Goal: Task Accomplishment & Management: Manage account settings

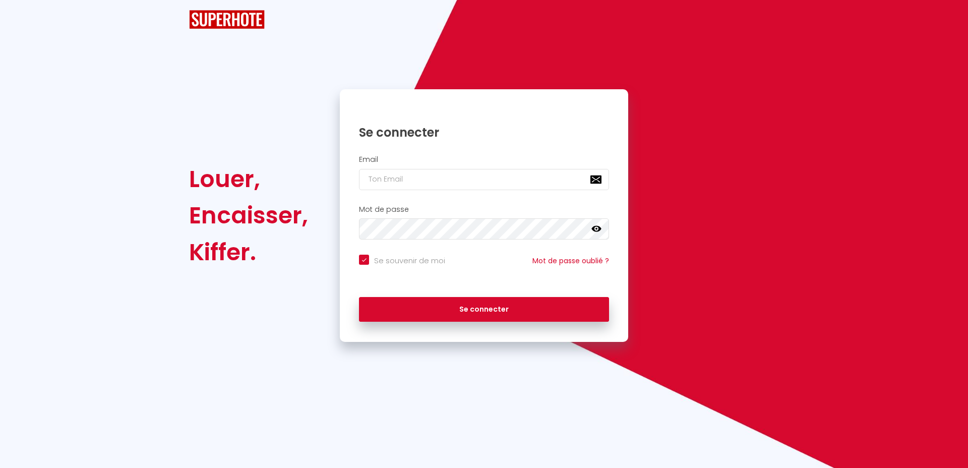
checkbox input "true"
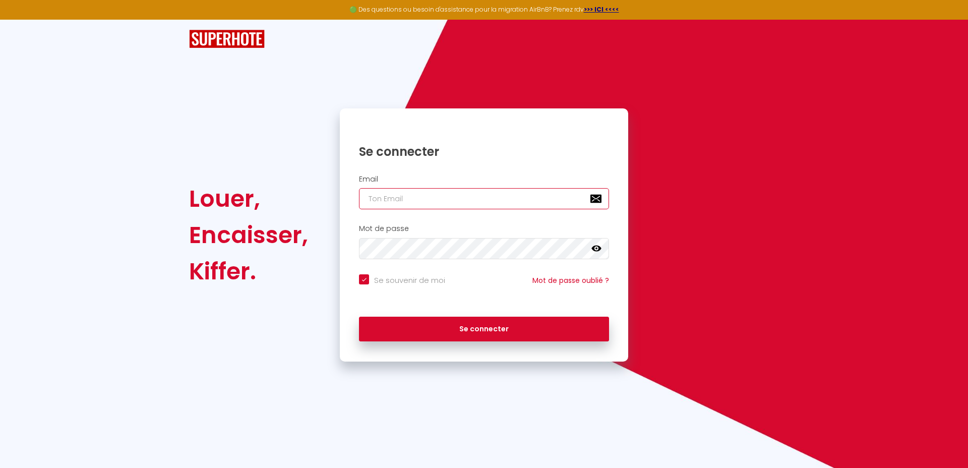
click at [409, 202] on input "email" at bounding box center [484, 198] width 250 height 21
paste input "[EMAIL_ADDRESS][DOMAIN_NAME]"
type input "[EMAIL_ADDRESS][DOMAIN_NAME]"
checkbox input "true"
type input "[EMAIL_ADDRESS][DOMAIN_NAME]"
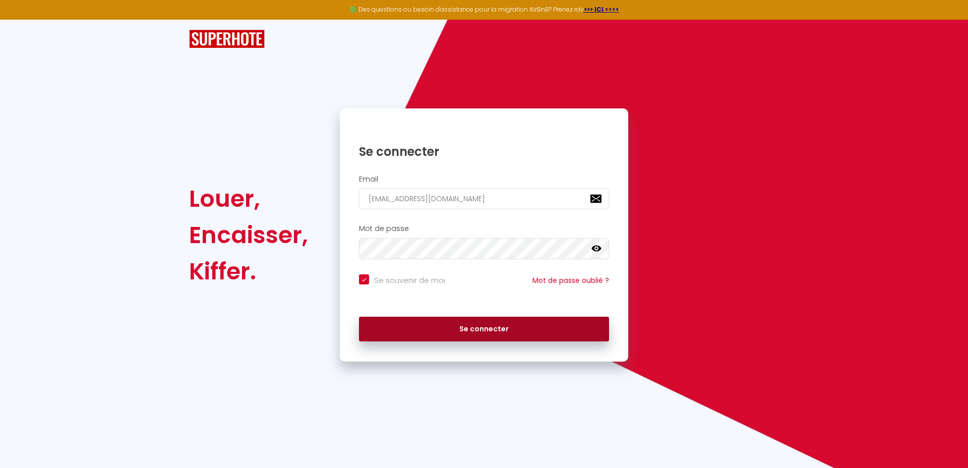
click at [390, 329] on button "Se connecter" at bounding box center [484, 329] width 250 height 25
checkbox input "true"
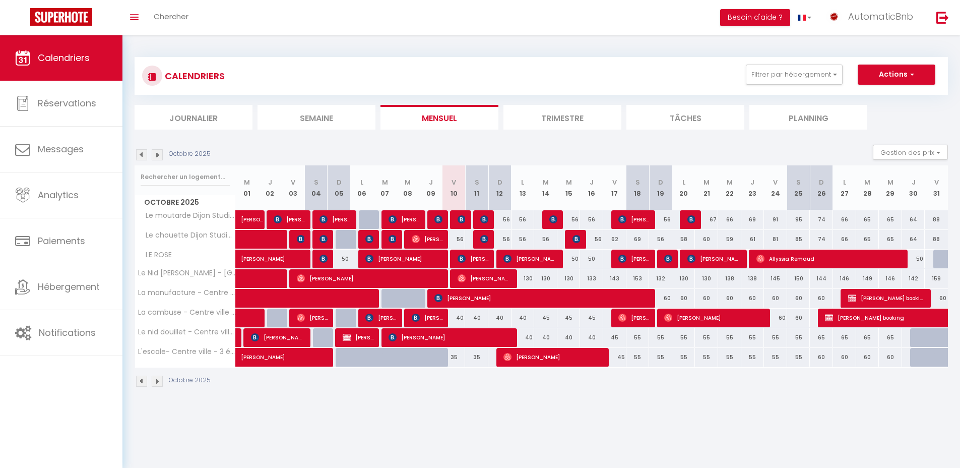
click at [348, 395] on div "Octobre 2025" at bounding box center [541, 382] width 813 height 30
click at [439, 401] on div "CALENDRIERS Filtrer par hébergement OCTOPUS 39 La manufacture - Centre ville - …" at bounding box center [541, 222] width 838 height 374
click at [788, 72] on button "Filtrer par hébergement" at bounding box center [794, 75] width 97 height 20
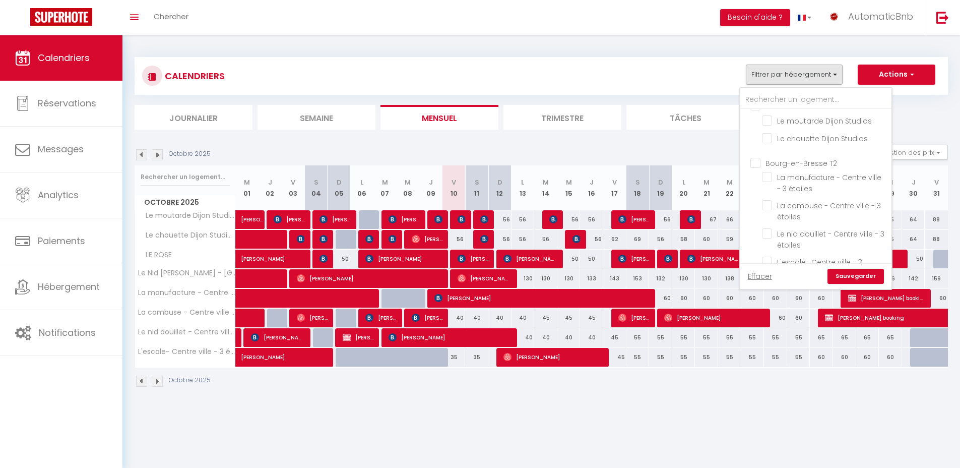
click at [815, 161] on input "Bourg-en-Bresse T2" at bounding box center [825, 162] width 151 height 10
checkbox input "true"
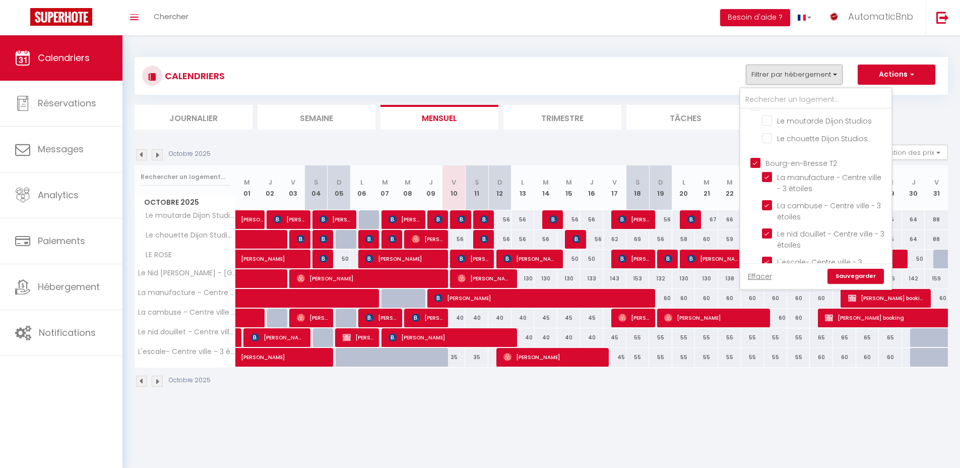
checkbox input "true"
checkbox input "false"
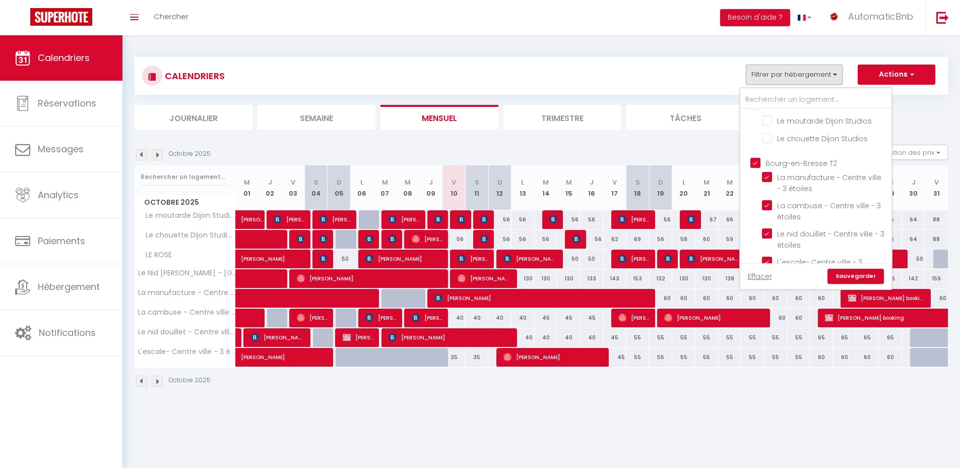
checkbox input "true"
checkbox input "false"
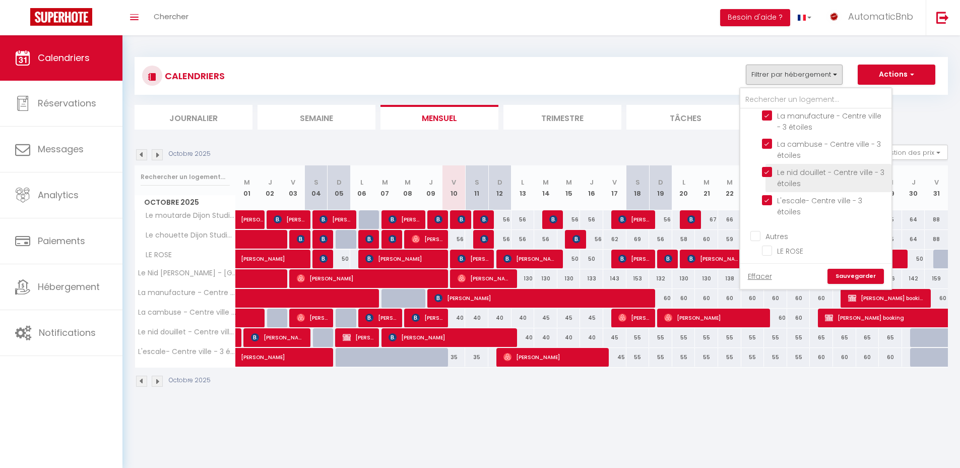
scroll to position [262, 0]
click at [853, 274] on link "Sauvegarder" at bounding box center [856, 276] width 56 height 15
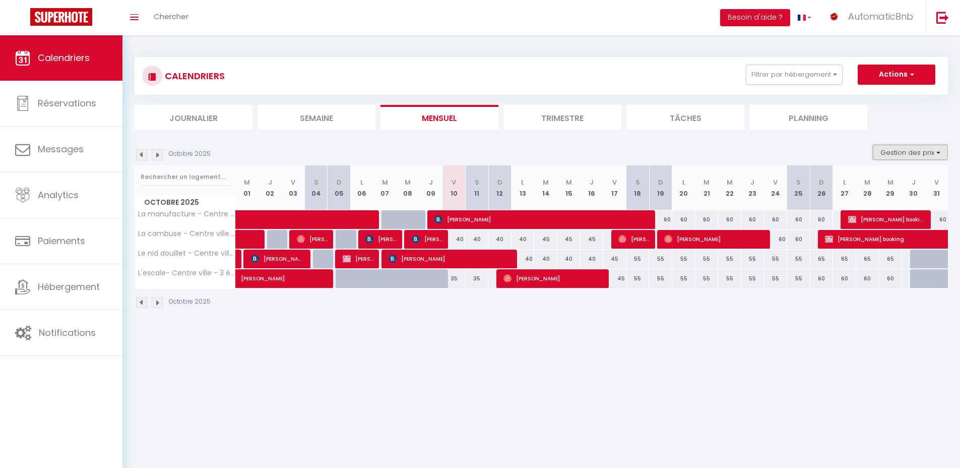
click at [911, 152] on button "Gestion des prix" at bounding box center [910, 152] width 75 height 15
click at [900, 185] on input "Nb Nuits minimum" at bounding box center [902, 183] width 91 height 10
checkbox input "true"
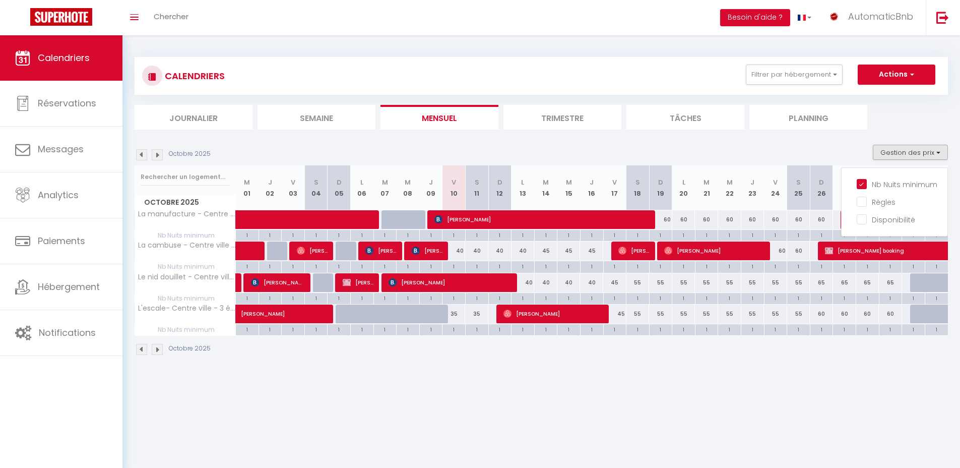
click at [483, 437] on body "🟢 Des questions ou besoin d'assistance pour la migration AirBnB? Prenez rdv >>>…" at bounding box center [480, 269] width 960 height 468
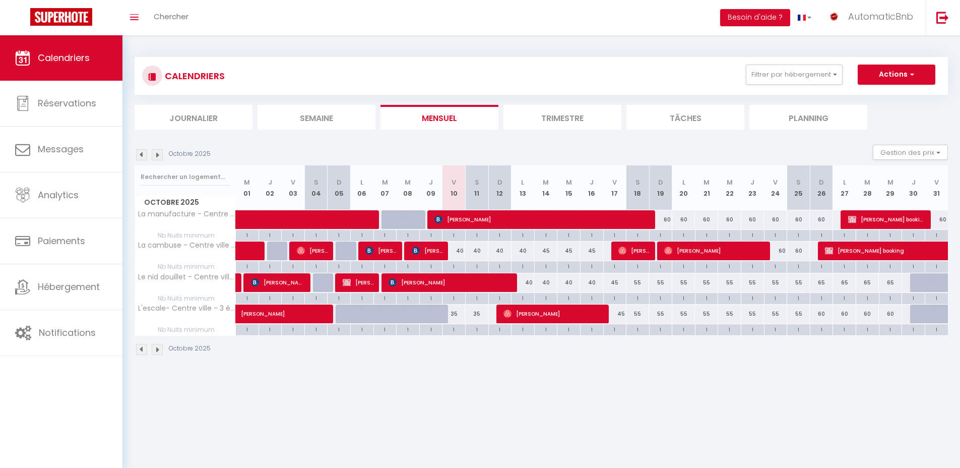
click at [158, 154] on img at bounding box center [157, 154] width 11 height 11
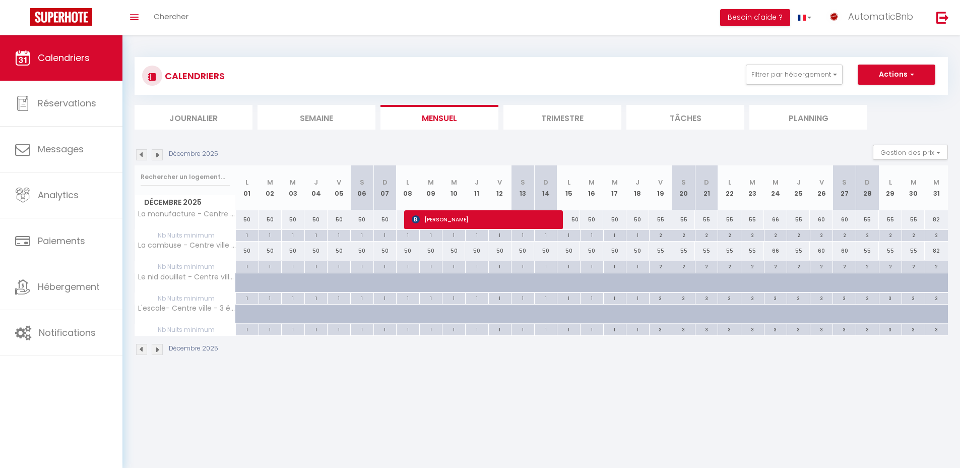
click at [157, 154] on img at bounding box center [157, 154] width 11 height 11
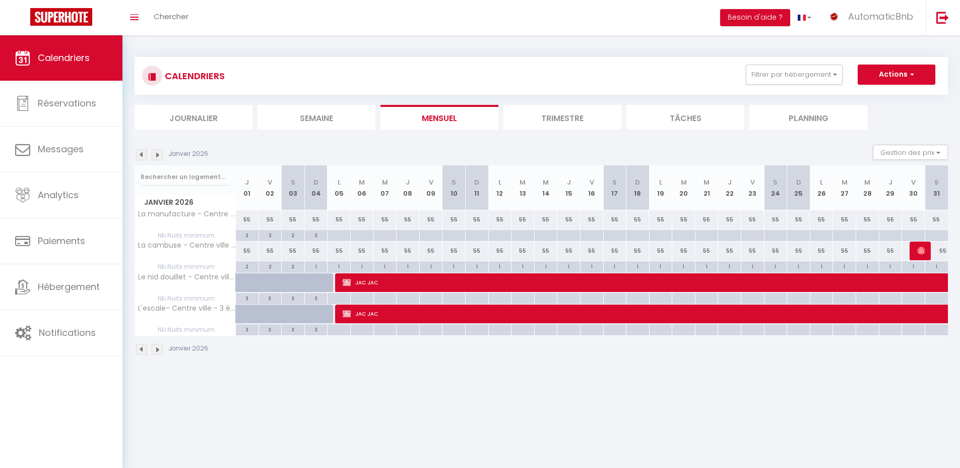
click at [354, 401] on body "🟢 Des questions ou besoin d'assistance pour la migration AirBnB? Prenez rdv >>>…" at bounding box center [480, 269] width 960 height 468
click at [159, 155] on img at bounding box center [157, 154] width 11 height 11
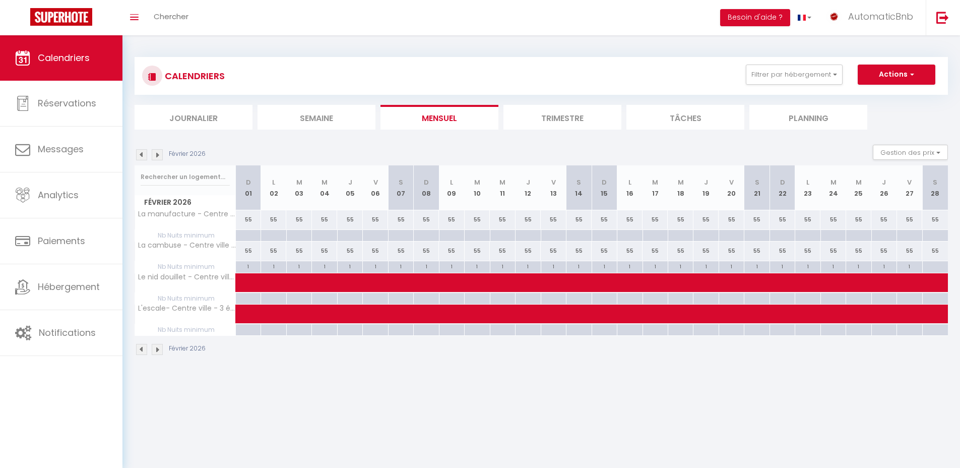
click at [159, 155] on img at bounding box center [157, 154] width 11 height 11
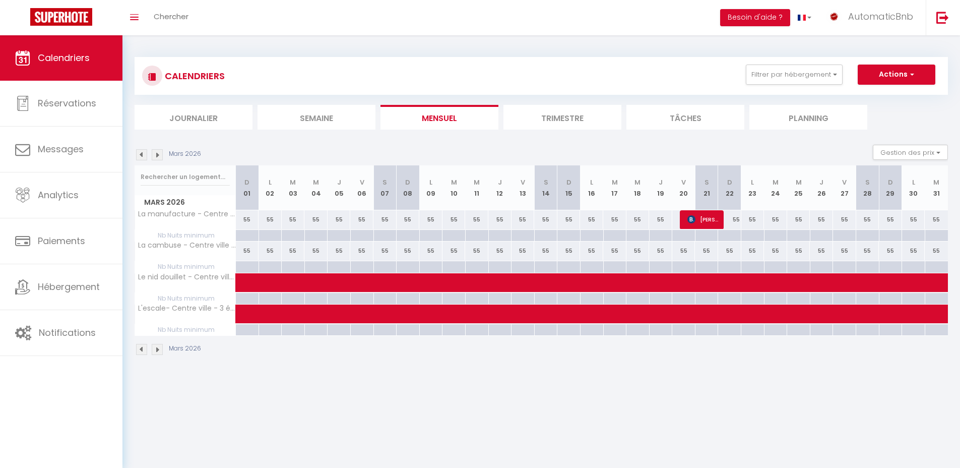
click at [159, 155] on img at bounding box center [157, 154] width 11 height 11
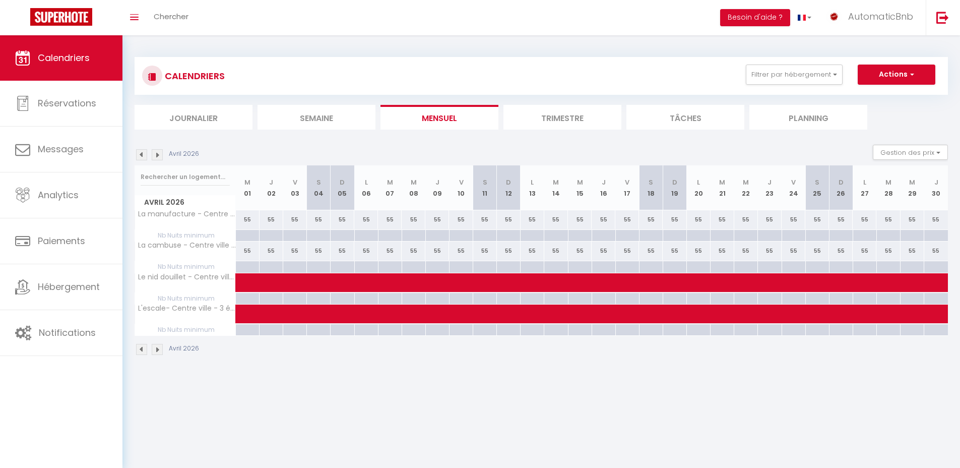
click at [159, 155] on img at bounding box center [157, 154] width 11 height 11
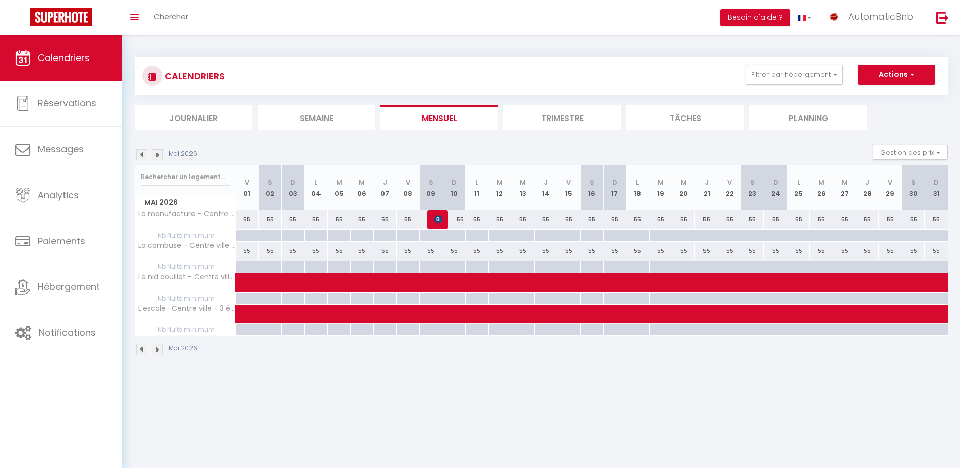
click at [159, 155] on img at bounding box center [157, 154] width 11 height 11
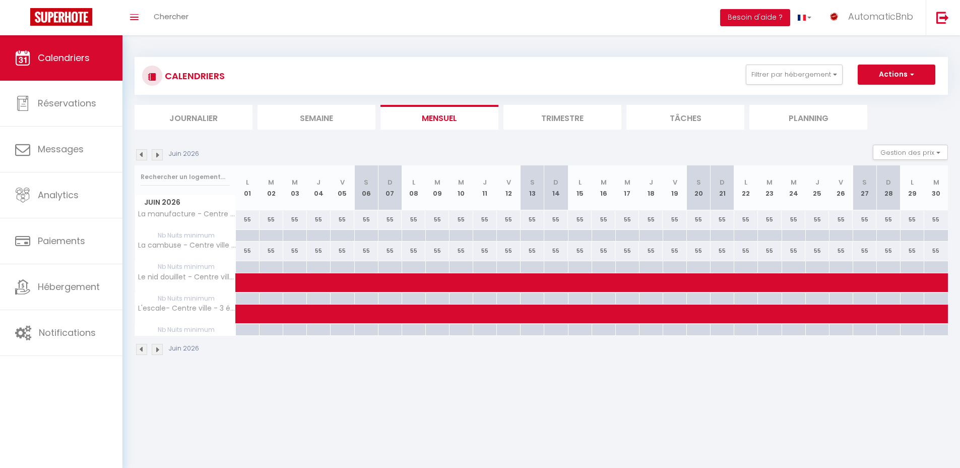
click at [159, 155] on img at bounding box center [157, 154] width 11 height 11
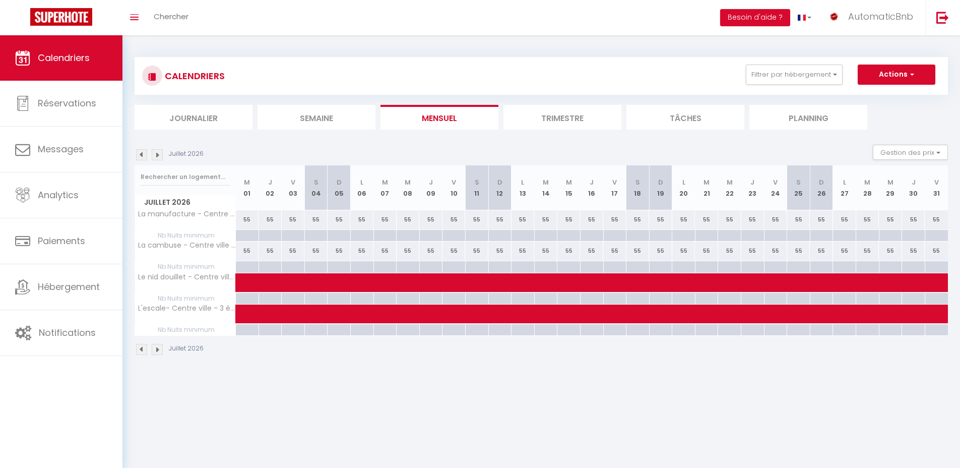
click at [159, 155] on img at bounding box center [157, 154] width 11 height 11
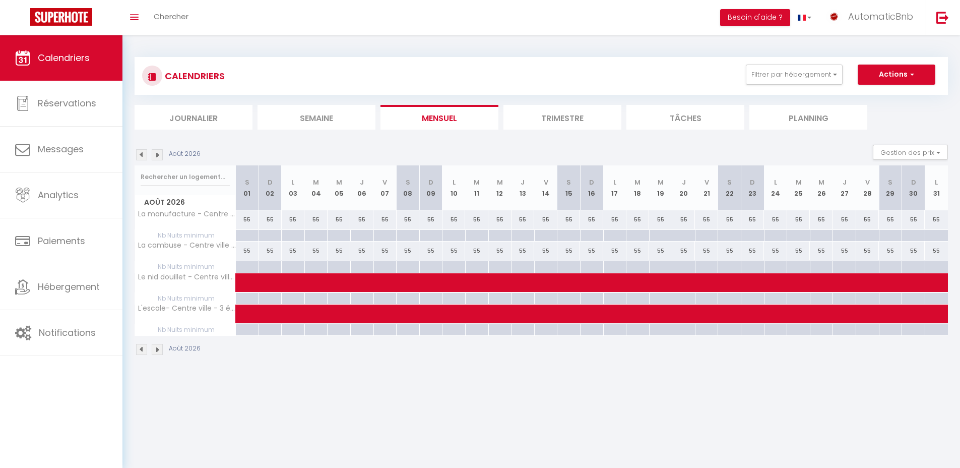
click at [159, 155] on img at bounding box center [157, 154] width 11 height 11
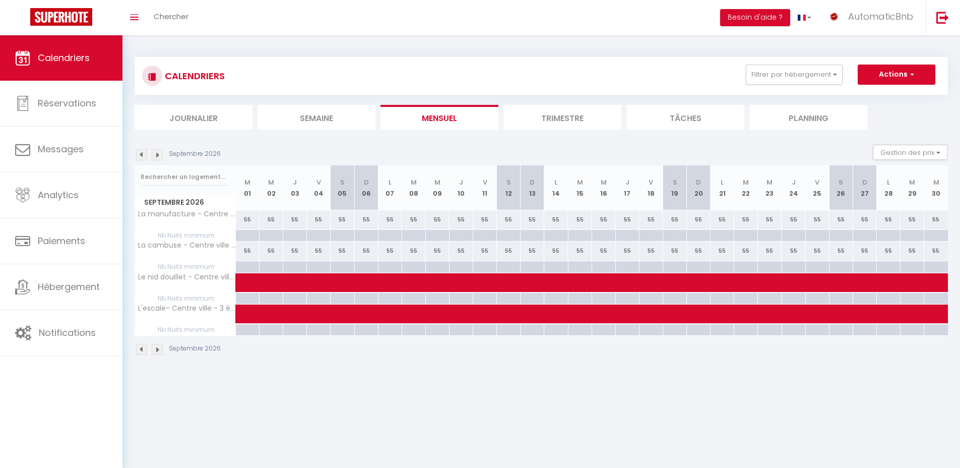
click at [159, 155] on img at bounding box center [157, 154] width 11 height 11
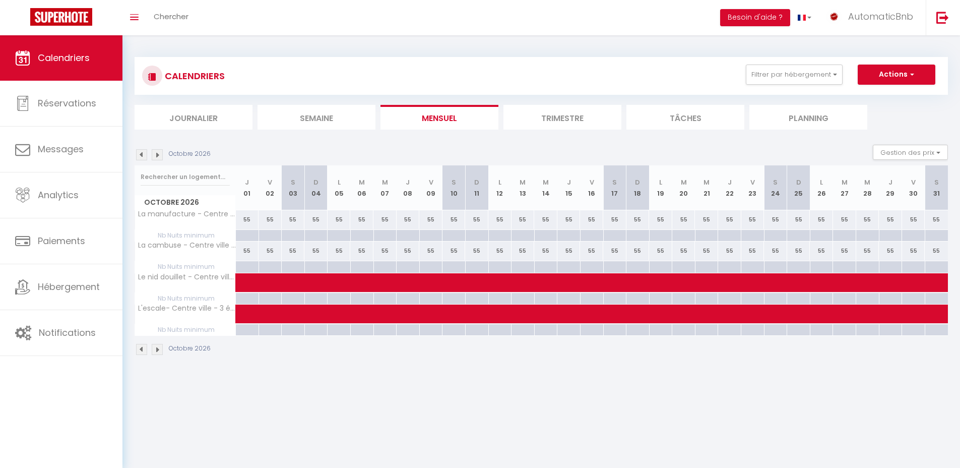
click at [159, 155] on img at bounding box center [157, 154] width 11 height 11
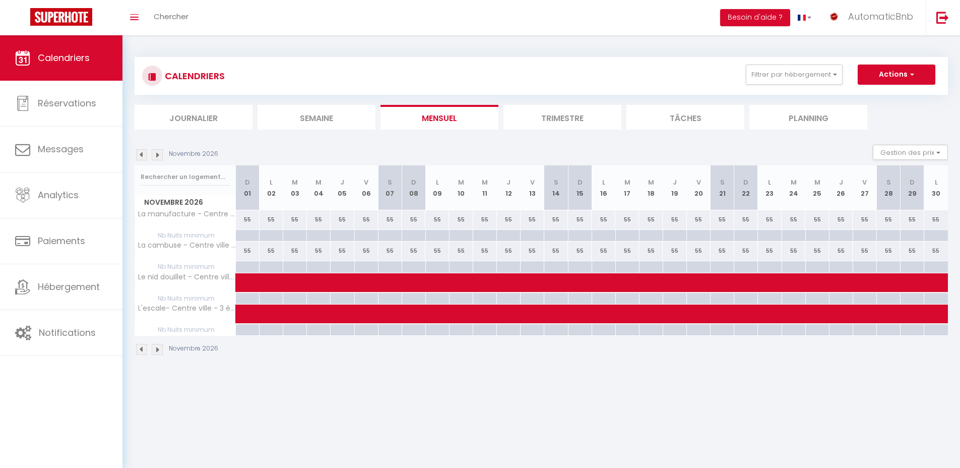
click at [159, 155] on img at bounding box center [157, 154] width 11 height 11
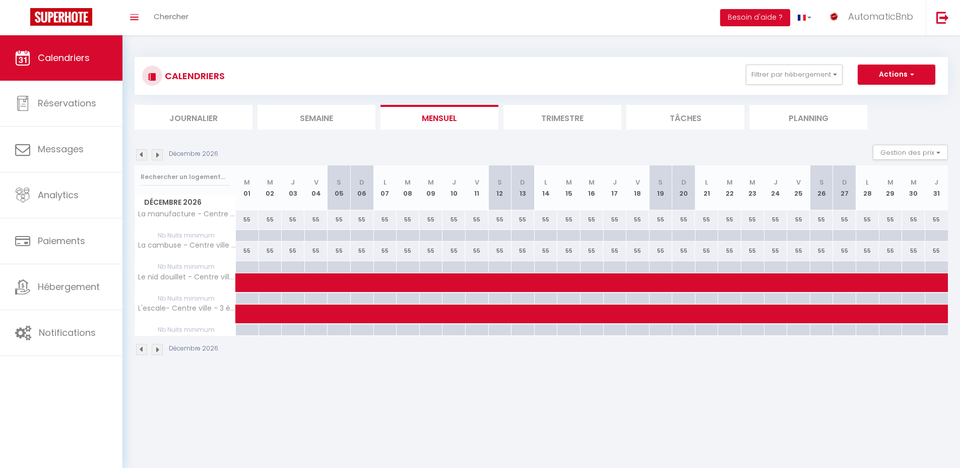
click at [159, 155] on img at bounding box center [157, 154] width 11 height 11
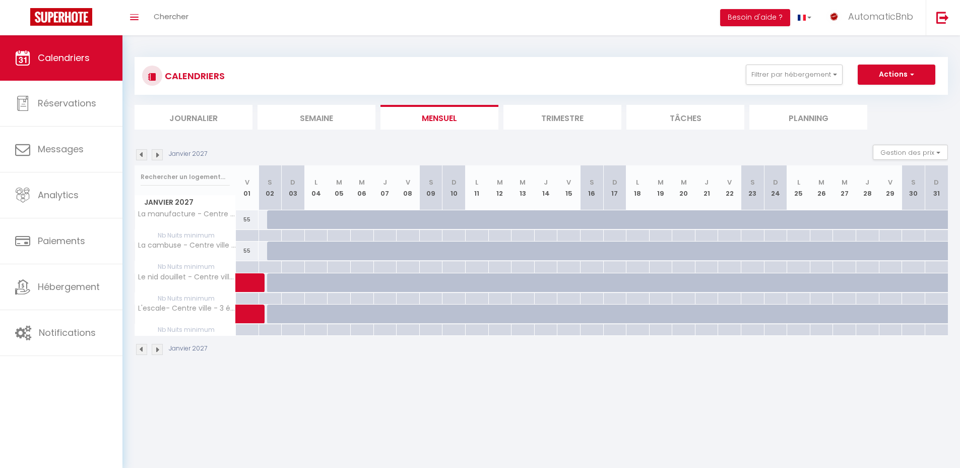
click at [159, 155] on img at bounding box center [157, 154] width 11 height 11
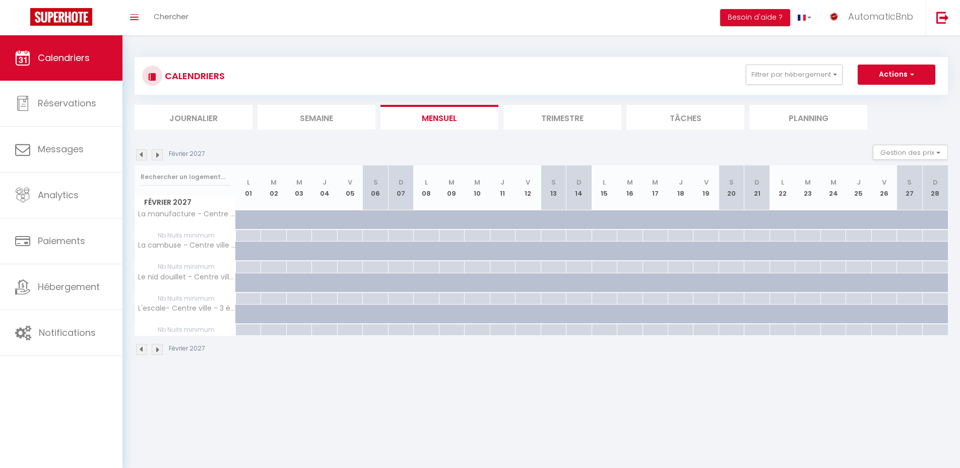
click at [144, 155] on img at bounding box center [141, 154] width 11 height 11
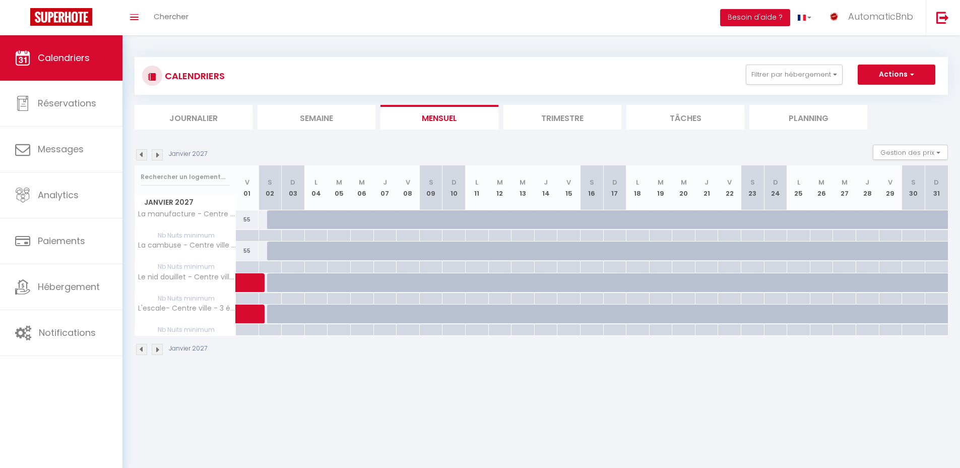
click at [144, 155] on img at bounding box center [141, 154] width 11 height 11
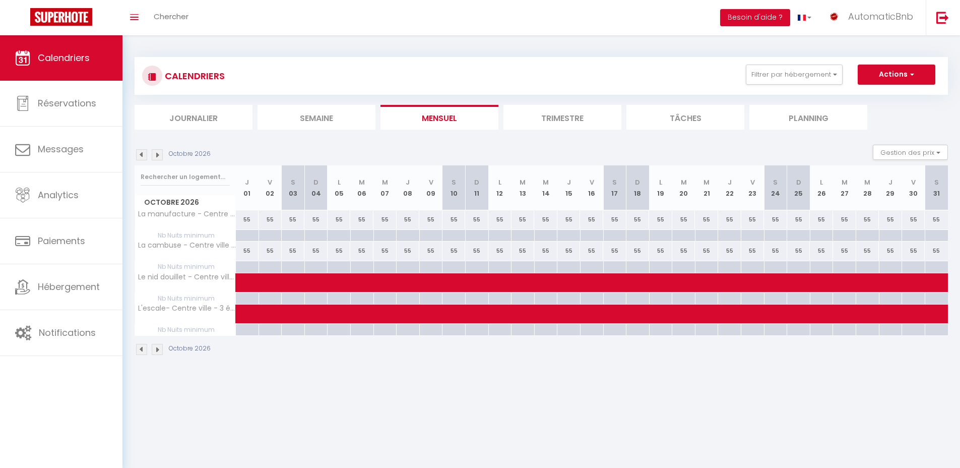
click at [144, 155] on img at bounding box center [141, 154] width 11 height 11
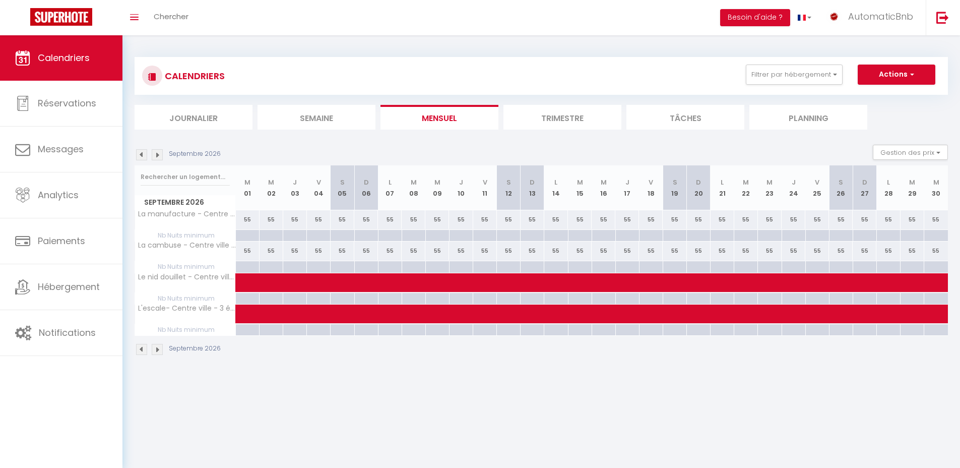
click at [144, 155] on img at bounding box center [141, 154] width 11 height 11
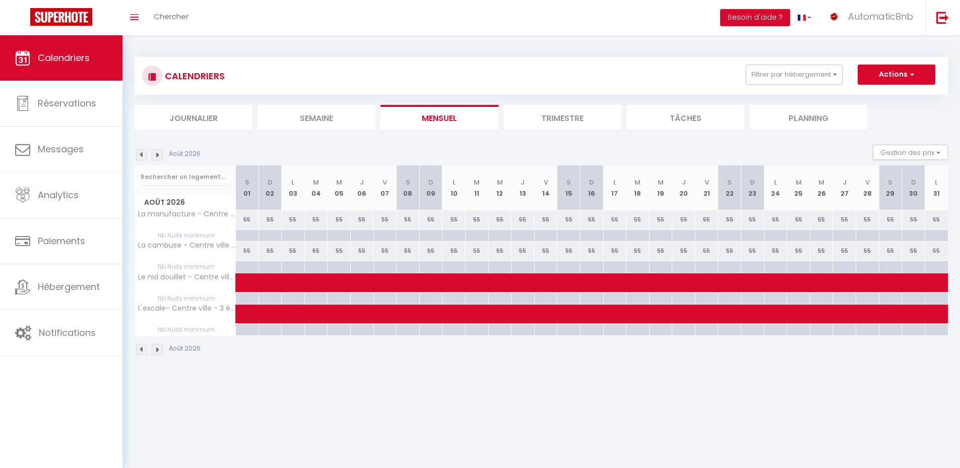
click at [144, 155] on img at bounding box center [141, 154] width 11 height 11
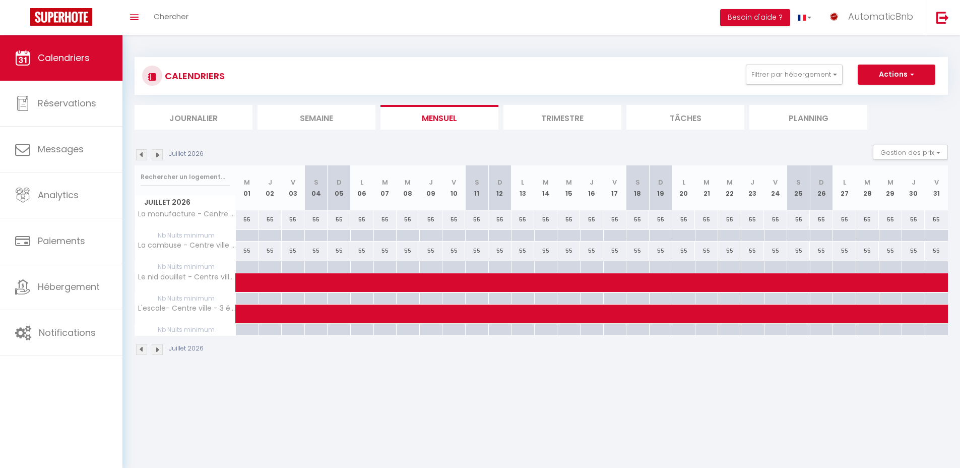
click at [144, 155] on img at bounding box center [141, 154] width 11 height 11
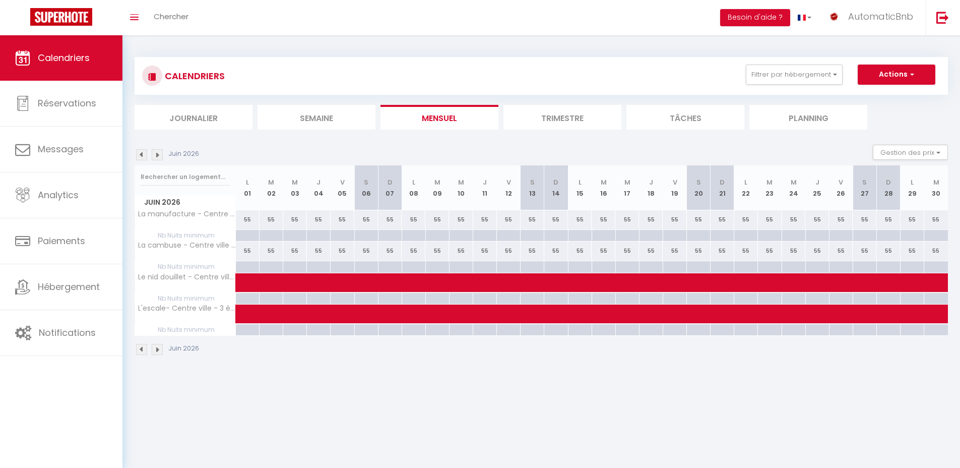
click at [144, 155] on img at bounding box center [141, 154] width 11 height 11
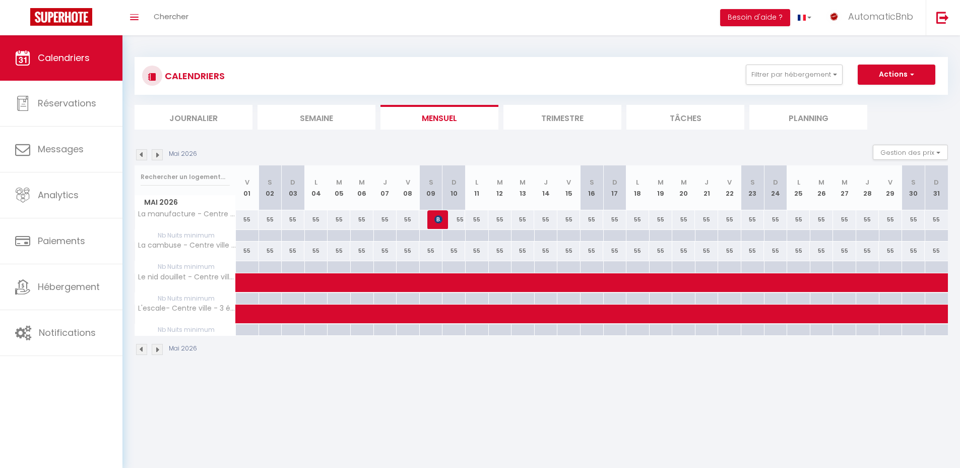
click at [144, 155] on img at bounding box center [141, 154] width 11 height 11
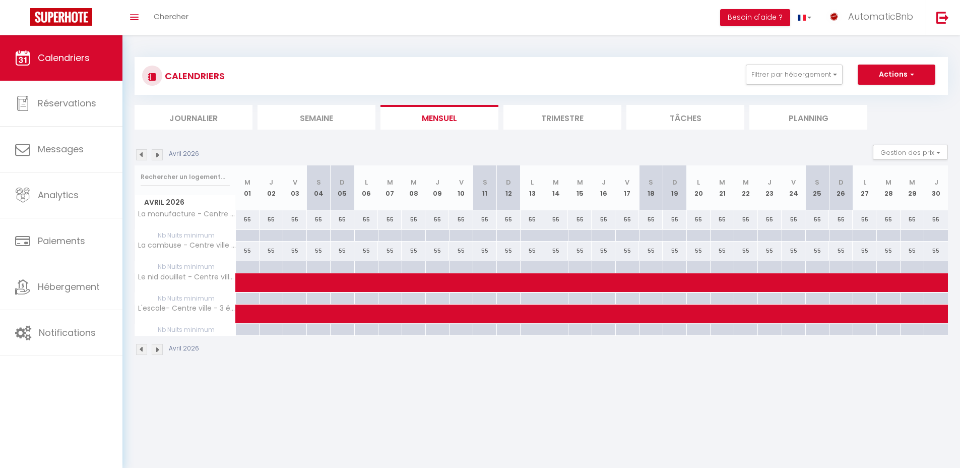
click at [144, 155] on img at bounding box center [141, 154] width 11 height 11
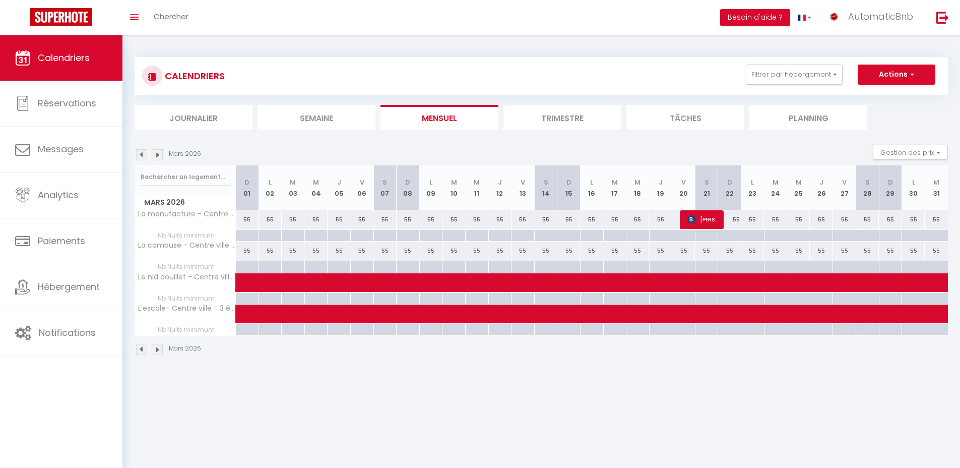
click at [144, 155] on img at bounding box center [141, 154] width 11 height 11
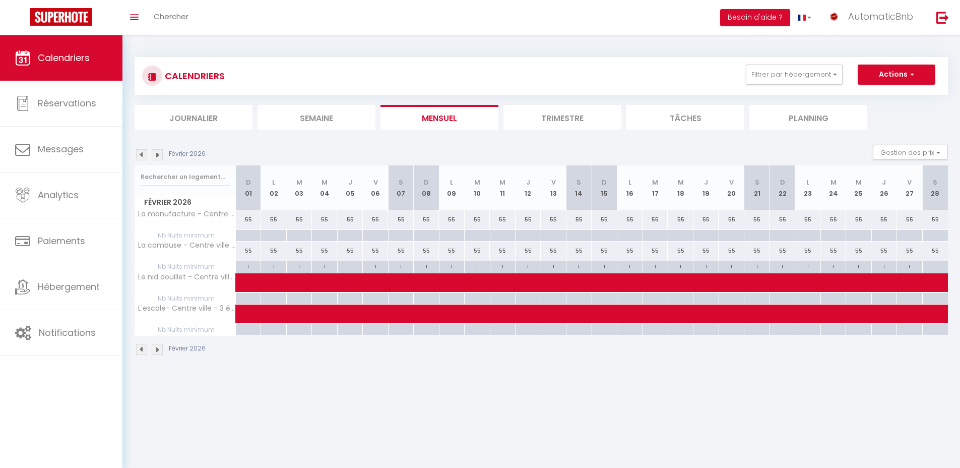
click at [144, 155] on img at bounding box center [141, 154] width 11 height 11
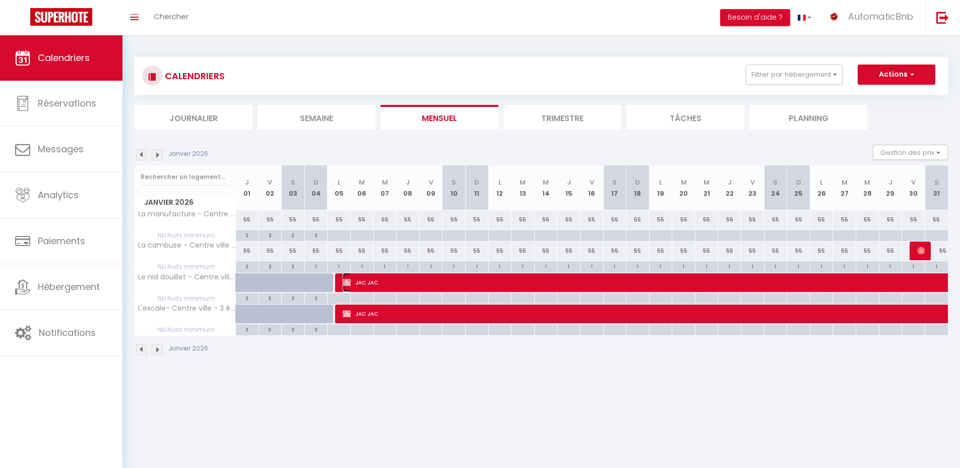
select select "OK"
select select "KO"
select select "0"
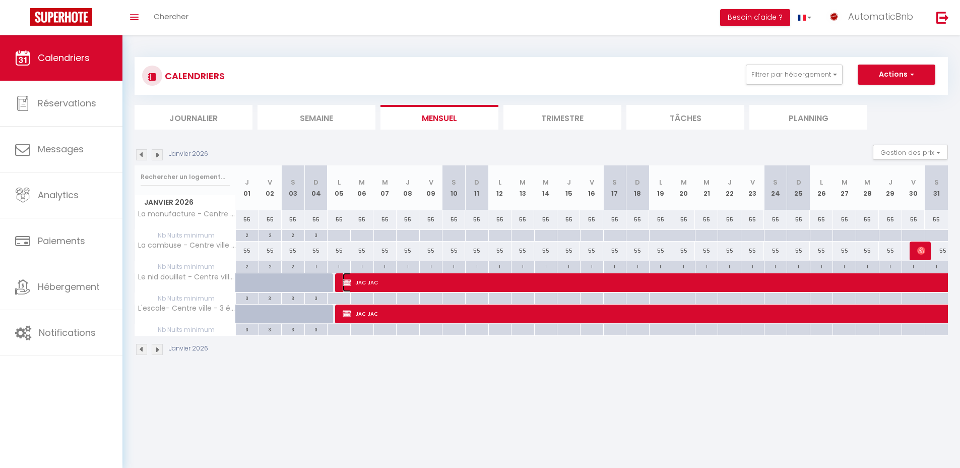
select select "0"
select select
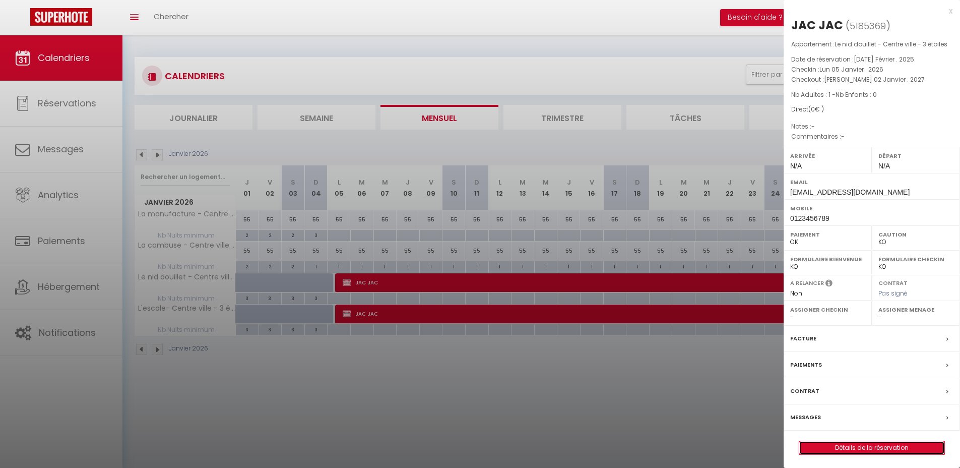
click at [844, 451] on link "Détails de la réservation" at bounding box center [871, 447] width 145 height 13
select select
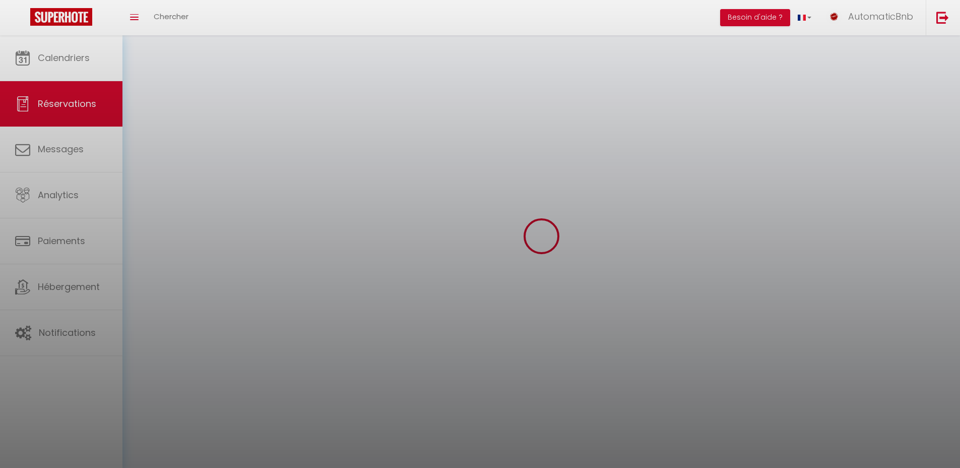
select select
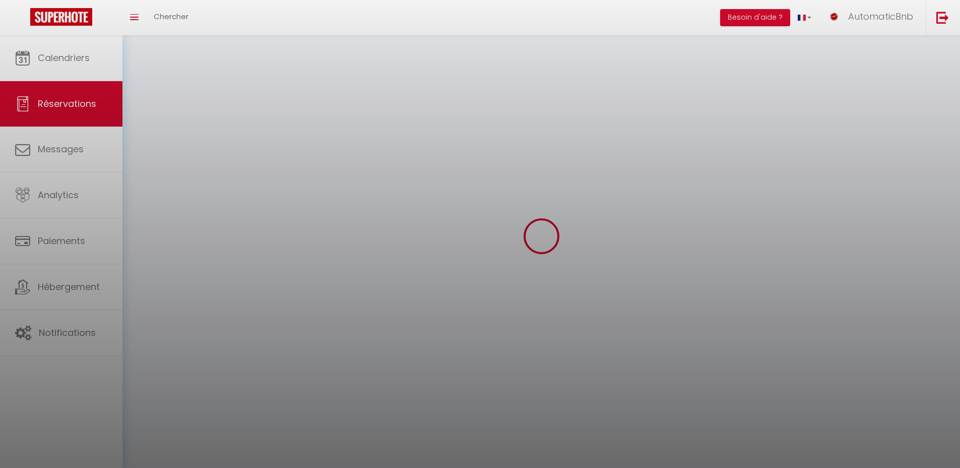
select select
checkbox input "false"
select select
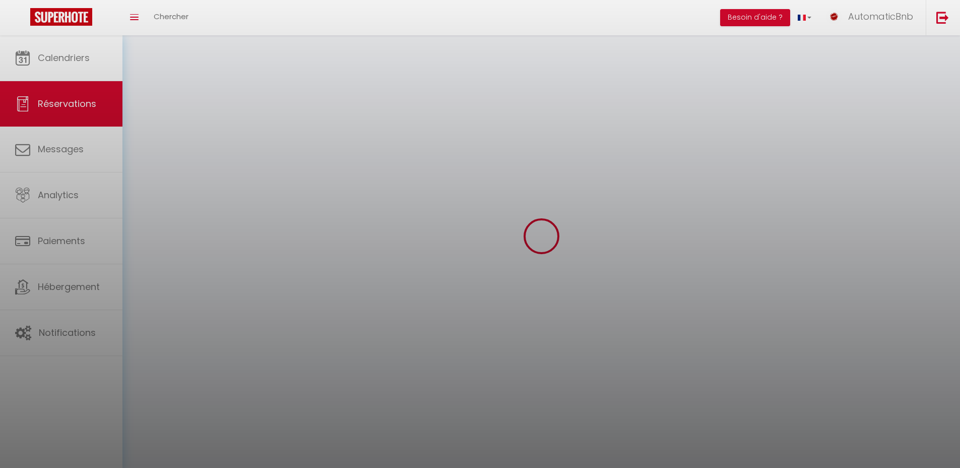
select select
checkbox input "false"
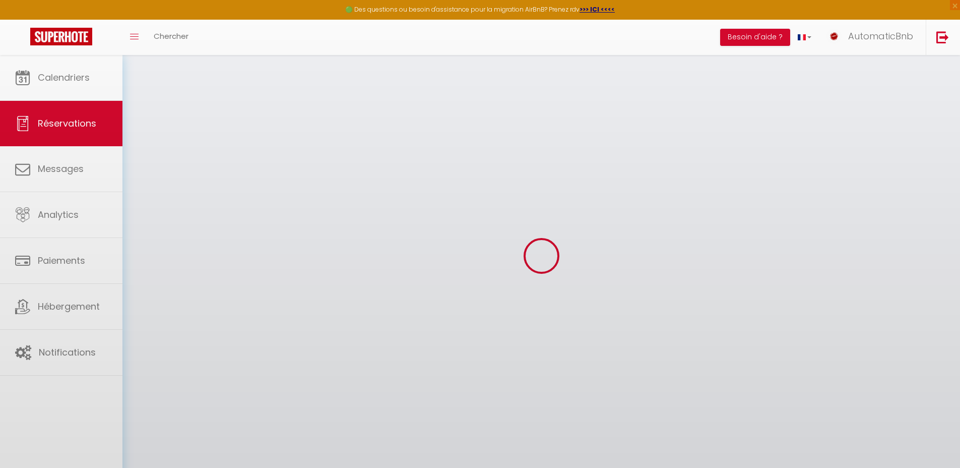
select select
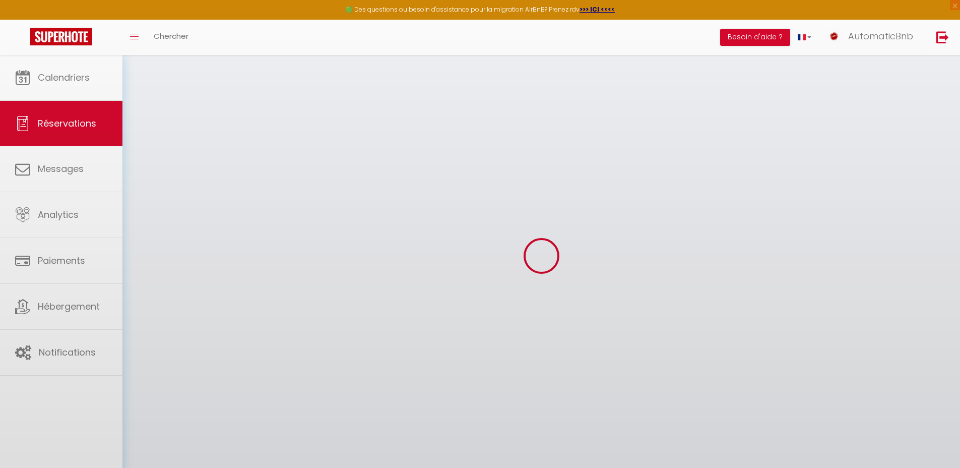
select select
checkbox input "false"
select select
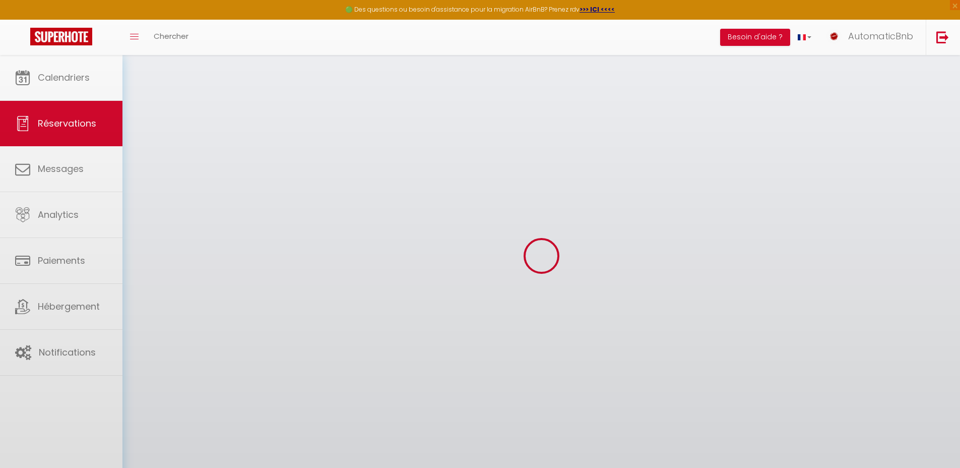
select select
checkbox input "false"
select select
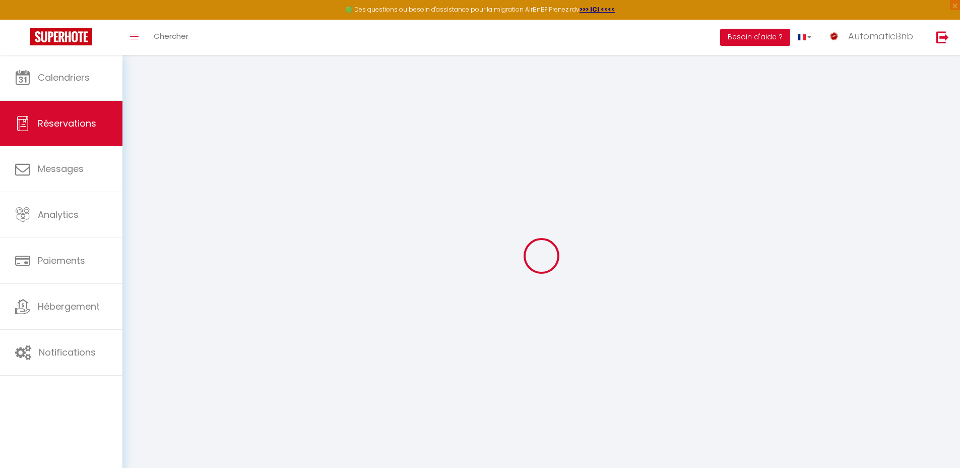
type input "JAC"
type input "[EMAIL_ADDRESS][DOMAIN_NAME]"
type input "0123456789"
select select "FR"
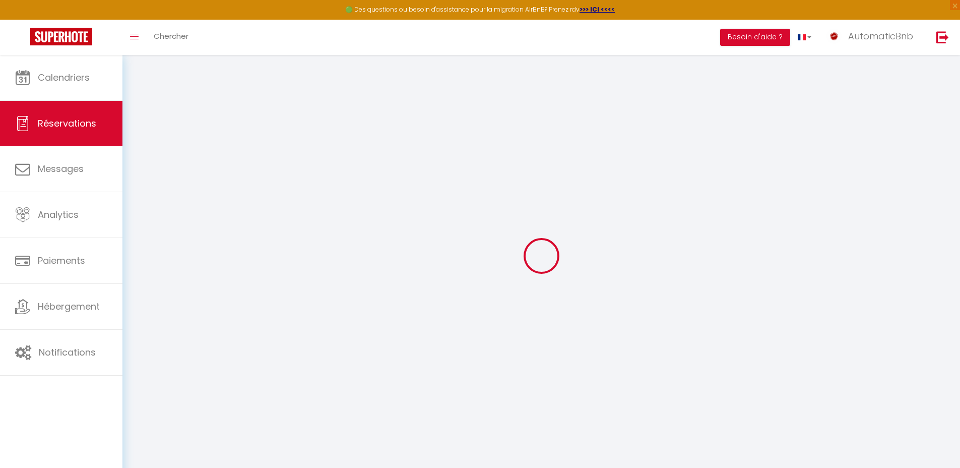
select select "61272"
select select "1"
type input "Lun 05 Janvier 2026"
select select
type input "[PERSON_NAME] 02 Janvier 2027"
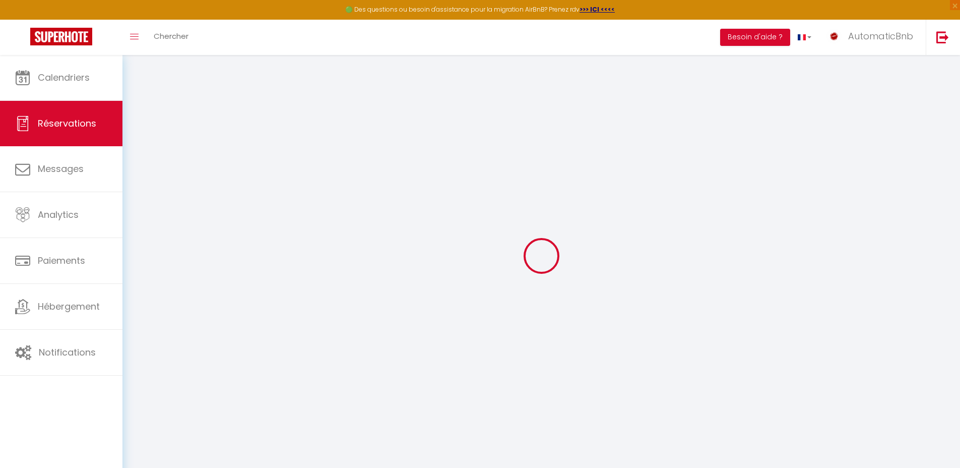
select select
type input "1"
select select "12"
select select
checkbox input "false"
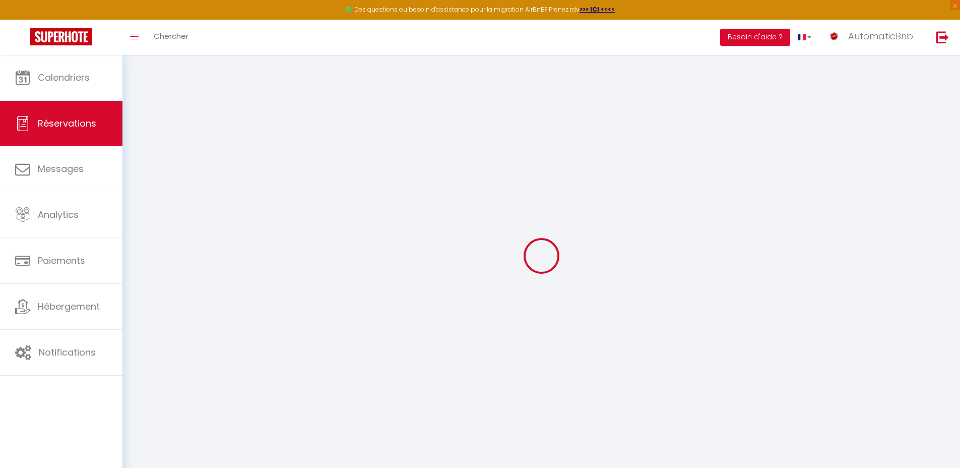
type input "0"
select select
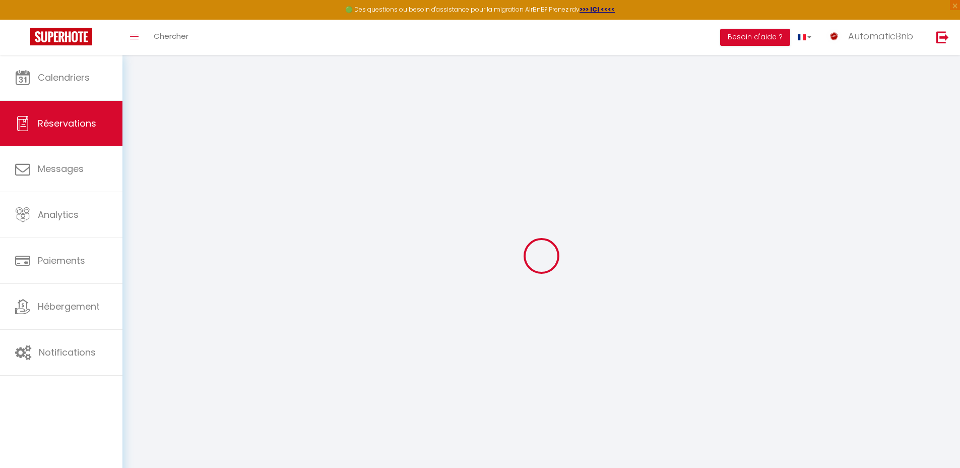
select select
select select "14"
checkbox input "false"
select select
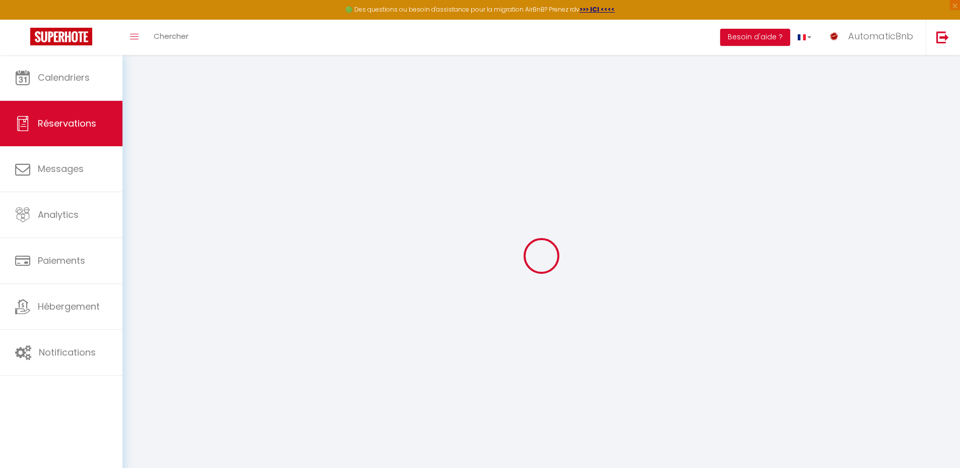
checkbox input "false"
select select
checkbox input "false"
select select
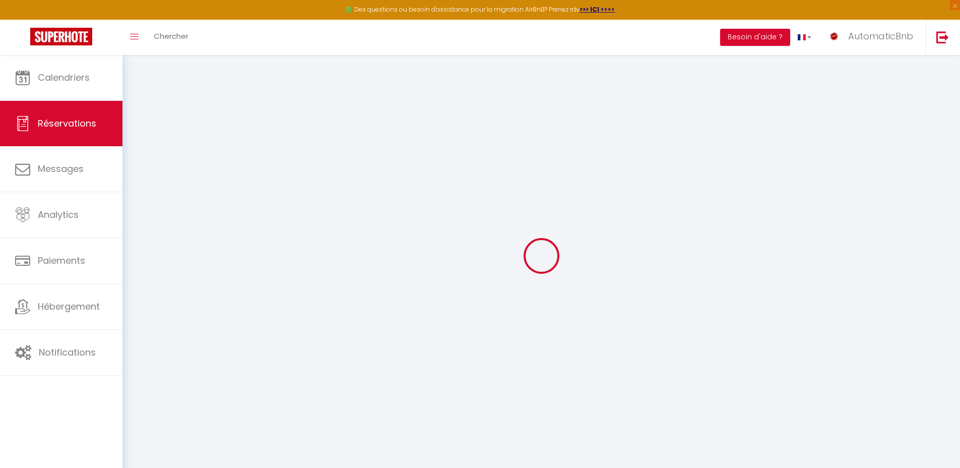
select select
checkbox input "false"
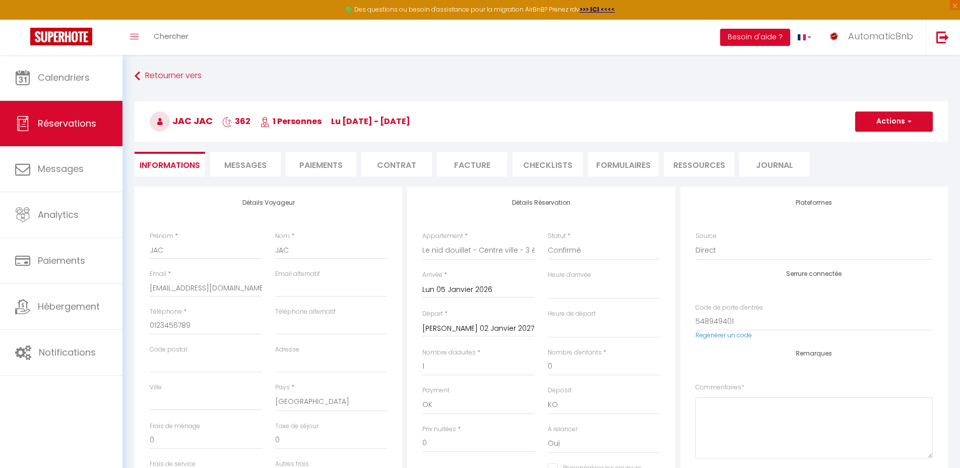
select select
checkbox input "false"
select select
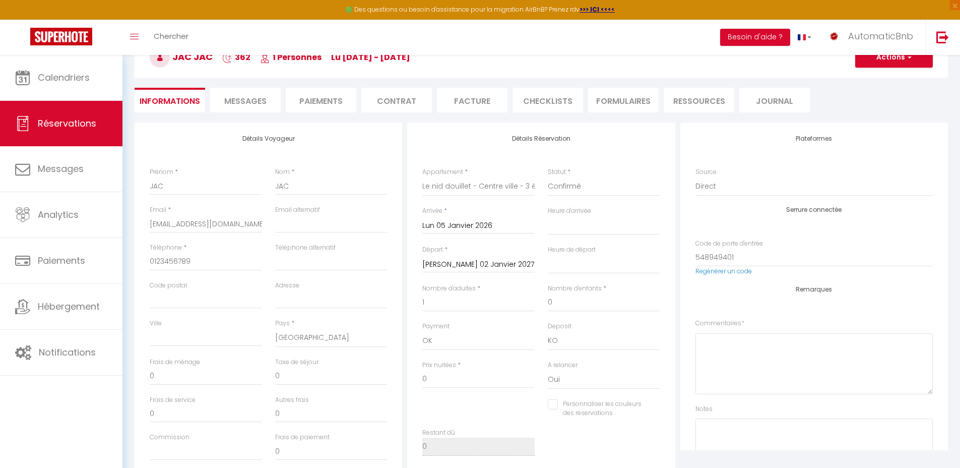
scroll to position [77, 0]
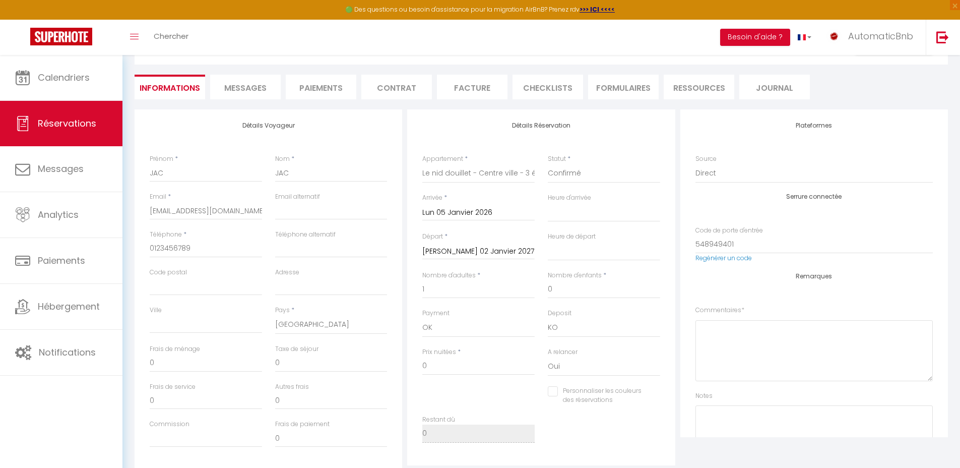
click at [475, 214] on input "Lun 05 Janvier 2026" at bounding box center [478, 212] width 112 height 13
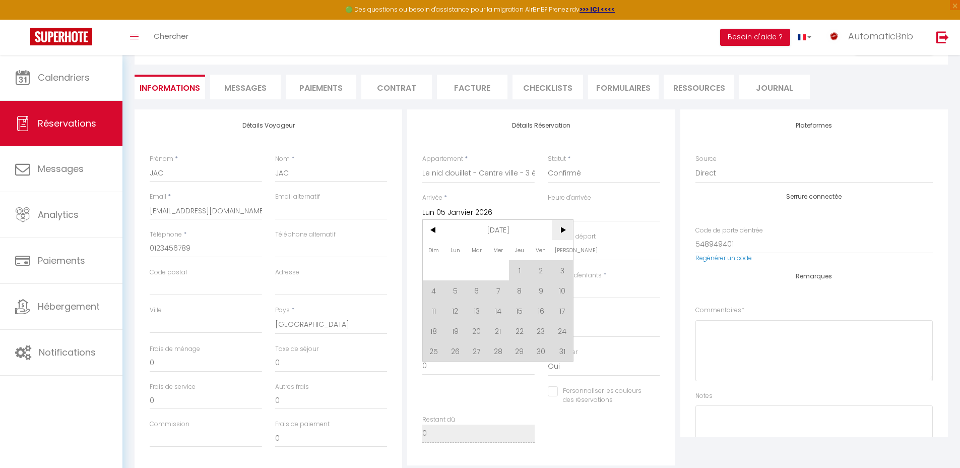
click at [567, 233] on span ">" at bounding box center [563, 230] width 22 height 20
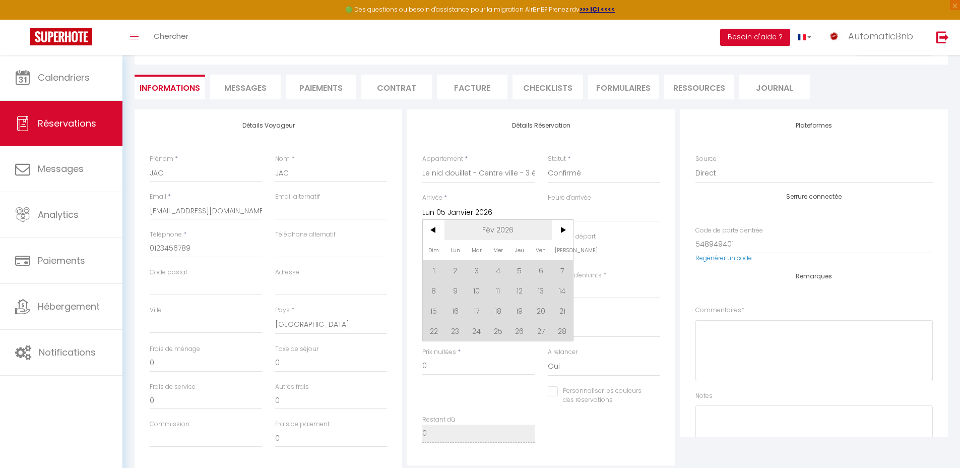
click at [496, 233] on span "Fév 2026" at bounding box center [498, 230] width 107 height 20
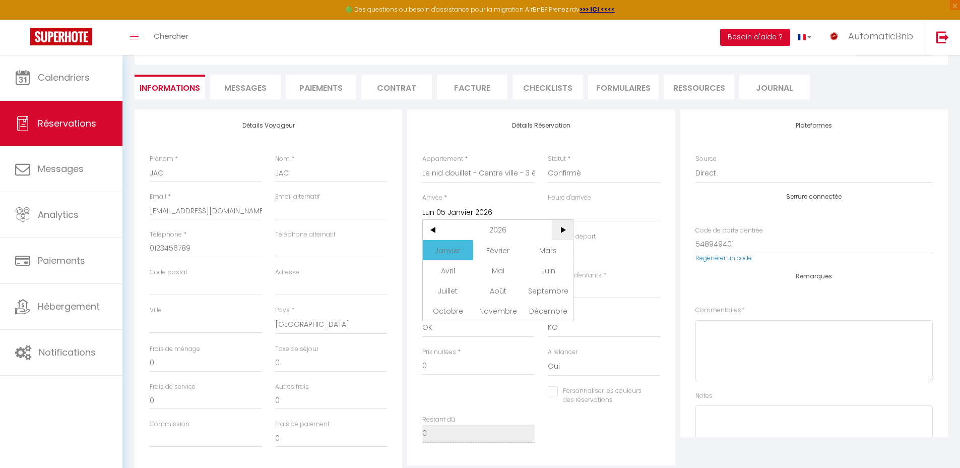
click at [565, 229] on span ">" at bounding box center [563, 230] width 22 height 20
click at [463, 249] on span "Janvier" at bounding box center [448, 250] width 50 height 20
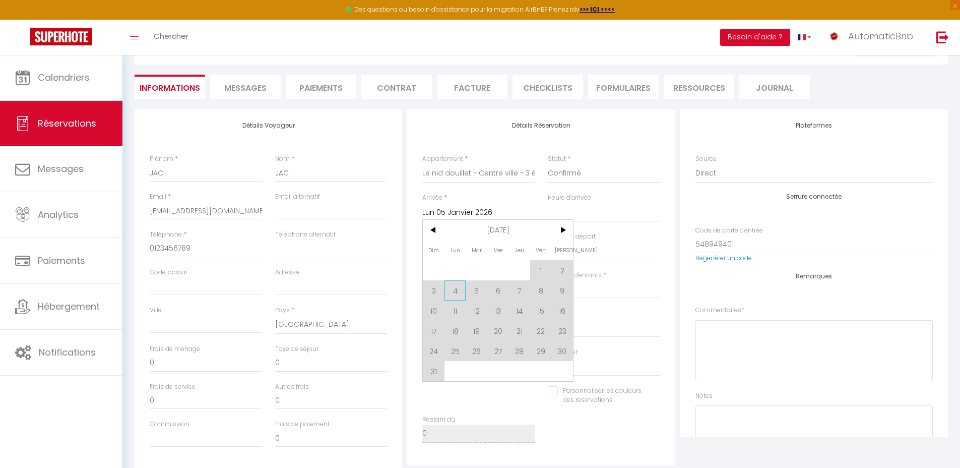
click at [453, 292] on span "4" at bounding box center [456, 290] width 22 height 20
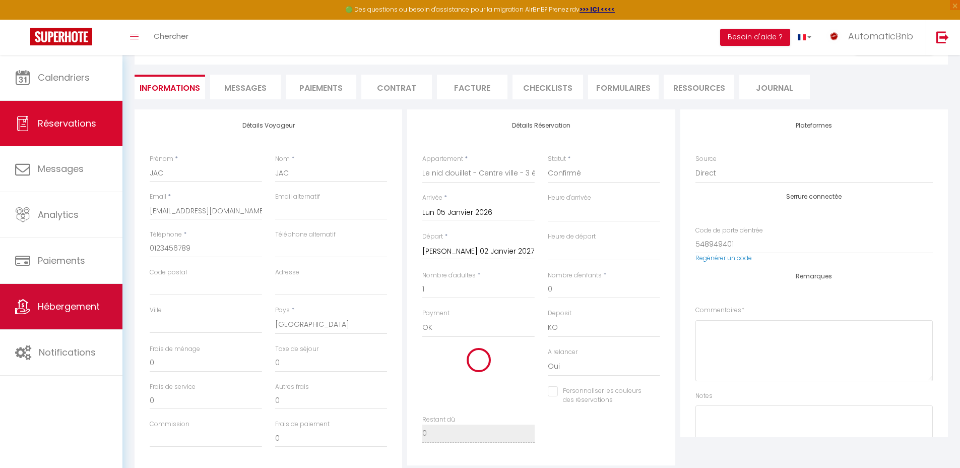
type input "Lun 04 Janvier 2027"
select select
checkbox input "false"
select select
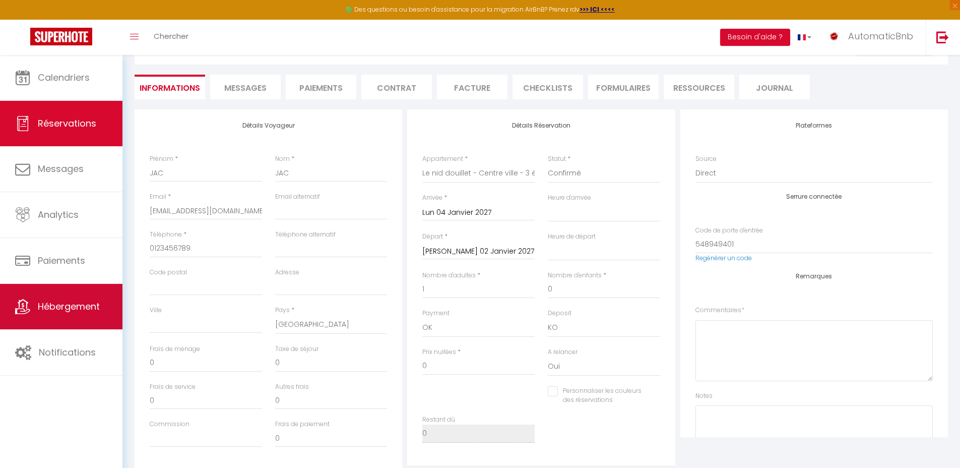
select select
checkbox input "false"
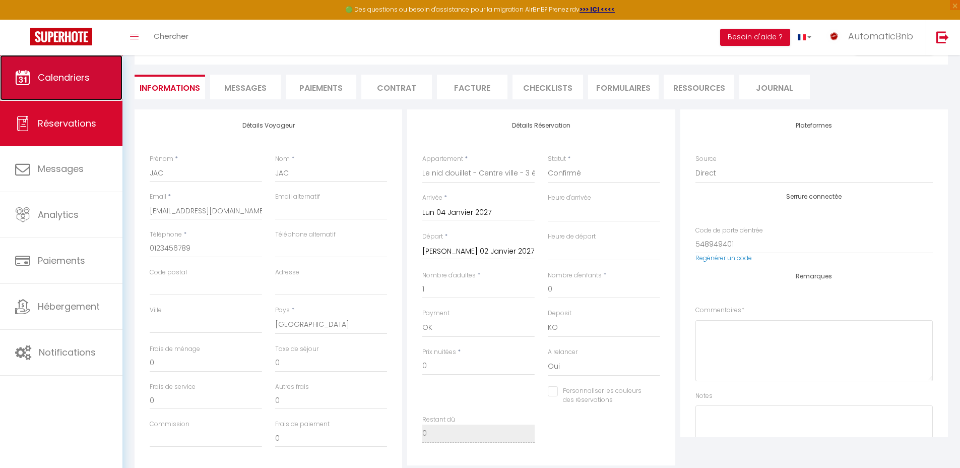
click at [78, 87] on link "Calendriers" at bounding box center [61, 77] width 122 height 45
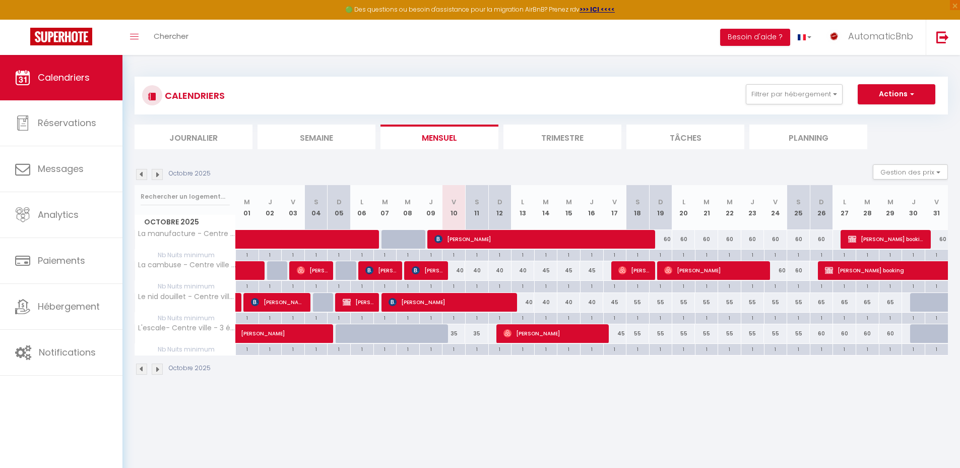
click at [160, 175] on img at bounding box center [157, 174] width 11 height 11
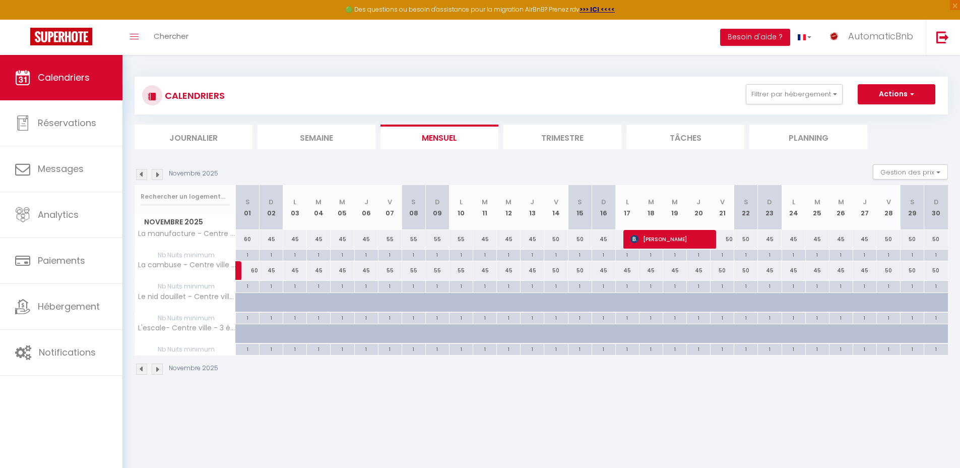
click at [159, 175] on img at bounding box center [157, 174] width 11 height 11
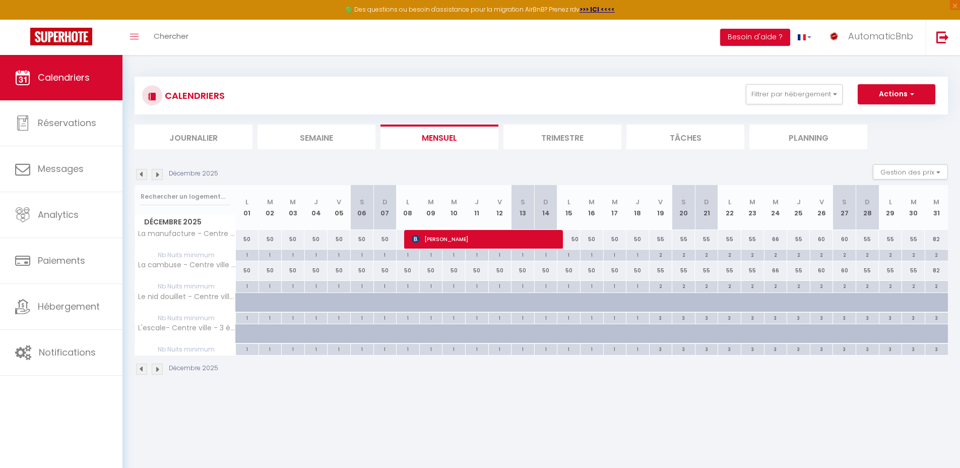
click at [159, 175] on img at bounding box center [157, 174] width 11 height 11
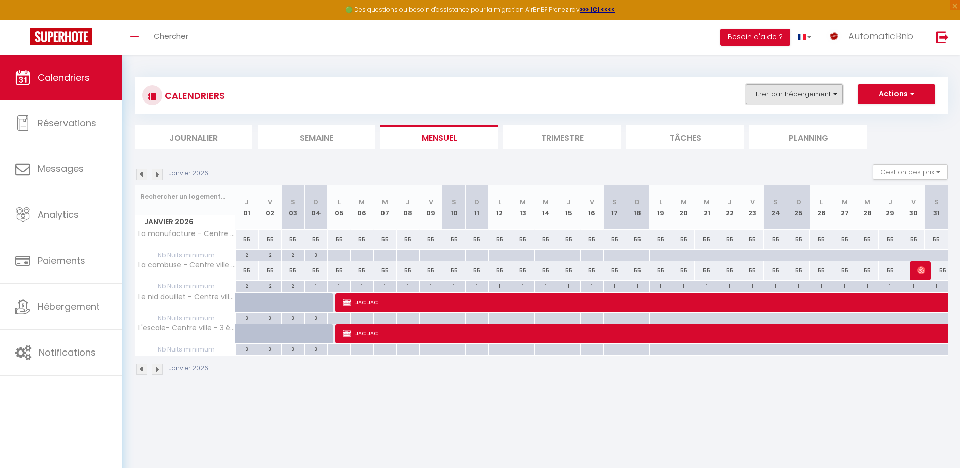
click at [784, 92] on button "Filtrer par hébergement" at bounding box center [794, 94] width 97 height 20
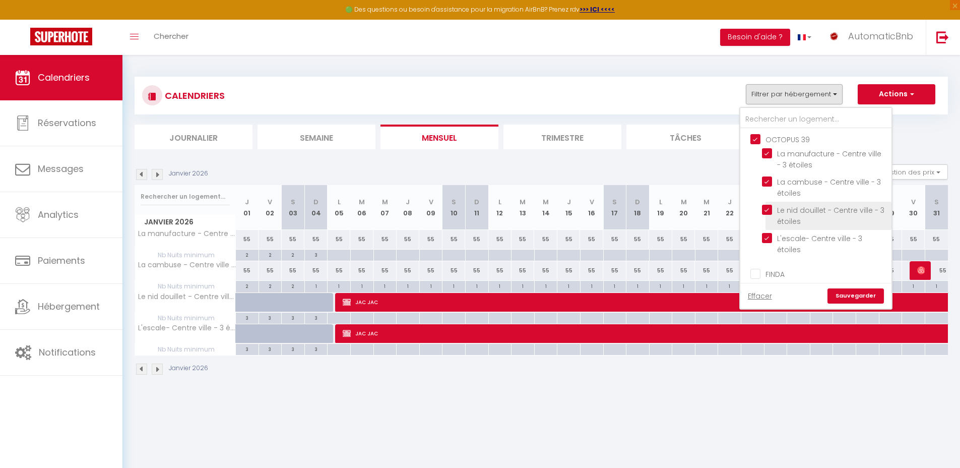
click at [801, 211] on input "Le nid douillet - Centre ville - 3 étoiles" at bounding box center [825, 210] width 126 height 10
checkbox input "false"
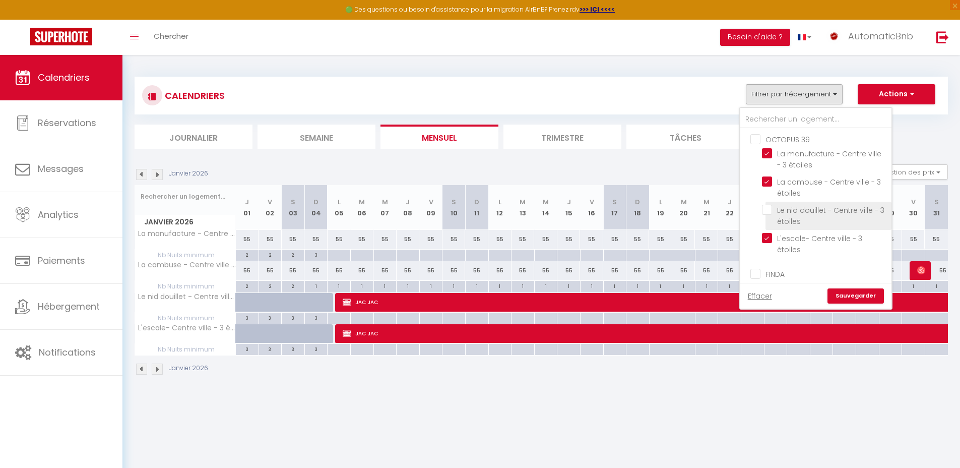
checkbox input "false"
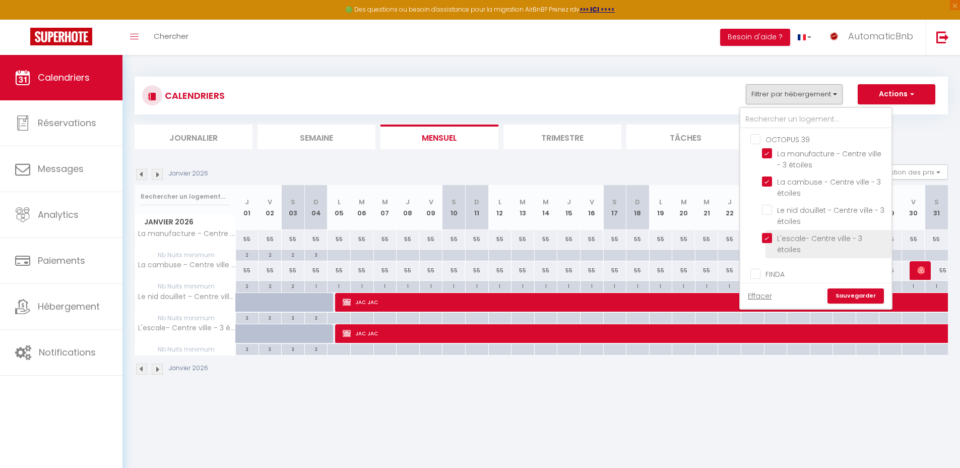
click at [791, 238] on input "L'escale- Centre ville - 3 étoiles" at bounding box center [825, 238] width 126 height 10
checkbox input "false"
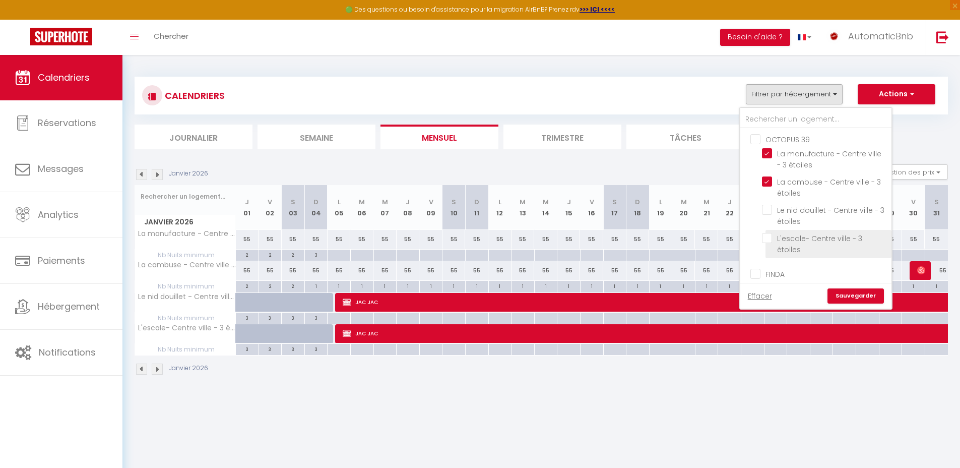
checkbox input "false"
click at [857, 291] on link "Sauvegarder" at bounding box center [856, 295] width 56 height 15
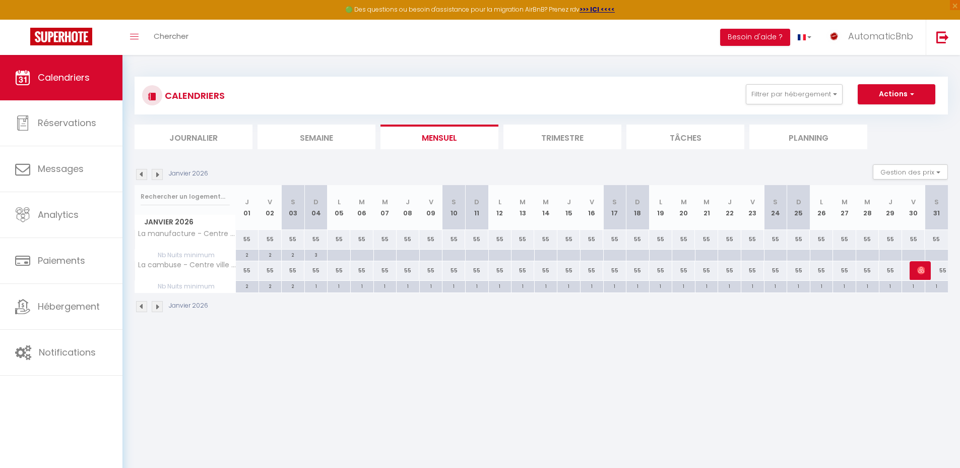
click at [570, 373] on body "🟢 Des questions ou besoin d'assistance pour la migration AirBnB? Prenez rdv >>>…" at bounding box center [480, 289] width 960 height 468
click at [160, 172] on img at bounding box center [157, 174] width 11 height 11
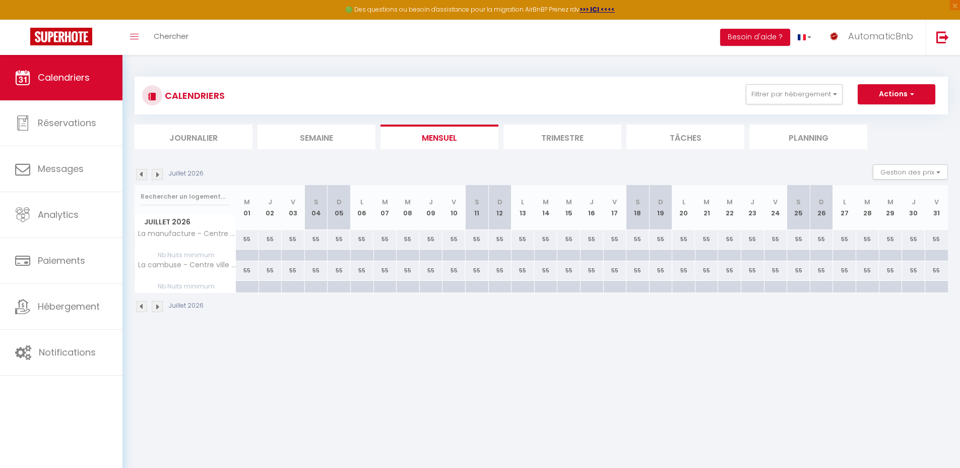
click at [158, 174] on img at bounding box center [157, 174] width 11 height 11
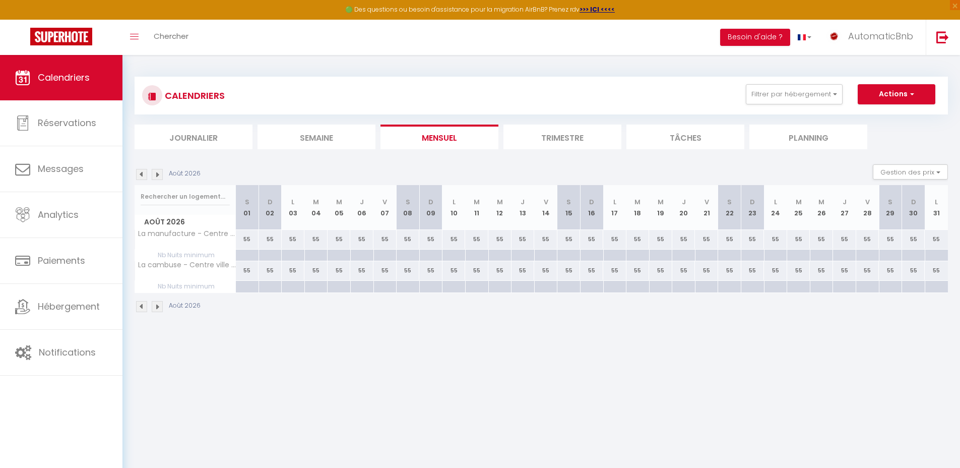
click at [158, 174] on img at bounding box center [157, 174] width 11 height 11
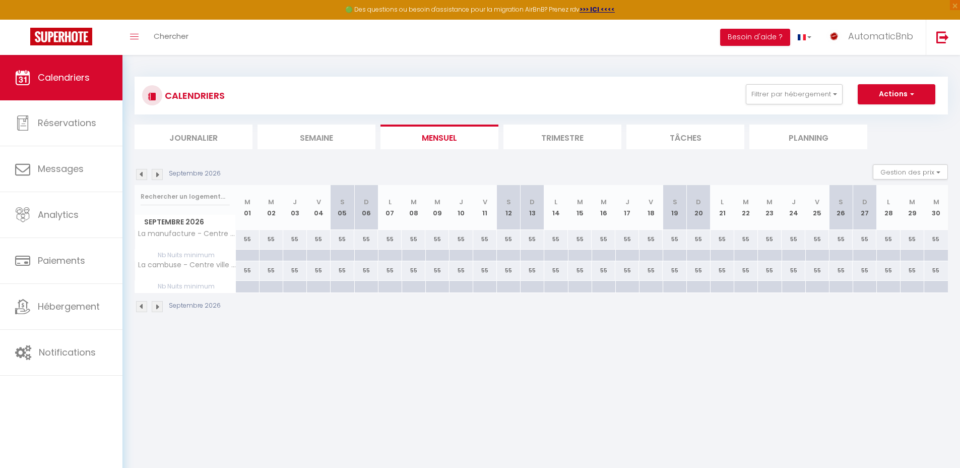
click at [158, 174] on img at bounding box center [157, 174] width 11 height 11
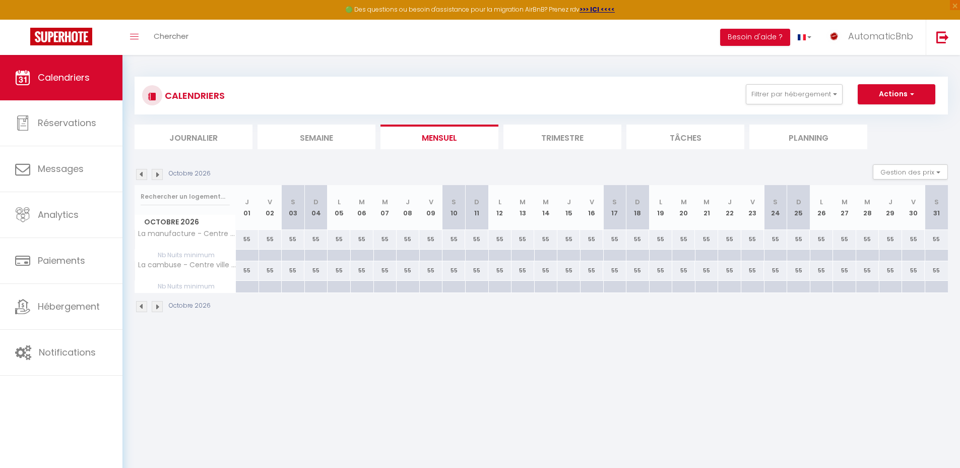
click at [158, 174] on img at bounding box center [157, 174] width 11 height 11
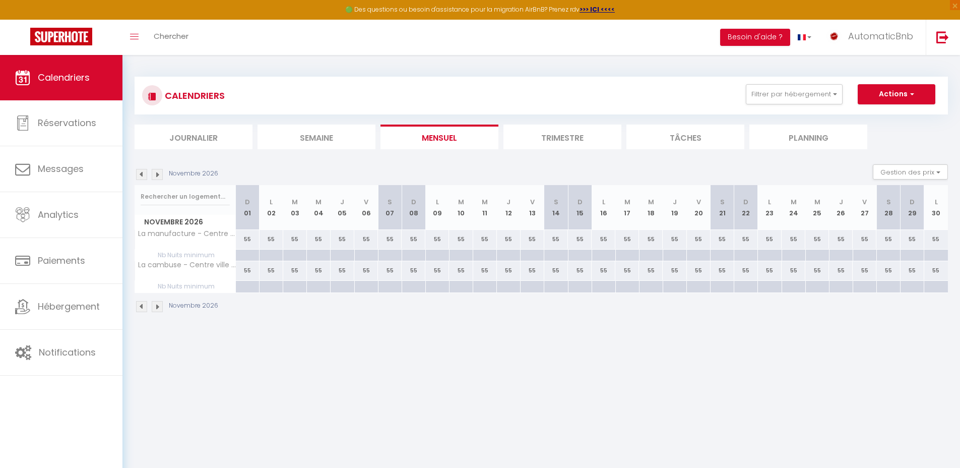
click at [158, 174] on img at bounding box center [157, 174] width 11 height 11
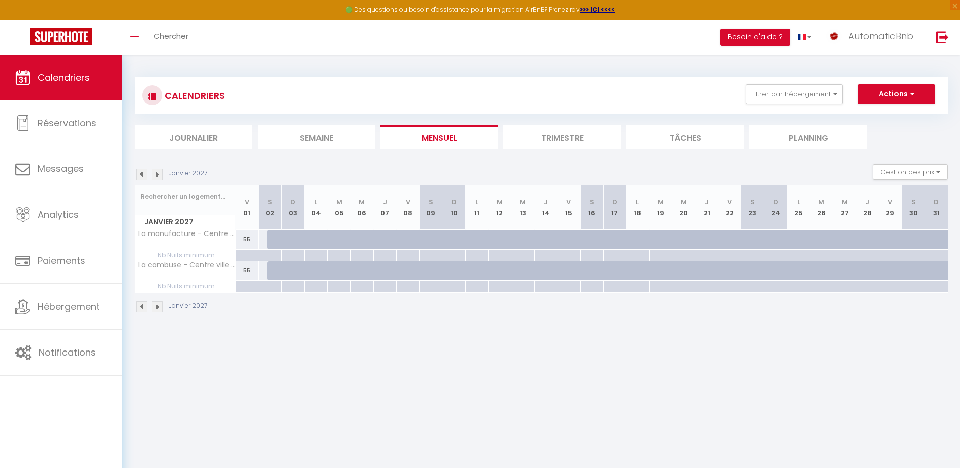
click at [158, 174] on img at bounding box center [157, 174] width 11 height 11
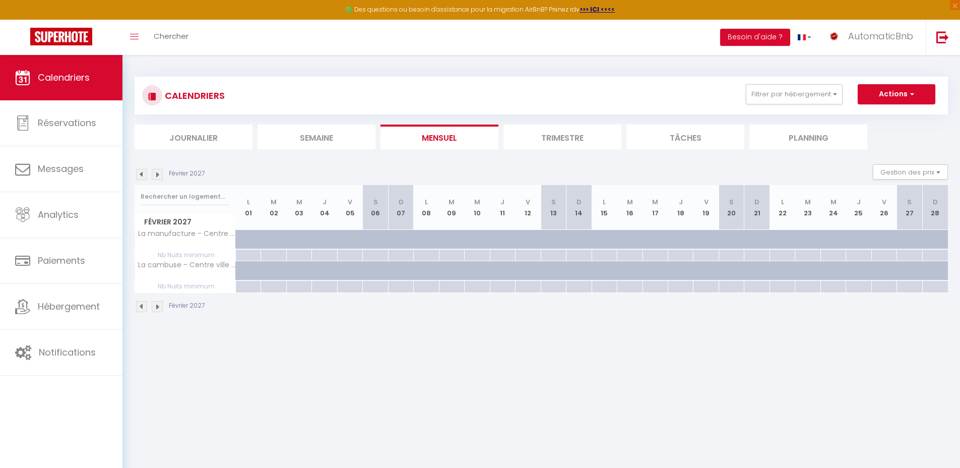
click at [141, 174] on img at bounding box center [141, 174] width 11 height 11
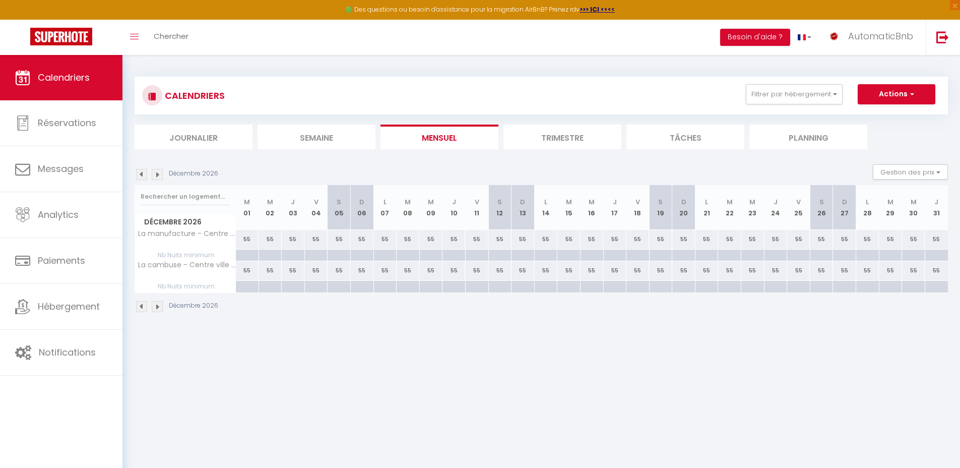
click at [141, 174] on img at bounding box center [141, 174] width 11 height 11
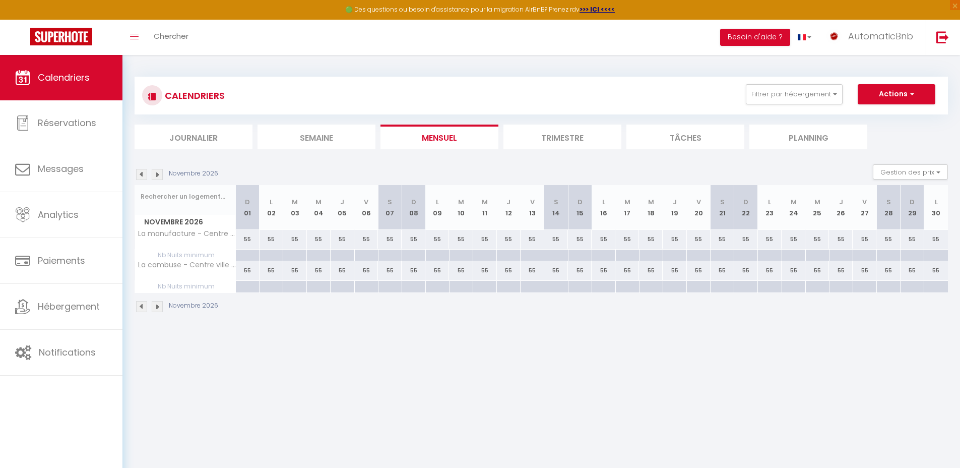
click at [141, 174] on img at bounding box center [141, 174] width 11 height 11
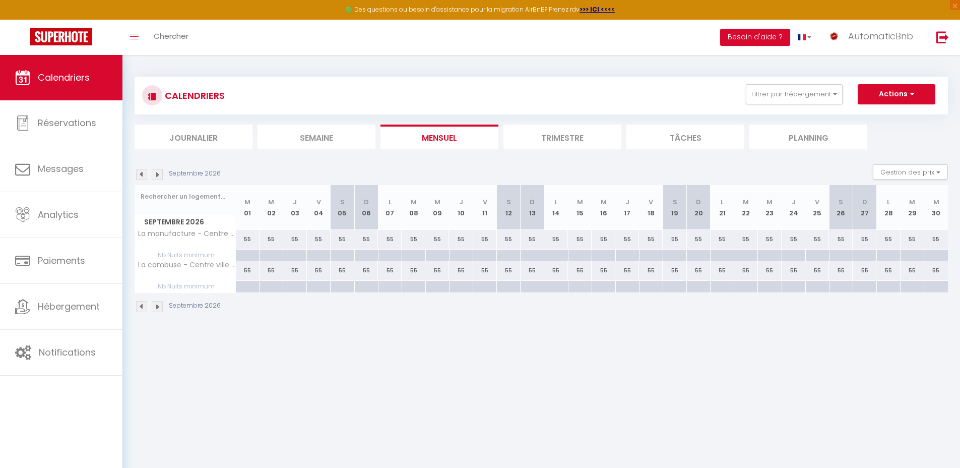
click at [141, 174] on img at bounding box center [141, 174] width 11 height 11
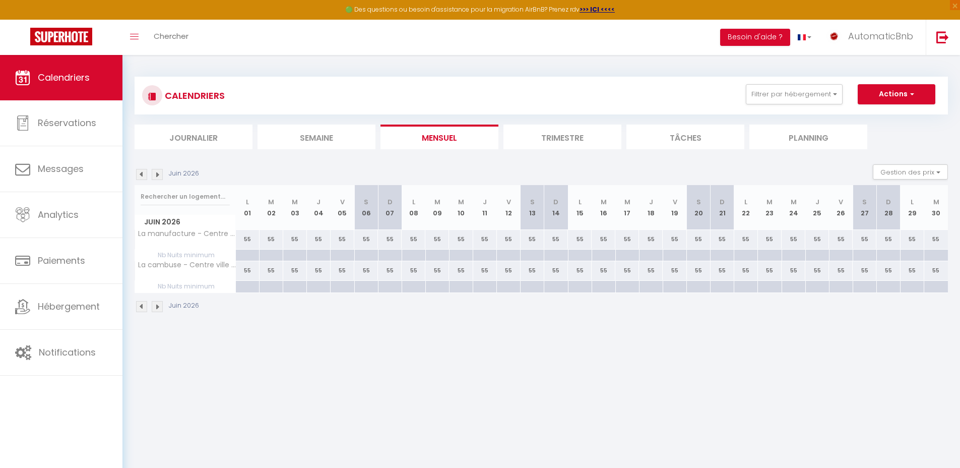
click at [141, 174] on img at bounding box center [141, 174] width 11 height 11
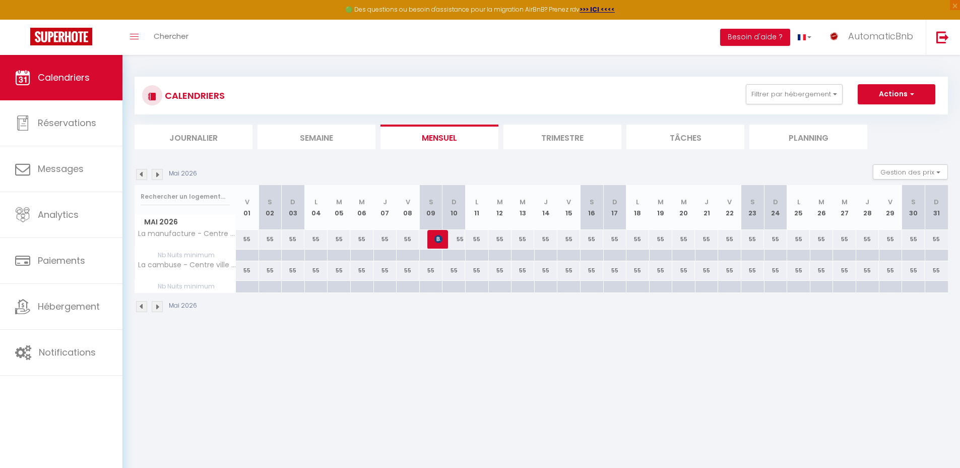
click at [141, 174] on img at bounding box center [141, 174] width 11 height 11
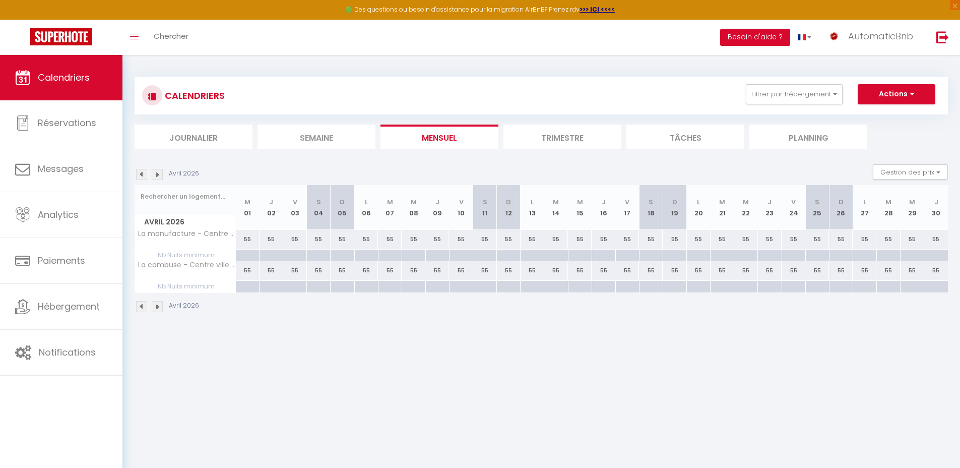
click at [141, 174] on img at bounding box center [141, 174] width 11 height 11
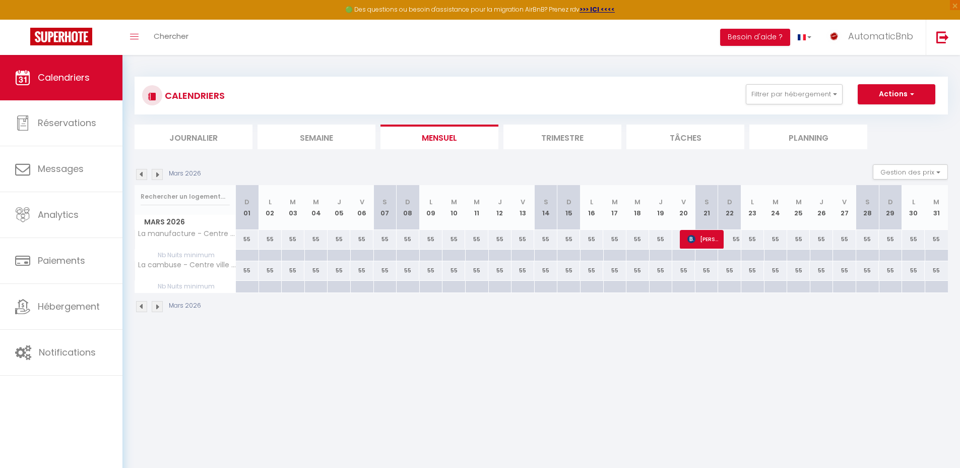
click at [141, 174] on img at bounding box center [141, 174] width 11 height 11
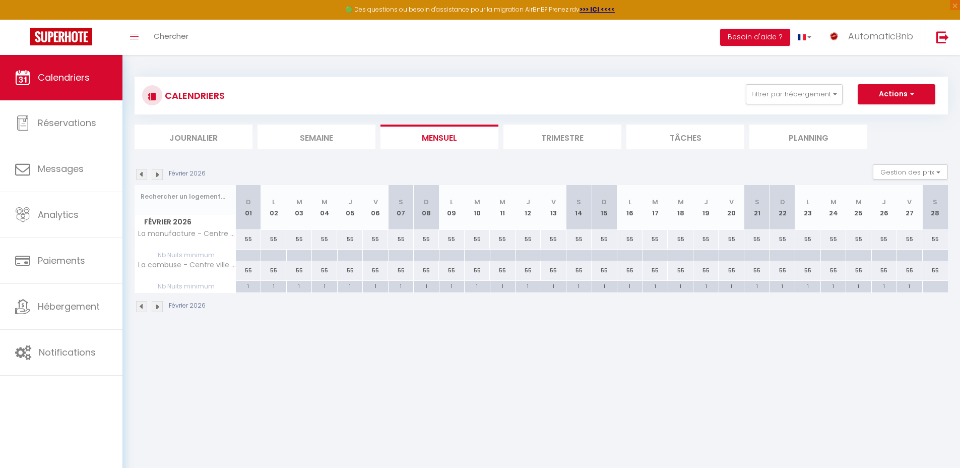
click at [142, 173] on img at bounding box center [141, 174] width 11 height 11
select select
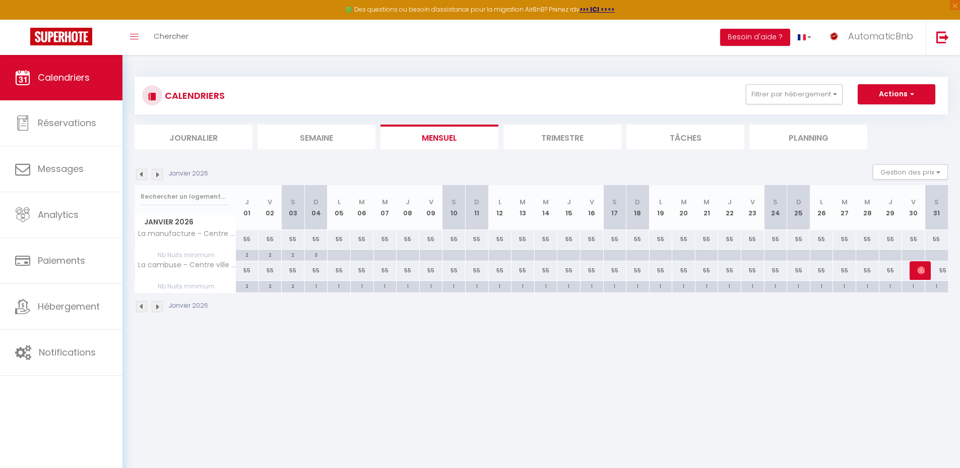
click at [248, 238] on div "55" at bounding box center [247, 239] width 23 height 19
type input "55"
select select "1"
type input "Jeu 01 Janvier 2026"
type input "Ven 02 Janvier 2026"
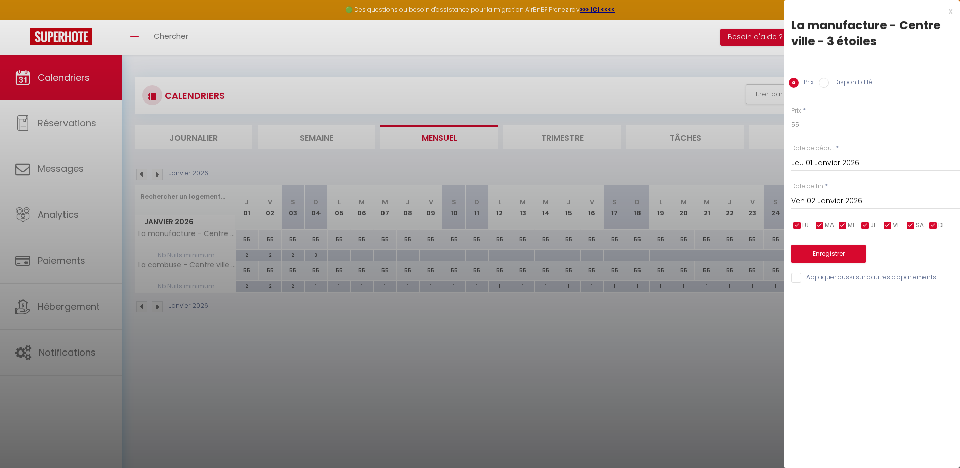
click at [850, 78] on label "Disponibilité" at bounding box center [850, 83] width 43 height 11
click at [829, 78] on input "Disponibilité" at bounding box center [824, 83] width 10 height 10
radio input "true"
radio input "false"
click at [823, 128] on select "Disponible Indisponible" at bounding box center [875, 124] width 169 height 19
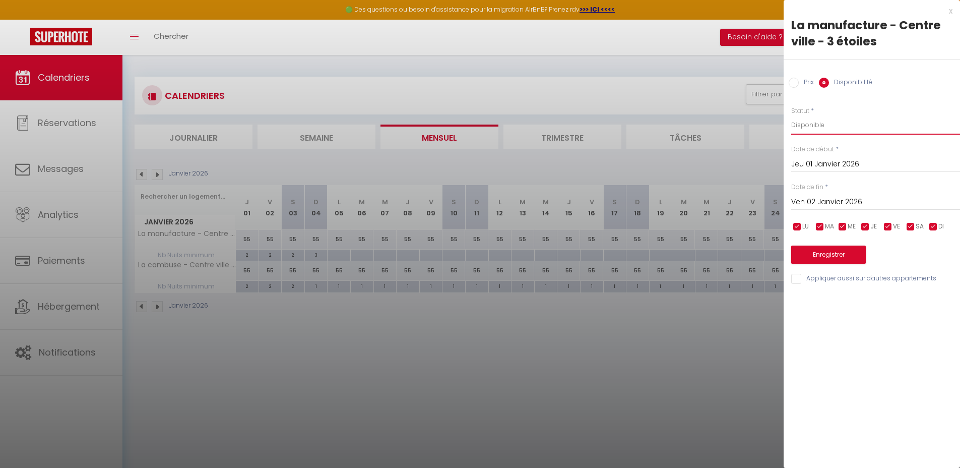
select select "0"
click at [791, 115] on select "Disponible Indisponible" at bounding box center [875, 124] width 169 height 19
click at [835, 202] on input "Ven 02 Janvier 2026" at bounding box center [875, 202] width 169 height 13
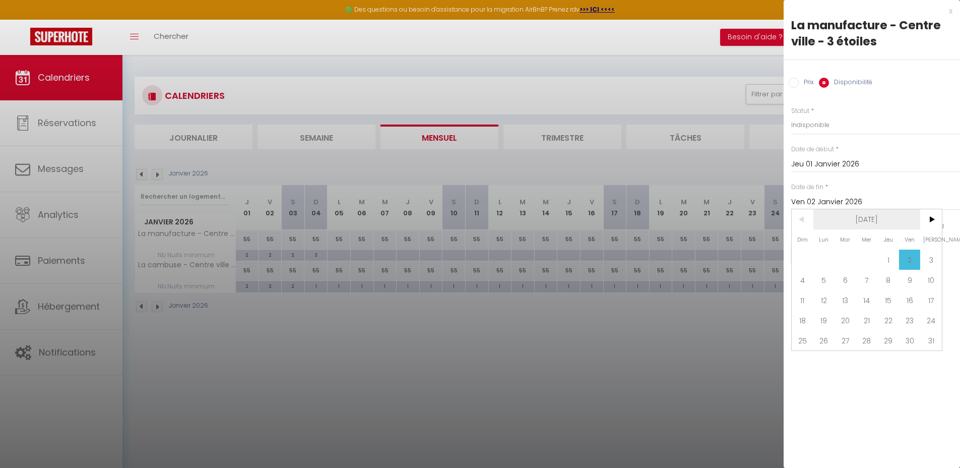
click at [869, 219] on span "[DATE]" at bounding box center [866, 219] width 107 height 20
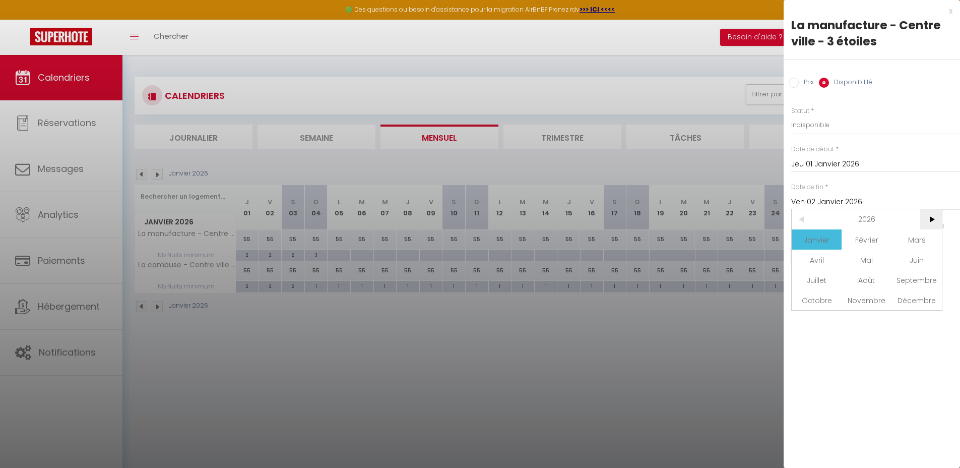
click at [929, 219] on span ">" at bounding box center [931, 219] width 22 height 20
click at [831, 239] on span "Janvier" at bounding box center [817, 239] width 50 height 20
click at [828, 277] on span "4" at bounding box center [824, 280] width 22 height 20
type input "Lun 04 Janvier 2027"
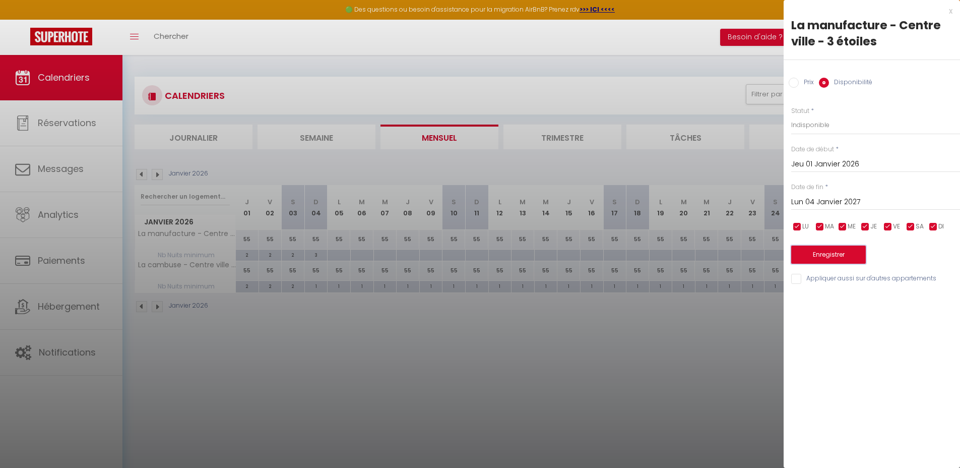
click at [835, 256] on button "Enregistrer" at bounding box center [828, 254] width 75 height 18
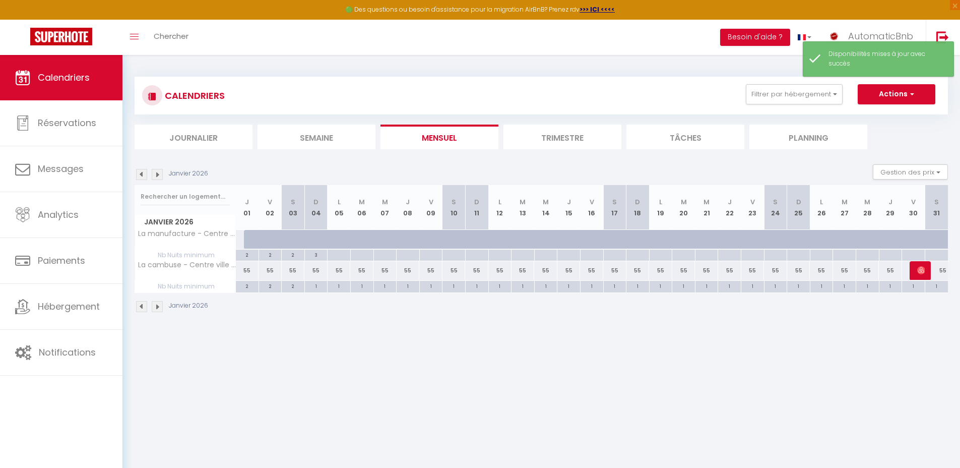
click at [248, 268] on div "55" at bounding box center [247, 270] width 23 height 19
select select "1"
type input "Jeu 01 Janvier 2026"
type input "Ven 02 Janvier 2026"
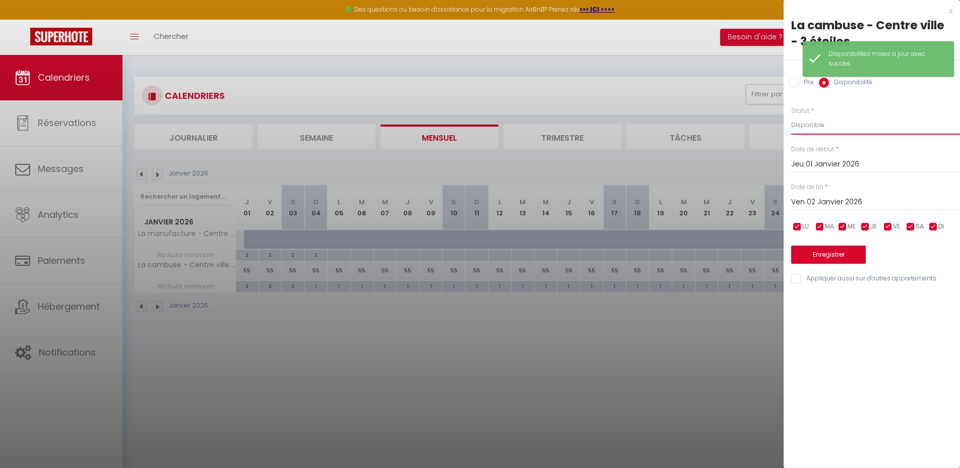
click at [813, 125] on select "Disponible Indisponible" at bounding box center [875, 124] width 169 height 19
select select "0"
click at [791, 115] on select "Disponible Indisponible" at bounding box center [875, 124] width 169 height 19
click at [836, 205] on input "Ven 02 Janvier 2026" at bounding box center [875, 202] width 169 height 13
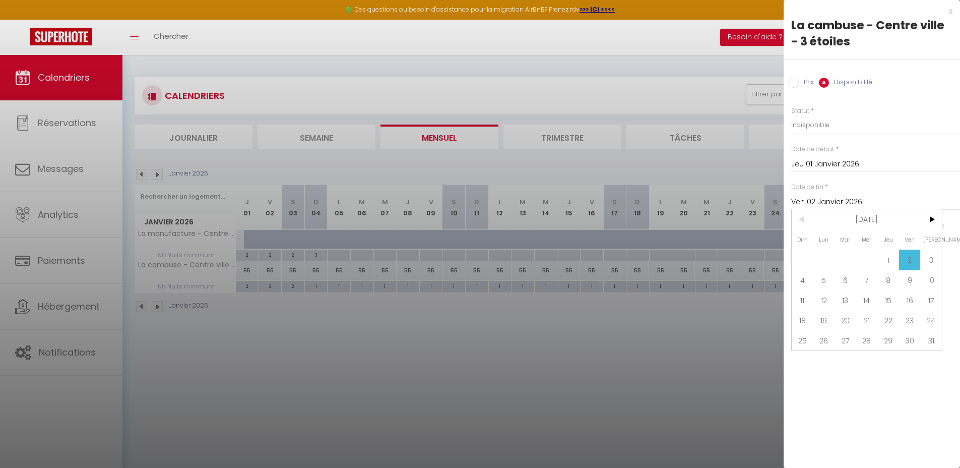
click at [842, 200] on input "Ven 02 Janvier 2026" at bounding box center [875, 202] width 169 height 13
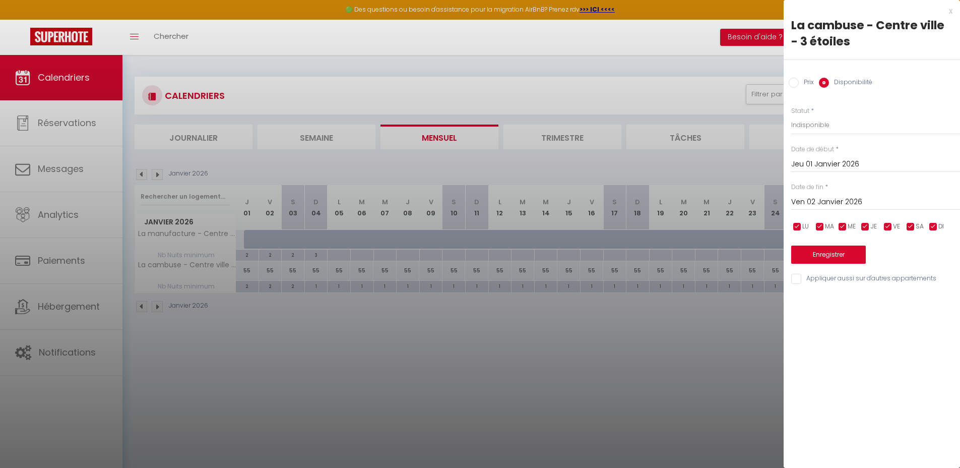
click at [853, 202] on input "Ven 02 Janvier 2026" at bounding box center [875, 202] width 169 height 13
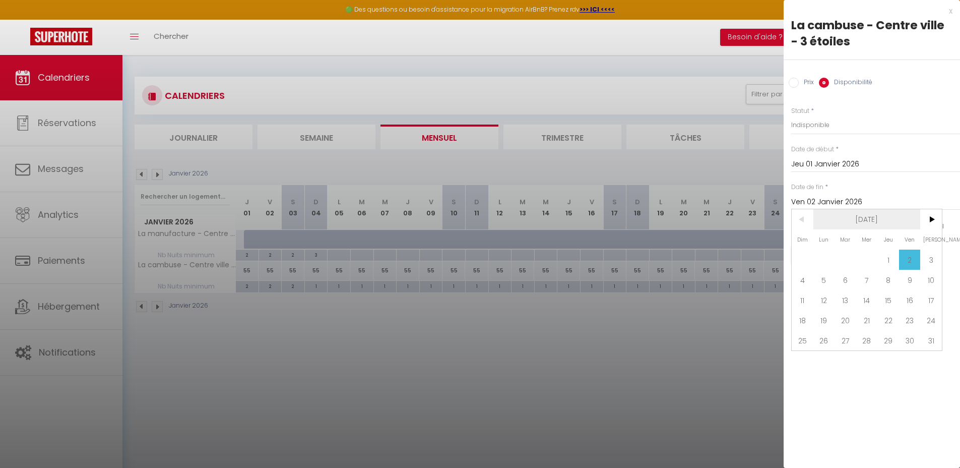
click at [861, 216] on span "[DATE]" at bounding box center [866, 219] width 107 height 20
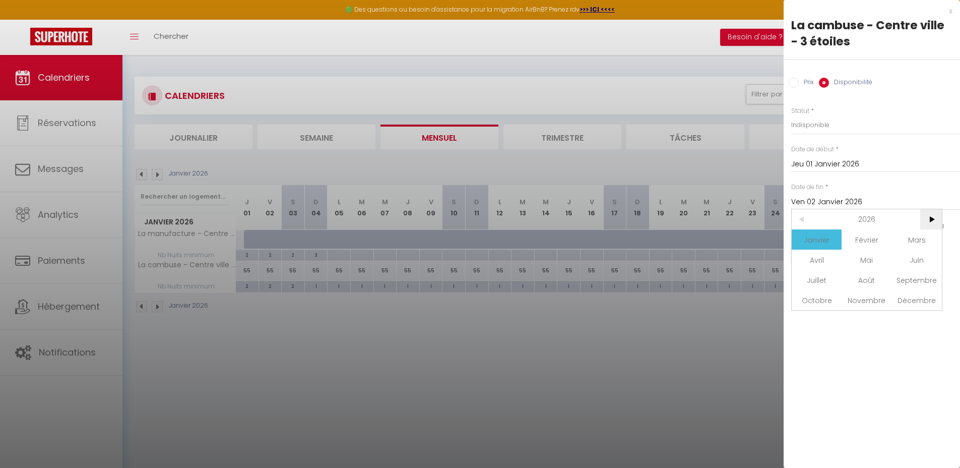
click at [929, 219] on span ">" at bounding box center [931, 219] width 22 height 20
click at [834, 236] on span "Janvier" at bounding box center [817, 239] width 50 height 20
click at [824, 278] on span "4" at bounding box center [824, 280] width 22 height 20
type input "Lun 04 Janvier 2027"
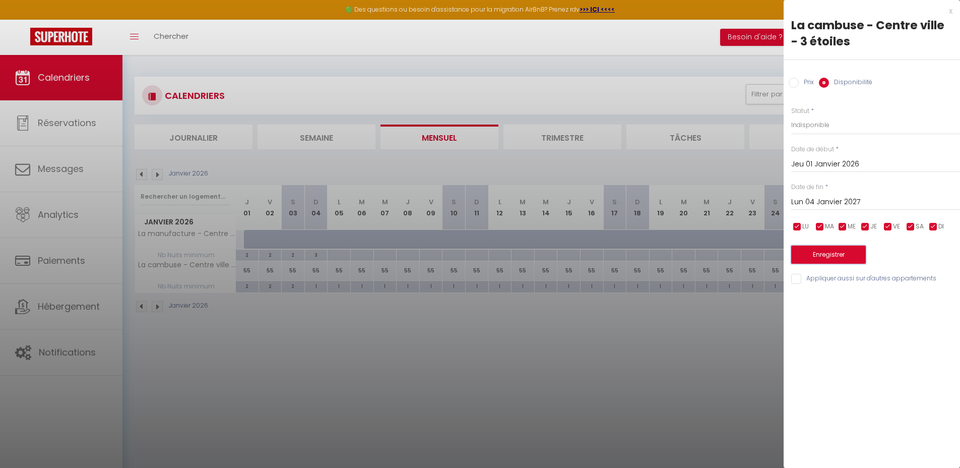
click at [838, 254] on button "Enregistrer" at bounding box center [828, 254] width 75 height 18
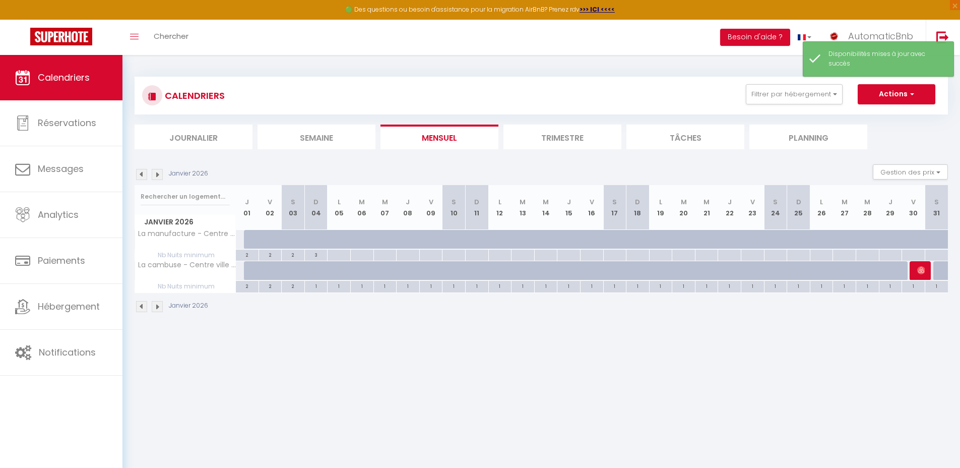
click at [157, 174] on img at bounding box center [157, 174] width 11 height 11
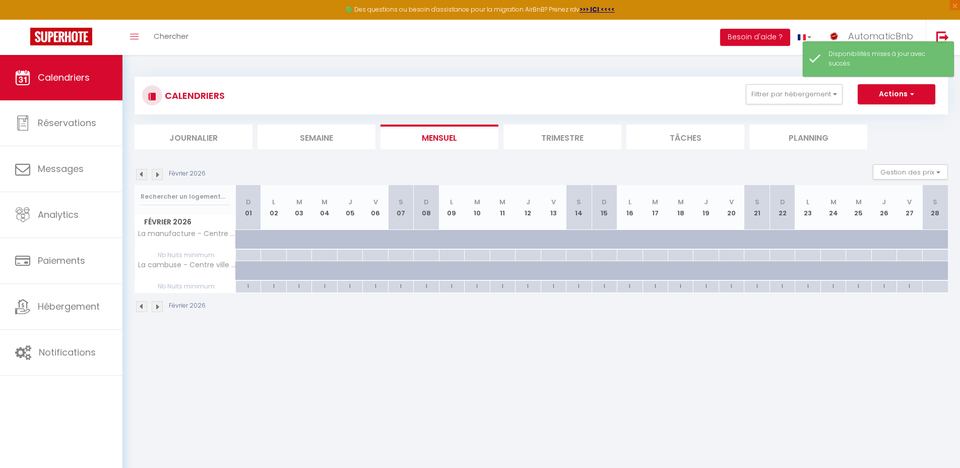
click at [157, 174] on img at bounding box center [157, 174] width 11 height 11
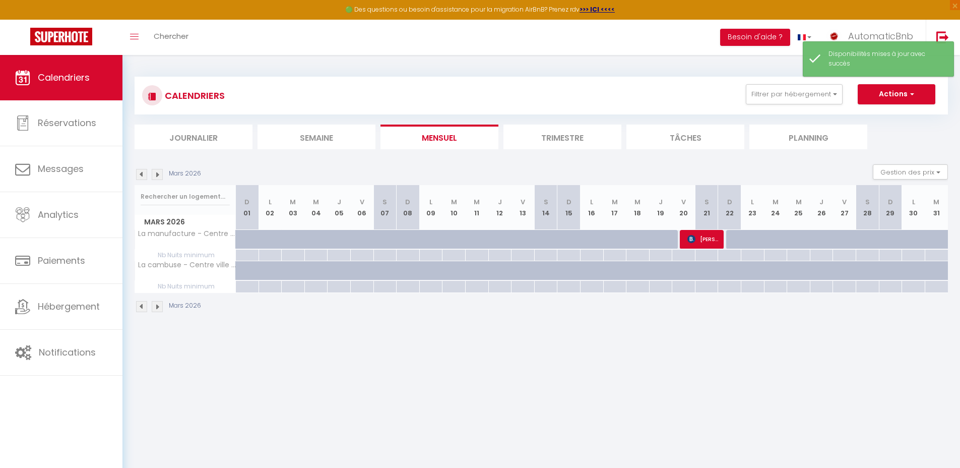
click at [157, 174] on img at bounding box center [157, 174] width 11 height 11
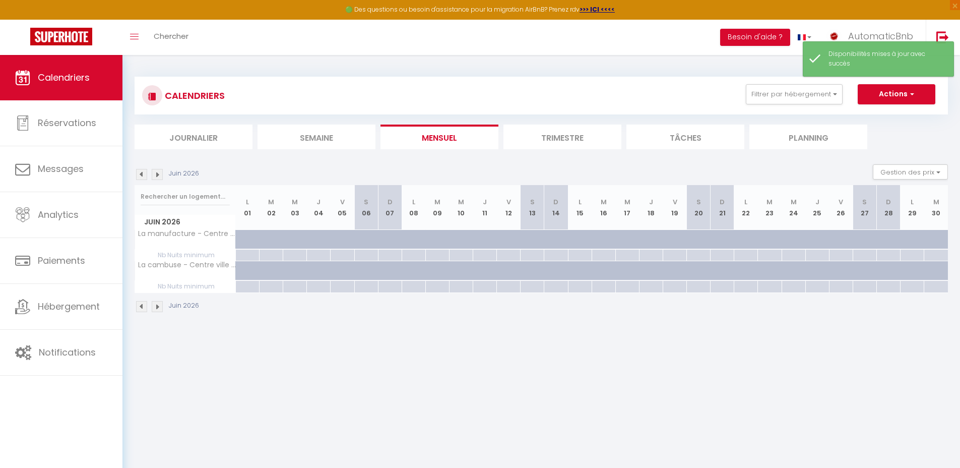
click at [157, 174] on img at bounding box center [157, 174] width 11 height 11
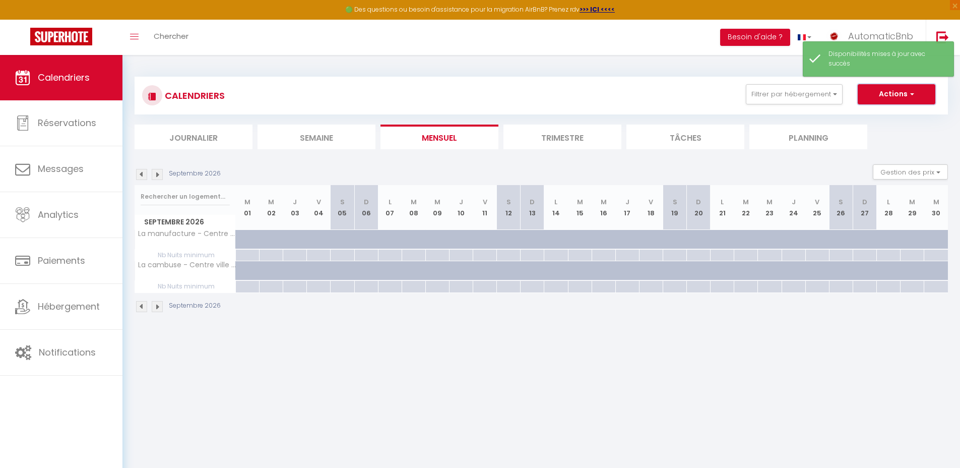
click at [894, 99] on button "Actions" at bounding box center [897, 94] width 78 height 20
click at [876, 113] on link "Nouvelle réservation" at bounding box center [886, 117] width 88 height 15
select select
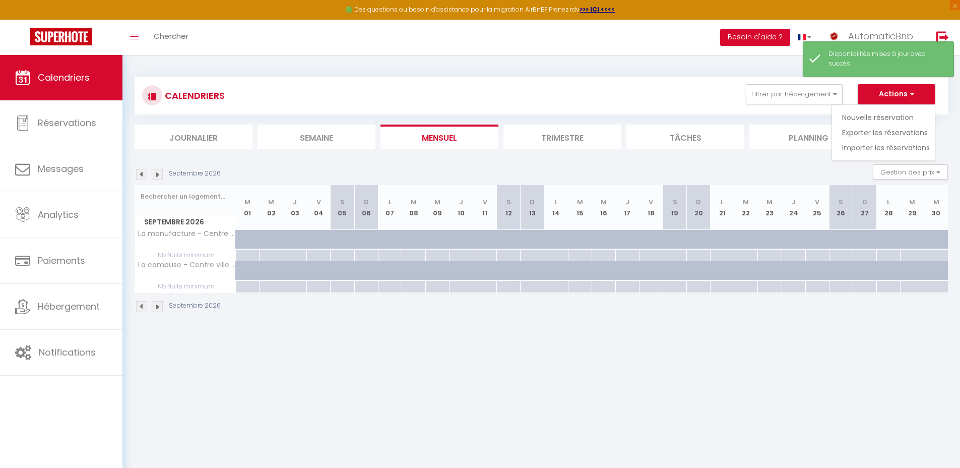
select select
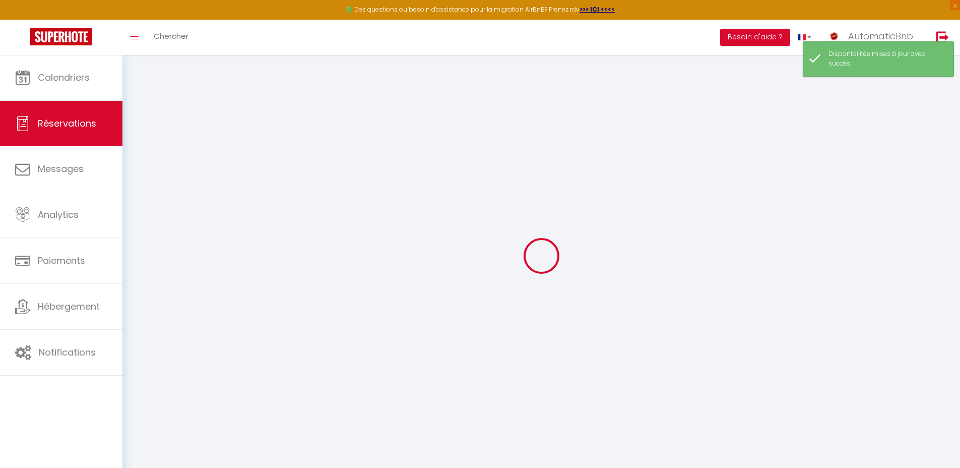
select select
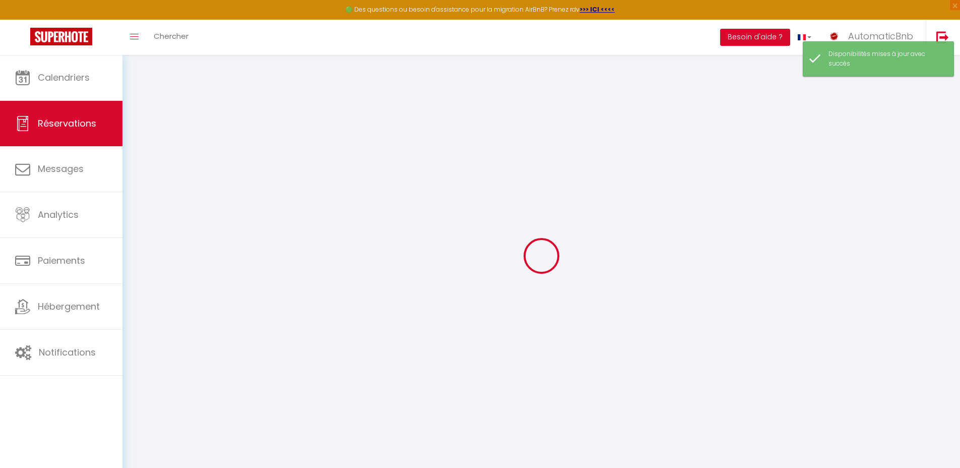
select select
checkbox input "false"
select select
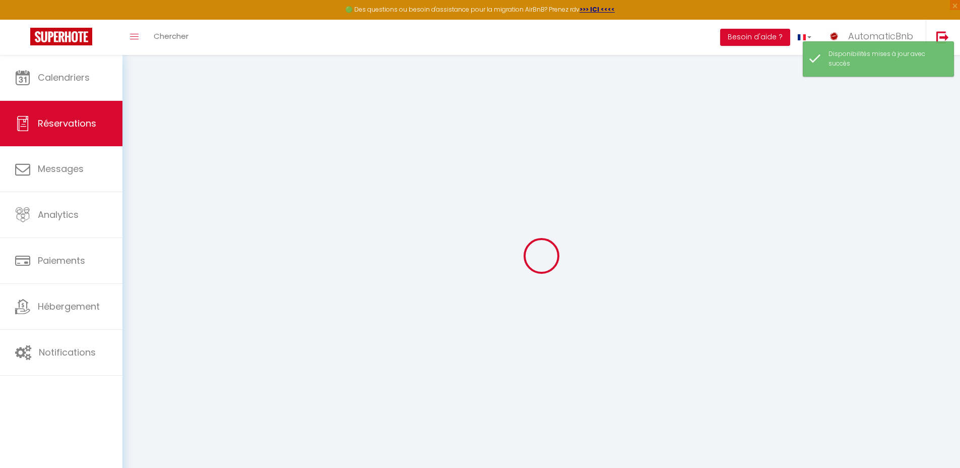
select select
checkbox input "false"
select select
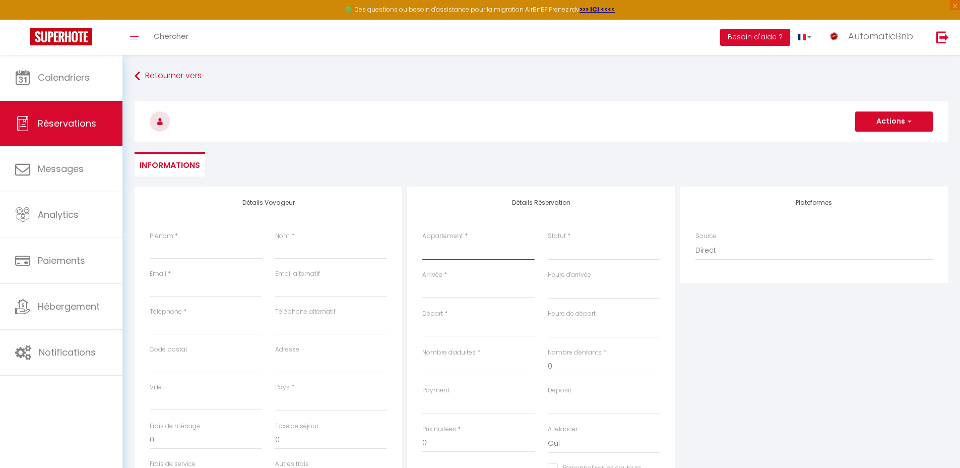
click at [465, 250] on select "Le moutarde Dijon Studios Le chouette Dijon Studios LE ROSE Le Nid de Thiebault…" at bounding box center [478, 250] width 112 height 19
select select "61269"
click at [422, 241] on select "Le moutarde Dijon Studios Le chouette Dijon Studios LE ROSE Le Nid de Thiebault…" at bounding box center [478, 250] width 112 height 19
select select
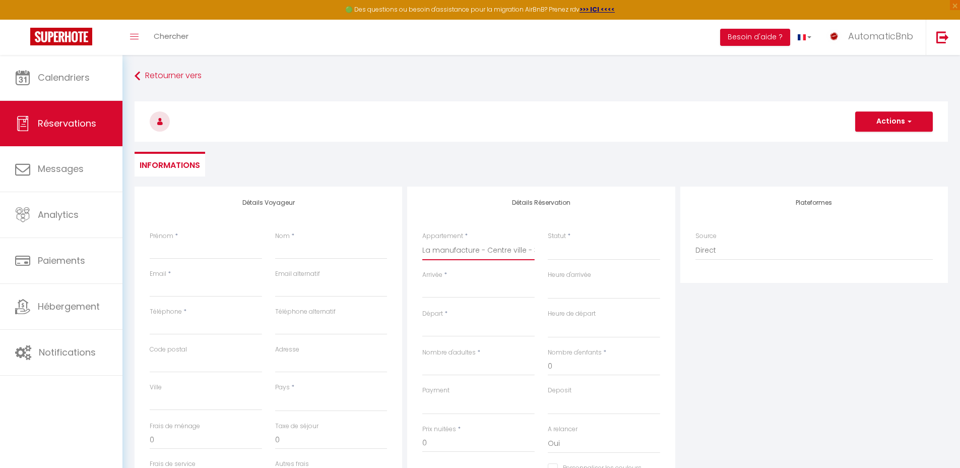
select select
checkbox input "false"
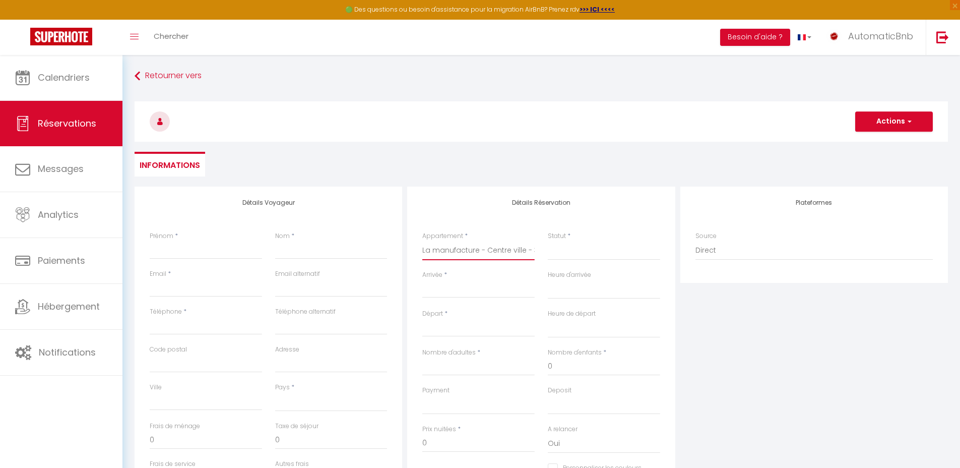
select select
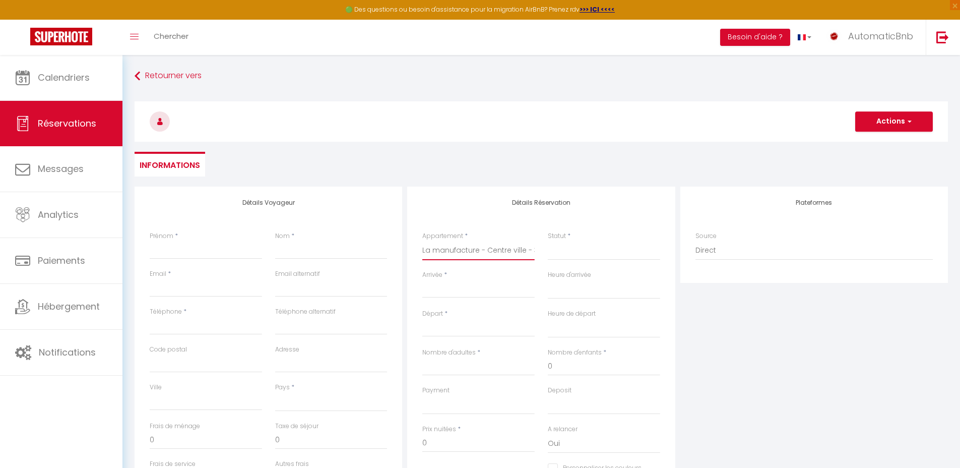
select select
checkbox input "false"
click at [464, 288] on input "Arrivée" at bounding box center [478, 289] width 112 height 13
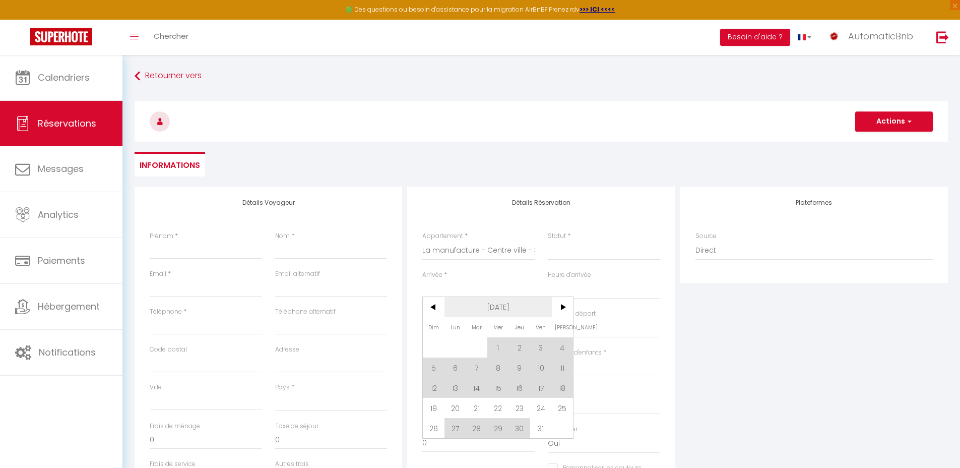
click at [507, 310] on span "[DATE]" at bounding box center [498, 307] width 107 height 20
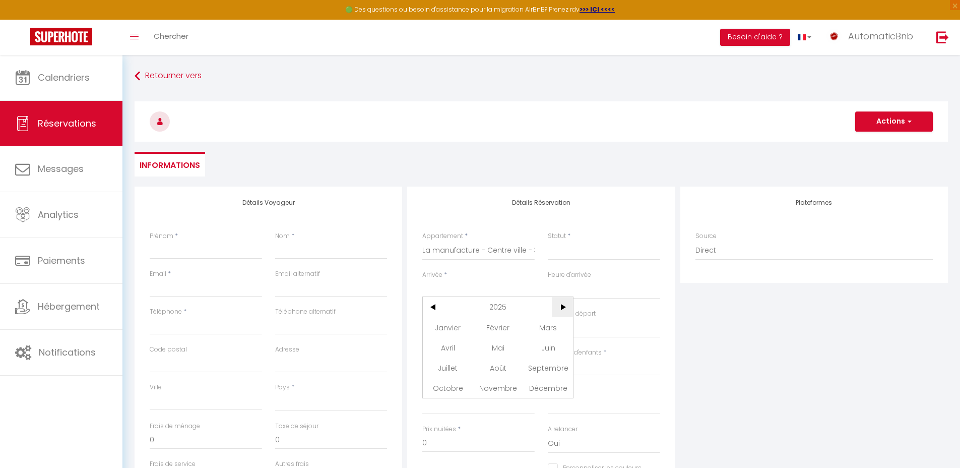
click at [560, 308] on span ">" at bounding box center [563, 307] width 22 height 20
click at [454, 327] on span "Janvier" at bounding box center [448, 327] width 50 height 20
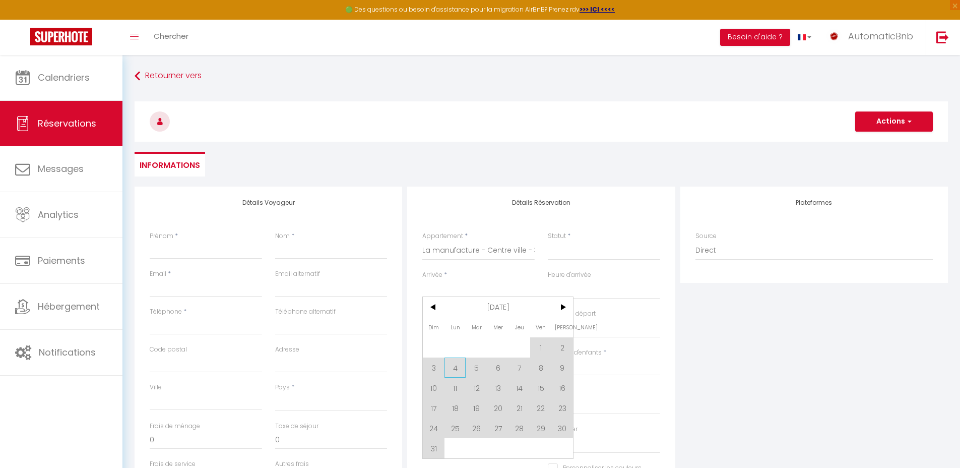
click at [461, 367] on span "4" at bounding box center [456, 367] width 22 height 20
select select
type input "Lun 04 Janvier 2027"
select select
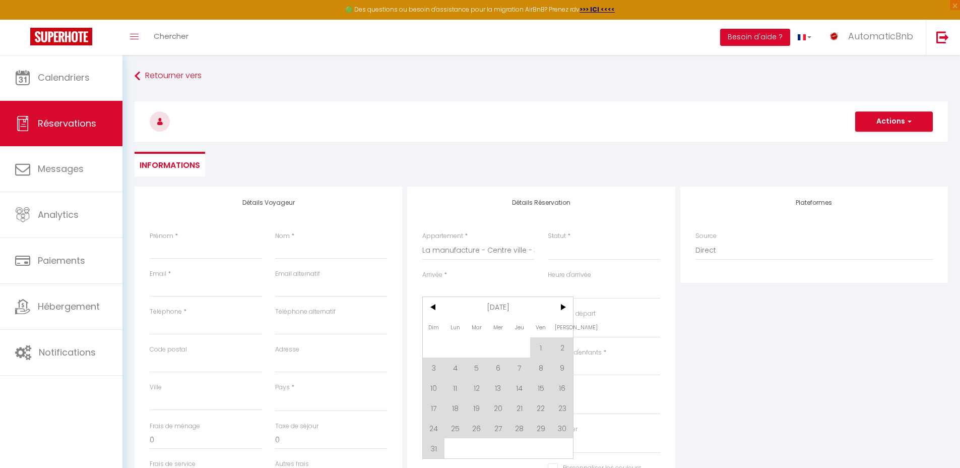
type input "Mar 05 Janvier 2027"
select select
checkbox input "false"
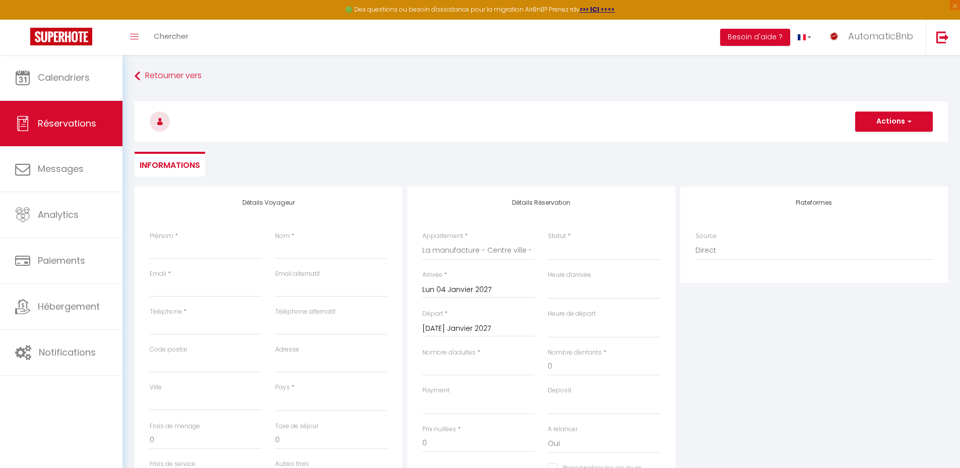
click at [484, 327] on input "Mar 05 Janvier 2027" at bounding box center [478, 328] width 112 height 13
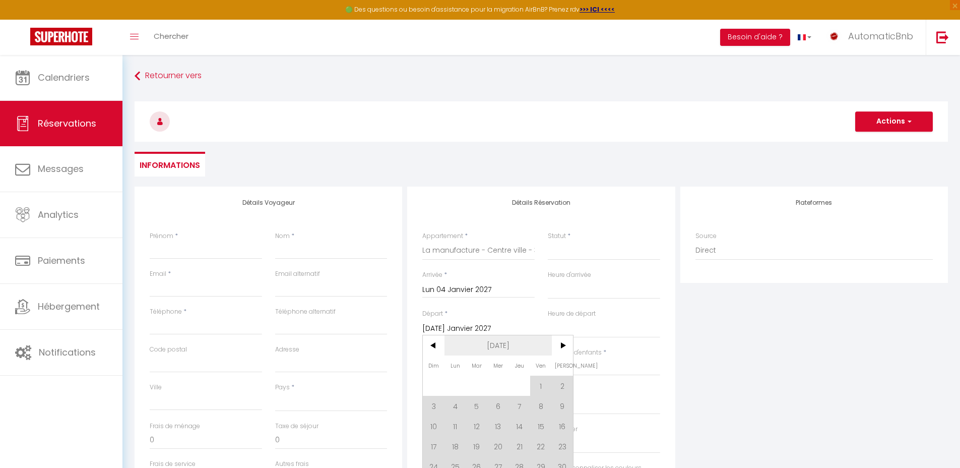
click at [495, 344] on span "[DATE]" at bounding box center [498, 345] width 107 height 20
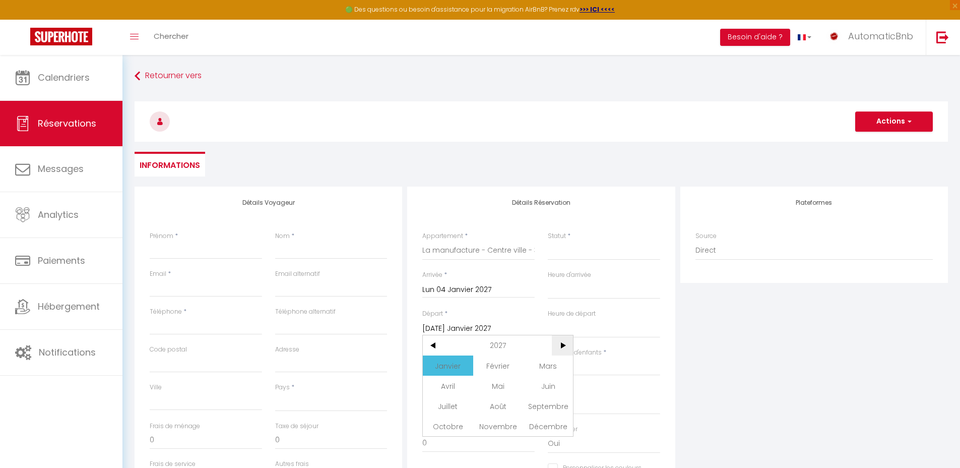
click at [556, 342] on span ">" at bounding box center [563, 345] width 22 height 20
click at [453, 362] on span "Janvier" at bounding box center [448, 365] width 50 height 20
click at [436, 406] on span "2" at bounding box center [434, 406] width 22 height 20
select select
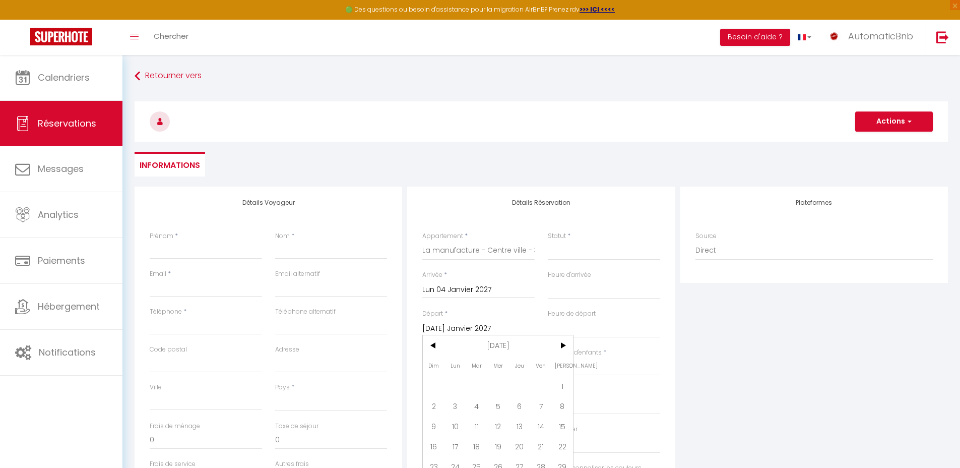
select select
type input "Dim 02 Janvier 2028"
select select
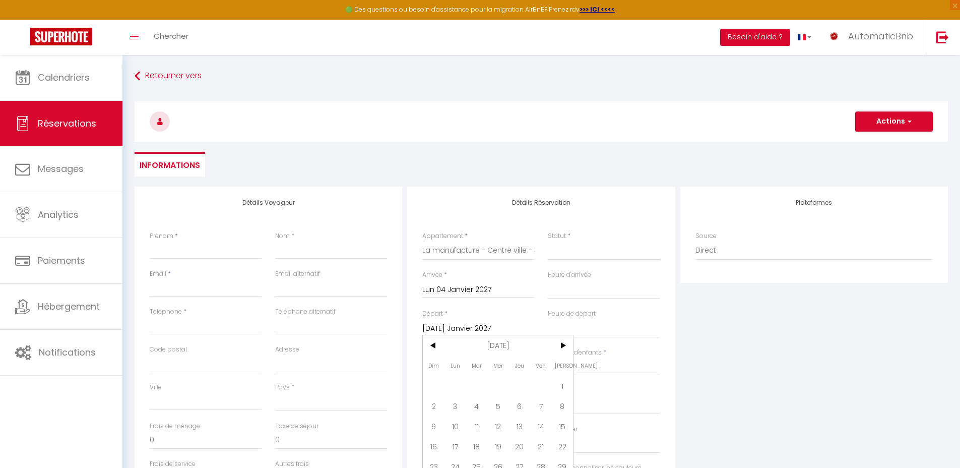
checkbox input "false"
click at [218, 250] on input "Prénom" at bounding box center [206, 250] width 112 height 18
type input "J"
select select
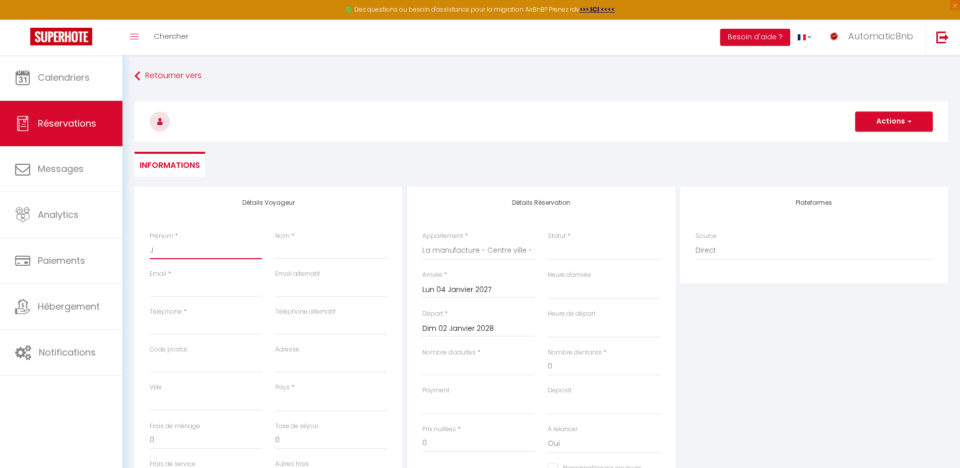
select select
checkbox input "false"
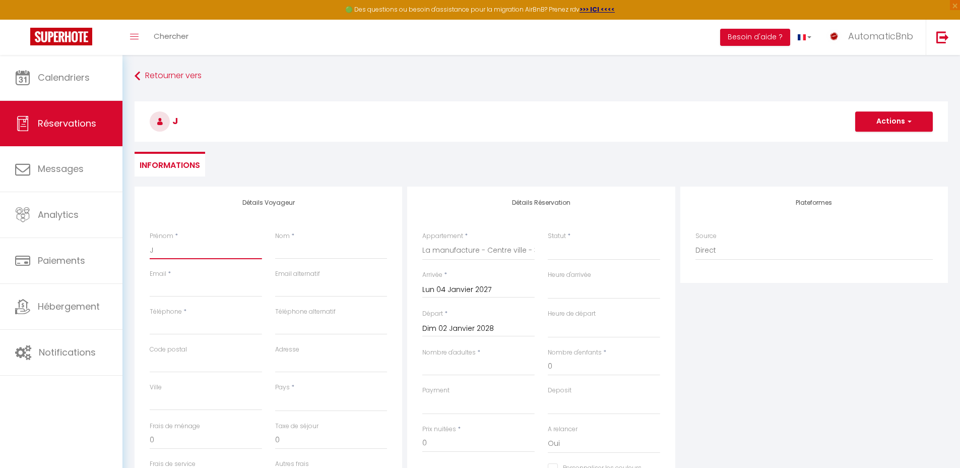
type input "JA"
select select
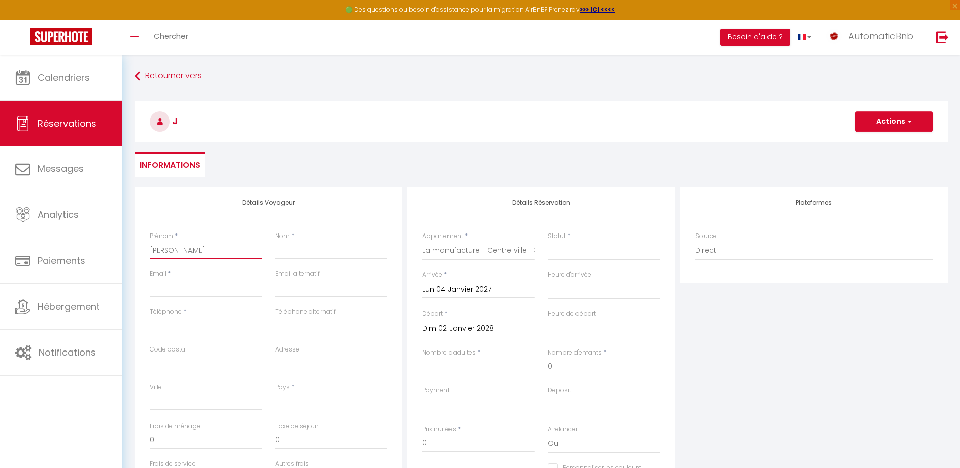
select select
checkbox input "false"
type input "JAC"
click at [327, 399] on select "France Portugal Afghanistan Albania Algeria American Samoa Andorra Angola Angui…" at bounding box center [331, 401] width 112 height 19
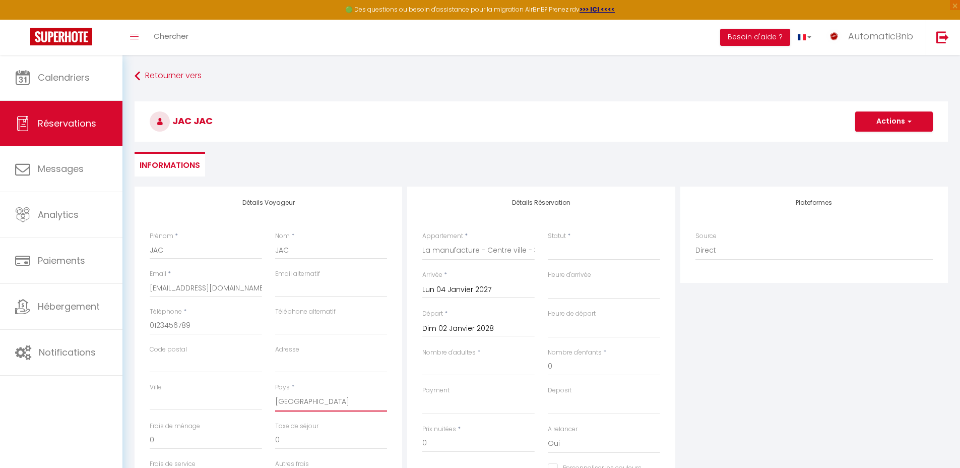
click at [275, 392] on select "France Portugal Afghanistan Albania Algeria American Samoa Andorra Angola Angui…" at bounding box center [331, 401] width 112 height 19
click at [446, 365] on input "Nombre d'adultes" at bounding box center [478, 366] width 112 height 18
click at [795, 367] on div "Plateformes Source Direct Airbnb.com Booking.com Chalet montagne Expedia Gite d…" at bounding box center [814, 366] width 273 height 360
click at [895, 119] on button "Actions" at bounding box center [894, 121] width 78 height 20
click at [871, 142] on link "Enregistrer" at bounding box center [884, 143] width 80 height 13
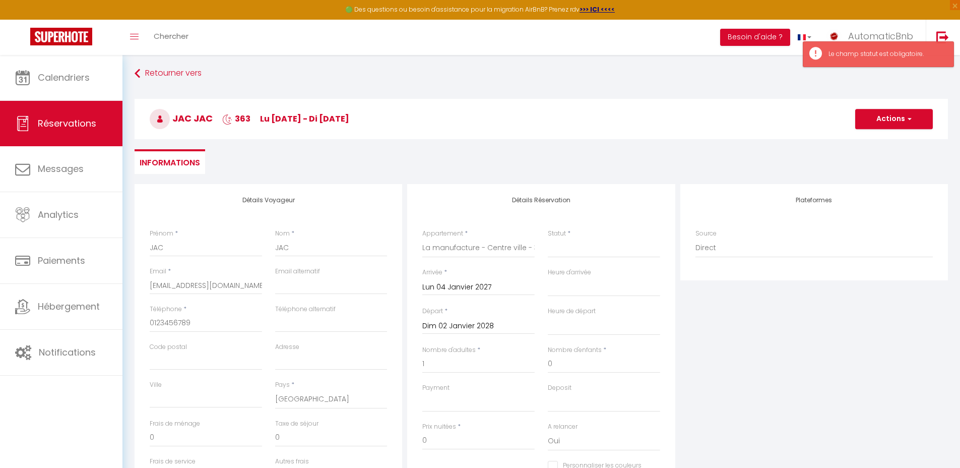
scroll to position [4, 0]
click at [570, 247] on select "Confirmé Non Confirmé Annulé Annulé par le voyageur No Show Request" at bounding box center [604, 246] width 112 height 19
click at [548, 237] on select "Confirmé Non Confirmé Annulé Annulé par le voyageur No Show Request" at bounding box center [604, 246] width 112 height 19
click at [887, 119] on button "Actions" at bounding box center [894, 117] width 78 height 20
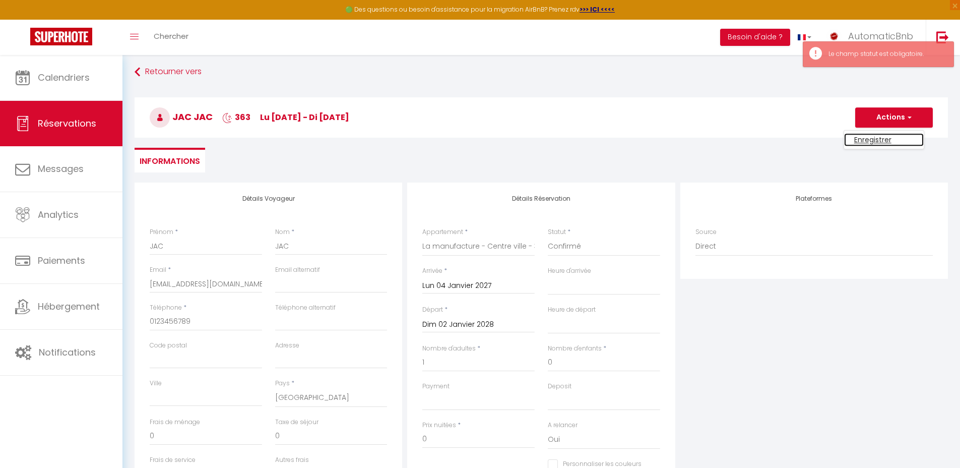
click at [881, 137] on link "Enregistrer" at bounding box center [884, 139] width 80 height 13
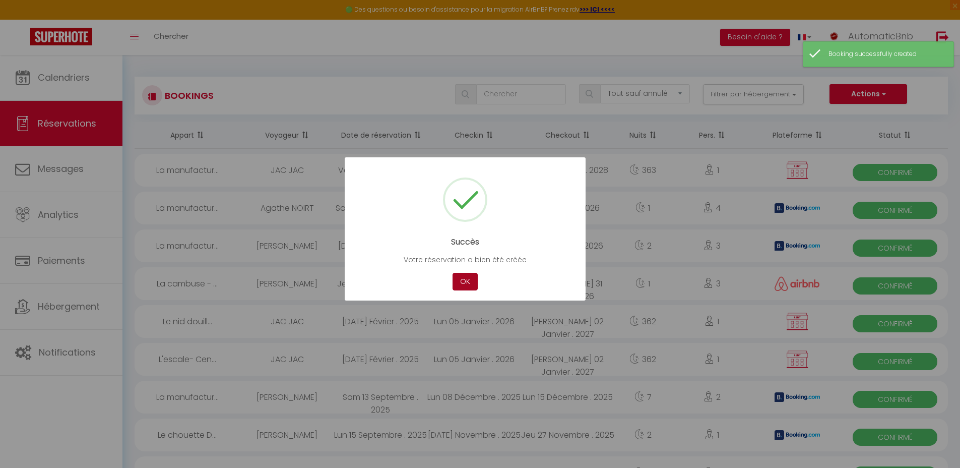
click at [466, 280] on button "OK" at bounding box center [465, 282] width 25 height 18
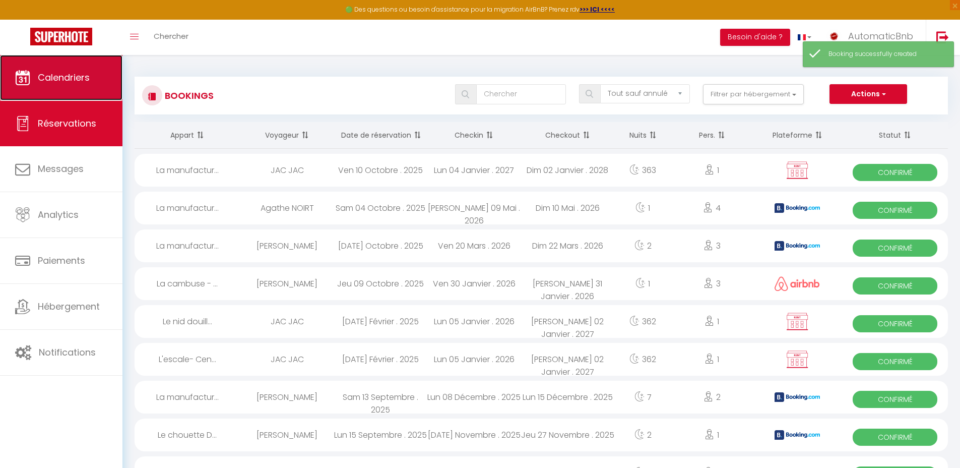
click at [96, 82] on link "Calendriers" at bounding box center [61, 77] width 122 height 45
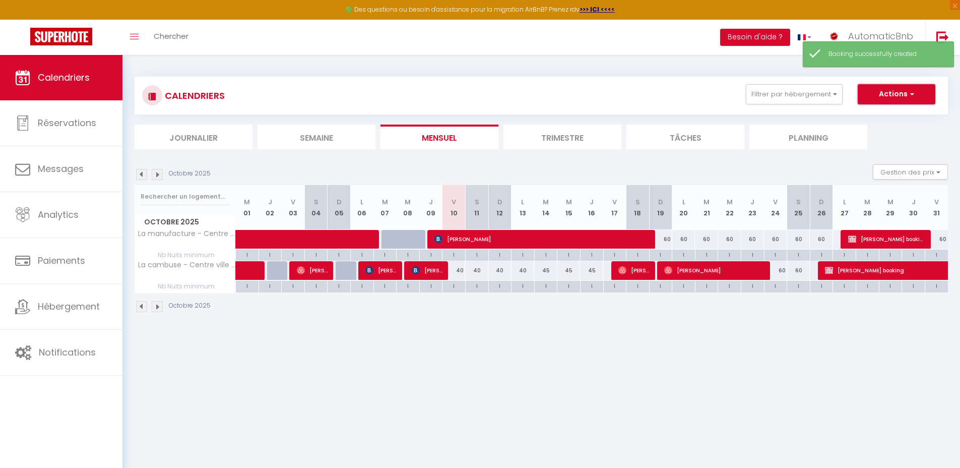
click at [884, 93] on button "Actions" at bounding box center [897, 94] width 78 height 20
click at [877, 116] on link "Nouvelle réservation" at bounding box center [886, 117] width 88 height 15
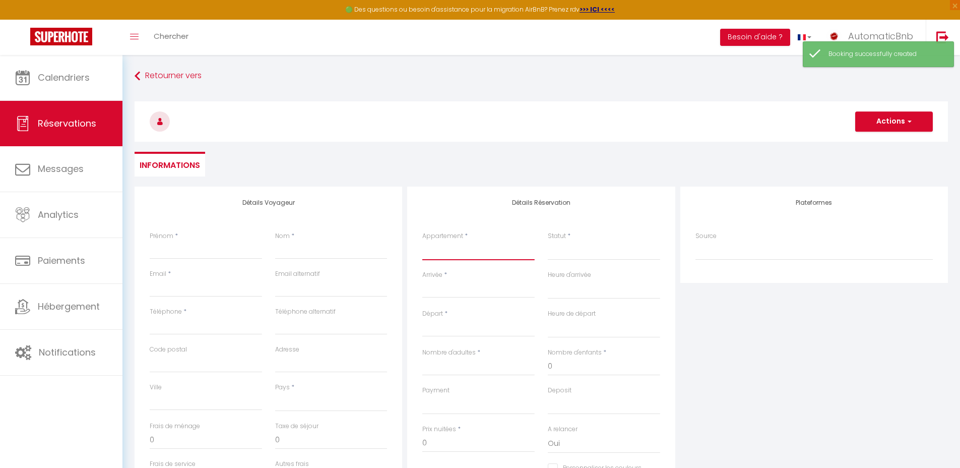
click at [452, 247] on select "Le moutarde Dijon Studios Le chouette Dijon Studios LE ROSE Le Nid de Thiebault…" at bounding box center [478, 250] width 112 height 19
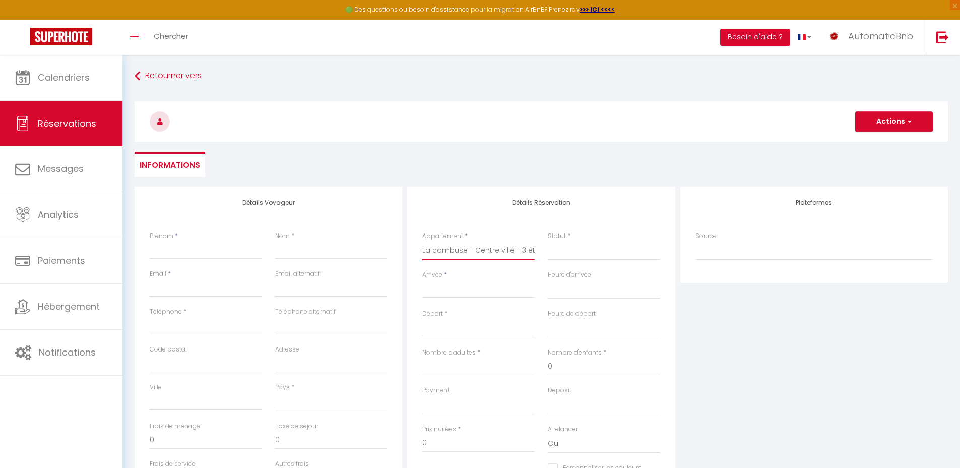
click at [422, 241] on select "Le moutarde Dijon Studios Le chouette Dijon Studios LE ROSE Le Nid de Thiebault…" at bounding box center [478, 250] width 112 height 19
click at [458, 292] on input "Arrivée" at bounding box center [478, 289] width 112 height 13
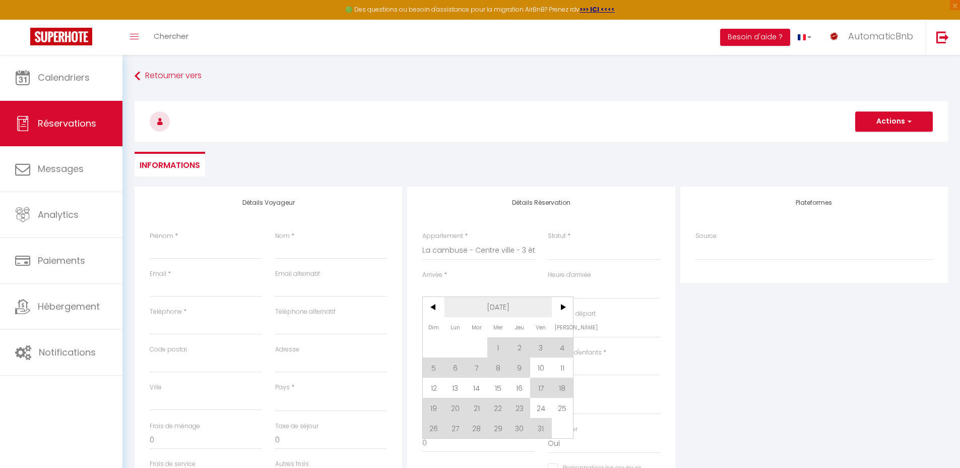
click at [500, 303] on span "[DATE]" at bounding box center [498, 307] width 107 height 20
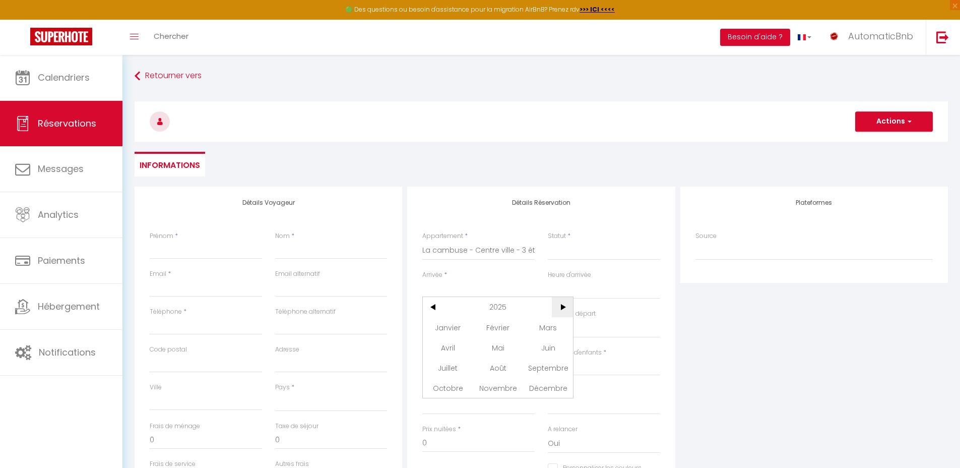
click at [560, 304] on span ">" at bounding box center [563, 307] width 22 height 20
click at [561, 304] on span ">" at bounding box center [563, 307] width 22 height 20
drag, startPoint x: 455, startPoint y: 332, endPoint x: 466, endPoint y: 350, distance: 21.5
click at [455, 331] on span "Janvier" at bounding box center [448, 327] width 50 height 20
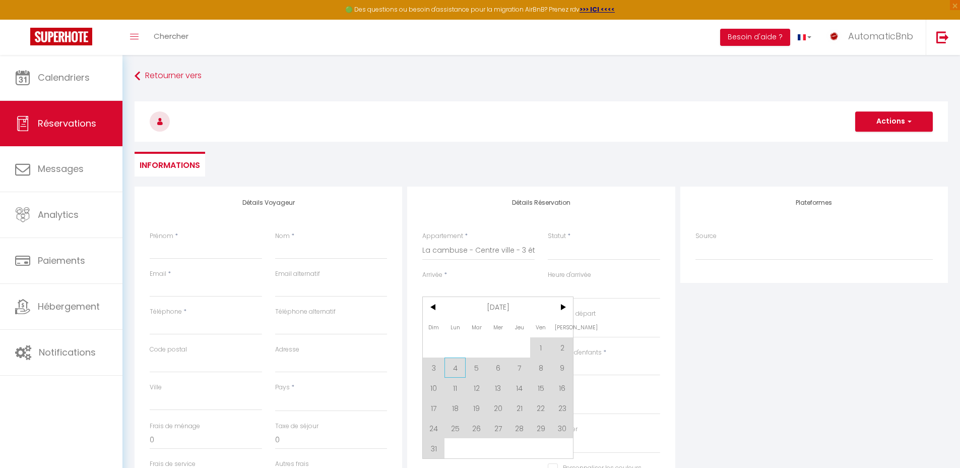
click at [459, 366] on span "4" at bounding box center [456, 367] width 22 height 20
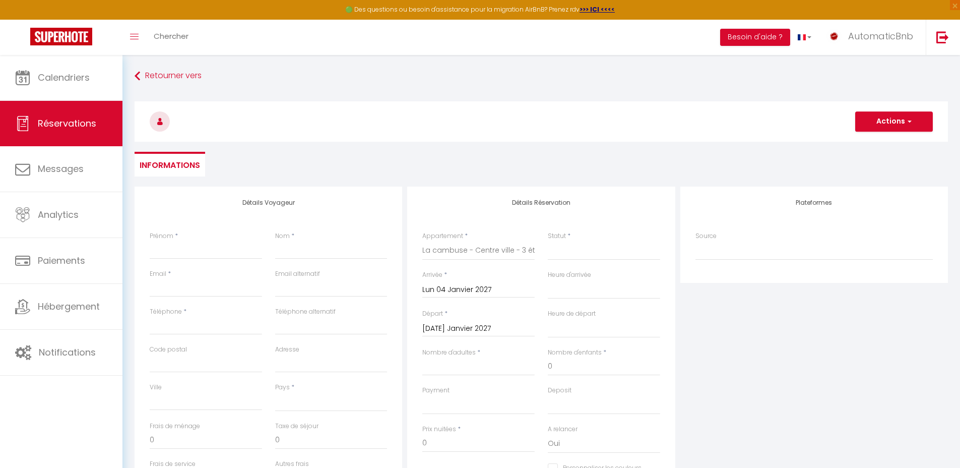
click at [480, 325] on input "Mar 05 Janvier 2027" at bounding box center [478, 328] width 112 height 13
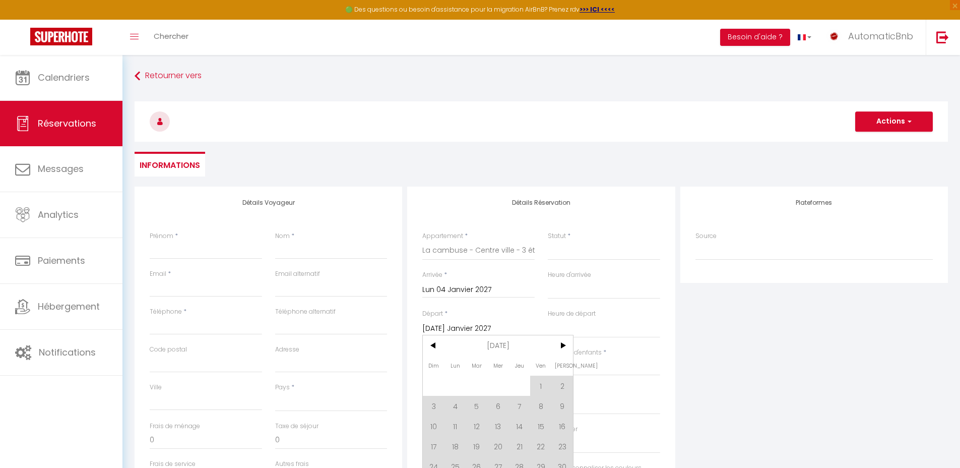
drag, startPoint x: 493, startPoint y: 339, endPoint x: 509, endPoint y: 339, distance: 16.1
click at [494, 339] on span "[DATE]" at bounding box center [498, 345] width 107 height 20
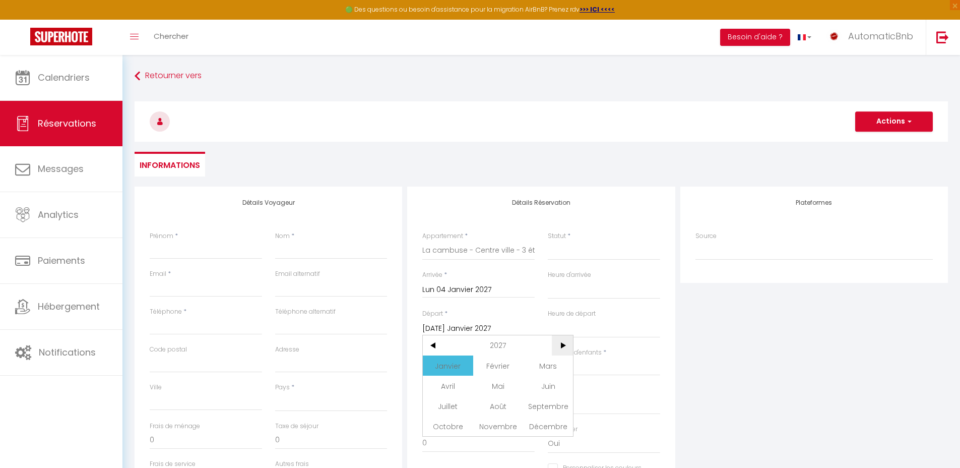
click at [561, 340] on span ">" at bounding box center [563, 345] width 22 height 20
click at [445, 365] on span "Janvier" at bounding box center [448, 365] width 50 height 20
click at [438, 401] on span "2" at bounding box center [434, 406] width 22 height 20
click at [218, 253] on input "Prénom" at bounding box center [206, 250] width 112 height 18
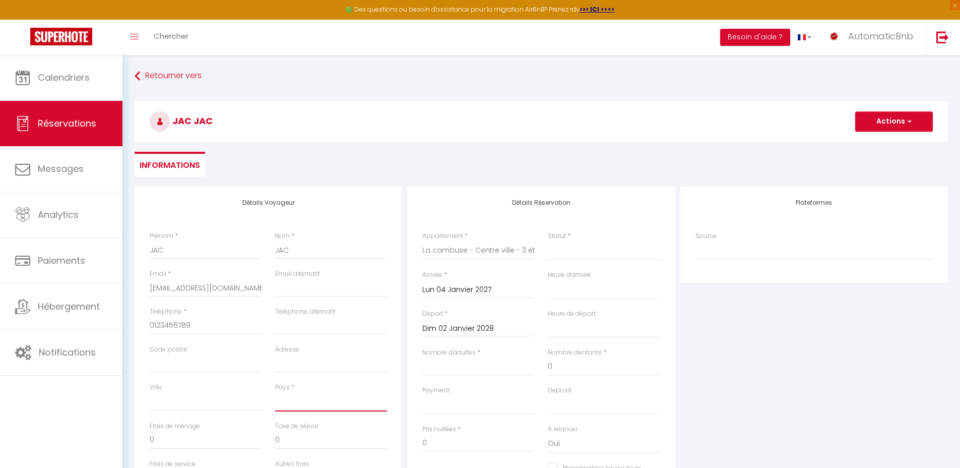
click at [351, 392] on select "France Portugal Afghanistan Albania Algeria American Samoa Andorra Angola Angui…" at bounding box center [331, 401] width 112 height 19
click at [275, 392] on select "France Portugal Afghanistan Albania Algeria American Samoa Andorra Angola Angui…" at bounding box center [331, 401] width 112 height 19
click at [562, 248] on select "Confirmé Non Confirmé Annulé Annulé par le voyageur No Show Request" at bounding box center [604, 250] width 112 height 19
click at [548, 241] on select "Confirmé Non Confirmé Annulé Annulé par le voyageur No Show Request" at bounding box center [604, 250] width 112 height 19
click at [458, 368] on input "Nombre d'adultes" at bounding box center [478, 366] width 112 height 18
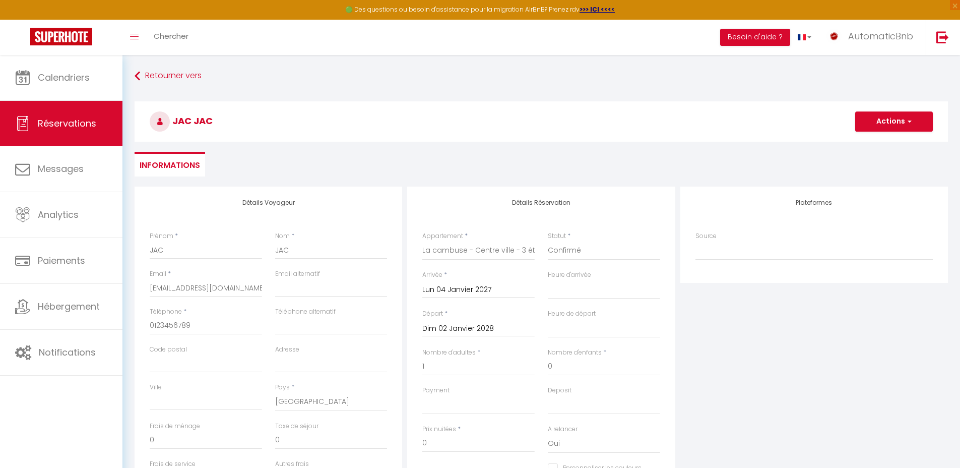
drag, startPoint x: 759, startPoint y: 370, endPoint x: 751, endPoint y: 368, distance: 8.3
click at [759, 369] on div "Plateformes Source Direct Airbnb.com Booking.com Chalet montagne Expedia Gite d…" at bounding box center [814, 366] width 273 height 360
click at [888, 120] on button "Actions" at bounding box center [894, 121] width 78 height 20
click at [882, 148] on link "Enregistrer" at bounding box center [884, 143] width 80 height 13
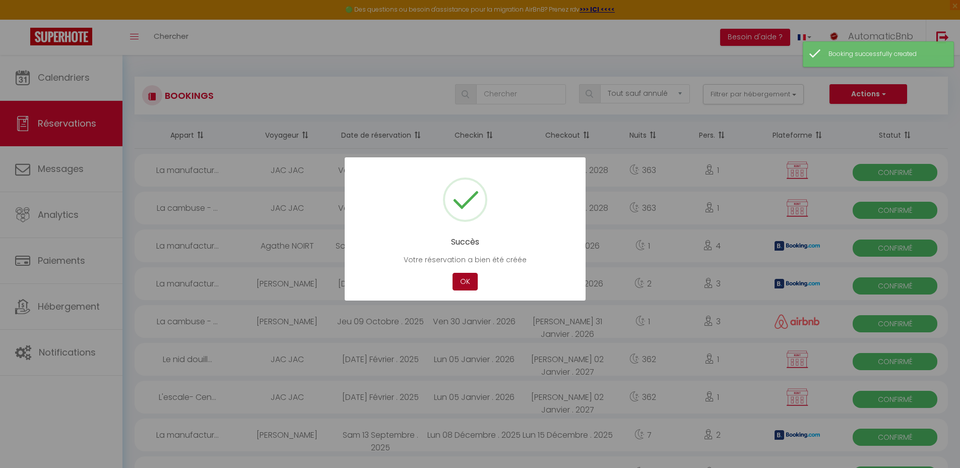
click at [462, 279] on button "OK" at bounding box center [465, 282] width 25 height 18
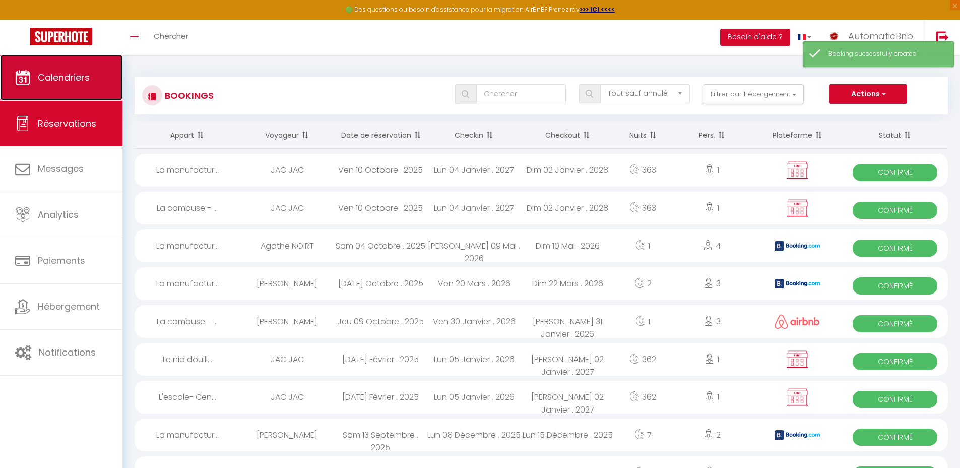
click at [88, 84] on link "Calendriers" at bounding box center [61, 77] width 122 height 45
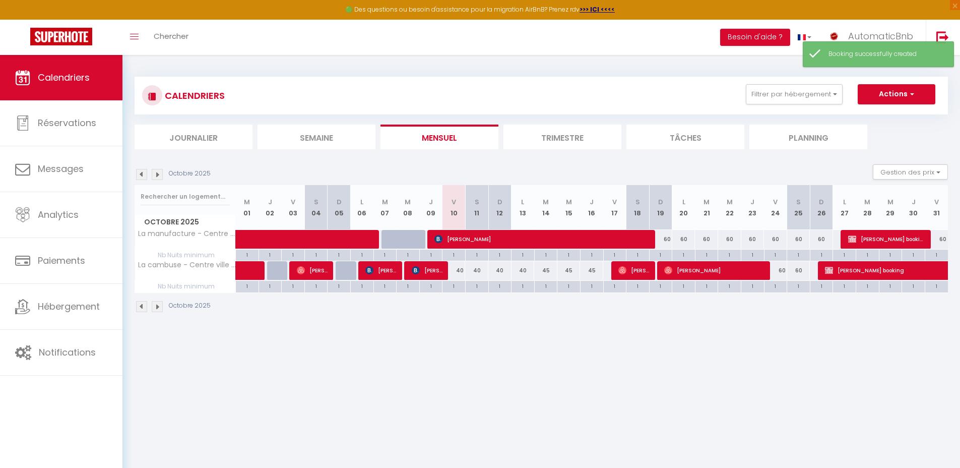
drag, startPoint x: 470, startPoint y: 366, endPoint x: 452, endPoint y: 360, distance: 19.0
click at [470, 366] on body "🟢 Des questions ou besoin d'assistance pour la migration AirBnB? Prenez rdv >>>…" at bounding box center [480, 289] width 960 height 468
click at [157, 173] on img at bounding box center [157, 174] width 11 height 11
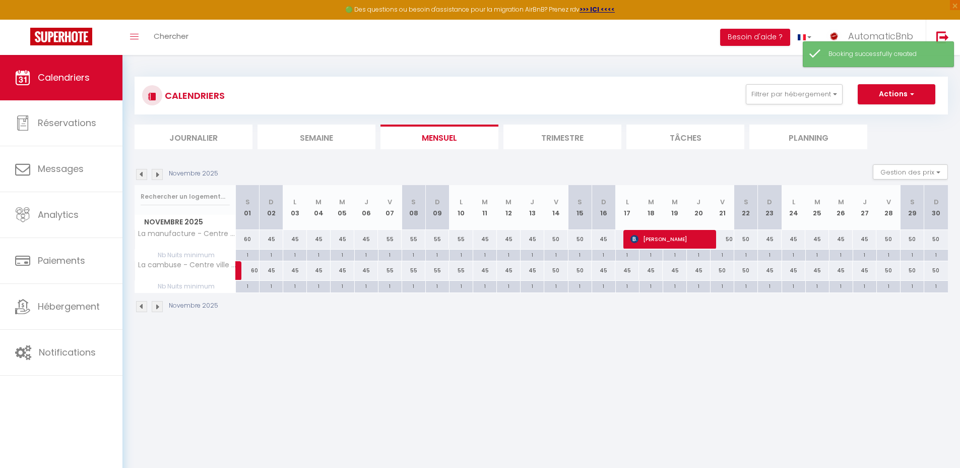
click at [157, 173] on img at bounding box center [157, 174] width 11 height 11
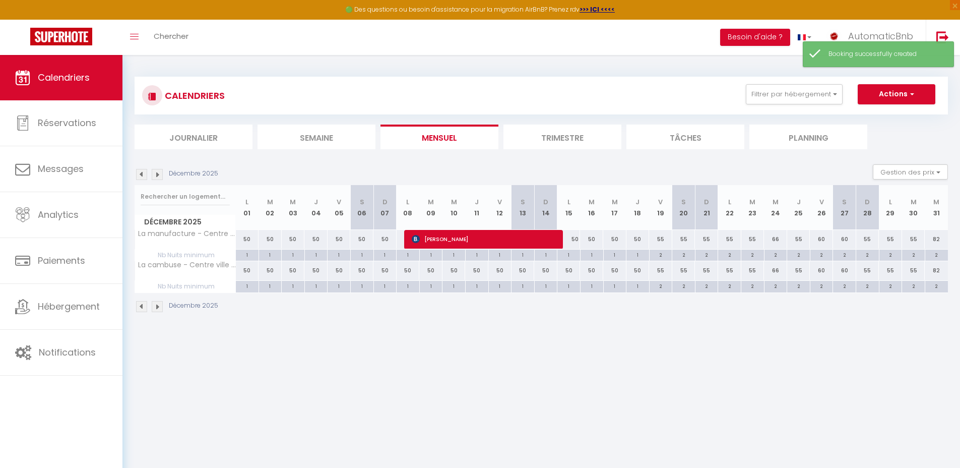
click at [157, 173] on img at bounding box center [157, 174] width 11 height 11
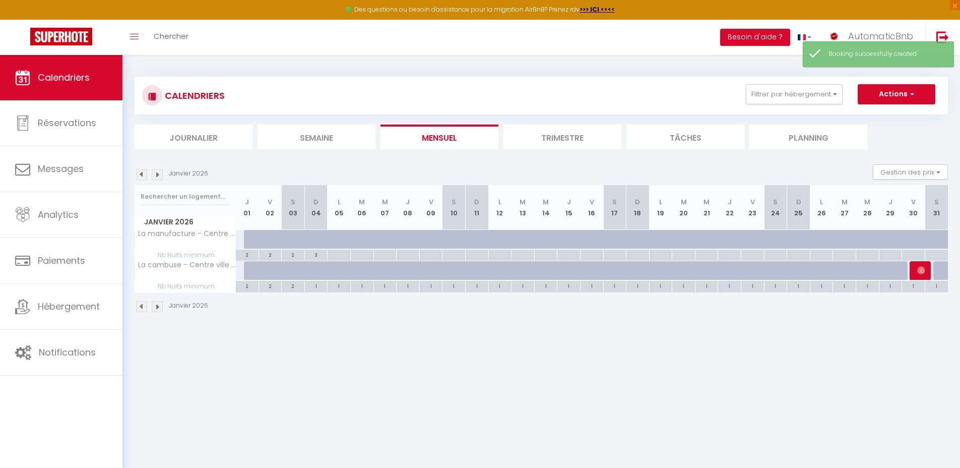
click at [157, 173] on img at bounding box center [157, 174] width 11 height 11
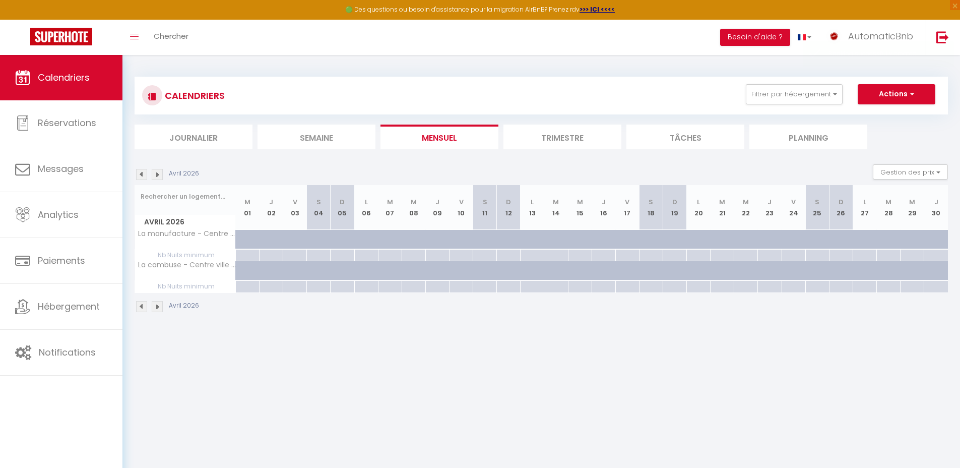
click at [157, 173] on img at bounding box center [157, 174] width 11 height 11
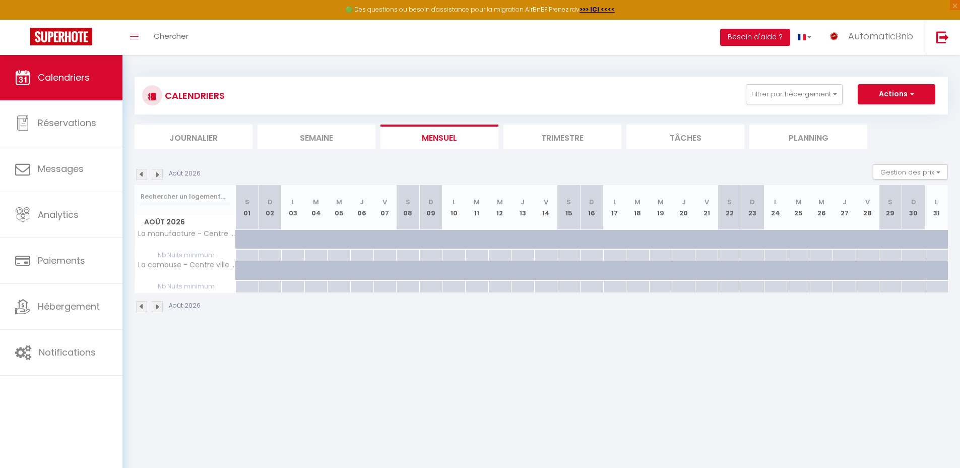
click at [157, 173] on img at bounding box center [157, 174] width 11 height 11
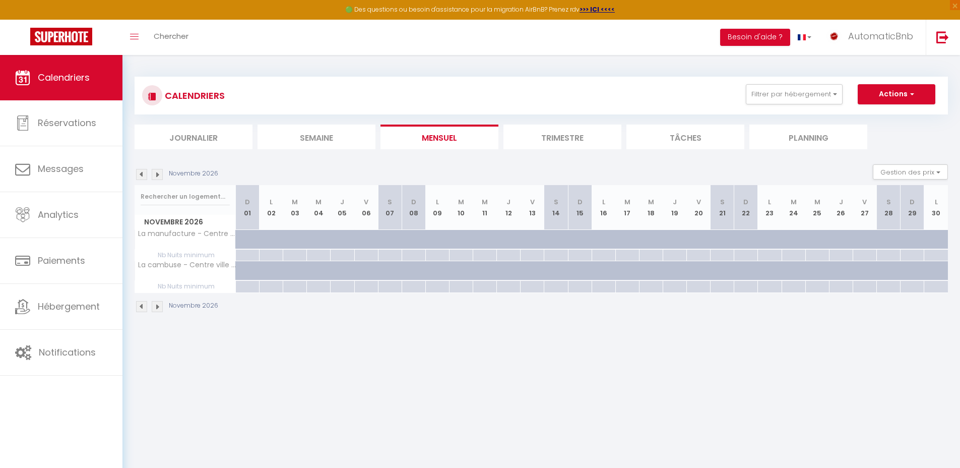
click at [157, 173] on img at bounding box center [157, 174] width 11 height 11
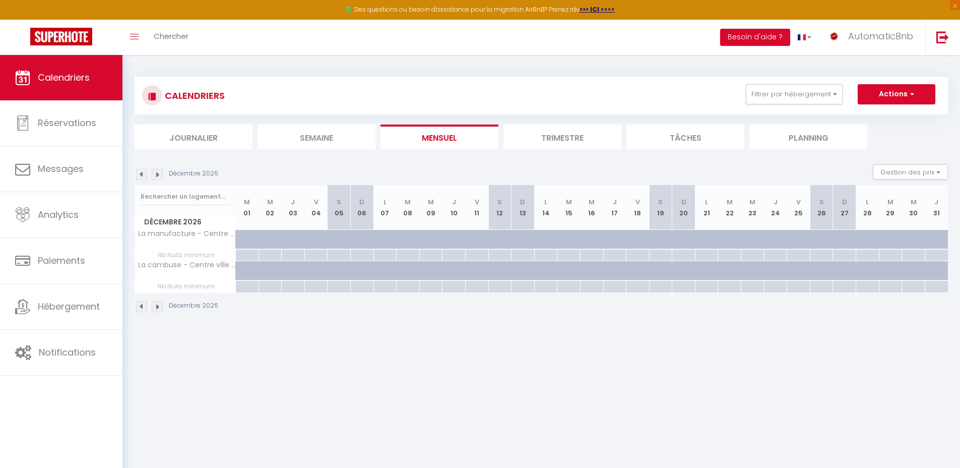
click at [157, 173] on img at bounding box center [157, 174] width 11 height 11
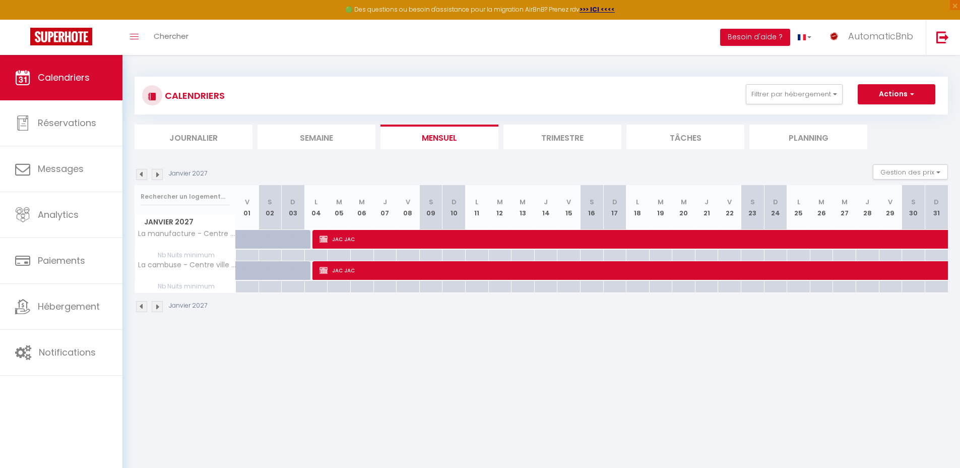
click at [157, 173] on img at bounding box center [157, 174] width 11 height 11
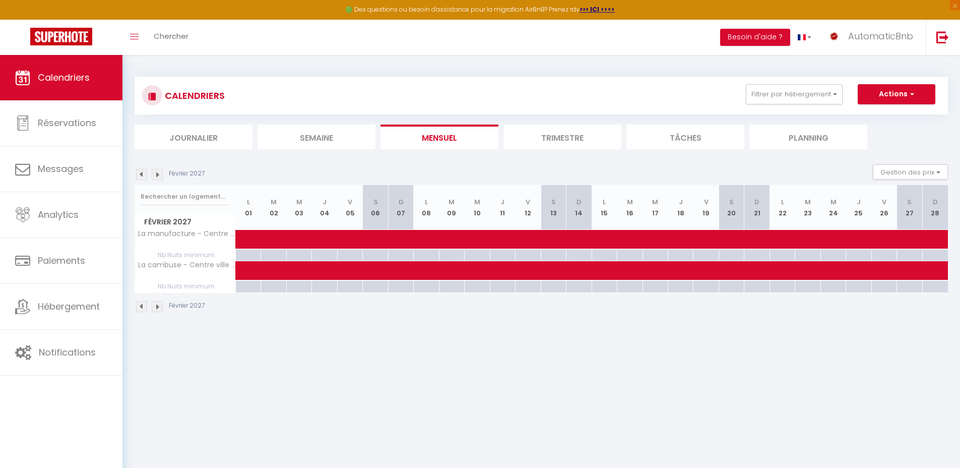
click at [141, 175] on img at bounding box center [141, 174] width 11 height 11
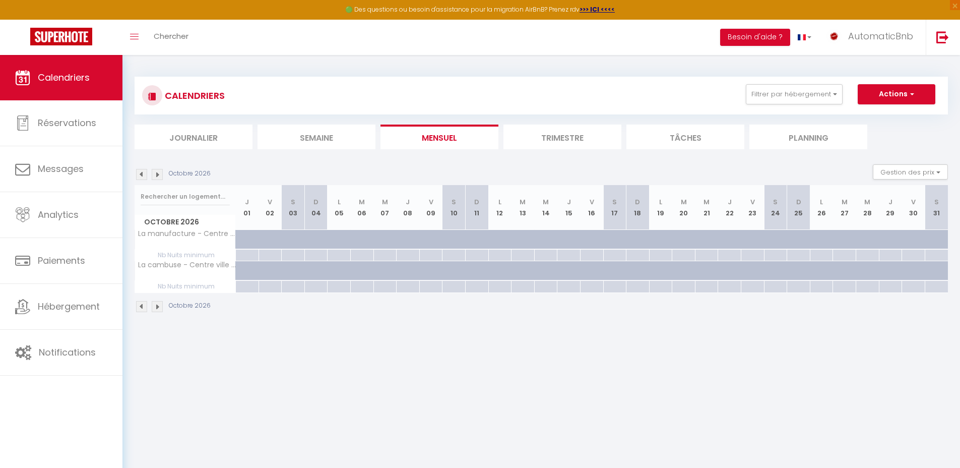
click at [141, 175] on img at bounding box center [141, 174] width 11 height 11
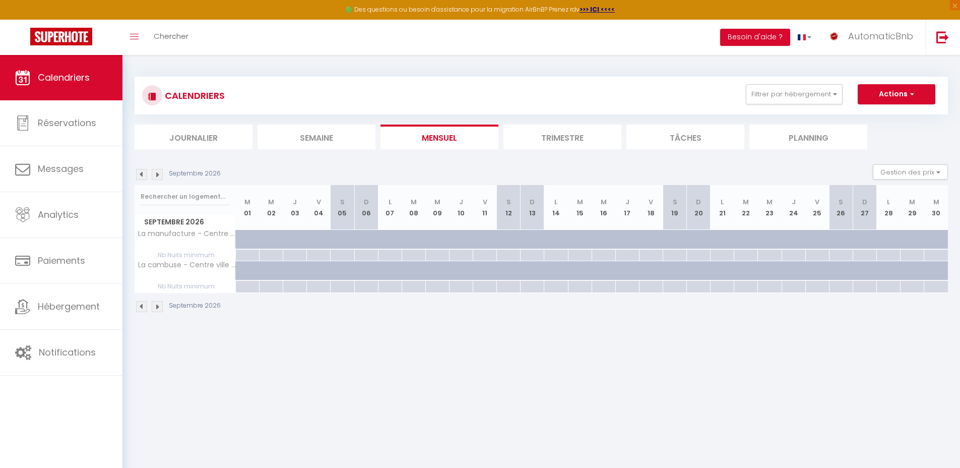
click at [141, 175] on img at bounding box center [141, 174] width 11 height 11
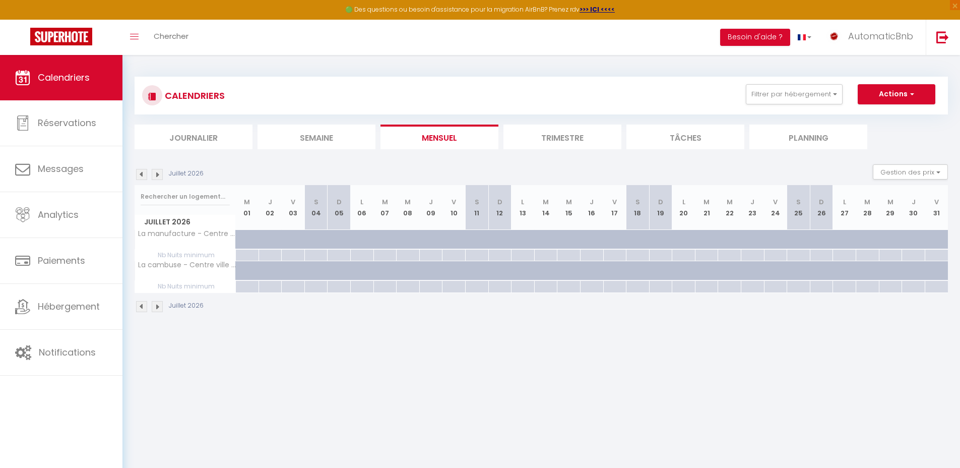
click at [141, 175] on img at bounding box center [141, 174] width 11 height 11
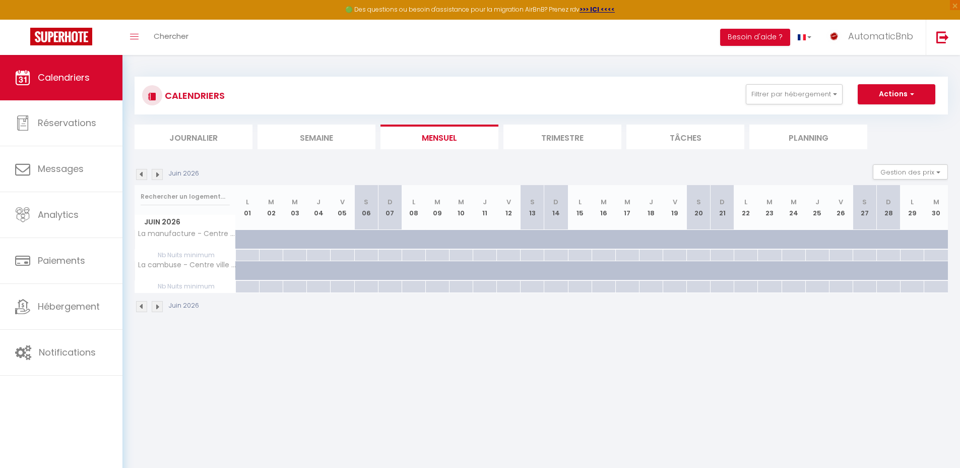
click at [141, 175] on img at bounding box center [141, 174] width 11 height 11
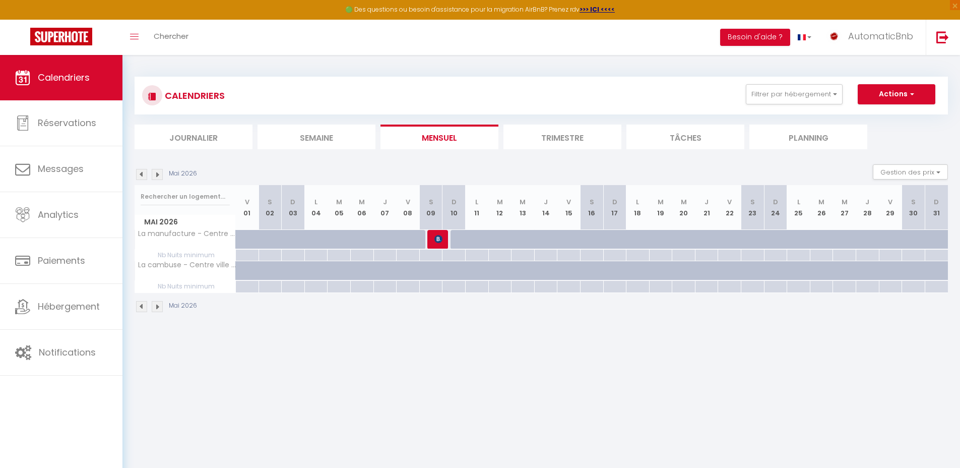
click at [141, 175] on img at bounding box center [141, 174] width 11 height 11
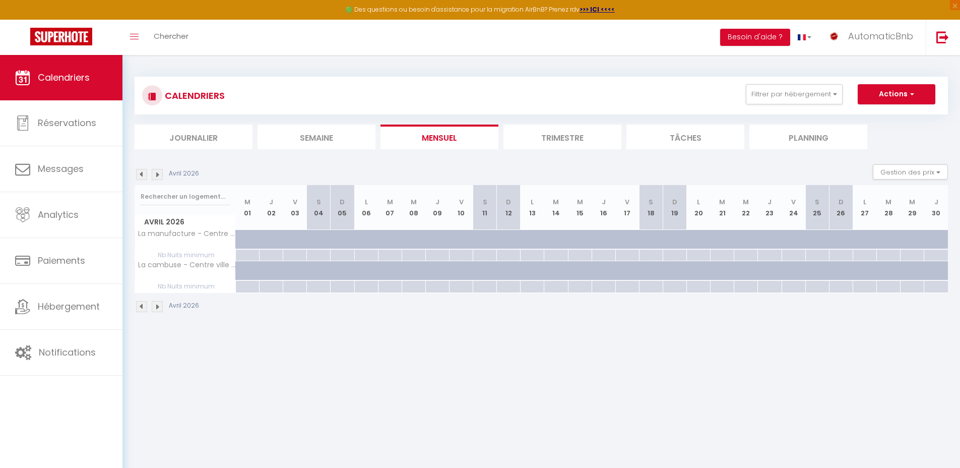
click at [141, 175] on img at bounding box center [141, 174] width 11 height 11
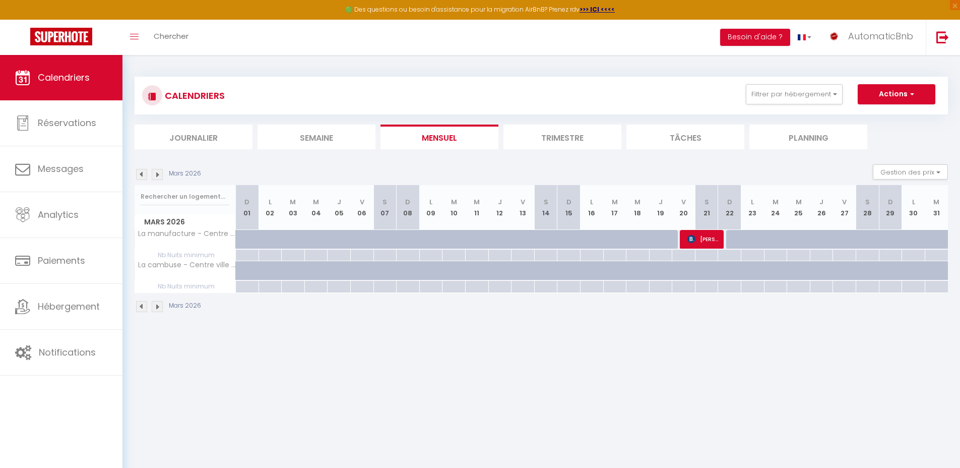
click at [141, 175] on img at bounding box center [141, 174] width 11 height 11
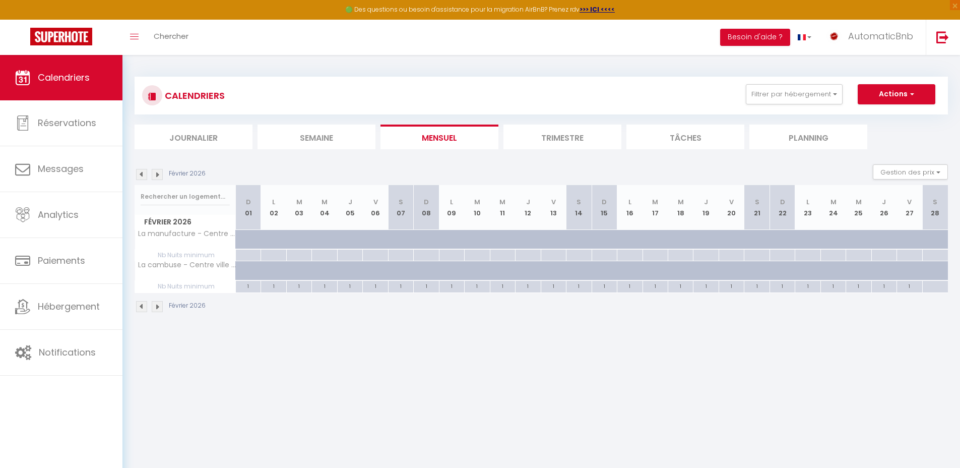
click at [141, 175] on img at bounding box center [141, 174] width 11 height 11
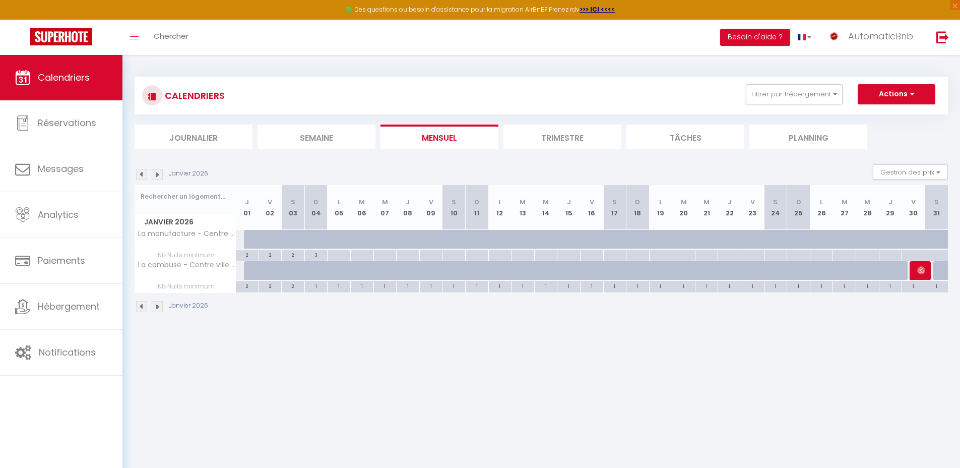
click at [427, 392] on body "🟢 Des questions ou besoin d'assistance pour la migration AirBnB? Prenez rdv >>>…" at bounding box center [480, 289] width 960 height 468
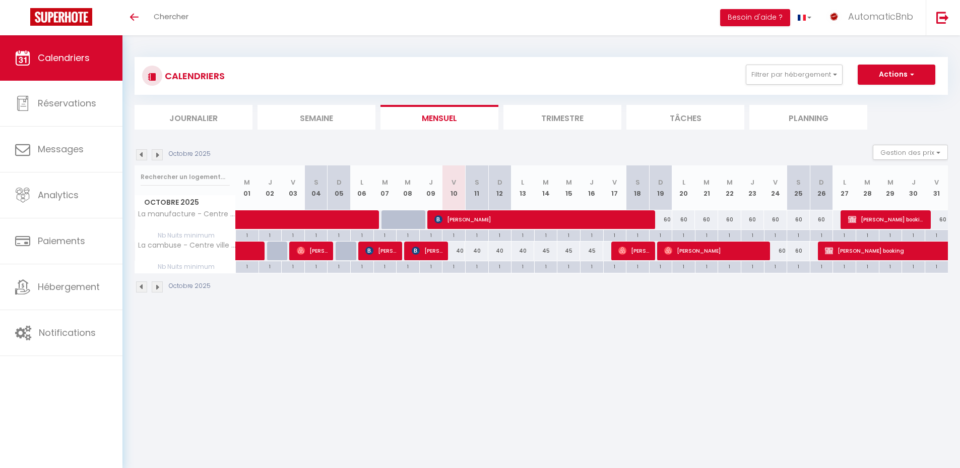
click at [461, 350] on body "🟢 Des questions ou besoin d'assistance pour la migration AirBnB? Prenez rdv >>>…" at bounding box center [480, 269] width 960 height 468
click at [157, 154] on img at bounding box center [157, 154] width 11 height 11
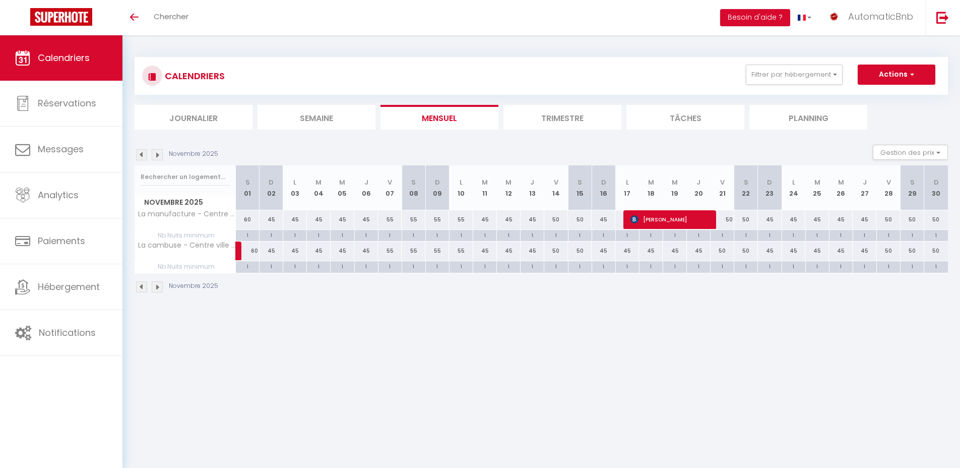
click at [157, 154] on img at bounding box center [157, 154] width 11 height 11
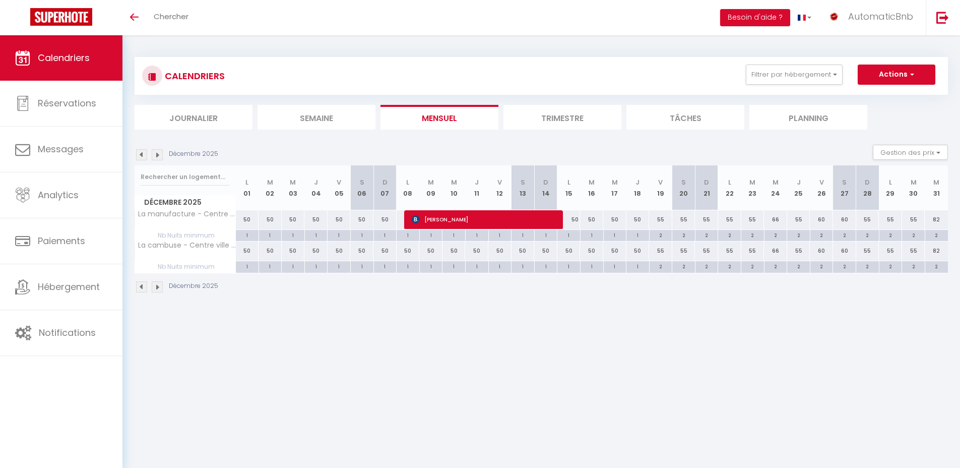
click at [157, 154] on img at bounding box center [157, 154] width 11 height 11
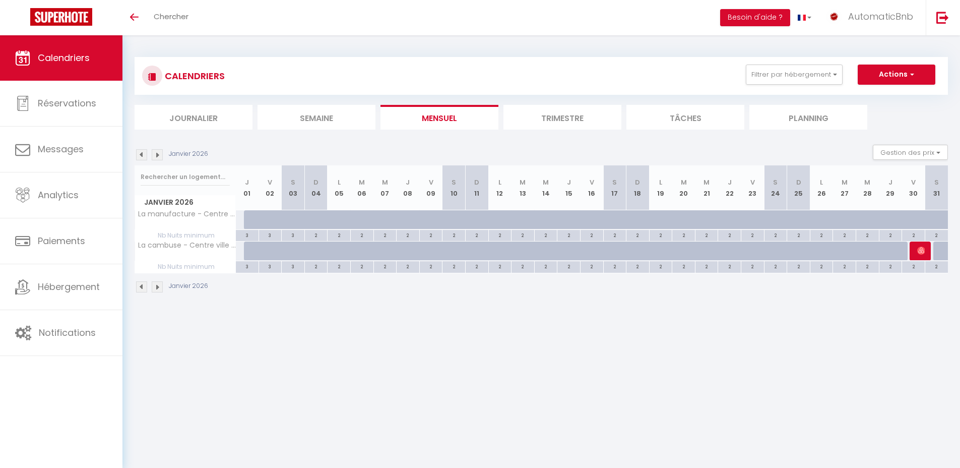
click at [157, 154] on img at bounding box center [157, 154] width 11 height 11
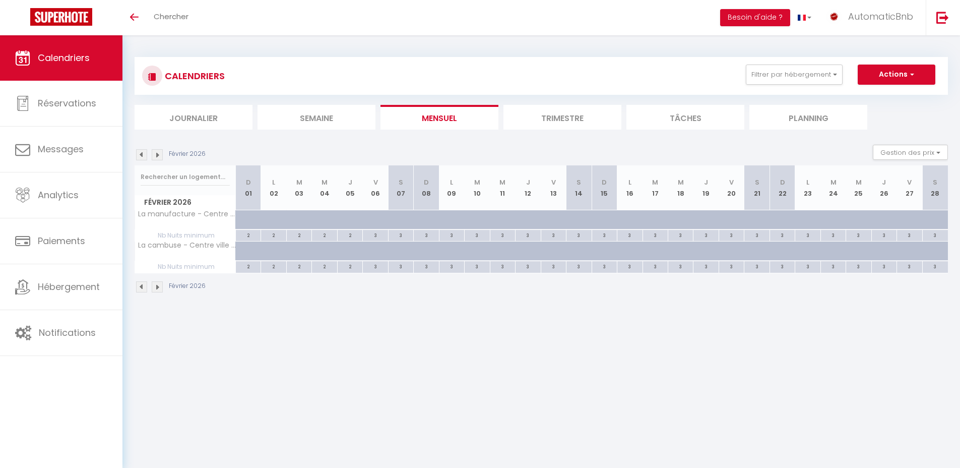
click at [157, 154] on img at bounding box center [157, 154] width 11 height 11
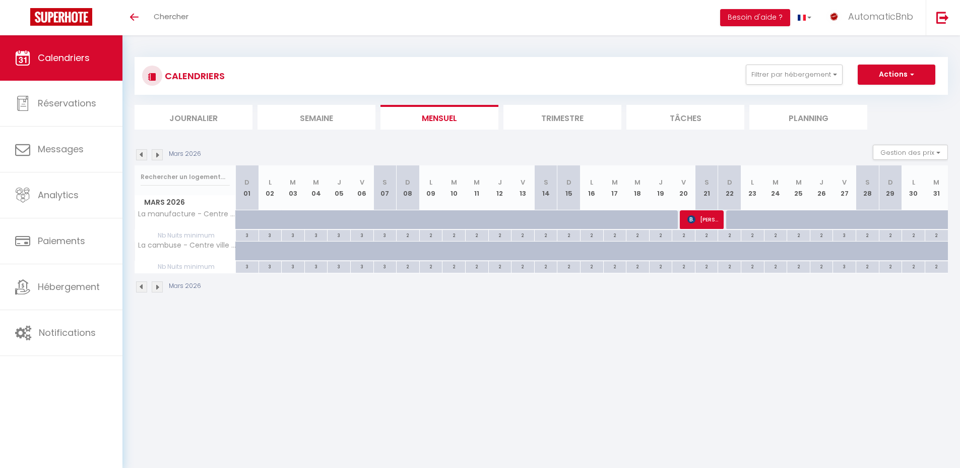
click at [526, 219] on div at bounding box center [531, 225] width 23 height 19
type input "49"
type input "Ven 13 Mars 2026"
type input "[PERSON_NAME] 14 Mars 2026"
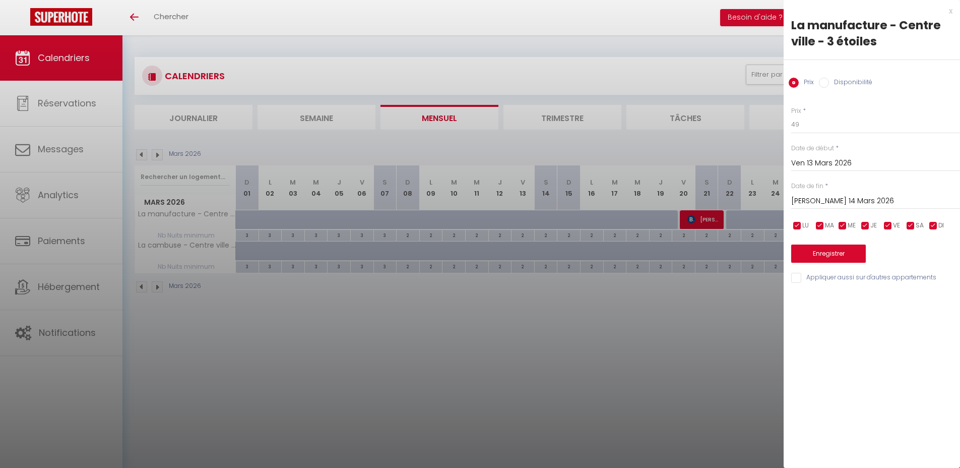
click at [530, 344] on div at bounding box center [480, 234] width 960 height 468
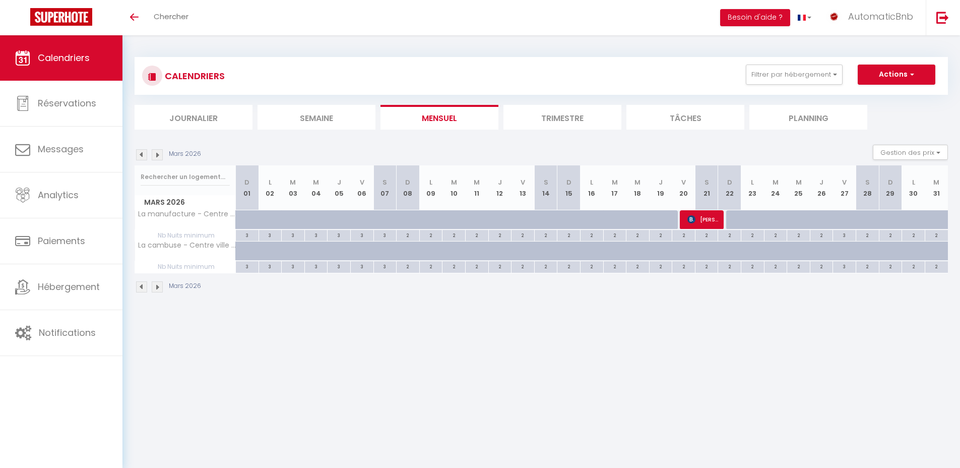
click at [520, 250] on div at bounding box center [531, 256] width 23 height 19
type input "49"
type input "Ven 13 Mars 2026"
type input "[PERSON_NAME] 14 Mars 2026"
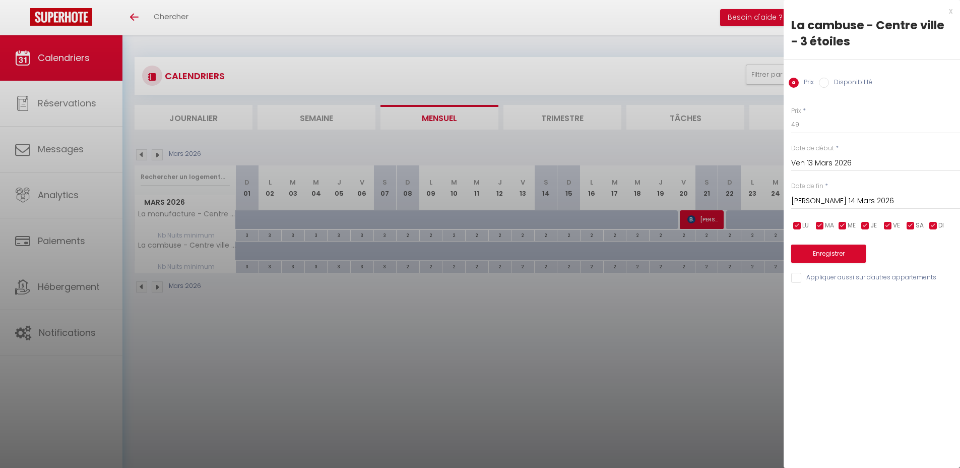
click at [529, 333] on div at bounding box center [480, 234] width 960 height 468
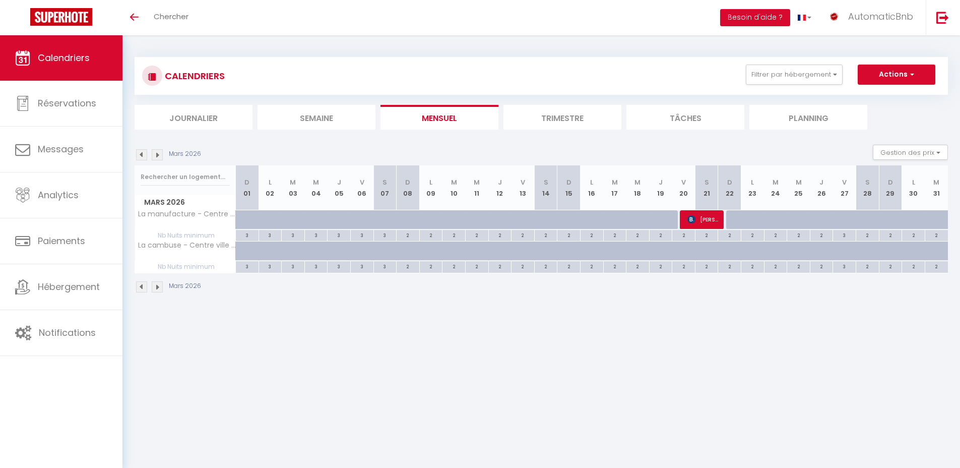
click at [658, 255] on div at bounding box center [669, 256] width 23 height 19
type input "49"
type input "Jeu 19 Mars 2026"
type input "Ven 20 Mars 2026"
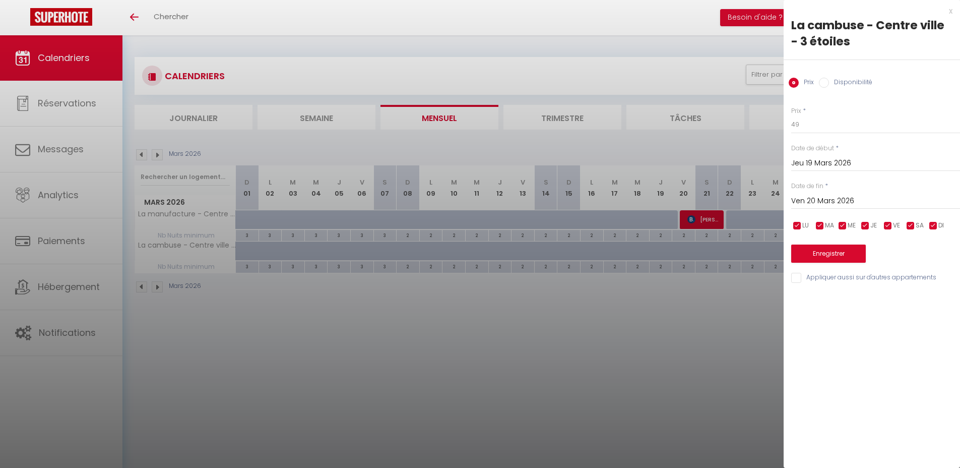
click at [640, 347] on div at bounding box center [480, 234] width 960 height 468
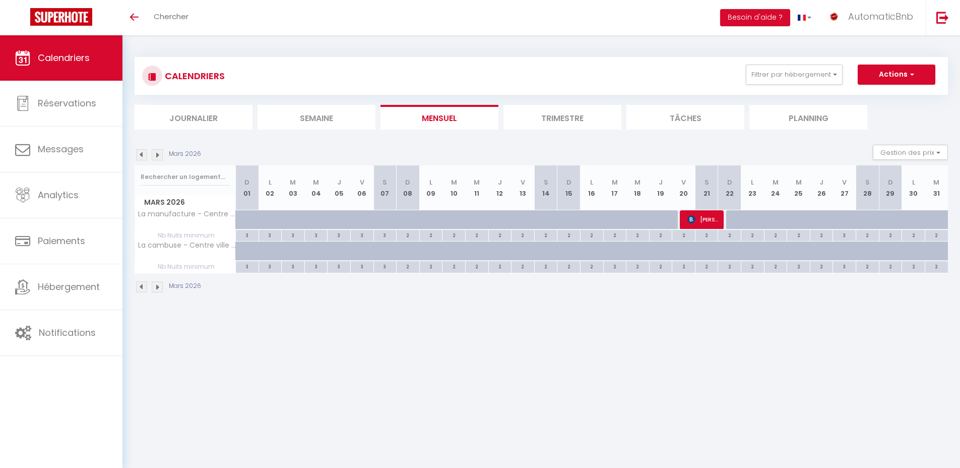
click at [665, 212] on div at bounding box center [660, 219] width 23 height 19
type input "49"
type input "Jeu 19 Mars 2026"
type input "Ven 20 Mars 2026"
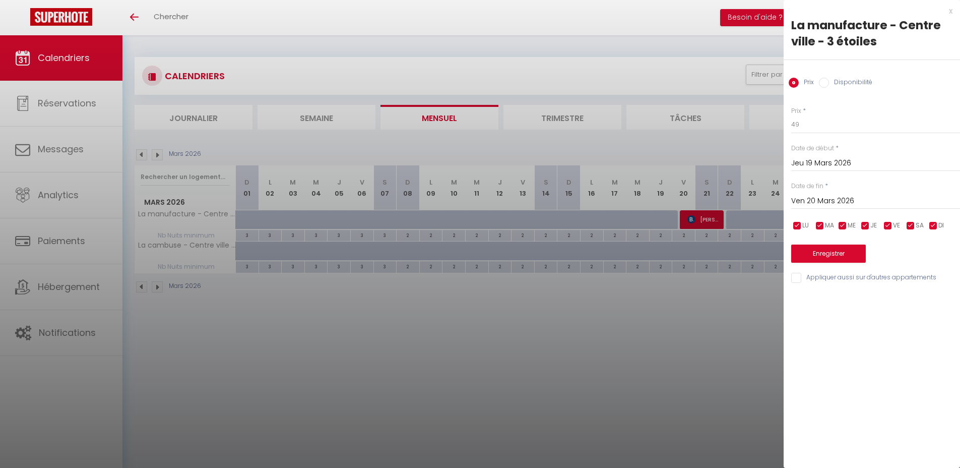
click at [716, 333] on div at bounding box center [480, 234] width 960 height 468
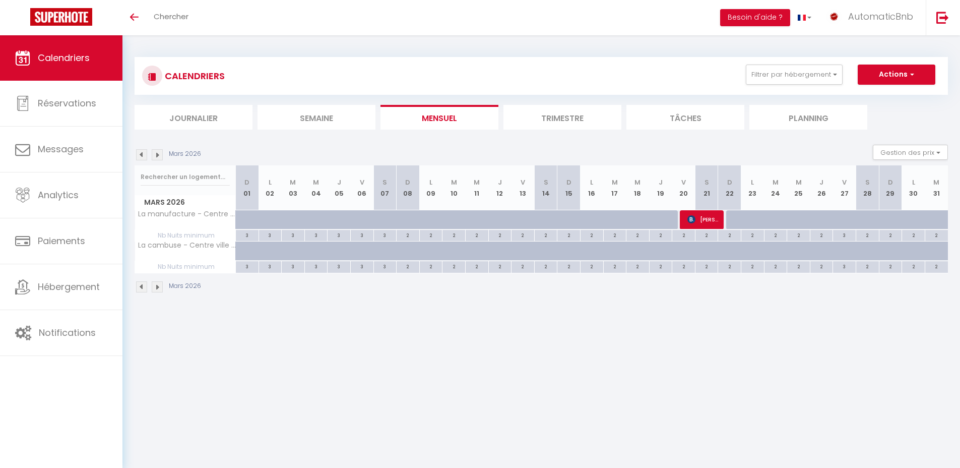
click at [847, 250] on div at bounding box center [852, 256] width 23 height 19
type input "62"
type input "Ven 27 Mars 2026"
type input "[PERSON_NAME] 28 Mars 2026"
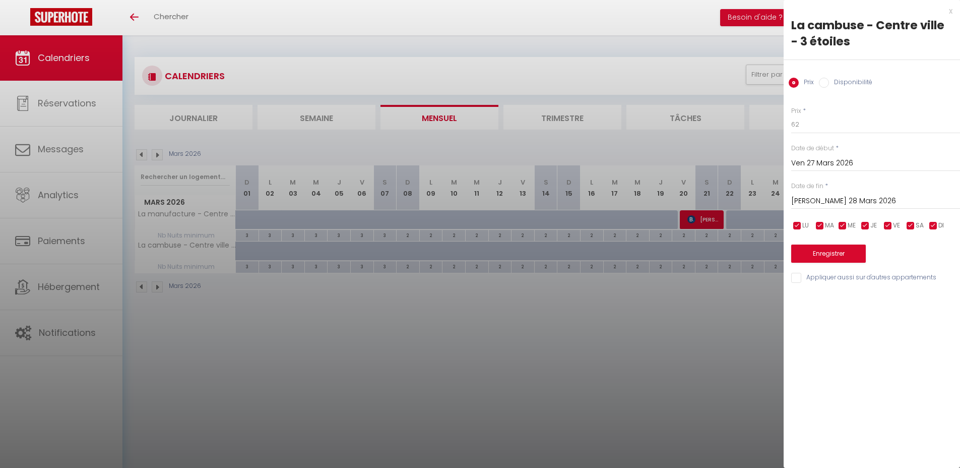
click at [720, 334] on div at bounding box center [480, 234] width 960 height 468
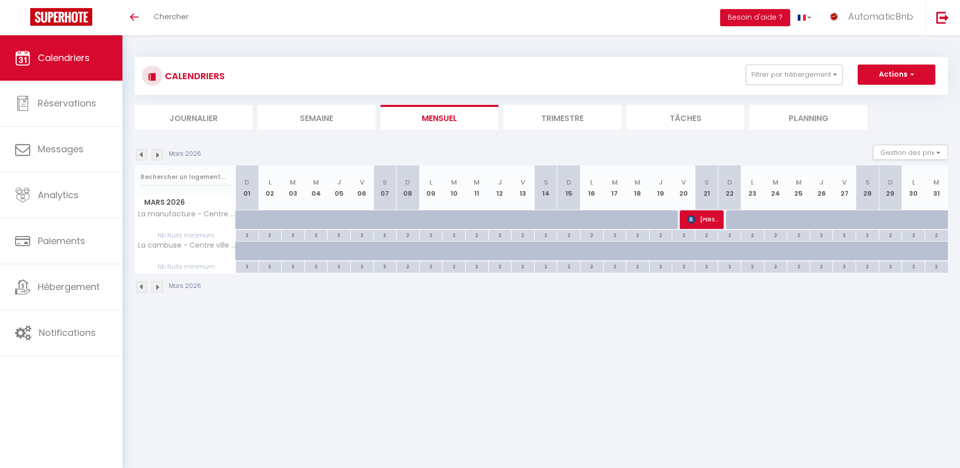
drag, startPoint x: 841, startPoint y: 219, endPoint x: 829, endPoint y: 244, distance: 27.5
click at [841, 219] on div at bounding box center [852, 225] width 23 height 19
type input "62"
type input "Ven 27 Mars 2026"
type input "[PERSON_NAME] 28 Mars 2026"
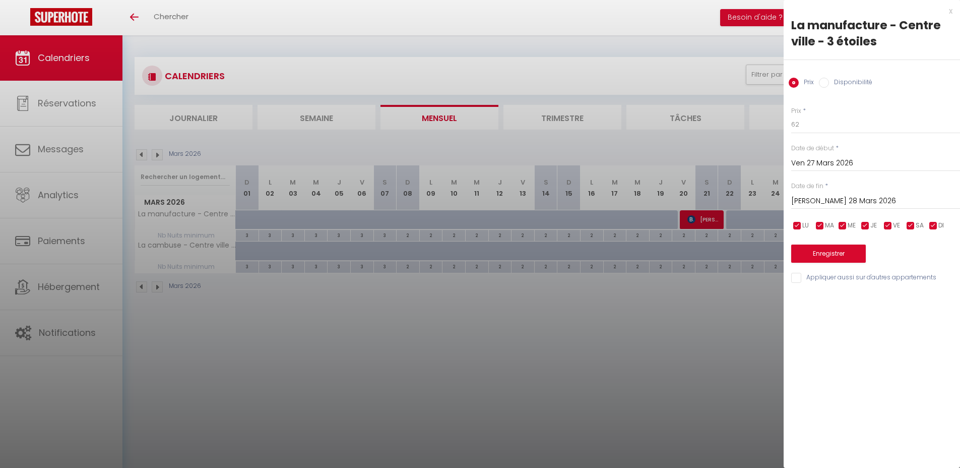
click at [657, 322] on div at bounding box center [480, 234] width 960 height 468
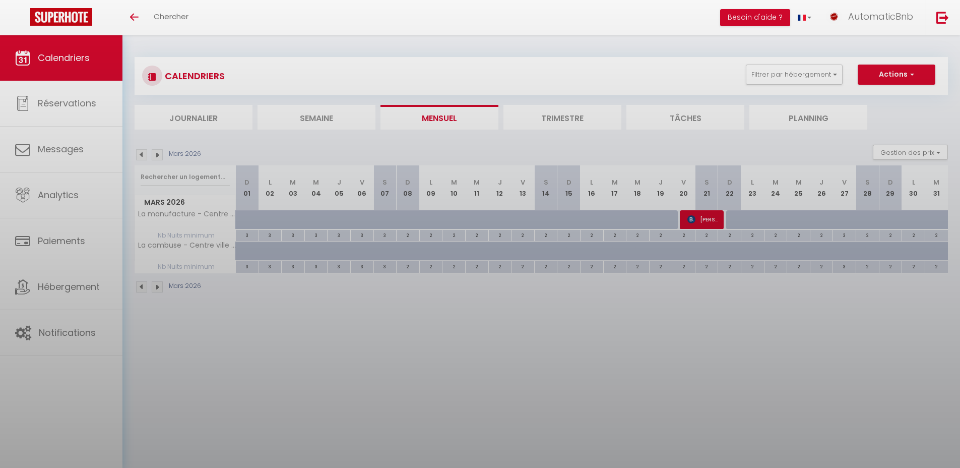
click at [610, 322] on div at bounding box center [480, 234] width 960 height 468
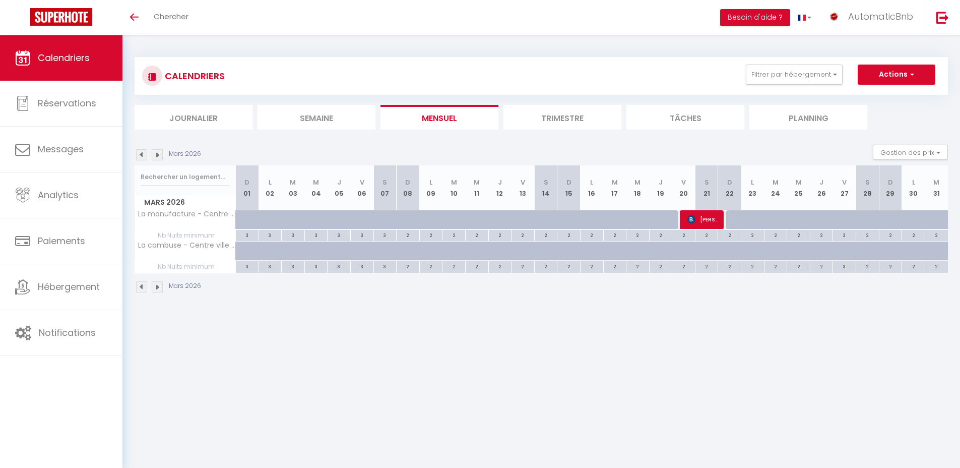
click at [142, 153] on img at bounding box center [141, 154] width 11 height 11
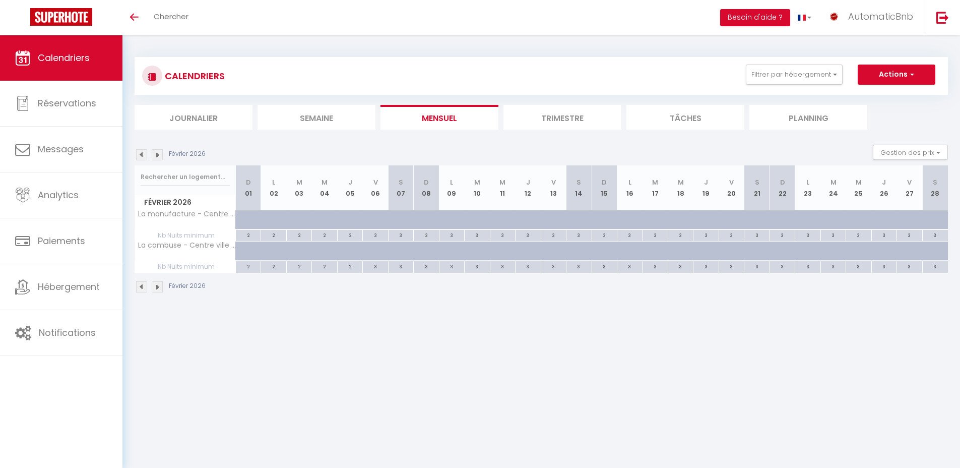
click at [142, 153] on img at bounding box center [141, 154] width 11 height 11
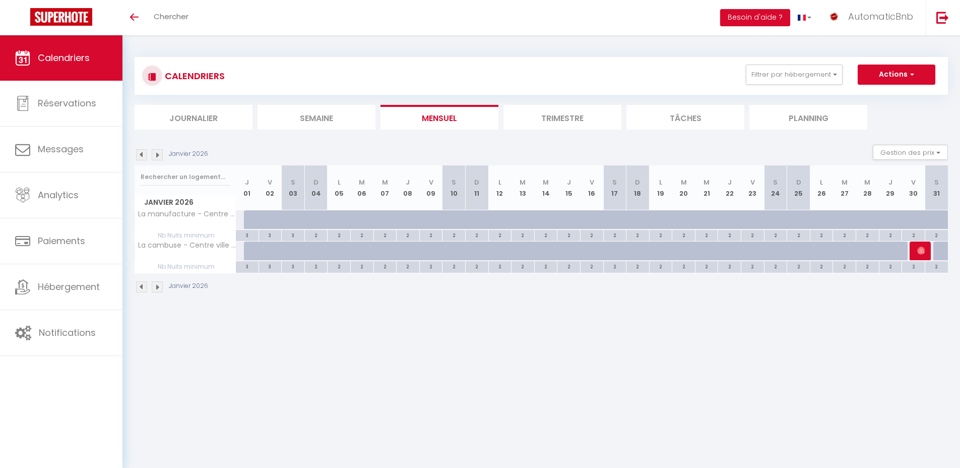
click at [487, 385] on body "🟢 Des questions ou besoin d'assistance pour la migration AirBnB? Prenez rdv >>>…" at bounding box center [480, 269] width 960 height 468
click at [937, 24] on link at bounding box center [942, 17] width 33 height 35
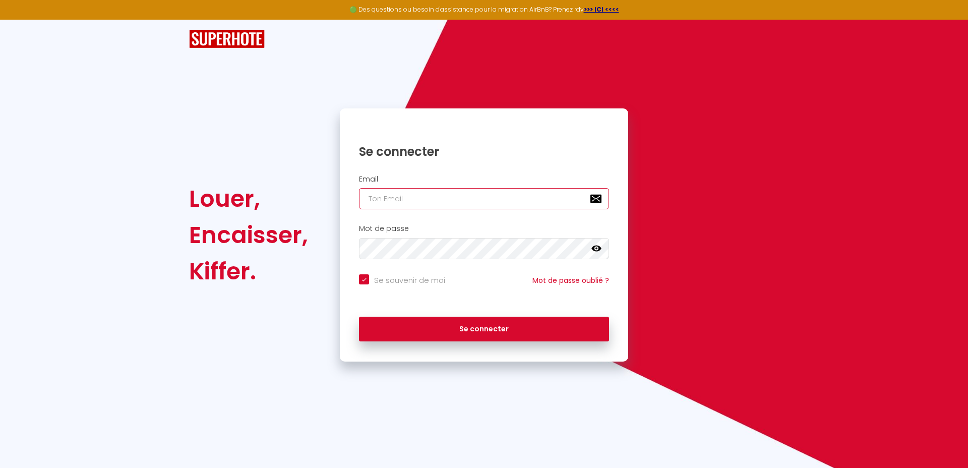
click at [407, 195] on input "email" at bounding box center [484, 198] width 250 height 21
paste input "[EMAIL_ADDRESS][DOMAIN_NAME]"
type input "[EMAIL_ADDRESS][DOMAIN_NAME]"
checkbox input "true"
type input "[EMAIL_ADDRESS][DOMAIN_NAME]"
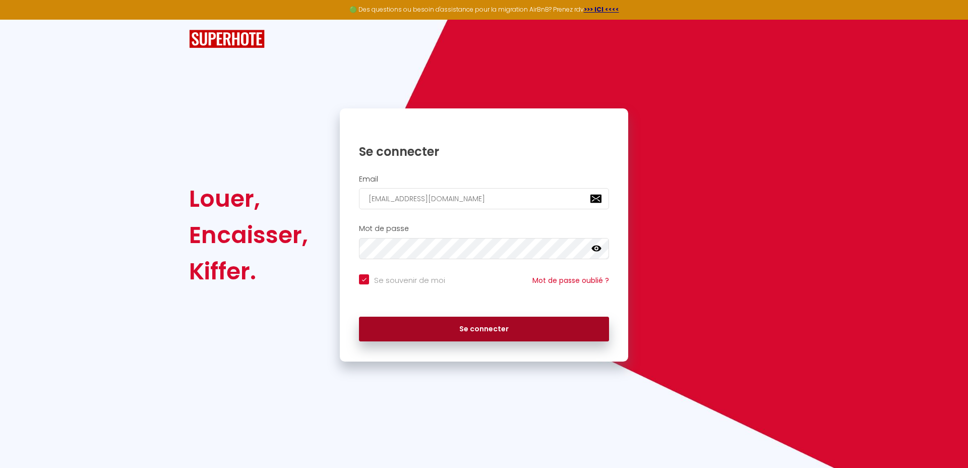
click at [411, 333] on button "Se connecter" at bounding box center [484, 329] width 250 height 25
checkbox input "true"
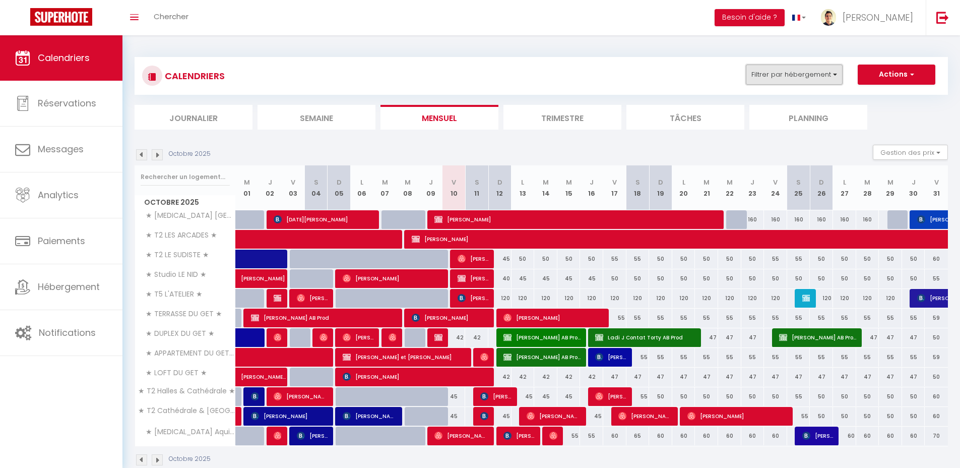
click at [815, 82] on button "Filtrer par hébergement" at bounding box center [794, 75] width 97 height 20
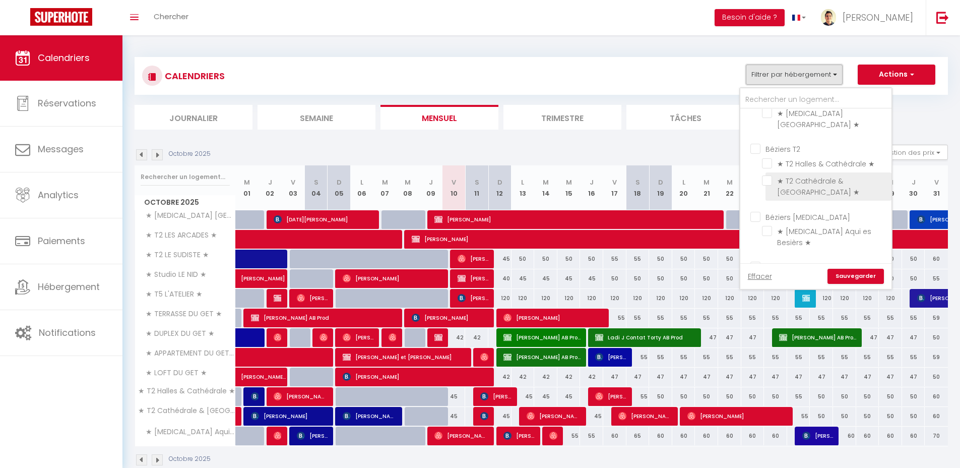
scroll to position [304, 0]
click at [794, 141] on input "Béziers T2" at bounding box center [825, 146] width 151 height 10
checkbox input "true"
checkbox input "false"
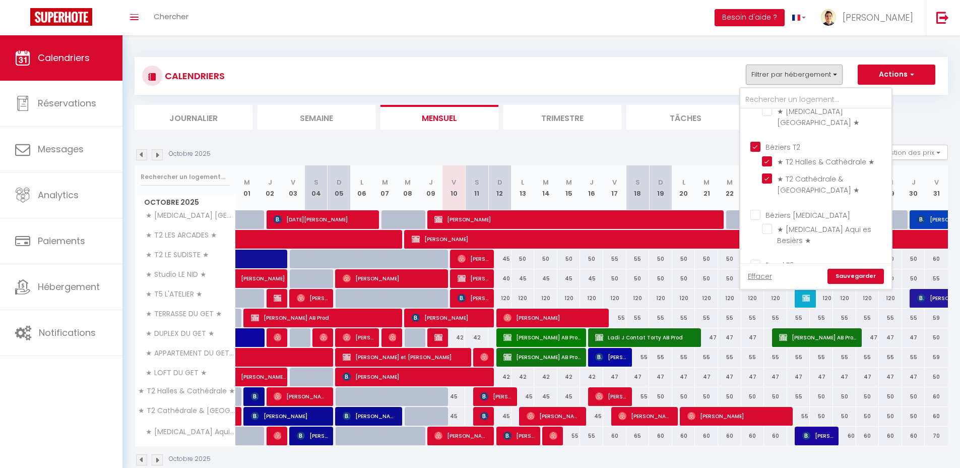
checkbox input "false"
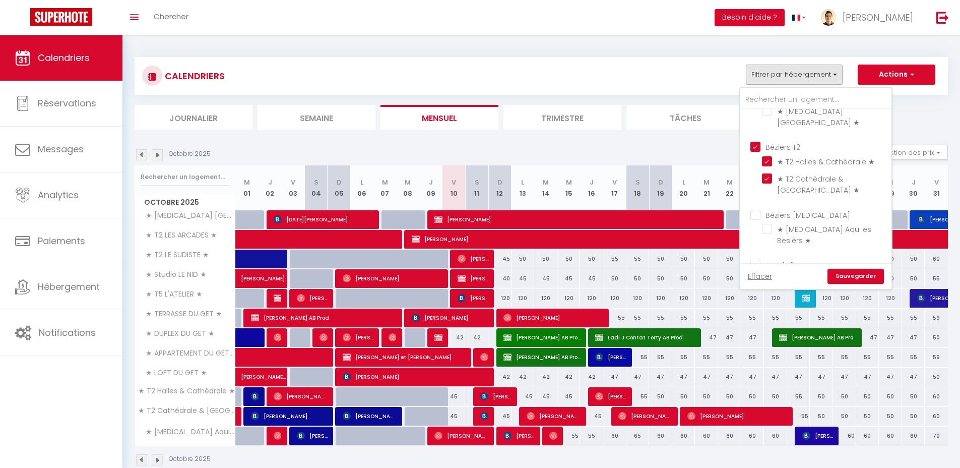
checkbox input "false"
checkbox input "true"
checkbox input "false"
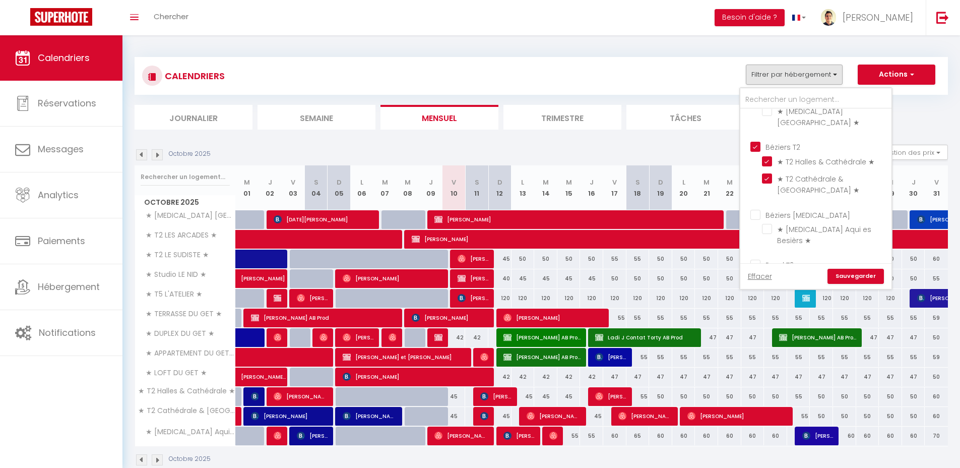
checkbox input "true"
checkbox input "false"
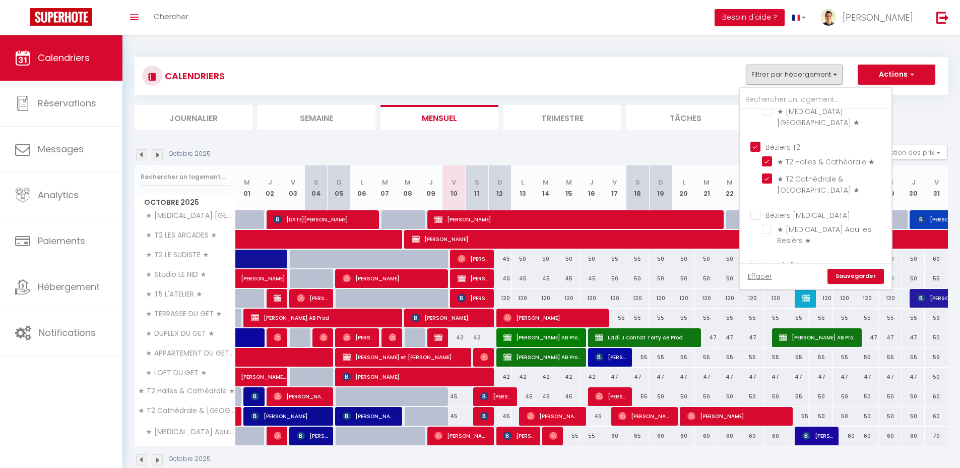
checkbox input "false"
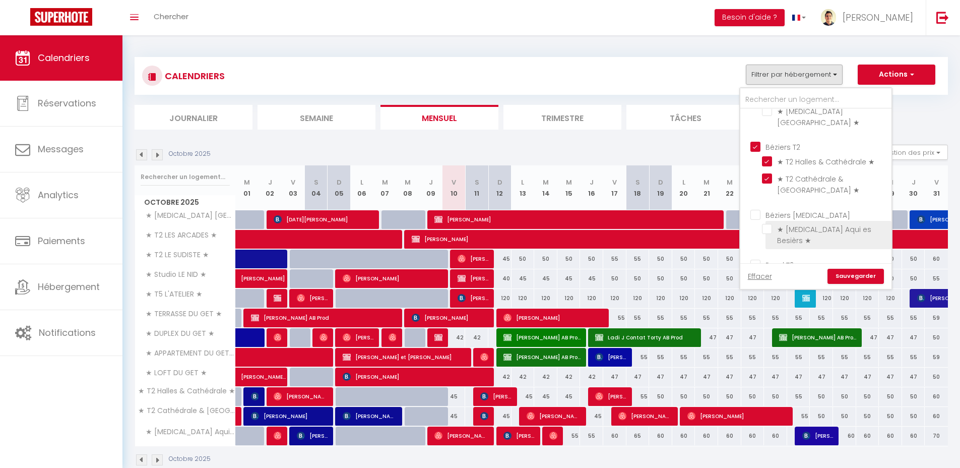
click at [786, 209] on input "Béziers [MEDICAL_DATA]" at bounding box center [825, 214] width 151 height 10
checkbox input "true"
checkbox input "false"
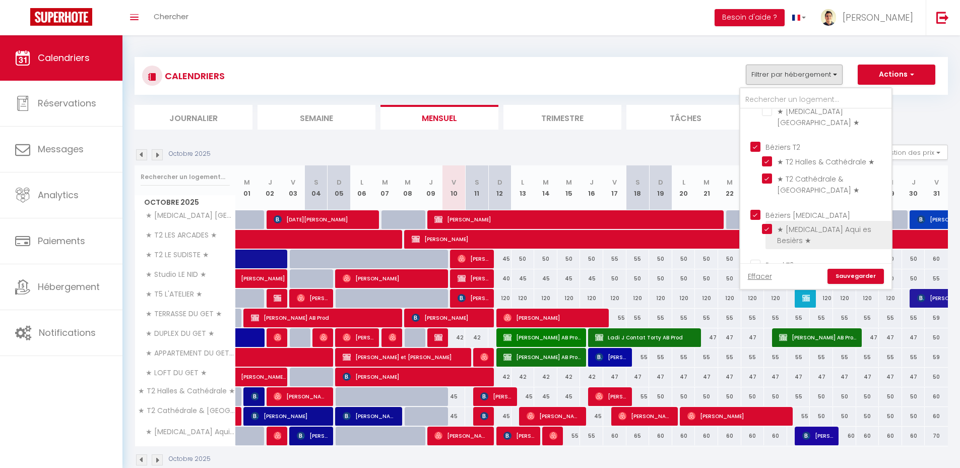
checkbox input "false"
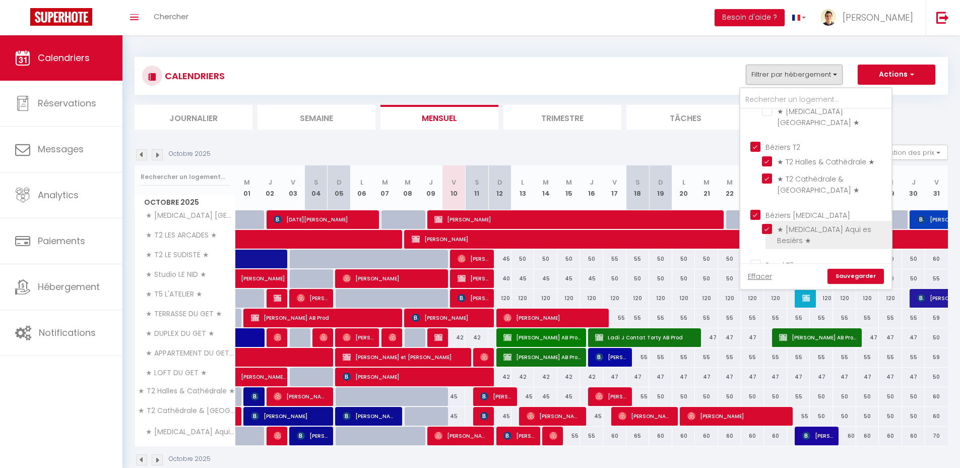
checkbox input "true"
checkbox input "false"
checkbox input "true"
checkbox input "false"
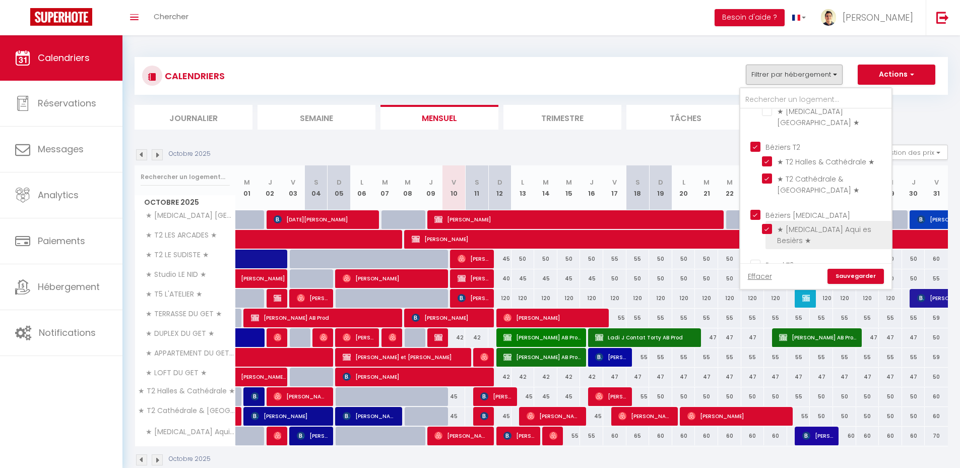
checkbox input "false"
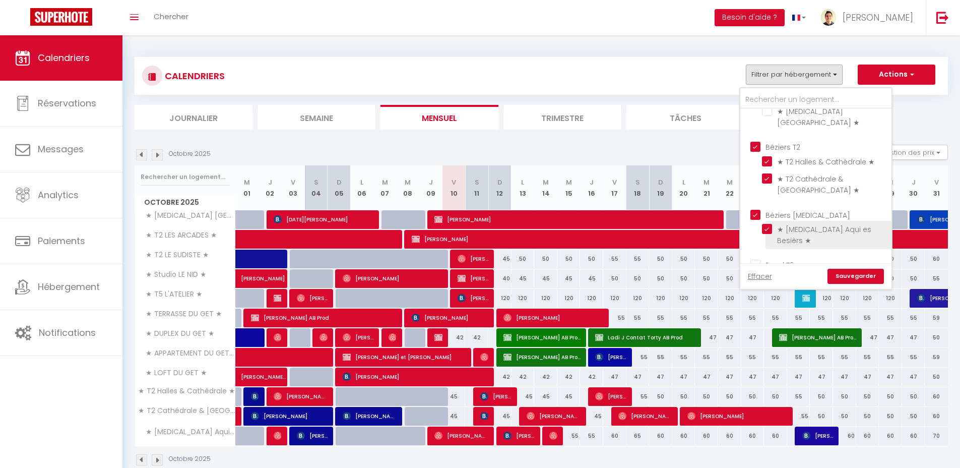
checkbox input "false"
click at [855, 276] on link "Sauvegarder" at bounding box center [856, 276] width 56 height 15
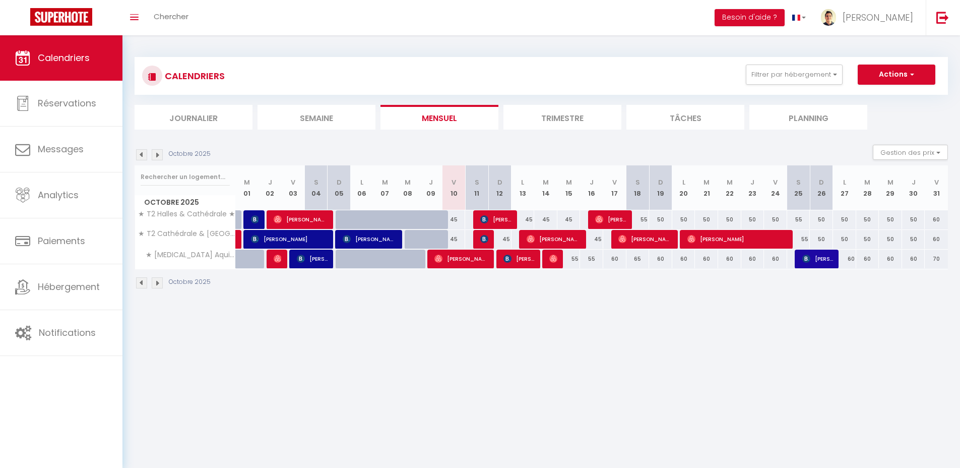
click at [510, 356] on body "🟢 Des questions ou besoin d'assistance pour la migration AirBnB? Prenez rdv >>>…" at bounding box center [480, 269] width 960 height 468
click at [894, 153] on button "Gestion des prix" at bounding box center [910, 152] width 75 height 15
click at [891, 183] on input "Nb Nuits minimum" at bounding box center [902, 183] width 91 height 10
checkbox input "true"
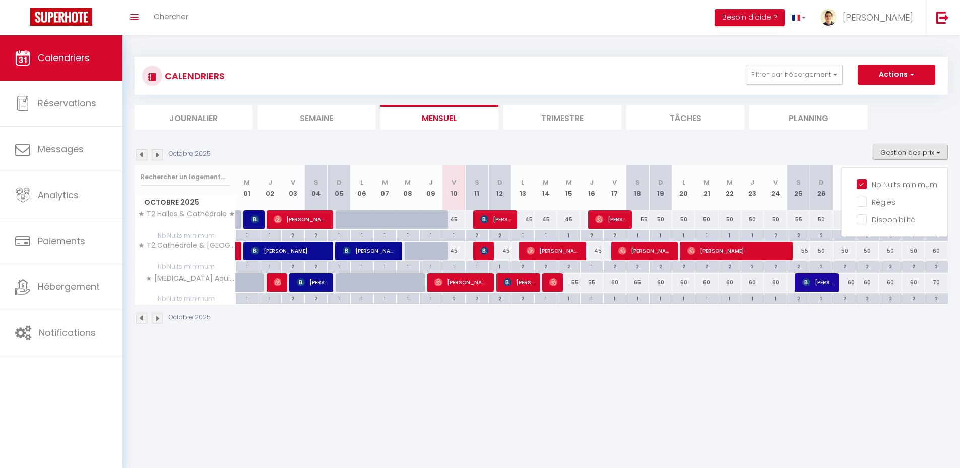
click at [528, 403] on body "🟢 Des questions ou besoin d'assistance pour la migration AirBnB? Prenez rdv >>>…" at bounding box center [480, 269] width 960 height 468
click at [156, 154] on img at bounding box center [157, 154] width 11 height 11
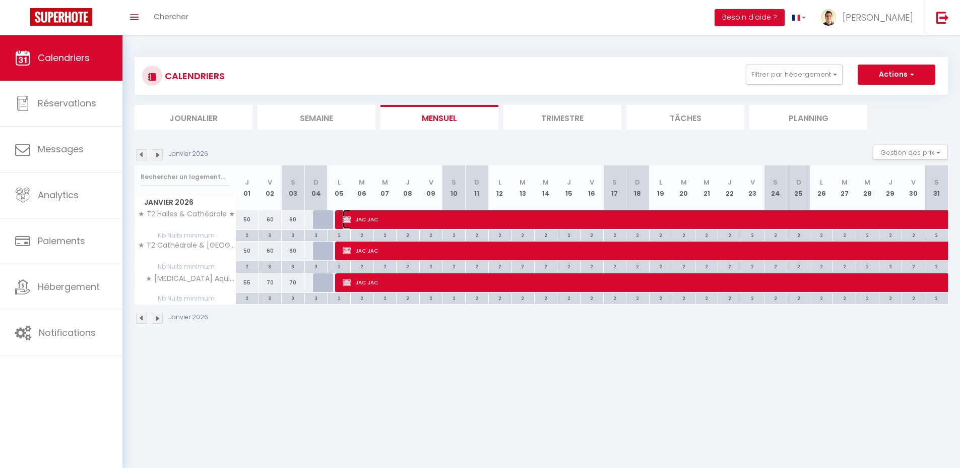
select select "OK"
select select "KO"
select select "0"
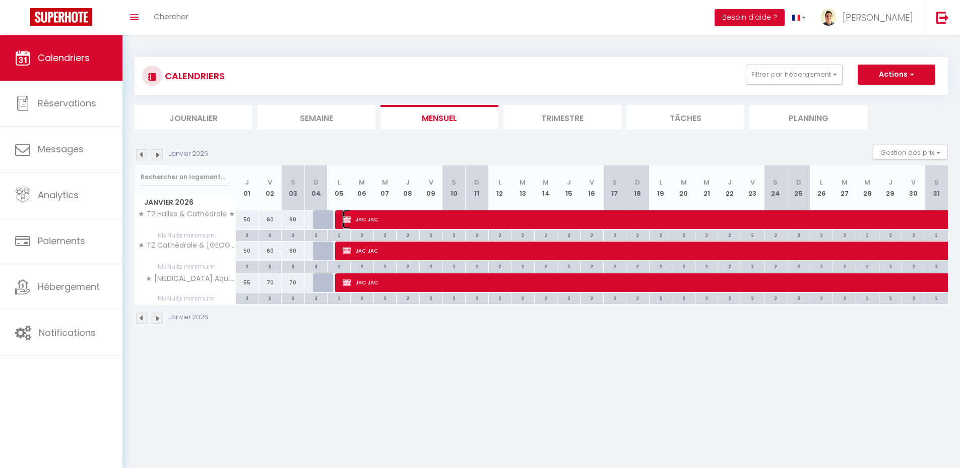
select select "0"
select select
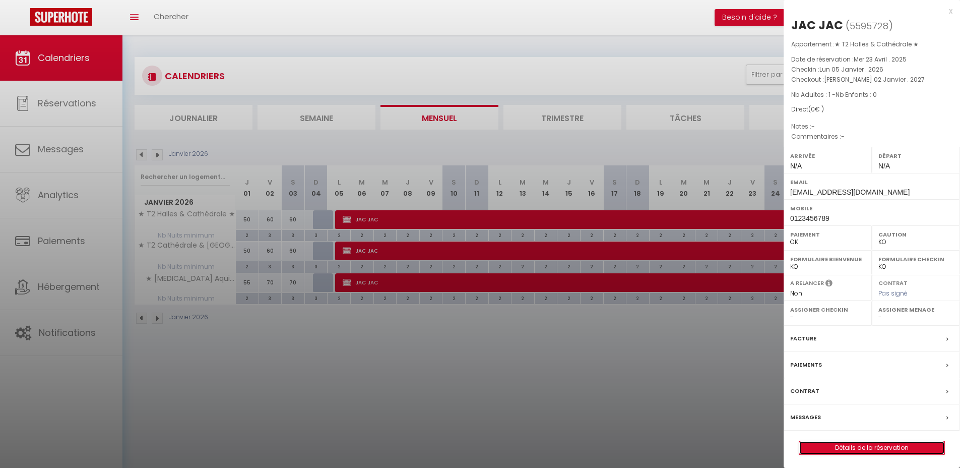
click at [869, 447] on link "Détails de la réservation" at bounding box center [871, 447] width 145 height 13
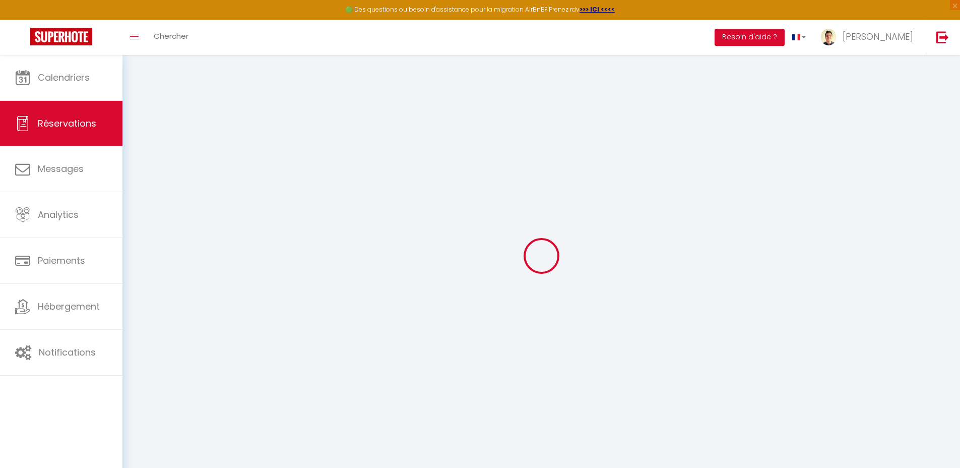
type input "JAC"
type input "[EMAIL_ADDRESS][DOMAIN_NAME]"
type input "0123456789"
select select "FR"
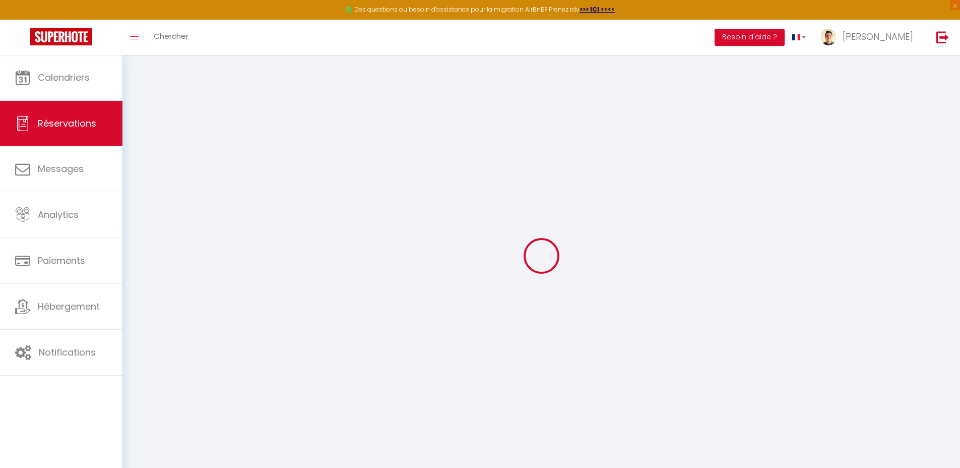
select select "45895"
select select "1"
type input "Lun 05 Janvier 2026"
select select
type input "[PERSON_NAME] 02 Janvier 2027"
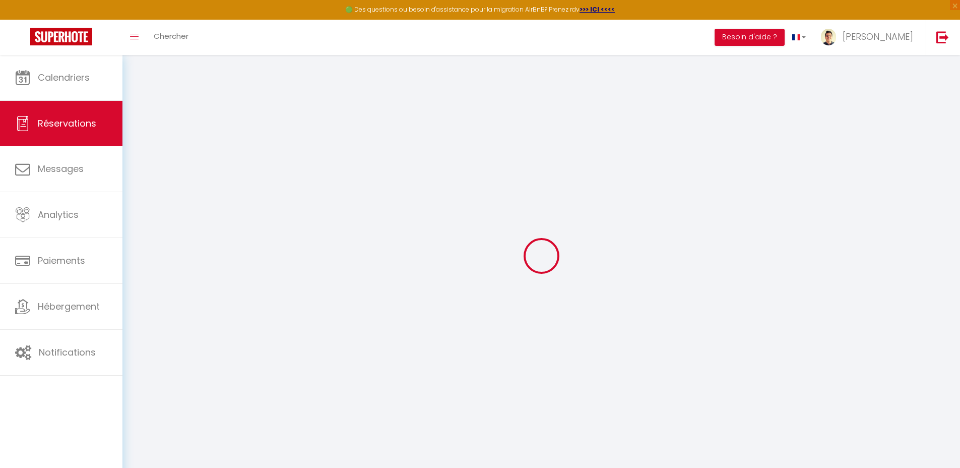
select select
type input "1"
select select "12"
select select
checkbox input "false"
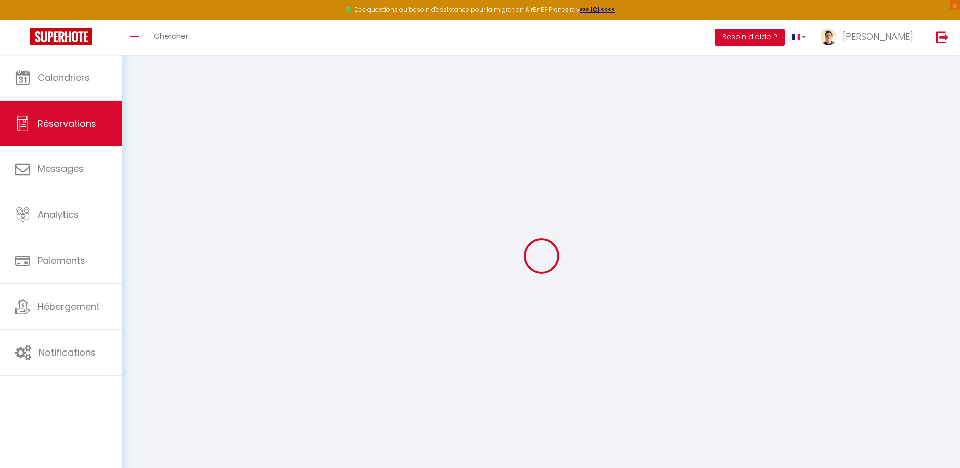
type input "0"
select select
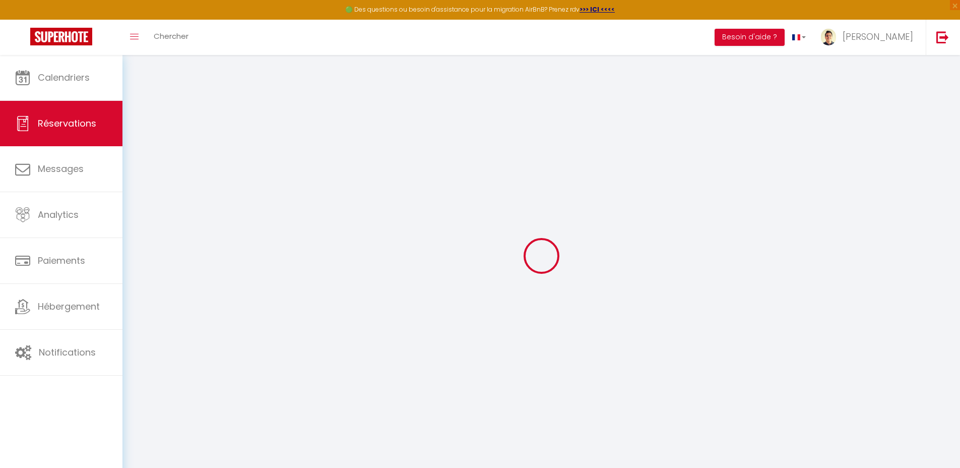
select select
select select "14"
checkbox input "false"
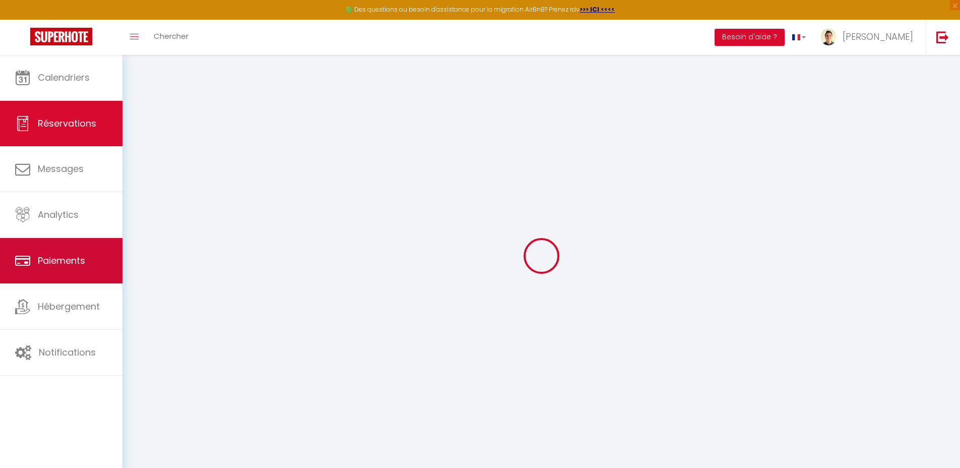
select select
checkbox input "false"
select select
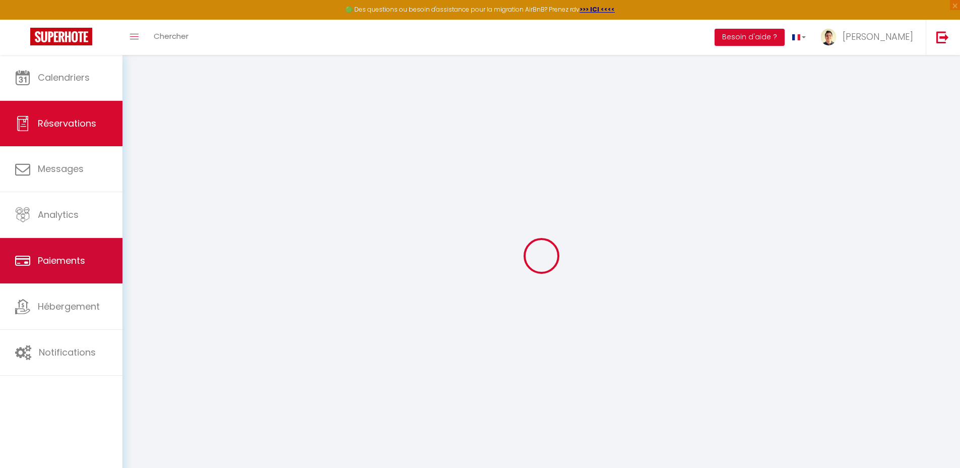
checkbox input "false"
select select
checkbox input "false"
select select
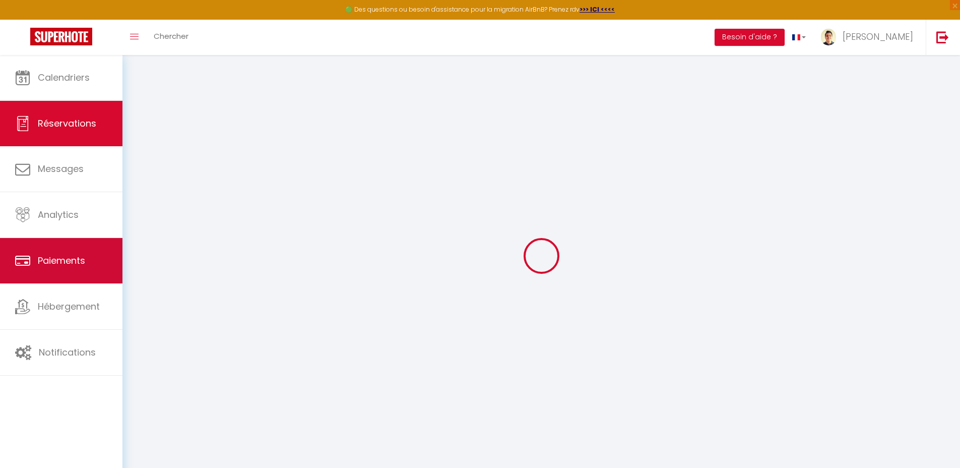
select select
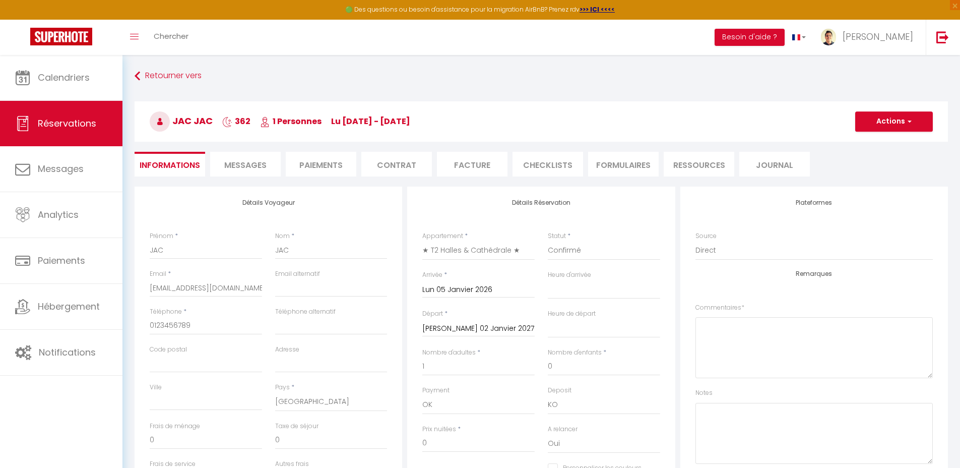
click at [478, 290] on input "Lun 05 Janvier 2026" at bounding box center [478, 289] width 112 height 13
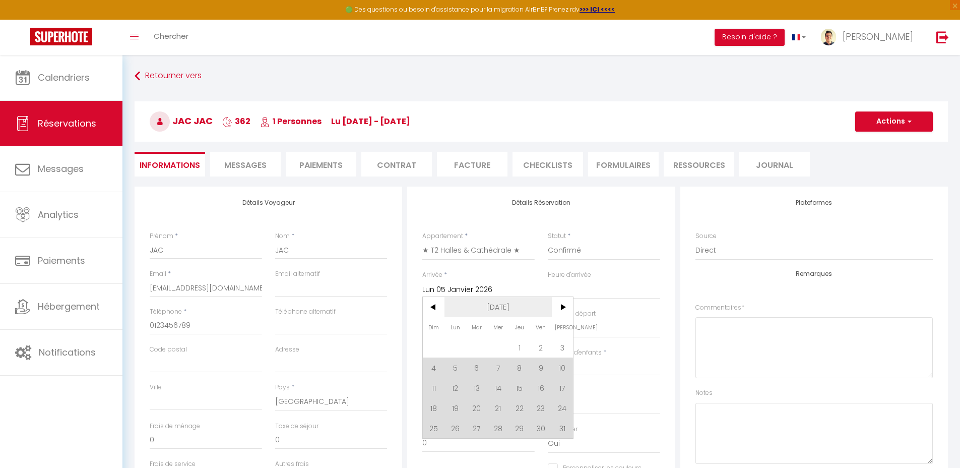
click at [497, 297] on span "[DATE]" at bounding box center [498, 307] width 107 height 20
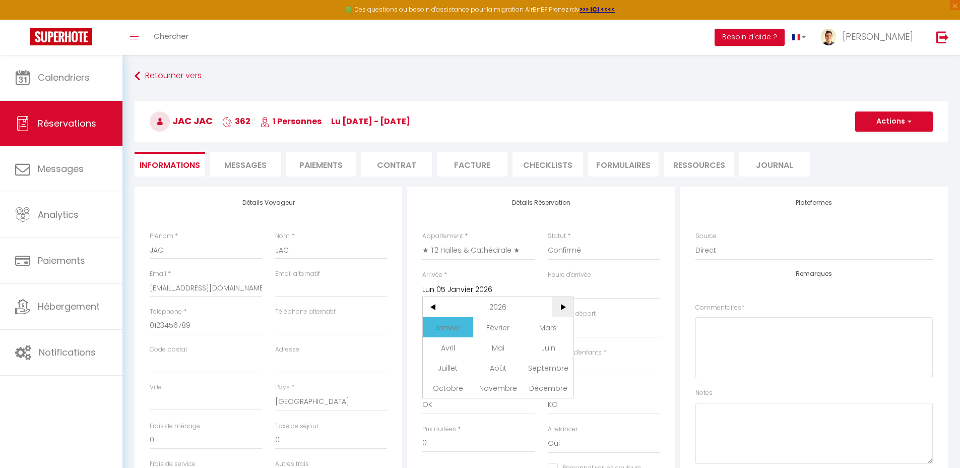
click at [556, 306] on span ">" at bounding box center [563, 307] width 22 height 20
click at [457, 330] on span "Janvier" at bounding box center [448, 327] width 50 height 20
click at [458, 369] on span "4" at bounding box center [456, 367] width 22 height 20
type input "Lun 04 Janvier 2027"
select select
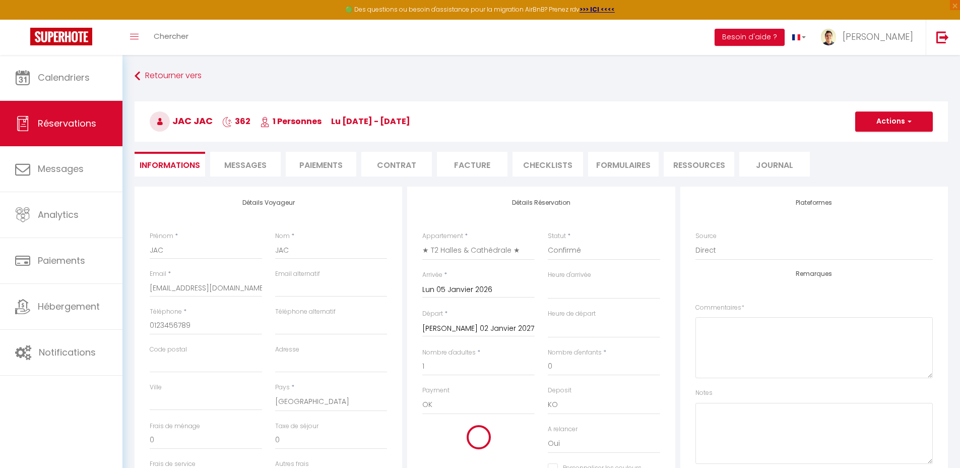
select select
checkbox input "false"
select select
checkbox input "false"
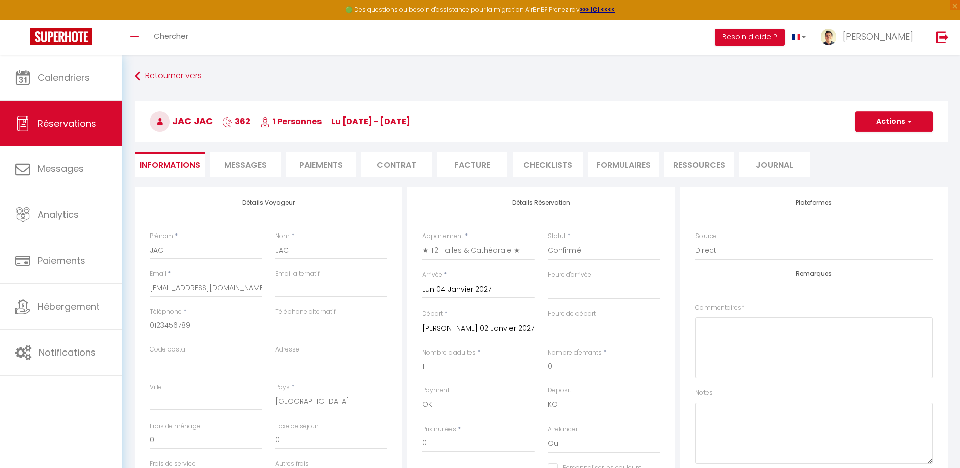
click at [478, 329] on input "[PERSON_NAME] 02 Janvier 2027" at bounding box center [478, 328] width 112 height 13
click at [493, 341] on span "[DATE]" at bounding box center [498, 345] width 107 height 20
click at [559, 343] on span ">" at bounding box center [563, 345] width 22 height 20
click at [452, 363] on span "Janvier" at bounding box center [448, 365] width 50 height 20
click at [564, 387] on span "1" at bounding box center [563, 385] width 22 height 20
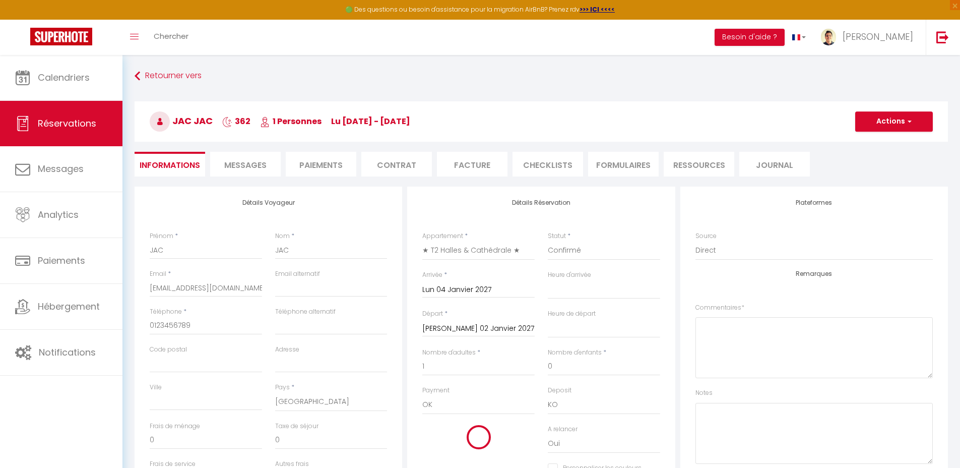
select select
type input "[PERSON_NAME] 01 Janvier 2028"
select select
checkbox input "false"
select select
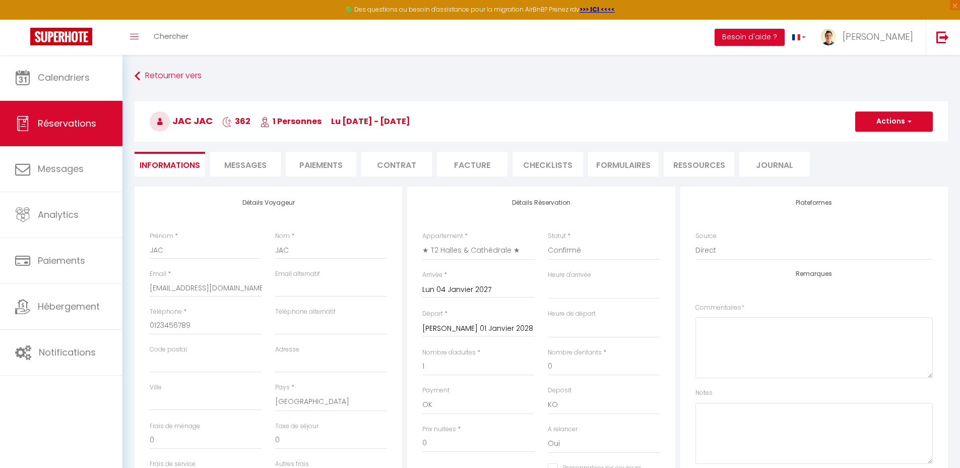
select select
checkbox input "false"
click at [896, 123] on button "Actions" at bounding box center [894, 121] width 78 height 20
click at [874, 142] on link "Enregistrer" at bounding box center [884, 143] width 80 height 13
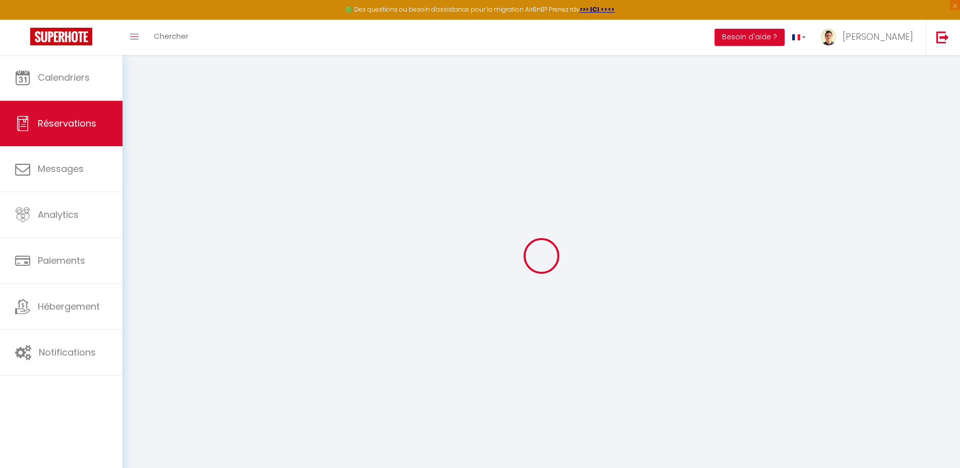
select select "not_cancelled"
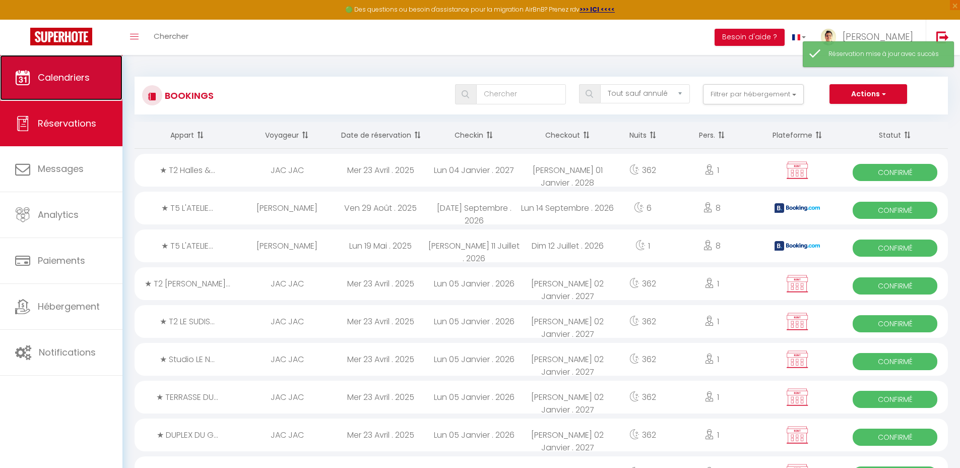
click at [80, 79] on span "Calendriers" at bounding box center [64, 77] width 52 height 13
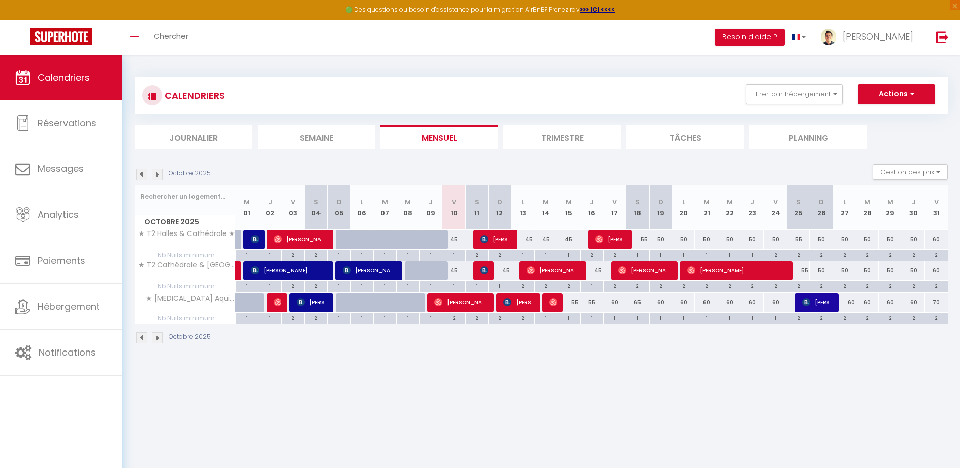
click at [160, 173] on img at bounding box center [157, 174] width 11 height 11
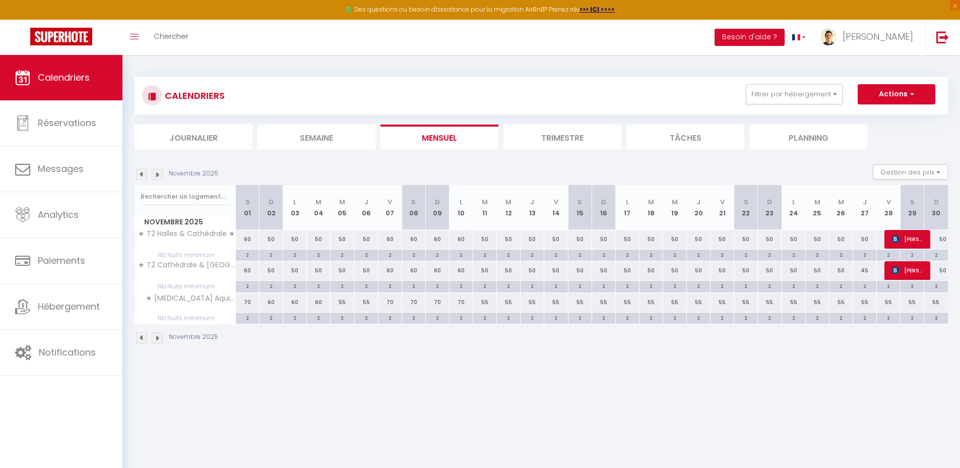
click at [159, 173] on img at bounding box center [157, 174] width 11 height 11
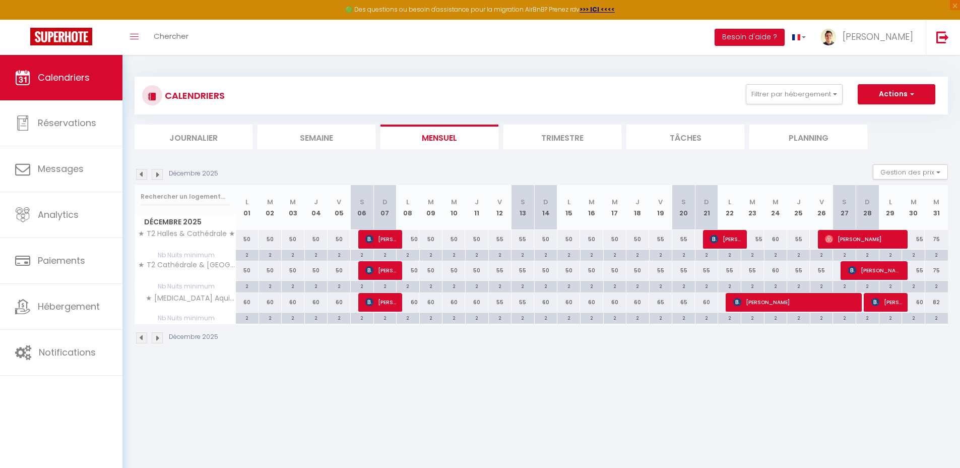
click at [159, 173] on img at bounding box center [157, 174] width 11 height 11
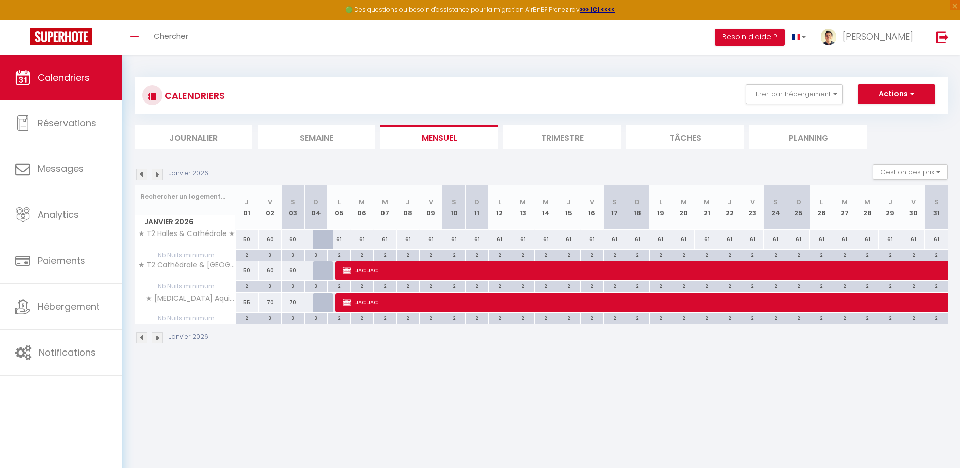
click at [340, 239] on div "61" at bounding box center [339, 239] width 23 height 19
type input "61"
select select "1"
type input "Lun 05 Janvier 2026"
type input "[DATE] Janvier 2026"
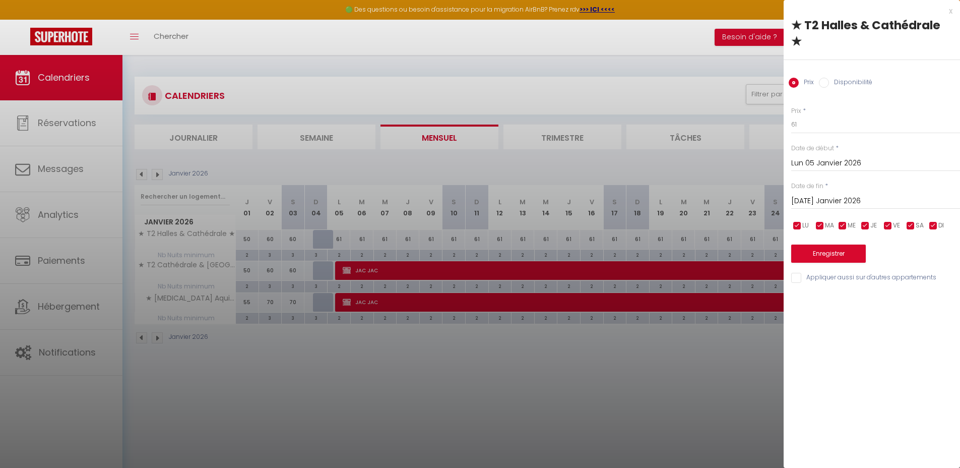
click at [858, 83] on label "Disponibilité" at bounding box center [850, 83] width 43 height 11
click at [829, 83] on input "Disponibilité" at bounding box center [824, 83] width 10 height 10
radio input "true"
radio input "false"
click at [828, 127] on select "Disponible Indisponible" at bounding box center [875, 124] width 169 height 19
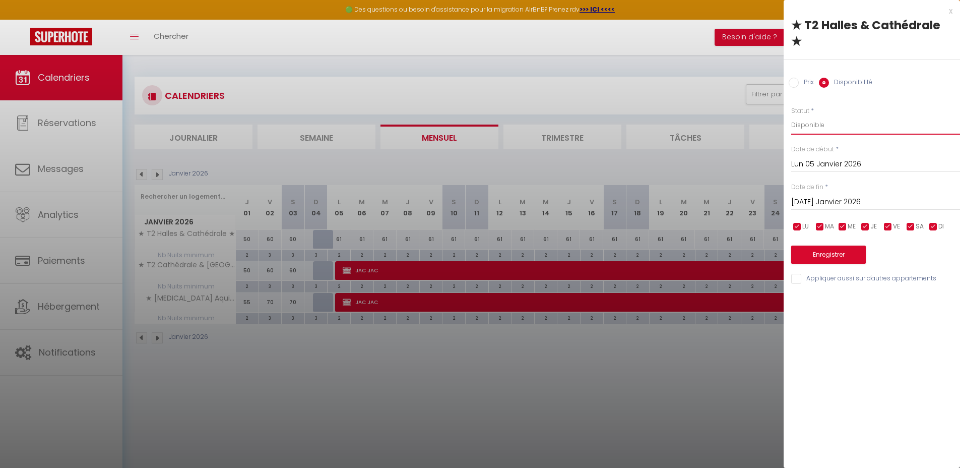
select select "0"
click at [791, 115] on select "Disponible Indisponible" at bounding box center [875, 124] width 169 height 19
click at [835, 199] on input "[DATE] Janvier 2026" at bounding box center [875, 202] width 169 height 13
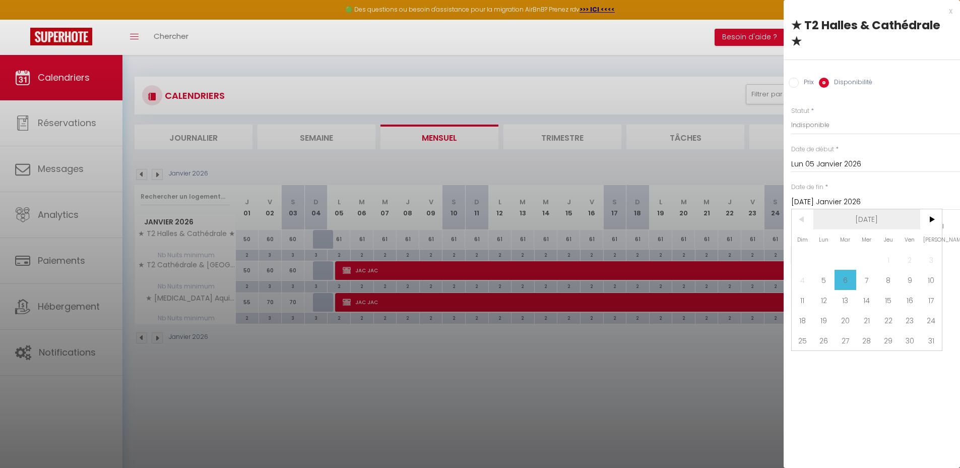
click at [851, 210] on span "[DATE]" at bounding box center [866, 219] width 107 height 20
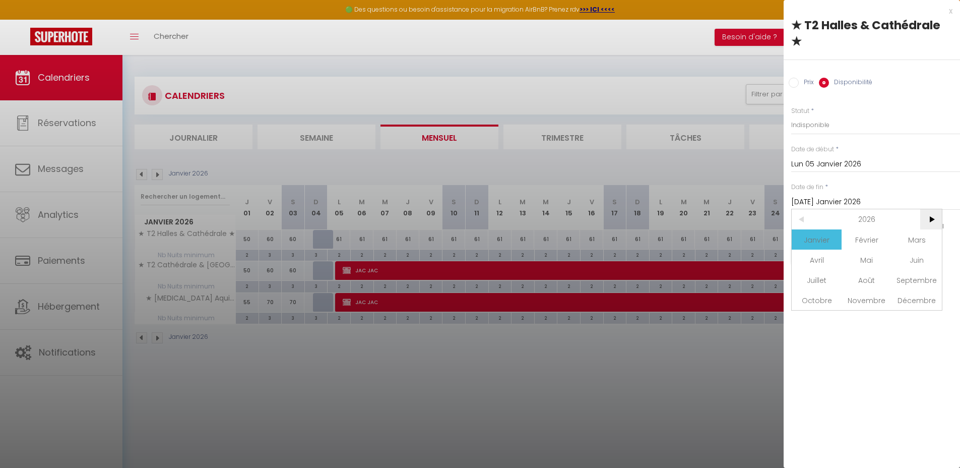
click at [930, 218] on span ">" at bounding box center [931, 219] width 22 height 20
click at [829, 242] on span "Janvier" at bounding box center [817, 239] width 50 height 20
click at [827, 282] on span "4" at bounding box center [824, 280] width 22 height 20
type input "Lun 04 Janvier 2027"
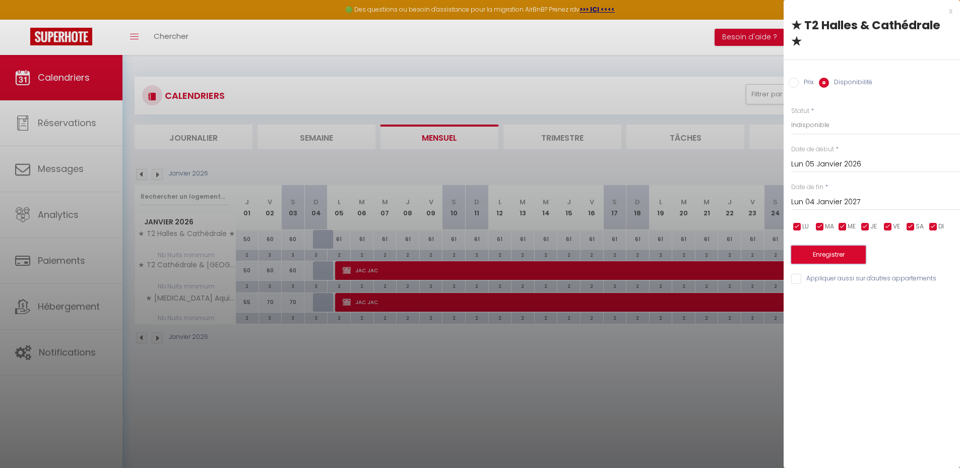
click at [850, 256] on button "Enregistrer" at bounding box center [828, 254] width 75 height 18
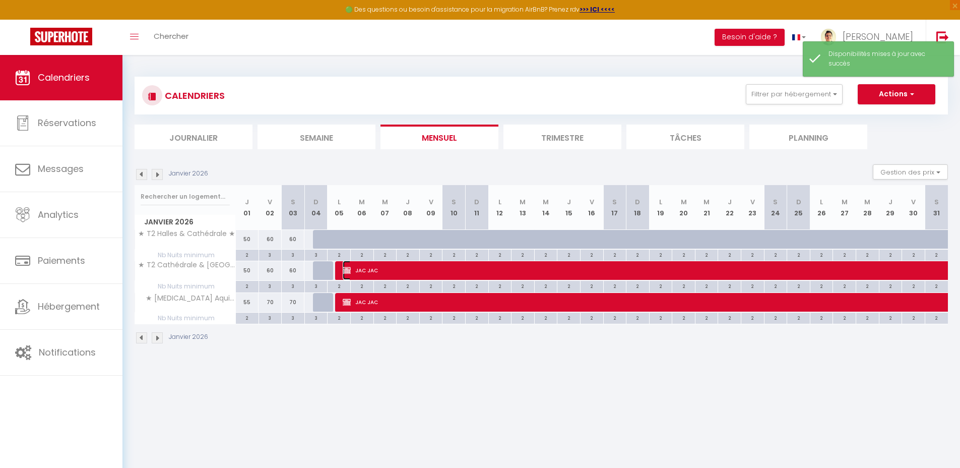
select select "OK"
select select "KO"
select select "0"
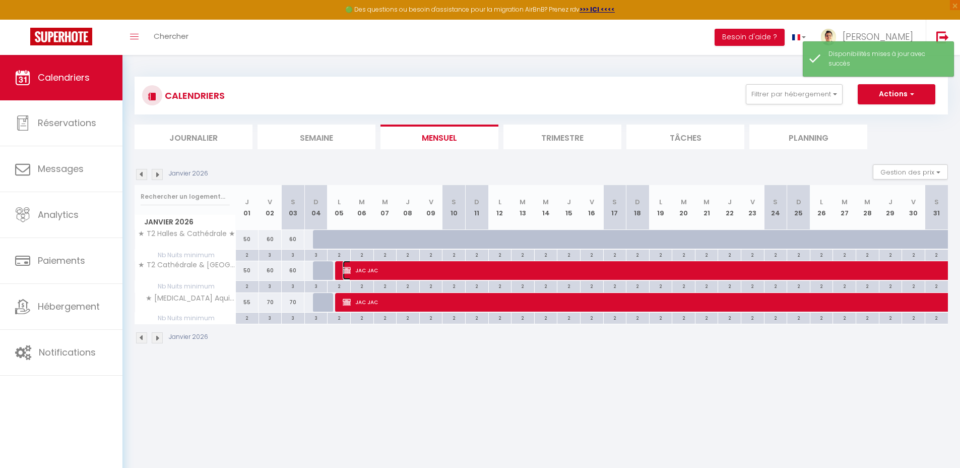
select select "0"
select select
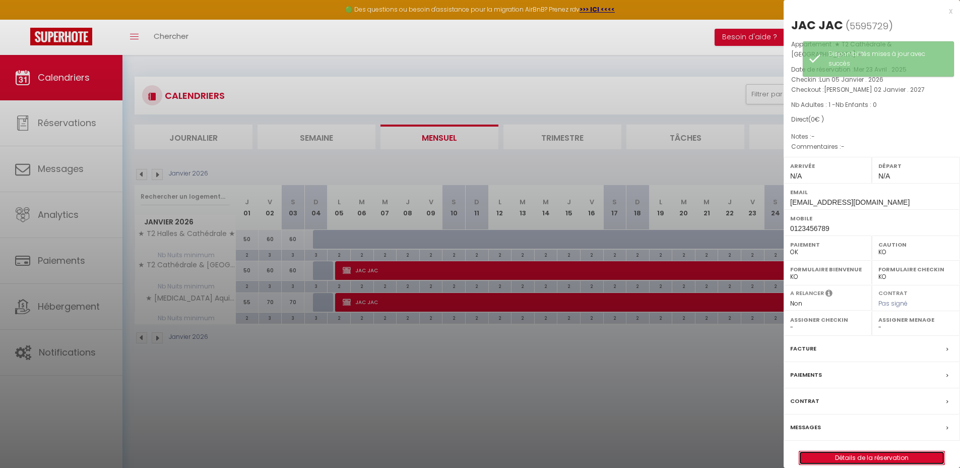
click at [873, 451] on link "Détails de la réservation" at bounding box center [871, 457] width 145 height 13
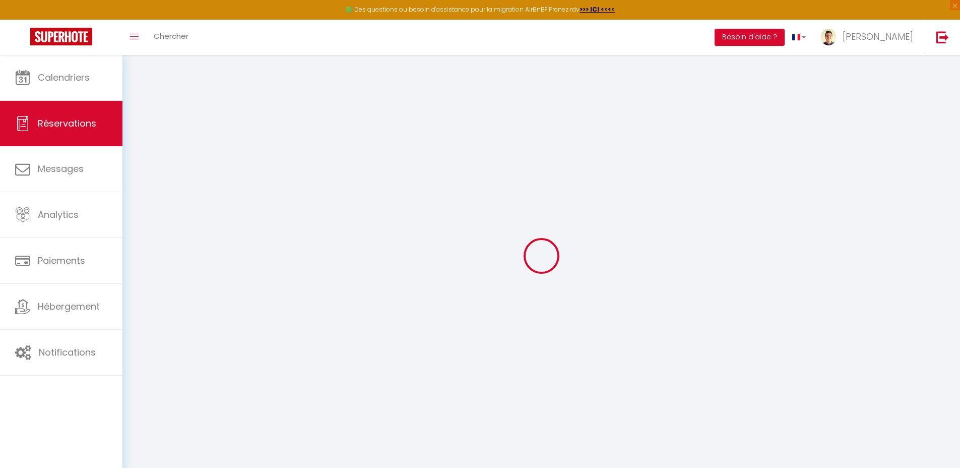
type input "JAC"
type input "[EMAIL_ADDRESS][DOMAIN_NAME]"
type input "0123456789"
select select "FR"
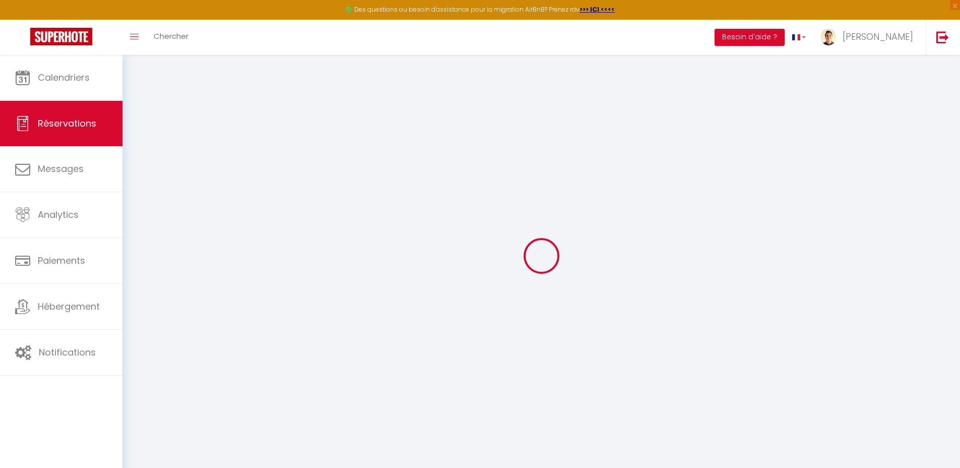
select select "45896"
select select "1"
type input "Lun 05 Janvier 2026"
select select
type input "[PERSON_NAME] 02 Janvier 2027"
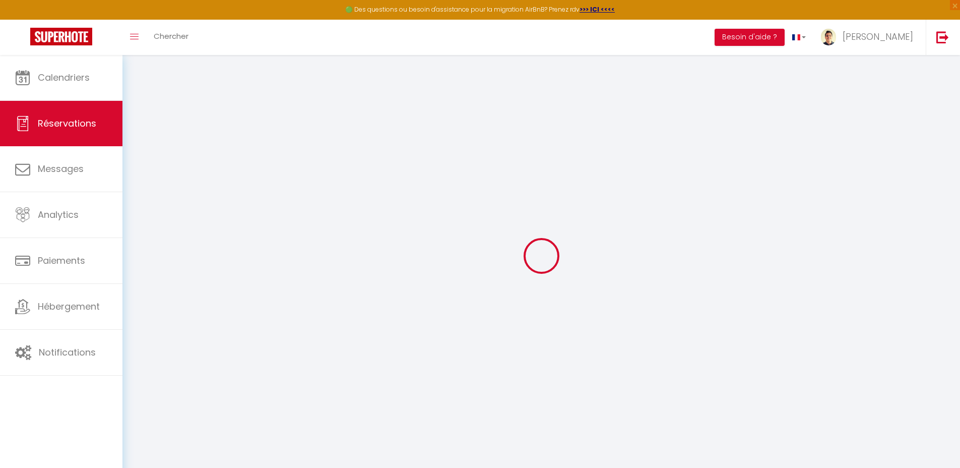
select select
type input "1"
select select "12"
select select
checkbox input "false"
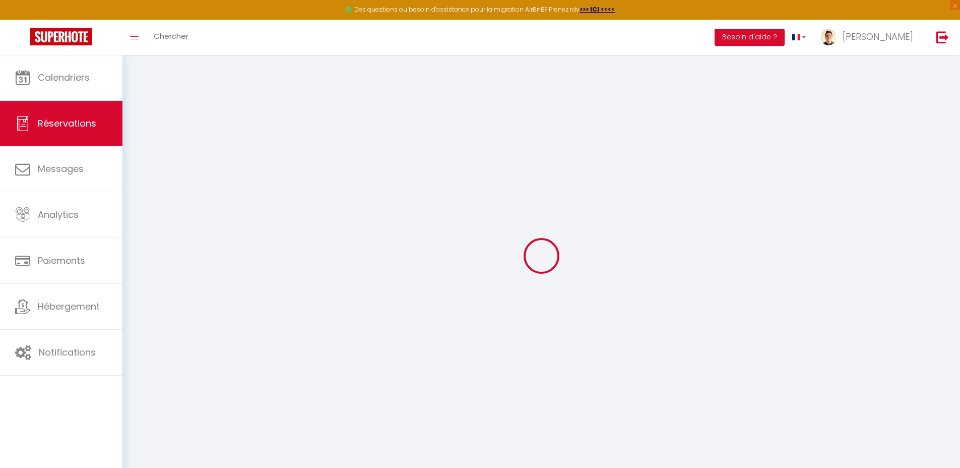
type input "0"
select select
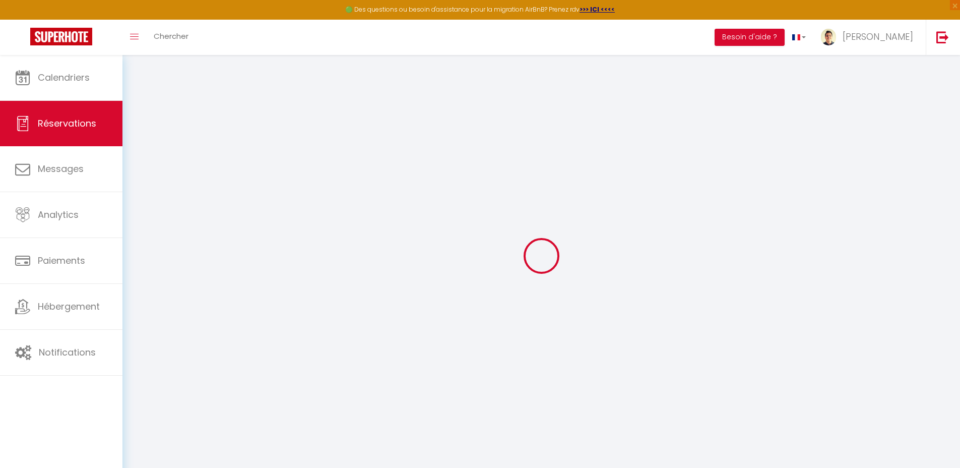
select select
select select "14"
checkbox input "false"
select select
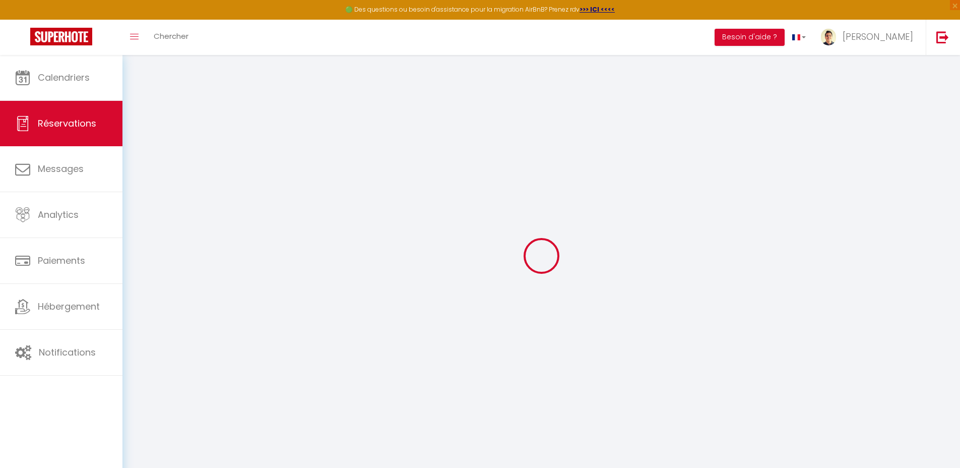
checkbox input "false"
select select
checkbox input "false"
select select
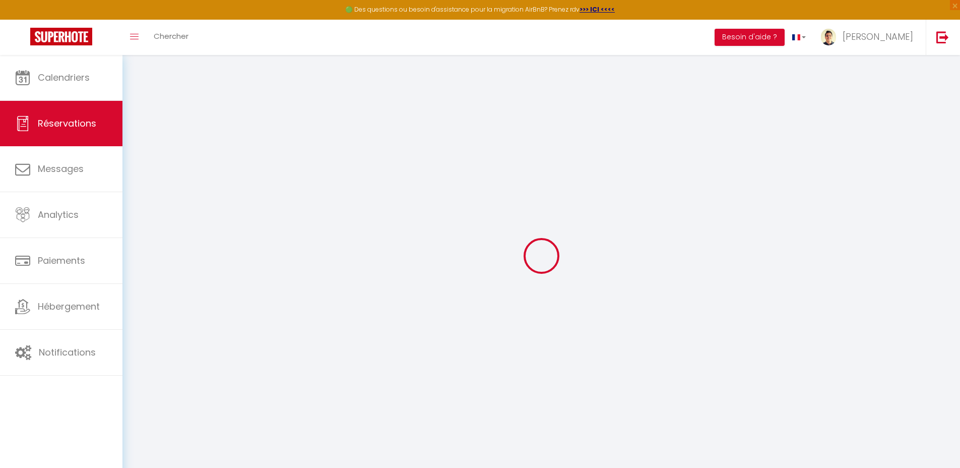
select select
checkbox input "false"
select select
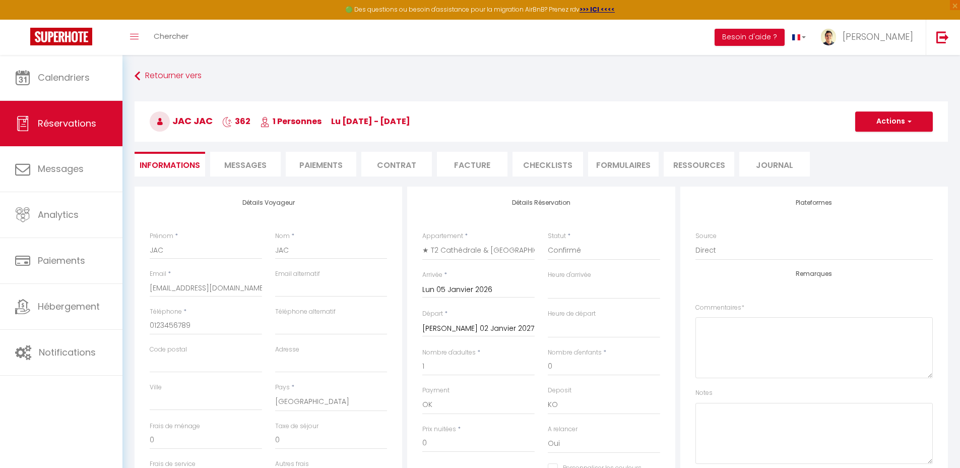
click at [478, 283] on input "Lun 05 Janvier 2026" at bounding box center [478, 289] width 112 height 13
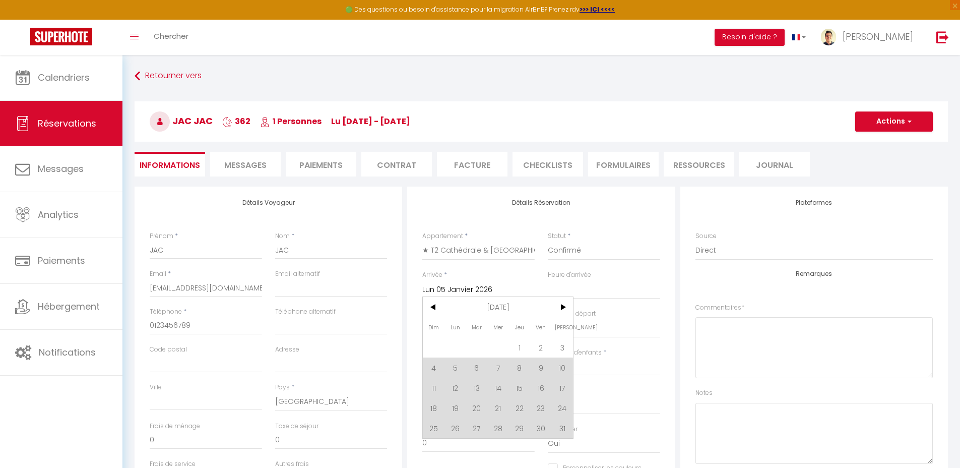
drag, startPoint x: 505, startPoint y: 304, endPoint x: 551, endPoint y: 303, distance: 46.4
click at [505, 304] on span "[DATE]" at bounding box center [498, 307] width 107 height 20
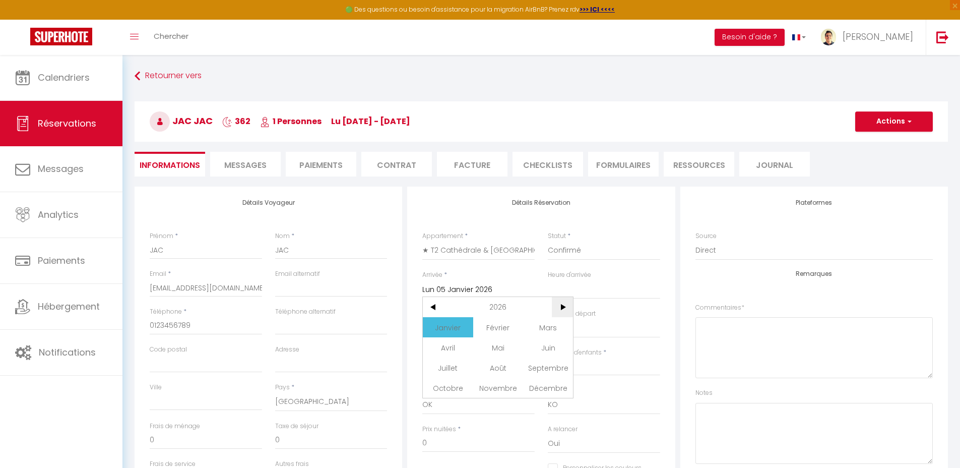
click at [558, 301] on span ">" at bounding box center [563, 307] width 22 height 20
click at [449, 328] on span "Janvier" at bounding box center [448, 327] width 50 height 20
click at [459, 369] on span "4" at bounding box center [456, 367] width 22 height 20
type input "Lun 04 Janvier 2027"
select select
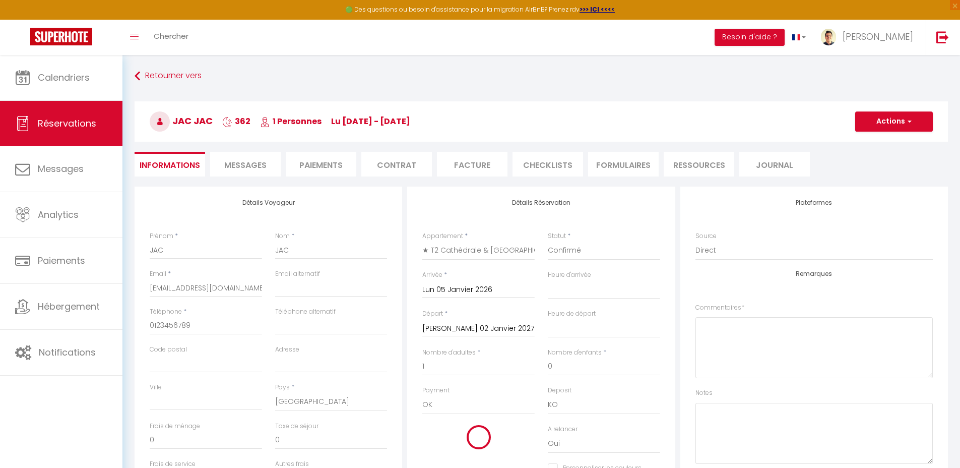
select select
checkbox input "false"
select select
checkbox input "false"
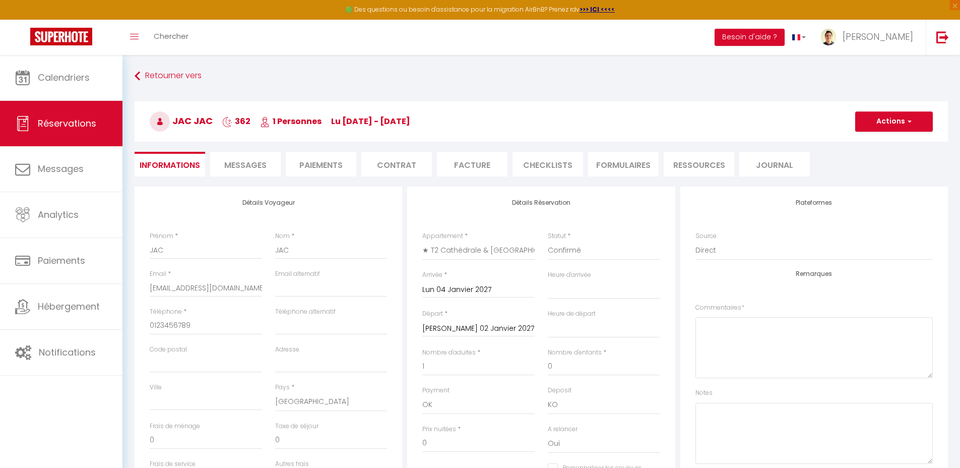
click at [486, 323] on input "[PERSON_NAME] 02 Janvier 2027" at bounding box center [478, 328] width 112 height 13
click at [499, 339] on span "[DATE]" at bounding box center [498, 345] width 107 height 20
click at [566, 343] on span ">" at bounding box center [563, 345] width 22 height 20
click at [449, 368] on span "Janvier" at bounding box center [448, 365] width 50 height 20
click at [437, 402] on span "2" at bounding box center [434, 406] width 22 height 20
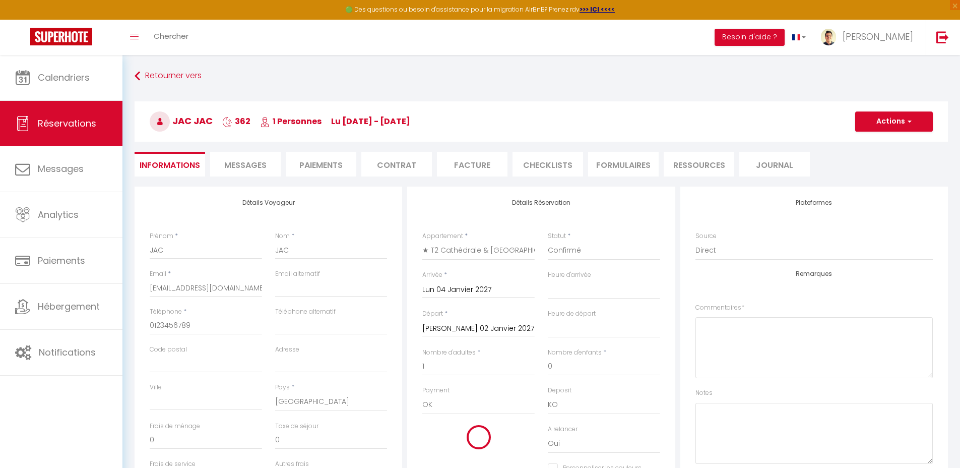
select select
type input "Dim 02 Janvier 2028"
select select
checkbox input "false"
select select
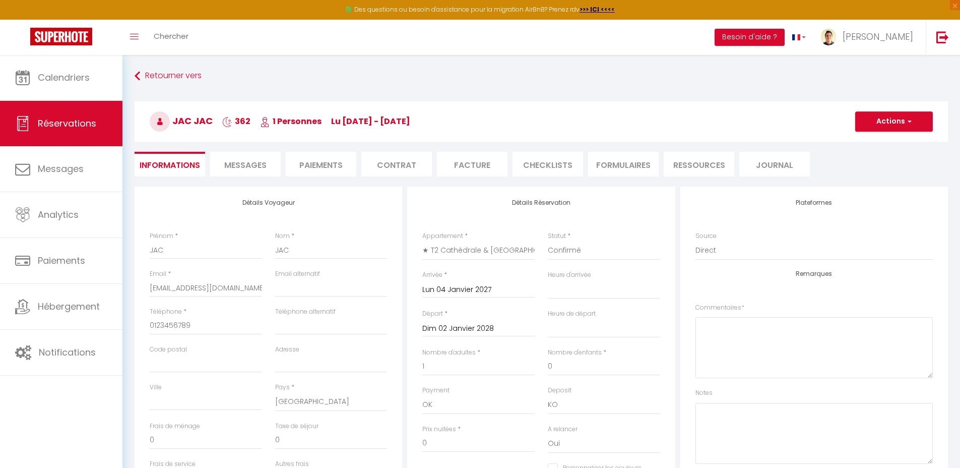
select select
checkbox input "false"
click at [882, 127] on button "Actions" at bounding box center [894, 121] width 78 height 20
click at [876, 146] on link "Enregistrer" at bounding box center [884, 143] width 80 height 13
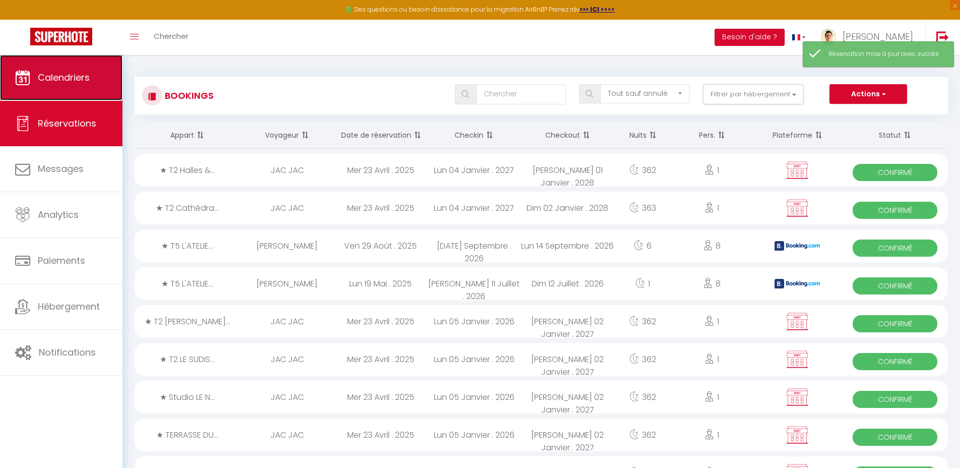
click at [97, 86] on link "Calendriers" at bounding box center [61, 77] width 122 height 45
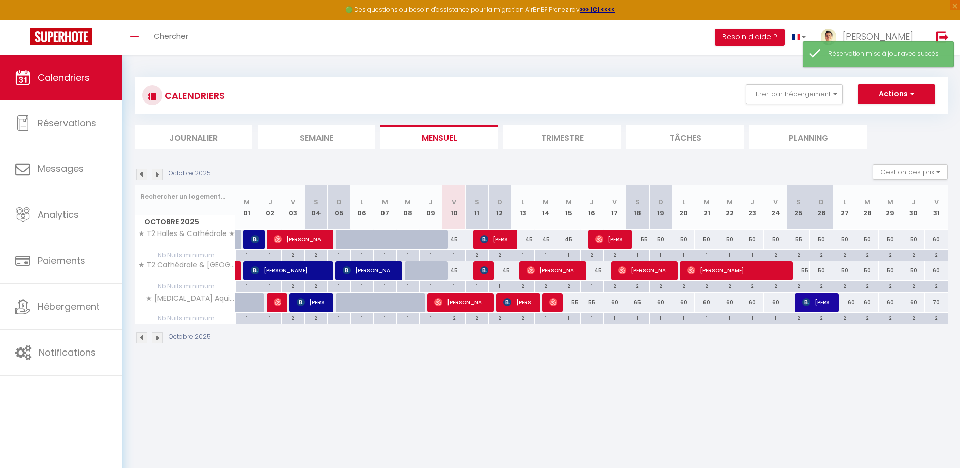
click at [155, 173] on img at bounding box center [157, 174] width 11 height 11
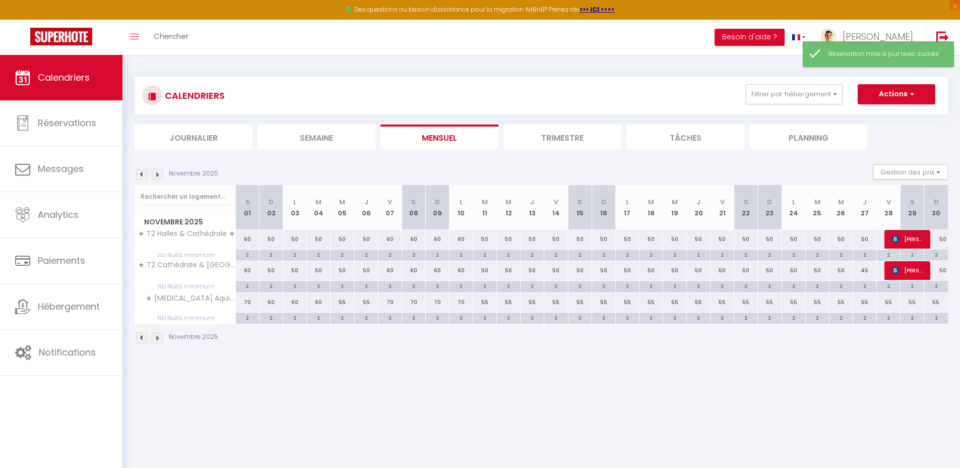
click at [155, 173] on img at bounding box center [157, 174] width 11 height 11
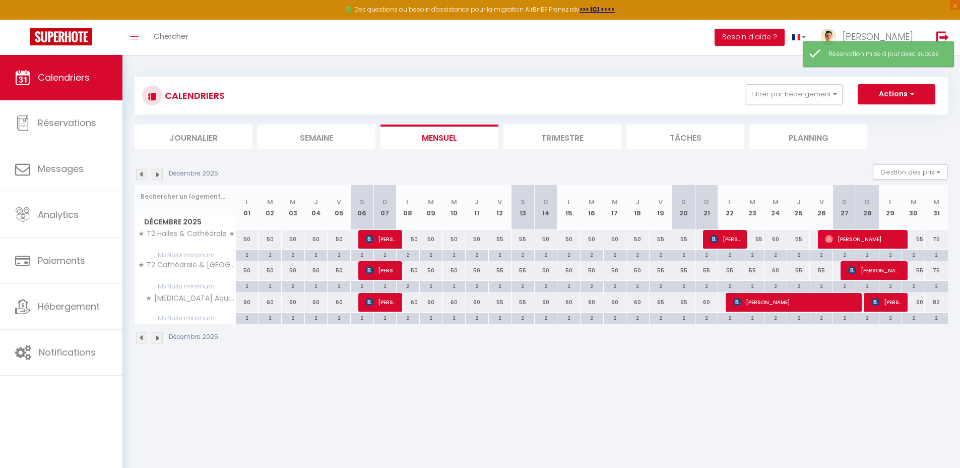
click at [155, 173] on img at bounding box center [157, 174] width 11 height 11
select select
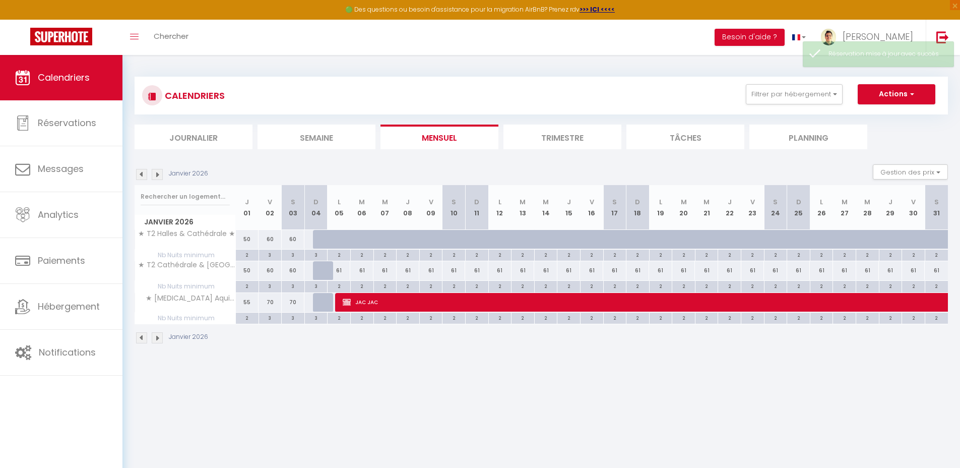
click at [337, 269] on div "61" at bounding box center [339, 270] width 23 height 19
type input "61"
select select "1"
type input "Lun 05 Janvier 2026"
type input "[DATE] Janvier 2026"
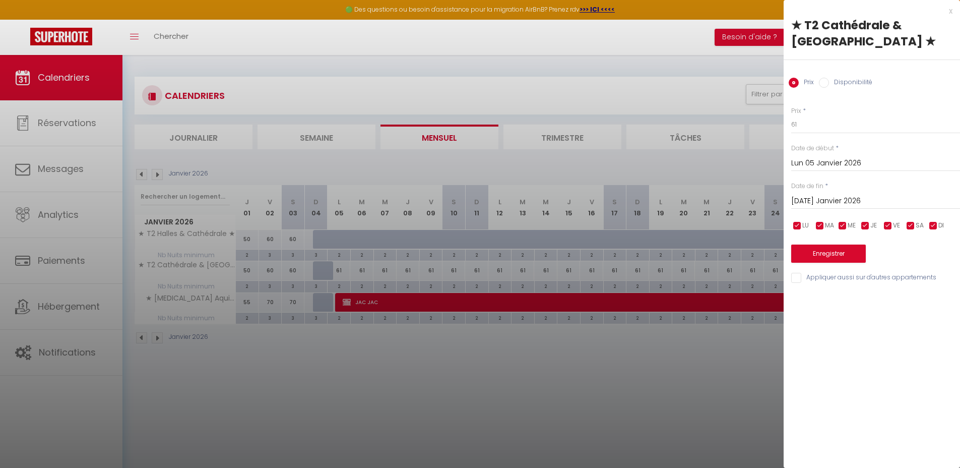
click at [845, 81] on label "Disponibilité" at bounding box center [850, 83] width 43 height 11
click at [829, 81] on input "Disponibilité" at bounding box center [824, 83] width 10 height 10
radio input "true"
radio input "false"
click at [823, 122] on select "Disponible Indisponible" at bounding box center [875, 124] width 169 height 19
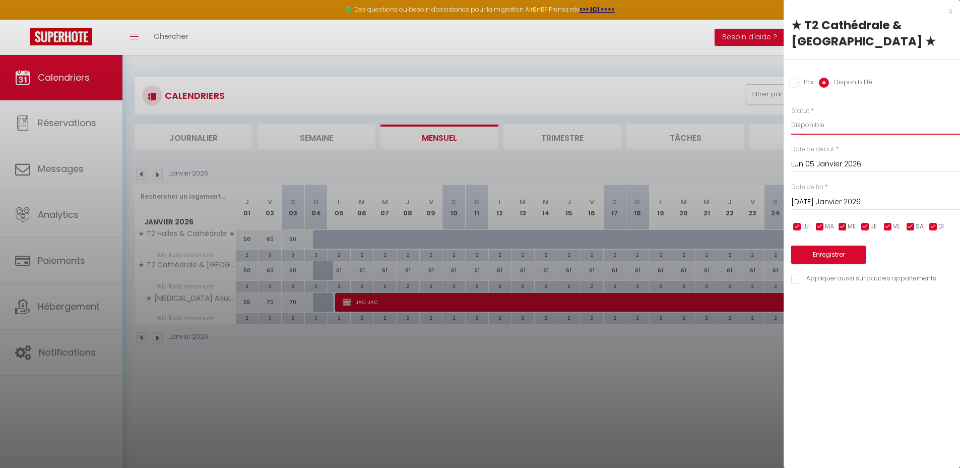
select select "0"
click at [791, 115] on select "Disponible Indisponible" at bounding box center [875, 124] width 169 height 19
click at [831, 202] on input "[DATE] Janvier 2026" at bounding box center [875, 202] width 169 height 13
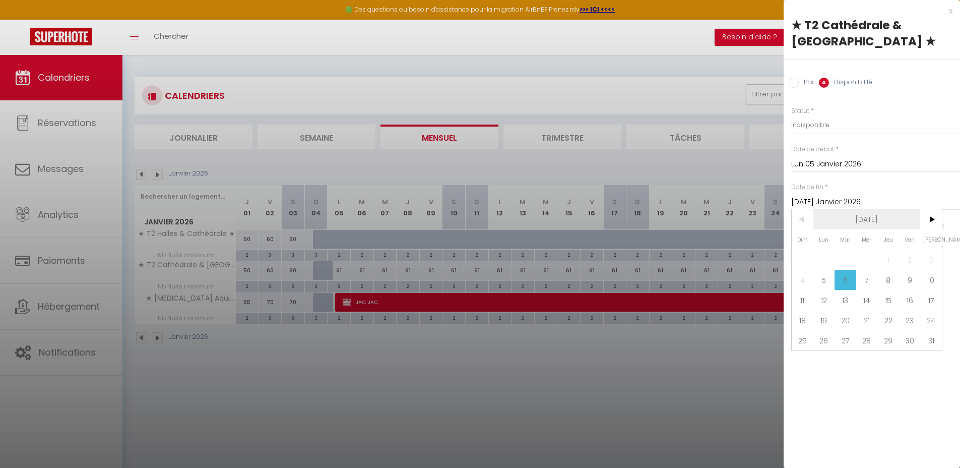
click at [875, 221] on span "[DATE]" at bounding box center [866, 219] width 107 height 20
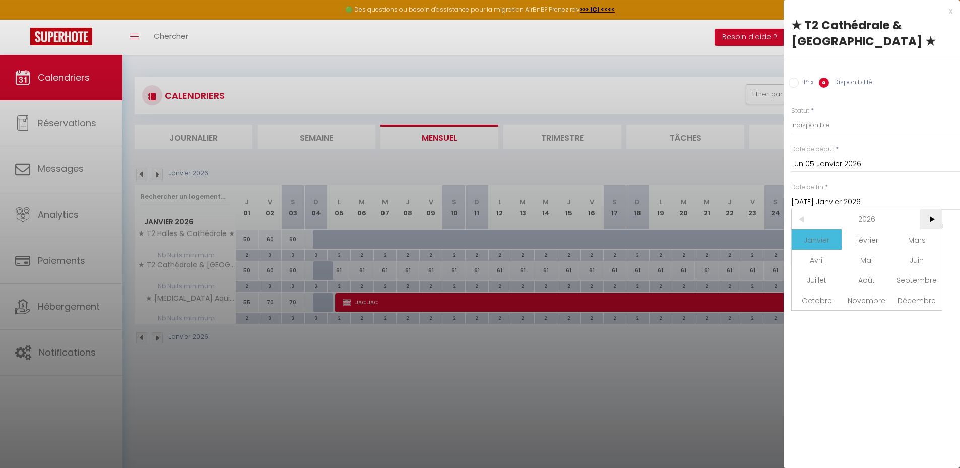
click at [925, 217] on span ">" at bounding box center [931, 219] width 22 height 20
click at [822, 236] on span "Janvier" at bounding box center [817, 239] width 50 height 20
click at [829, 277] on span "4" at bounding box center [824, 280] width 22 height 20
type input "Lun 04 Janvier 2027"
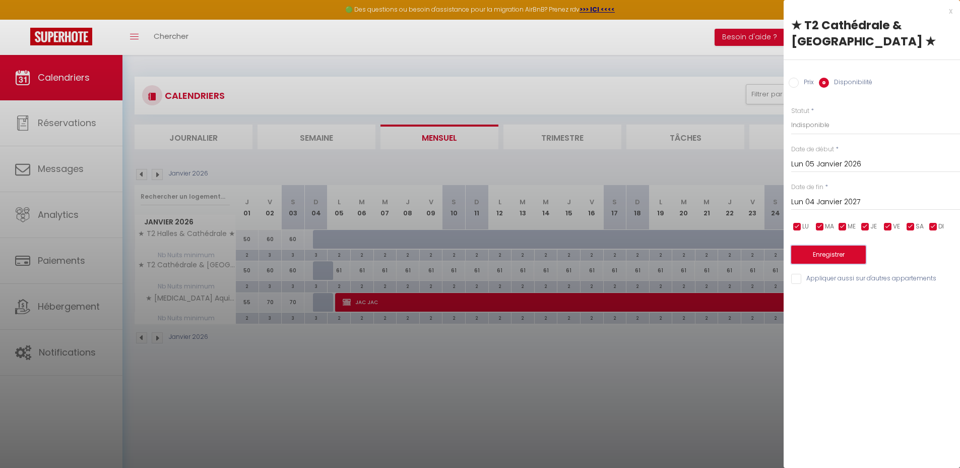
click at [841, 254] on button "Enregistrer" at bounding box center [828, 254] width 75 height 18
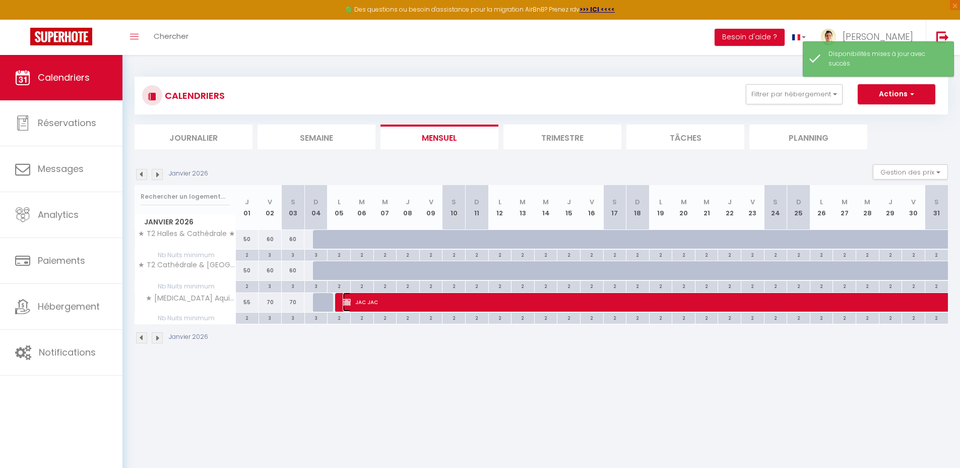
select select "OK"
select select "KO"
select select "0"
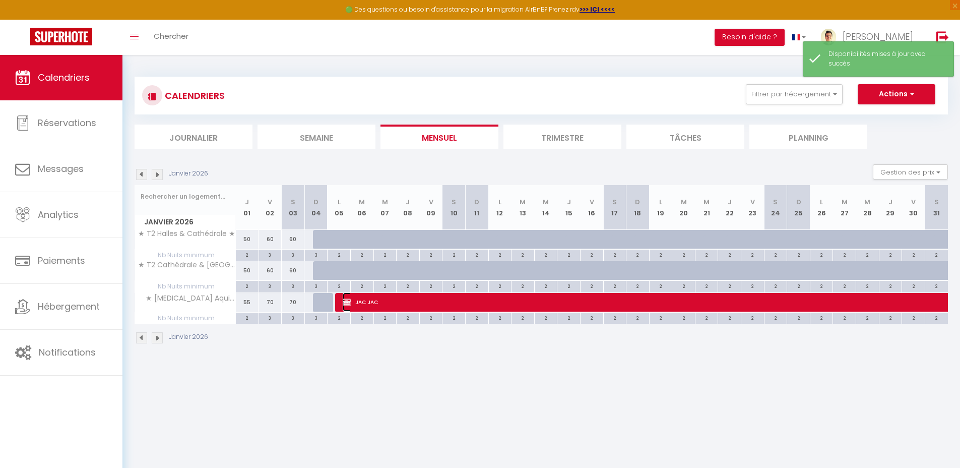
select select "0"
select select
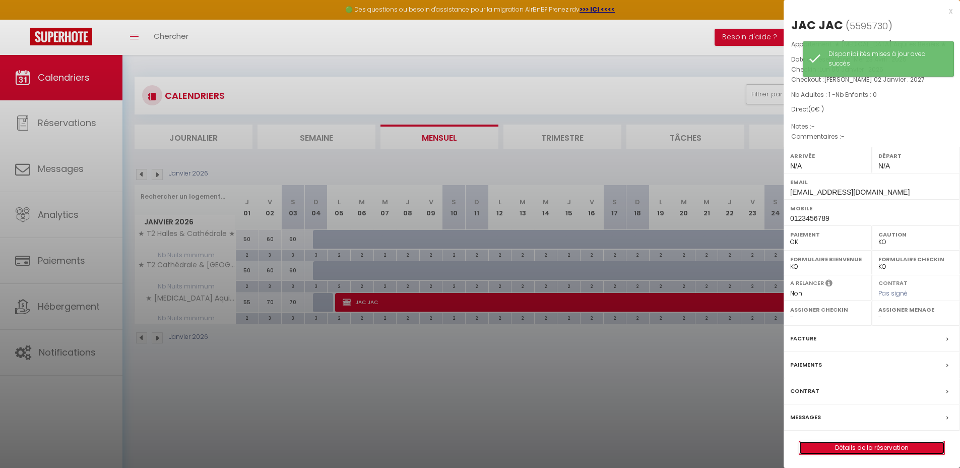
click at [848, 448] on link "Détails de la réservation" at bounding box center [871, 447] width 145 height 13
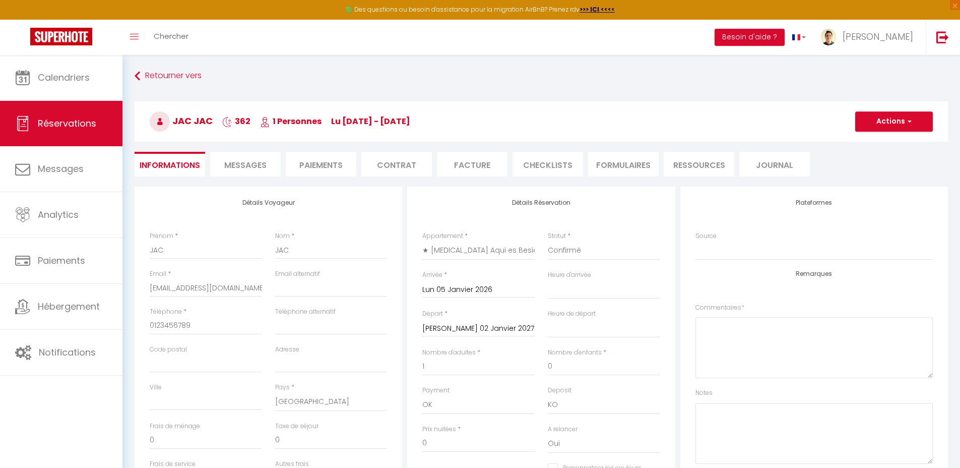
click at [450, 287] on input "Lun 05 Janvier 2026" at bounding box center [478, 289] width 112 height 13
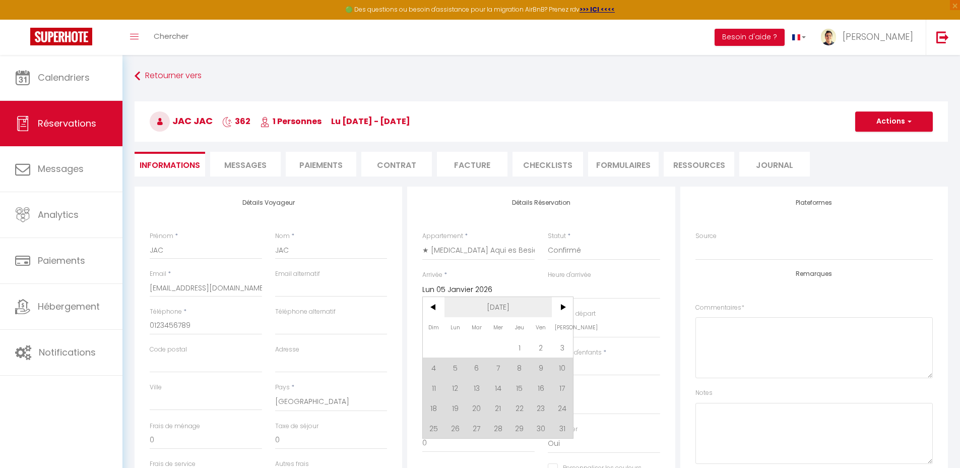
click at [514, 306] on span "[DATE]" at bounding box center [498, 307] width 107 height 20
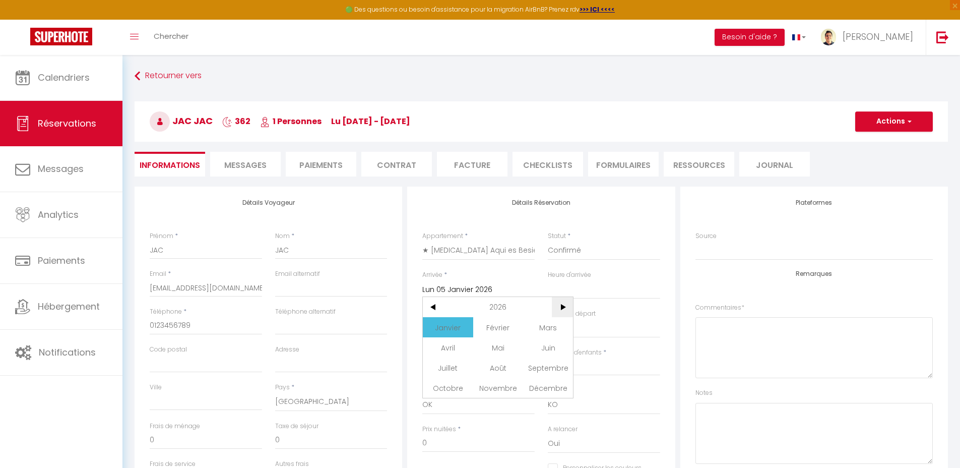
click at [558, 304] on span ">" at bounding box center [563, 307] width 22 height 20
click at [453, 327] on span "Janvier" at bounding box center [448, 327] width 50 height 20
click at [454, 363] on span "4" at bounding box center [456, 367] width 22 height 20
click at [486, 331] on input "[PERSON_NAME] 02 Janvier 2027" at bounding box center [478, 328] width 112 height 13
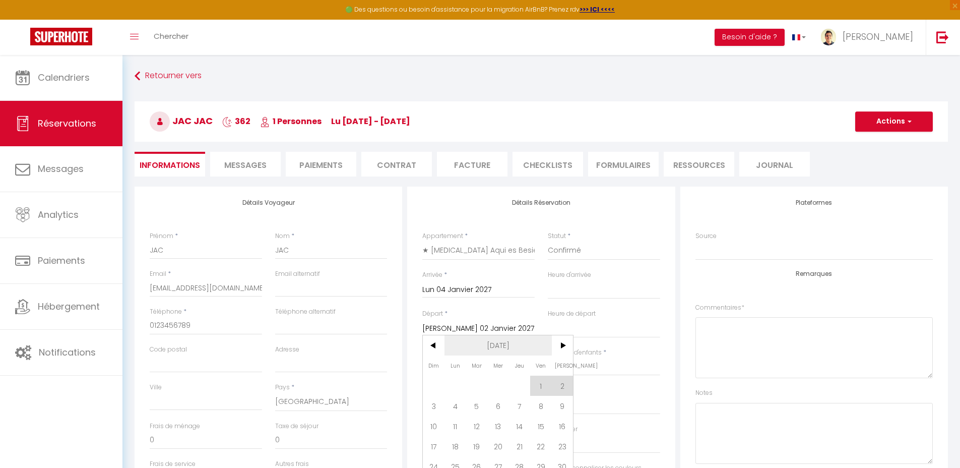
click at [501, 341] on span "[DATE]" at bounding box center [498, 345] width 107 height 20
click at [561, 342] on span ">" at bounding box center [563, 345] width 22 height 20
click at [461, 361] on span "Janvier" at bounding box center [448, 365] width 50 height 20
click at [441, 406] on span "2" at bounding box center [434, 406] width 22 height 20
click at [892, 116] on button "Actions" at bounding box center [894, 121] width 78 height 20
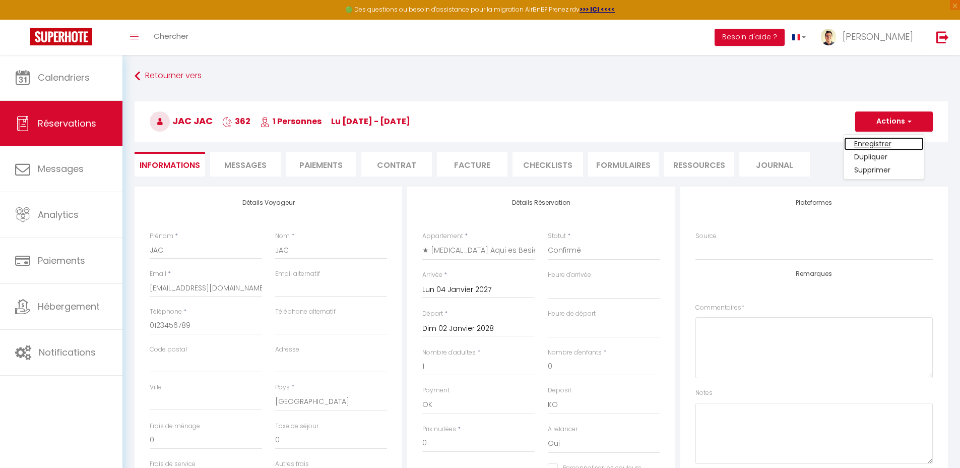
click at [878, 142] on link "Enregistrer" at bounding box center [884, 143] width 80 height 13
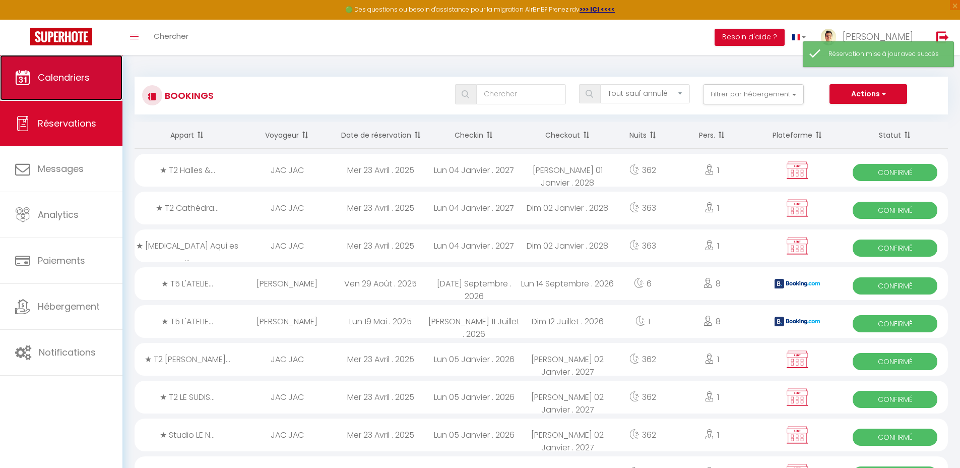
click at [89, 86] on link "Calendriers" at bounding box center [61, 77] width 122 height 45
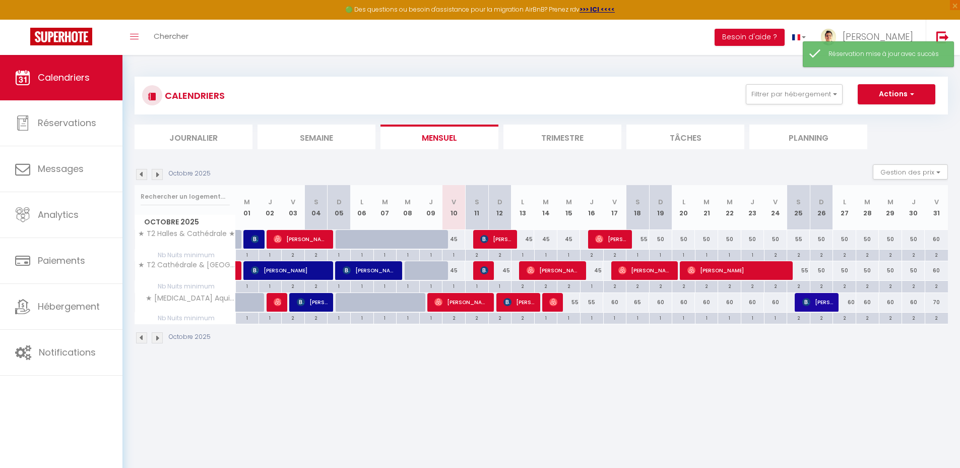
click at [162, 172] on img at bounding box center [157, 174] width 11 height 11
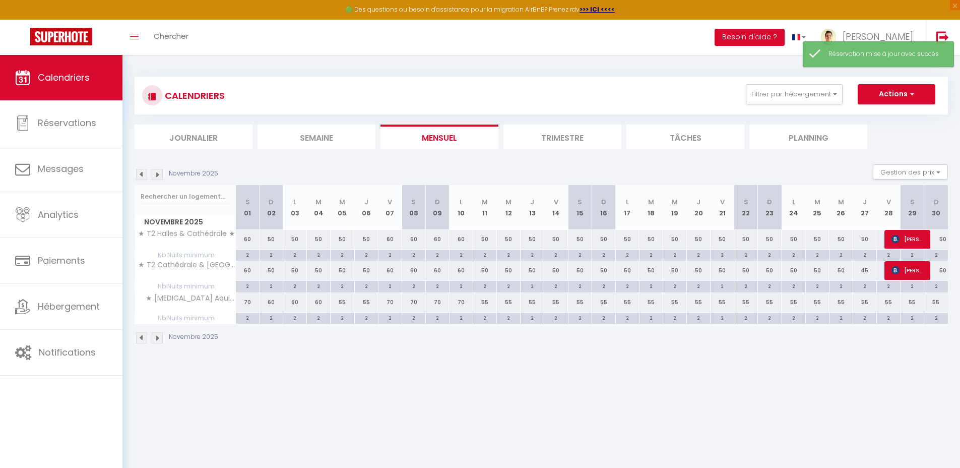
click at [161, 173] on img at bounding box center [157, 174] width 11 height 11
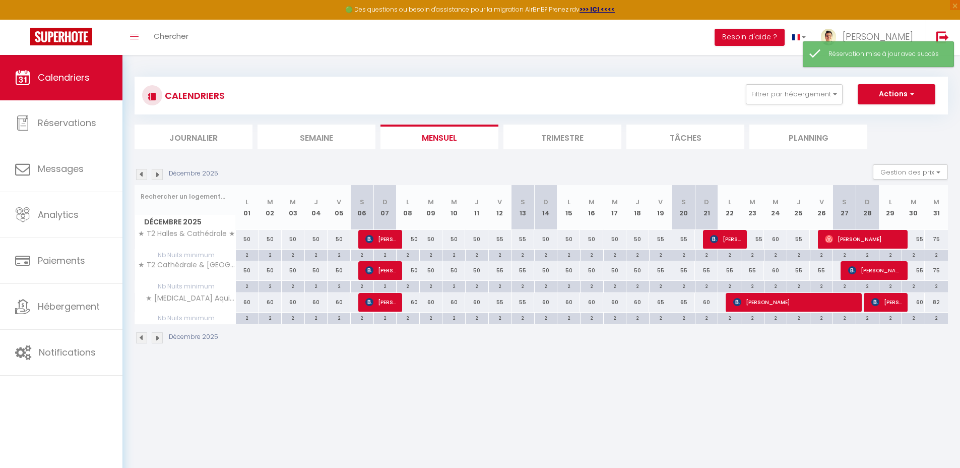
click at [161, 173] on img at bounding box center [157, 174] width 11 height 11
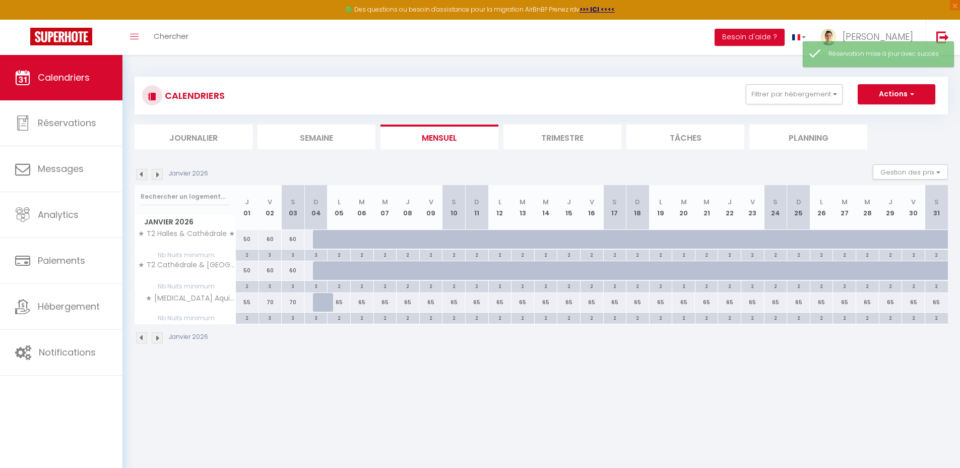
click at [340, 300] on div "65" at bounding box center [339, 302] width 23 height 19
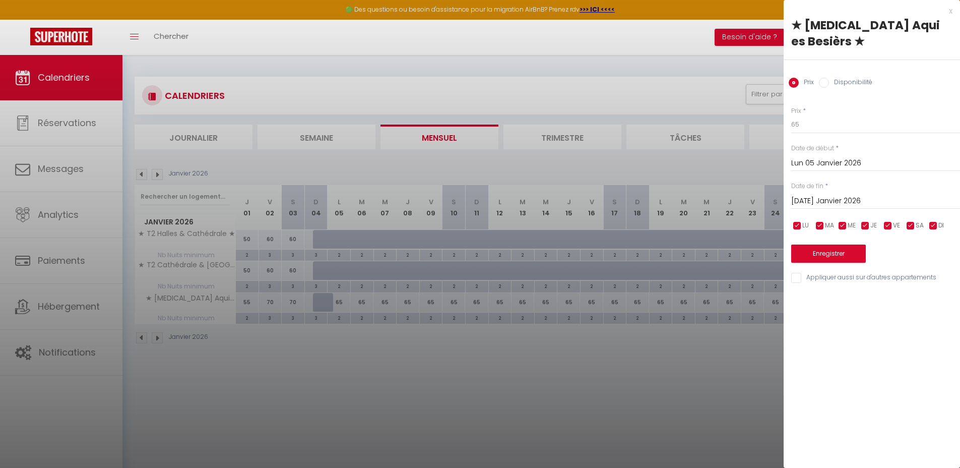
click at [847, 78] on label "Disponibilité" at bounding box center [850, 83] width 43 height 11
click at [829, 78] on input "Disponibilité" at bounding box center [824, 83] width 10 height 10
click at [828, 115] on select "Disponible Indisponible" at bounding box center [875, 124] width 169 height 19
click at [791, 115] on select "Disponible Indisponible" at bounding box center [875, 124] width 169 height 19
click at [830, 196] on input "[DATE] Janvier 2026" at bounding box center [875, 202] width 169 height 13
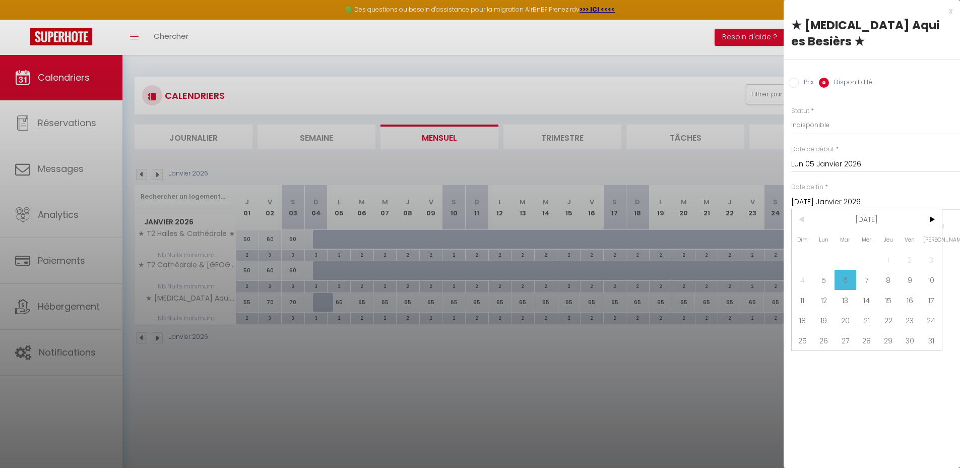
click at [861, 209] on span "[DATE]" at bounding box center [866, 219] width 107 height 20
click at [927, 209] on span ">" at bounding box center [931, 219] width 22 height 20
click at [827, 229] on span "Janvier" at bounding box center [817, 239] width 50 height 20
click at [826, 270] on span "4" at bounding box center [824, 280] width 22 height 20
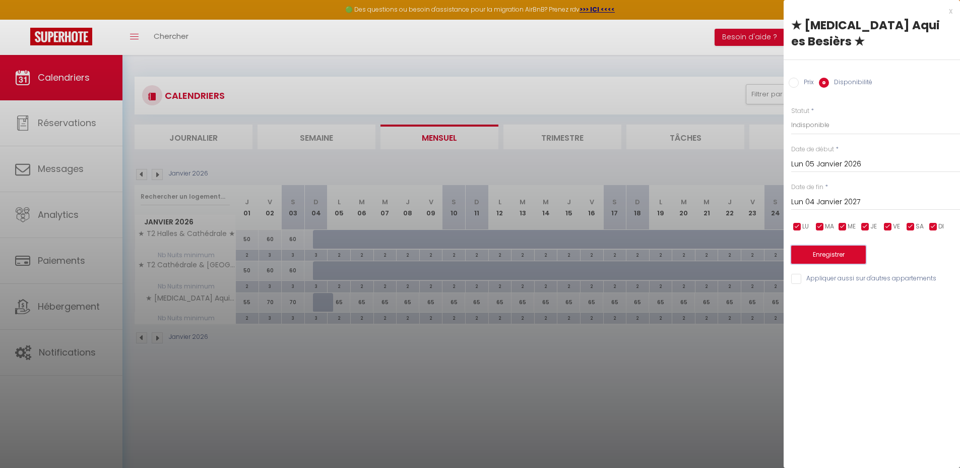
click at [835, 245] on button "Enregistrer" at bounding box center [828, 254] width 75 height 18
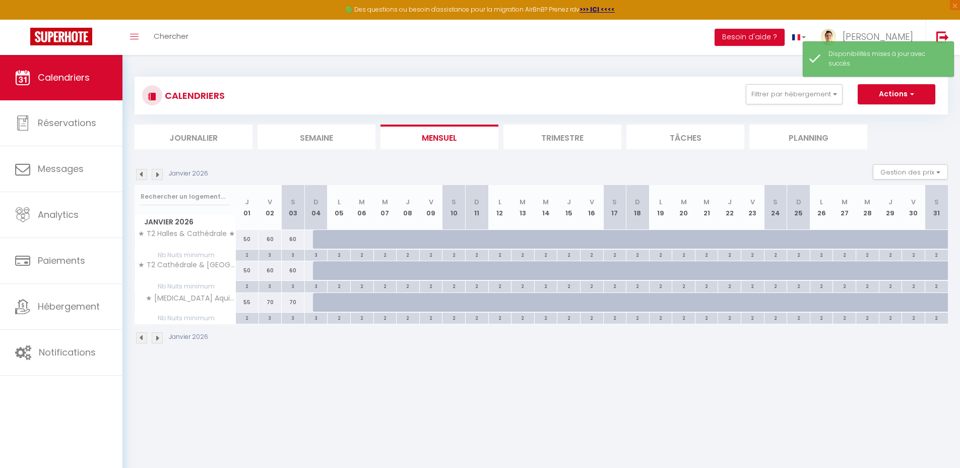
click at [449, 368] on body "🟢 Des questions ou besoin d'assistance pour la migration AirBnB? Prenez rdv >>>…" at bounding box center [480, 289] width 960 height 468
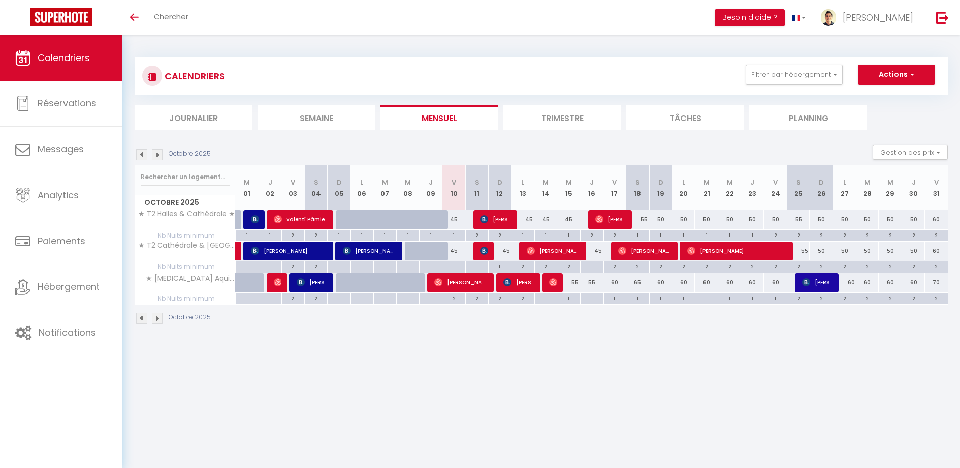
click at [159, 154] on img at bounding box center [157, 154] width 11 height 11
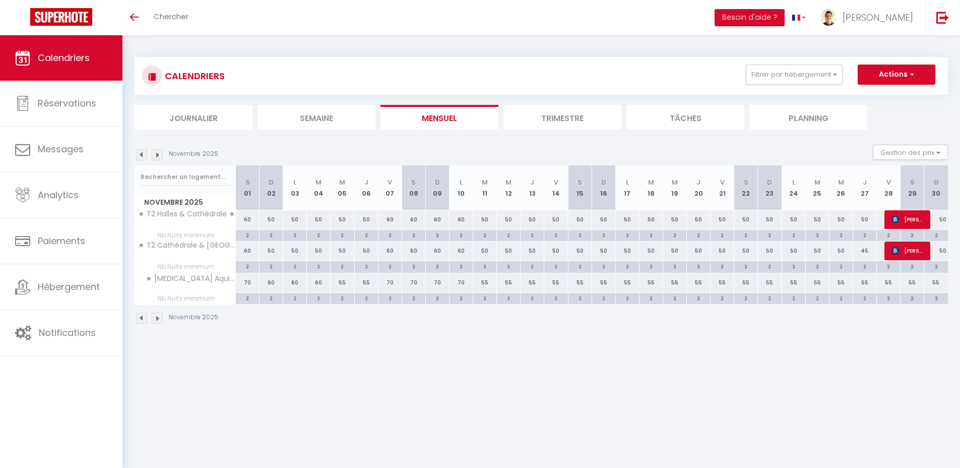
click at [159, 154] on img at bounding box center [157, 154] width 11 height 11
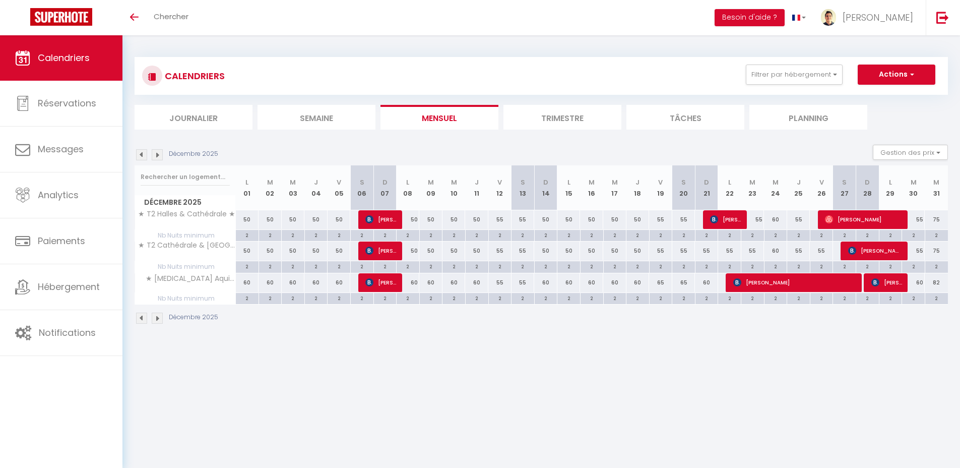
click at [159, 154] on img at bounding box center [157, 154] width 11 height 11
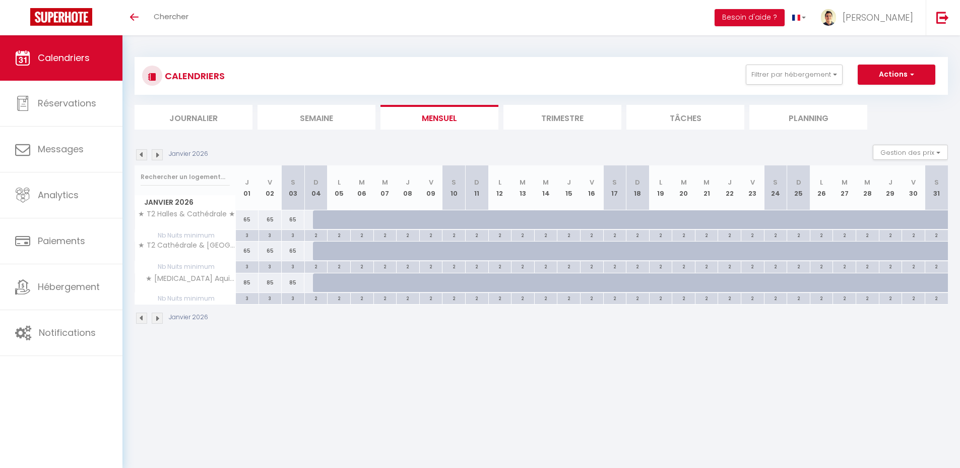
click at [157, 156] on img at bounding box center [157, 154] width 11 height 11
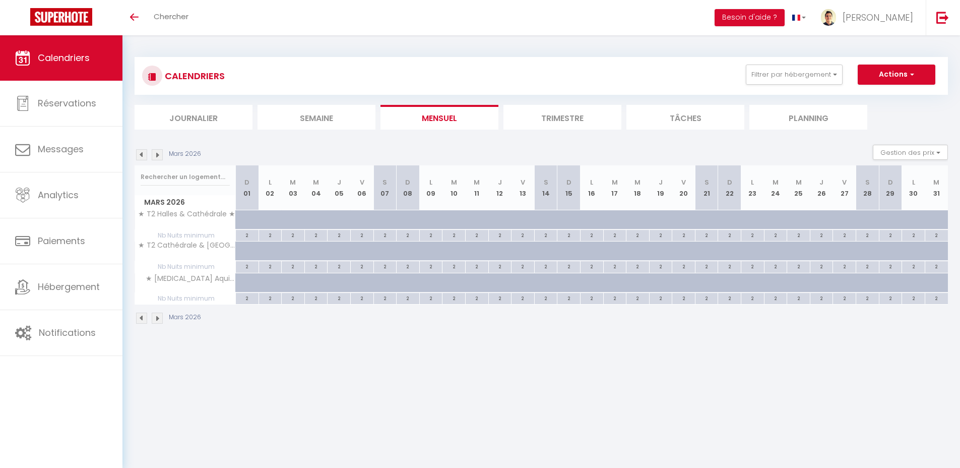
click at [157, 156] on img at bounding box center [157, 154] width 11 height 11
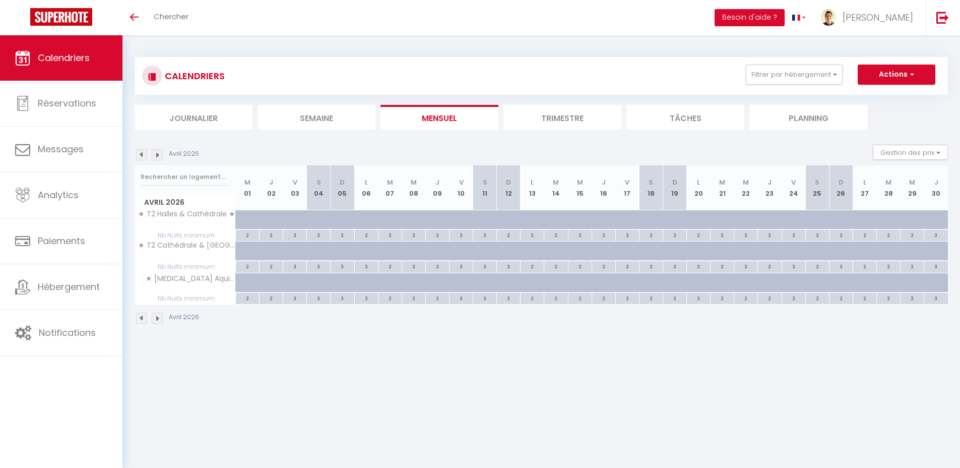
click at [157, 156] on img at bounding box center [157, 154] width 11 height 11
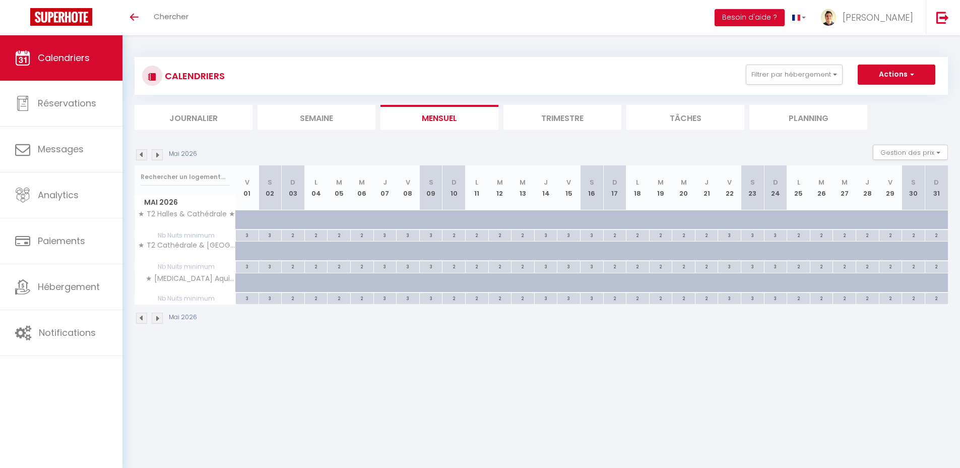
click at [157, 156] on img at bounding box center [157, 154] width 11 height 11
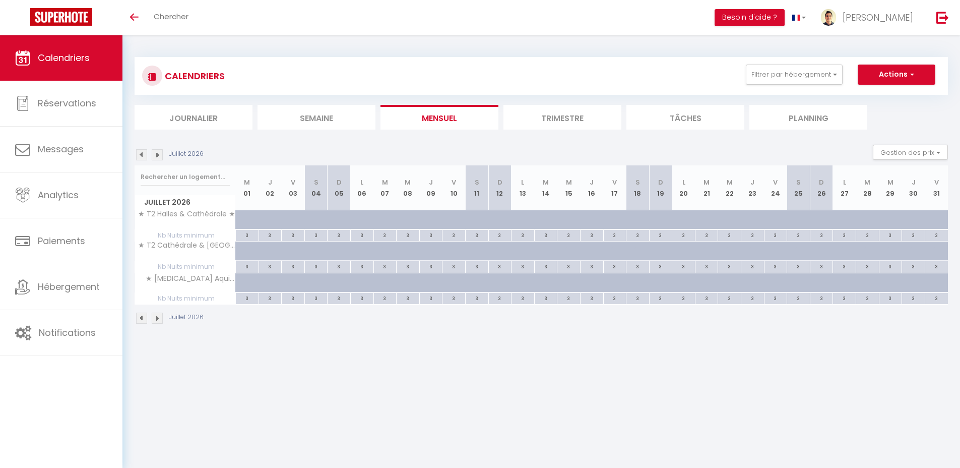
click at [498, 220] on div at bounding box center [507, 225] width 23 height 19
type input "65"
type input "Dim 12 Juillet 2026"
type input "Lun 13 Juillet 2026"
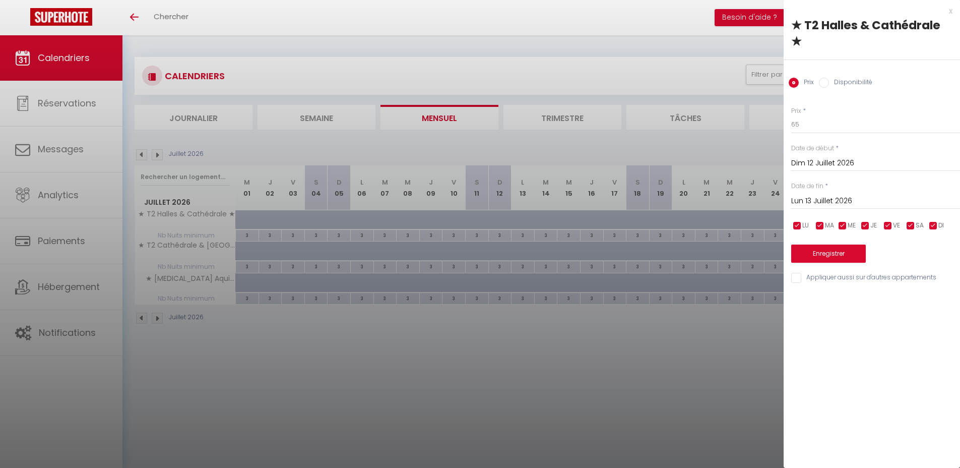
click at [556, 368] on div at bounding box center [480, 234] width 960 height 468
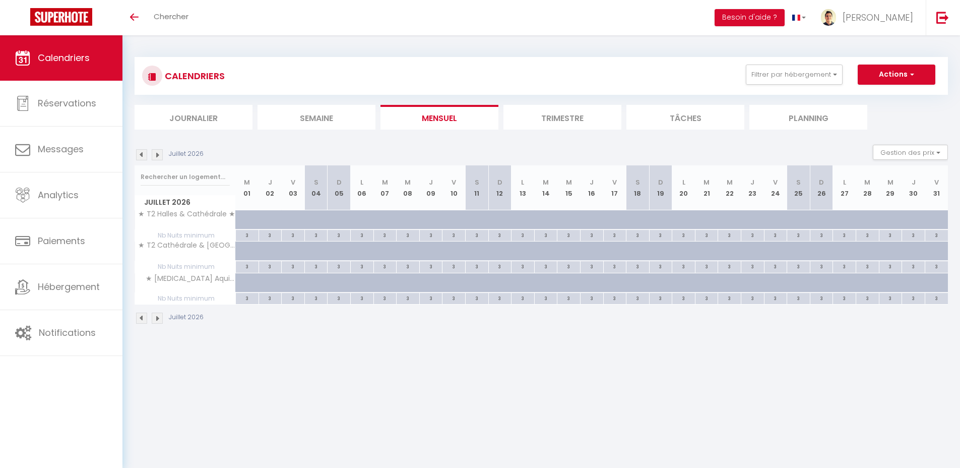
click at [502, 253] on div at bounding box center [507, 256] width 23 height 19
type input "65"
type input "Dim 12 Juillet 2026"
type input "Lun 13 Juillet 2026"
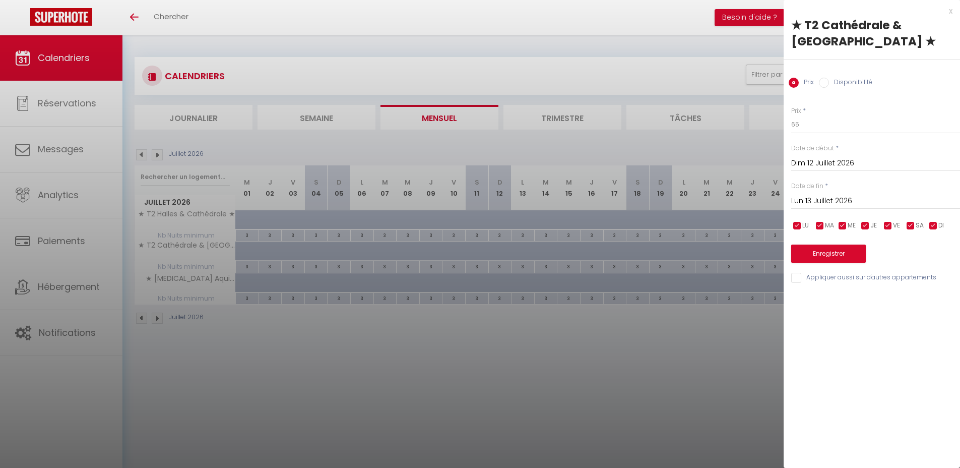
click at [530, 383] on div at bounding box center [480, 234] width 960 height 468
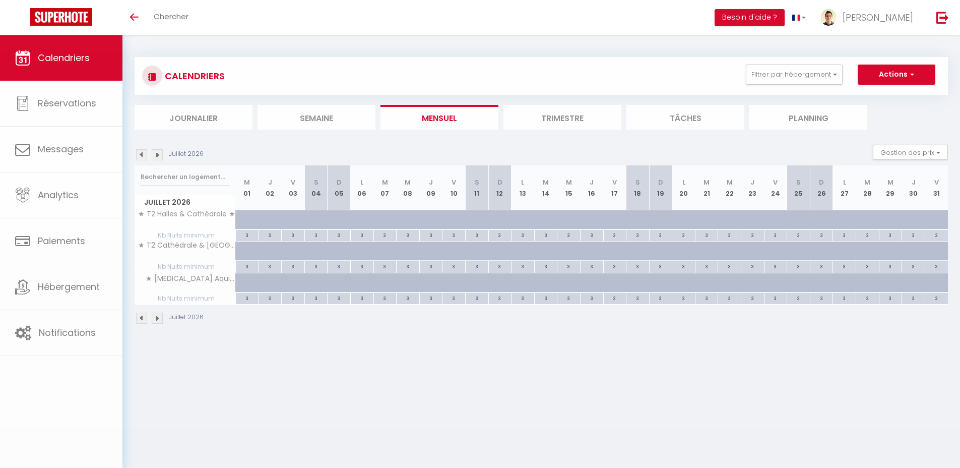
click at [502, 279] on div at bounding box center [507, 288] width 23 height 19
type input "85"
type input "Dim 12 Juillet 2026"
type input "Lun 13 Juillet 2026"
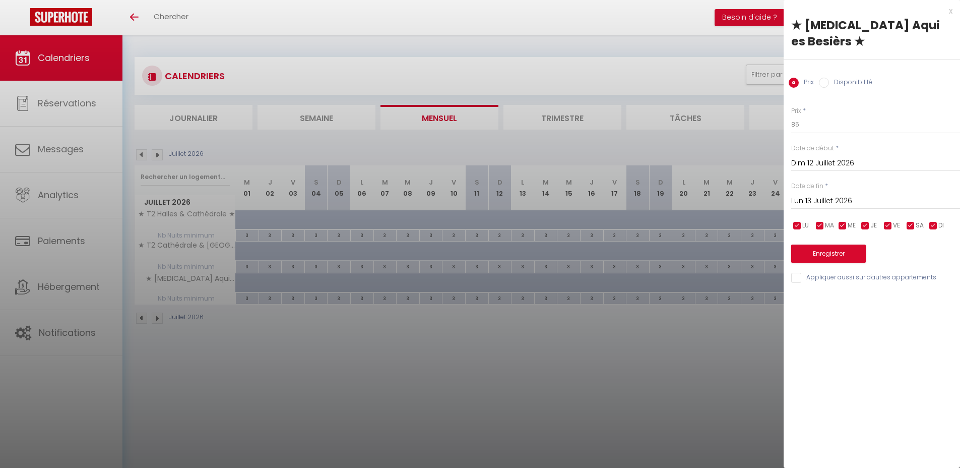
click at [517, 379] on div at bounding box center [480, 234] width 960 height 468
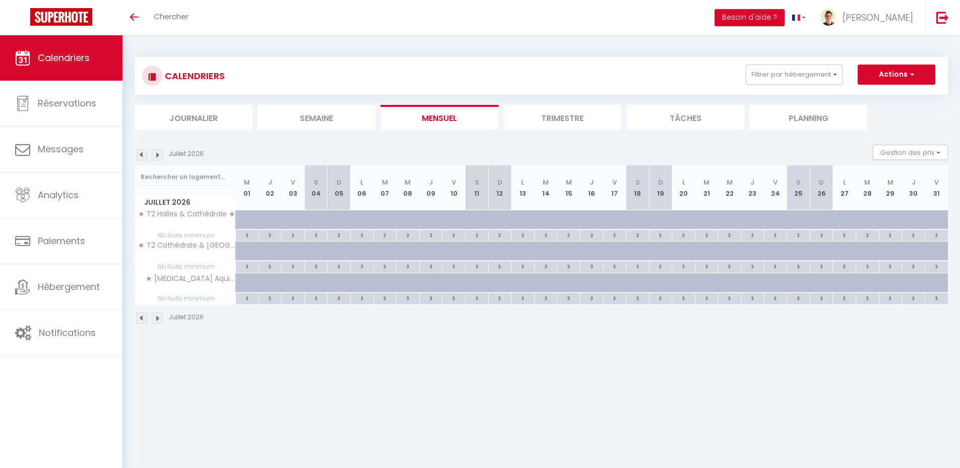
click at [550, 280] on div at bounding box center [554, 288] width 23 height 19
type input "85"
type input "Mar 14 Juillet 2026"
type input "Mer 15 Juillet 2026"
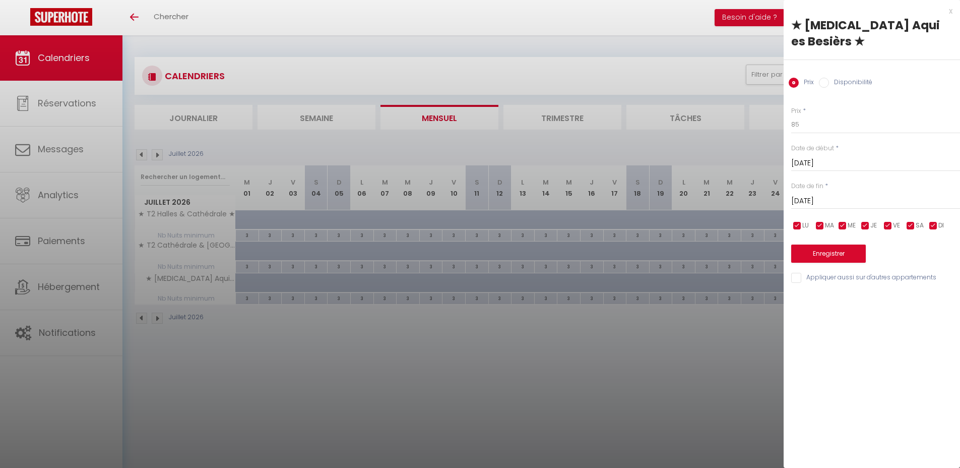
click at [563, 369] on div at bounding box center [480, 234] width 960 height 468
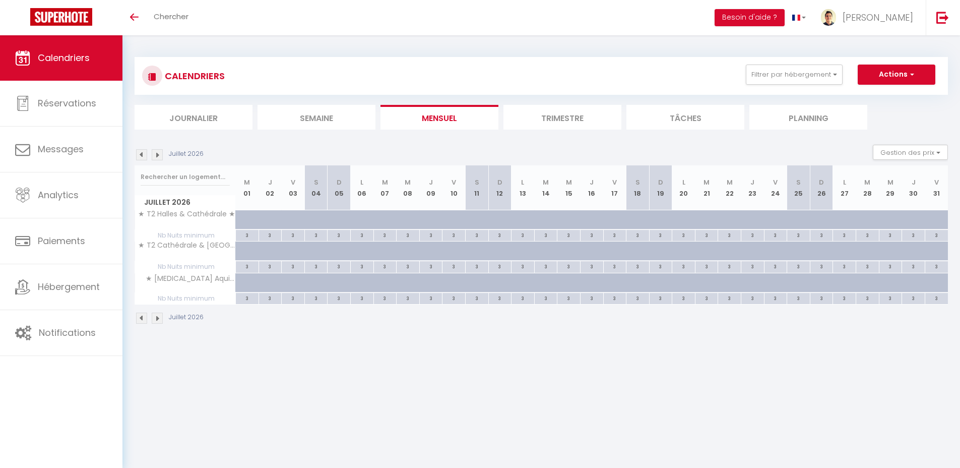
click at [291, 285] on div at bounding box center [301, 288] width 23 height 19
type input "85"
type input "Ven 03 Juillet 2026"
type input "Sam 04 Juillet 2026"
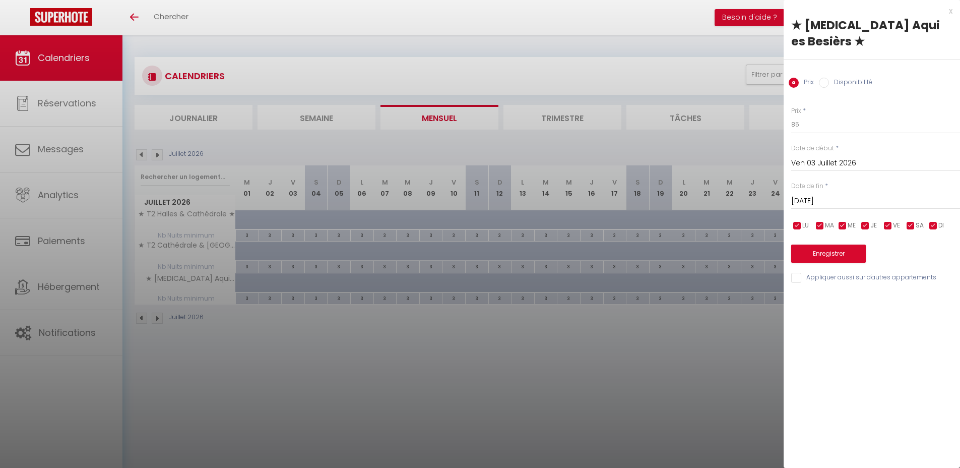
click at [311, 344] on div at bounding box center [480, 234] width 960 height 468
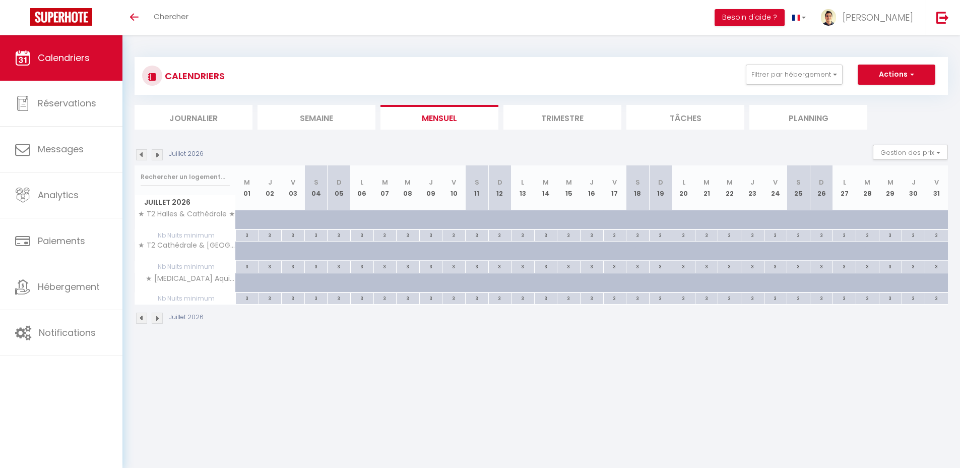
click at [153, 154] on img at bounding box center [157, 154] width 11 height 11
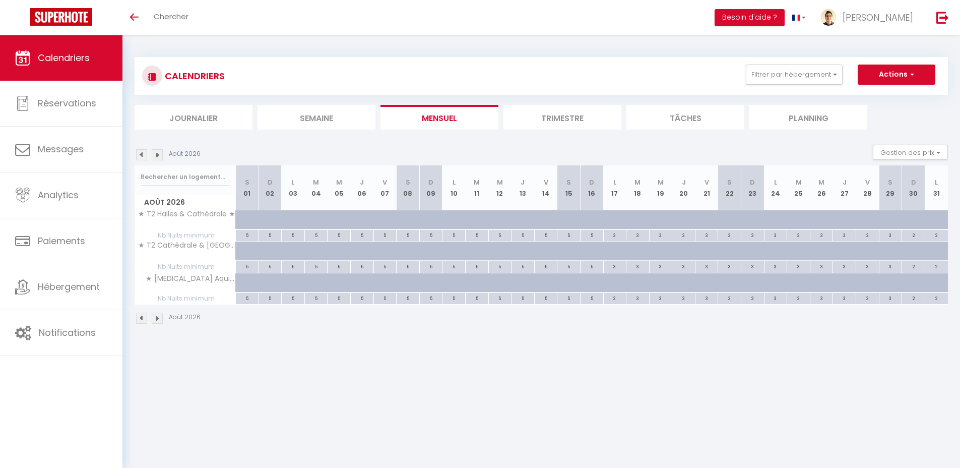
click at [154, 154] on img at bounding box center [157, 154] width 11 height 11
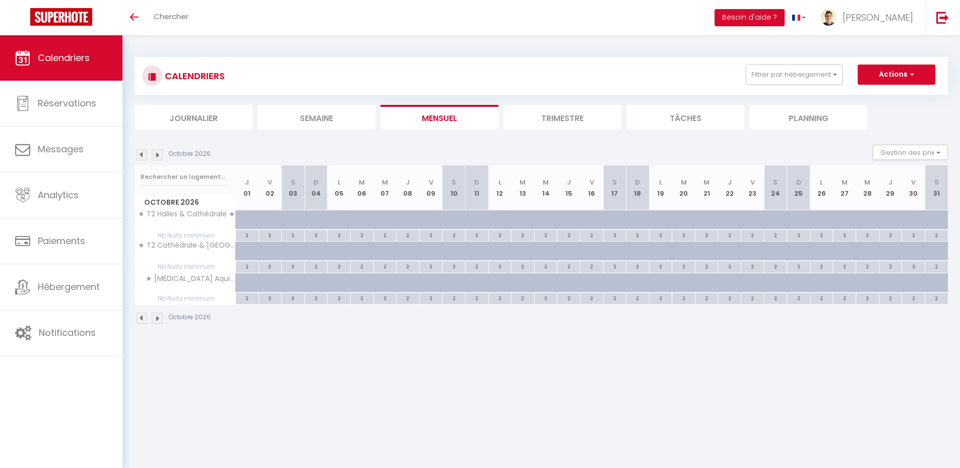
click at [154, 154] on img at bounding box center [157, 154] width 11 height 11
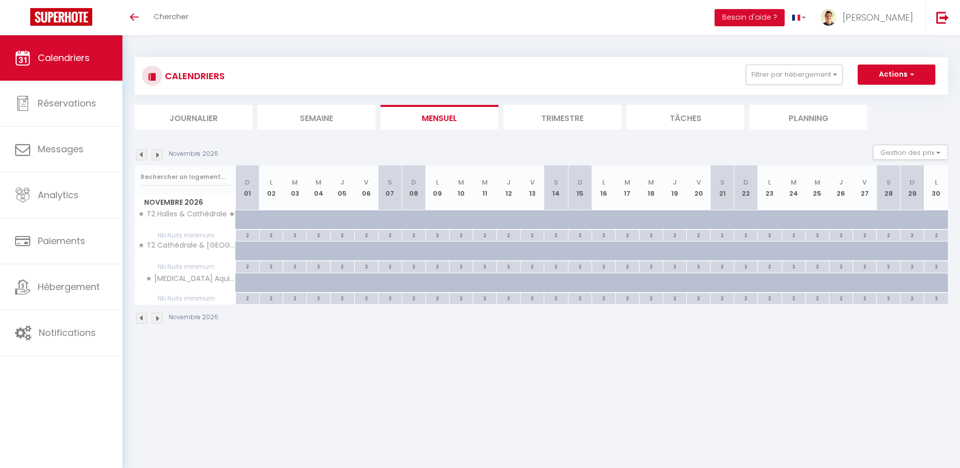
click at [431, 221] on div at bounding box center [437, 219] width 24 height 19
type input "45"
type input "Lun 09 Novembre 2026"
type input "Mar 10 Novembre 2026"
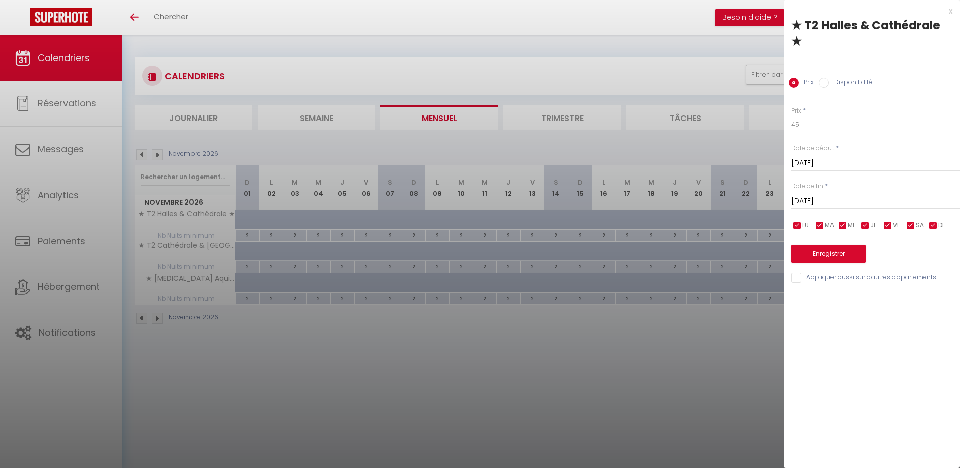
click at [441, 248] on div at bounding box center [480, 234] width 960 height 468
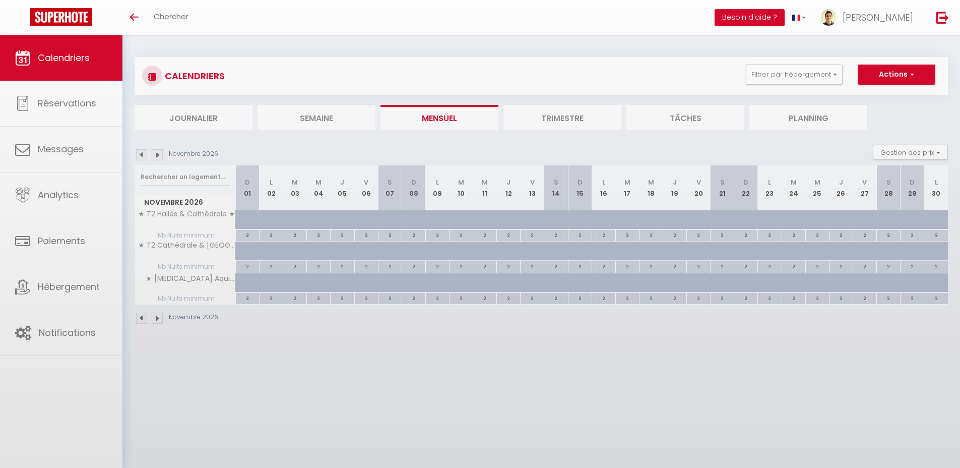
click at [438, 249] on body "🟢 Des questions ou besoin d'assistance pour la migration AirBnB? Prenez rdv >>>…" at bounding box center [480, 269] width 960 height 468
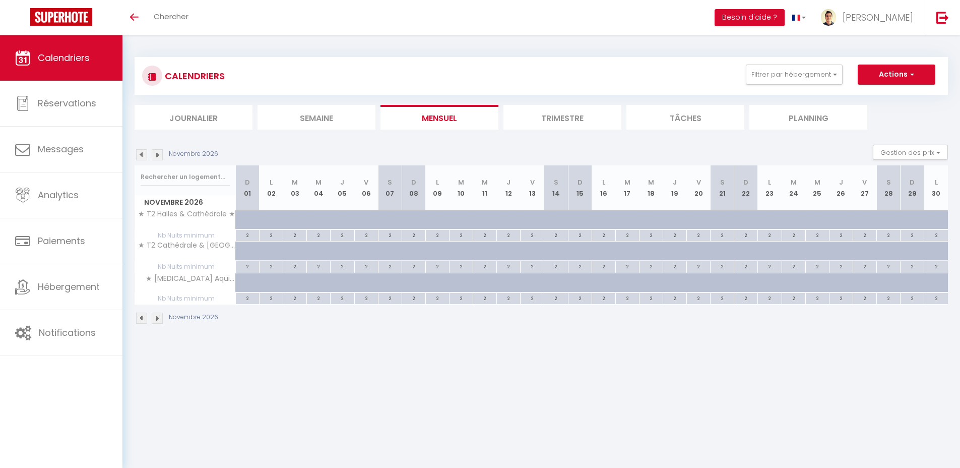
click at [439, 254] on div at bounding box center [446, 256] width 24 height 19
type input "45"
type input "Lun 09 Novembre 2026"
type input "Mar 10 Novembre 2026"
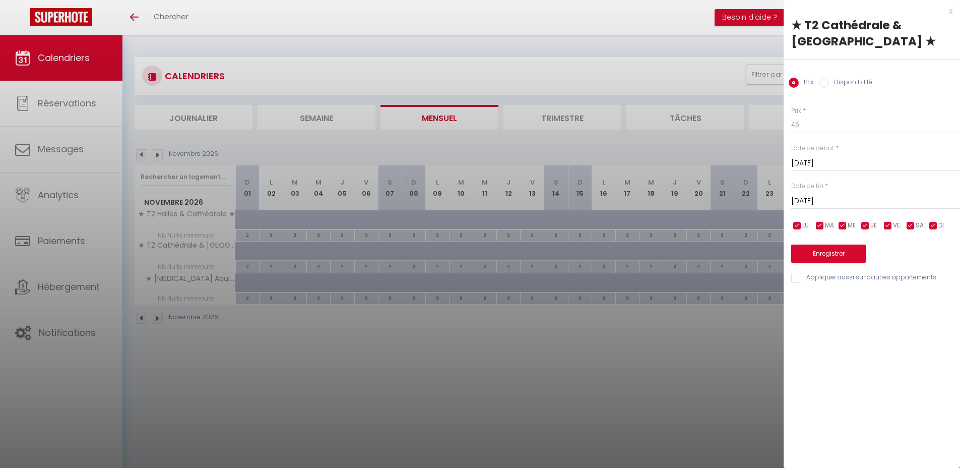
click at [439, 276] on div at bounding box center [480, 234] width 960 height 468
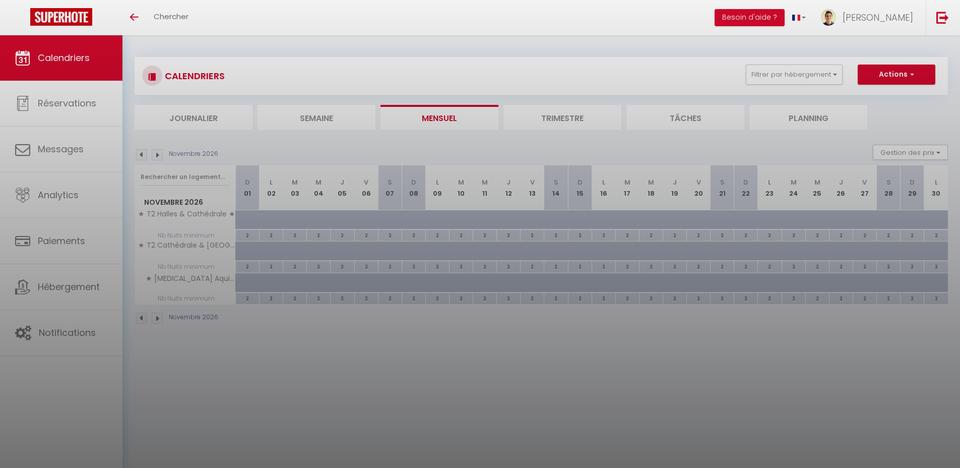
click at [438, 282] on div at bounding box center [480, 234] width 960 height 468
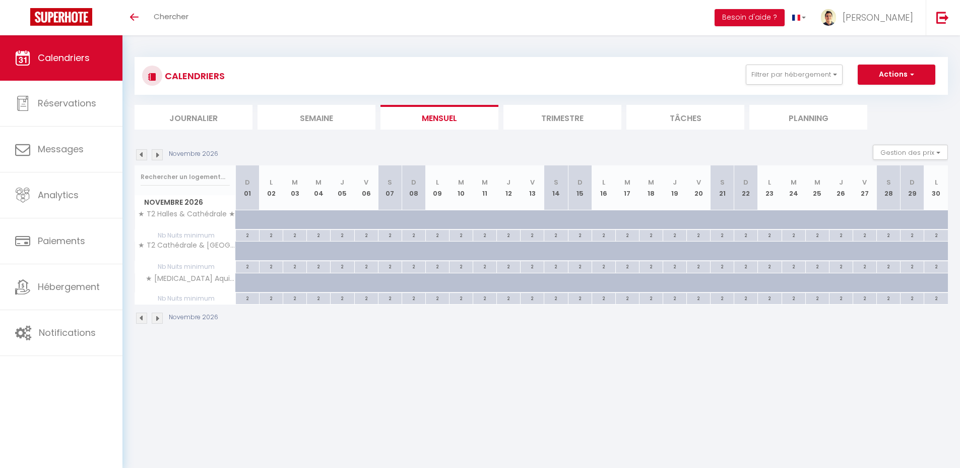
click at [438, 282] on div at bounding box center [446, 288] width 24 height 19
type input "50"
type input "Lun 09 Novembre 2026"
type input "Mar 10 Novembre 2026"
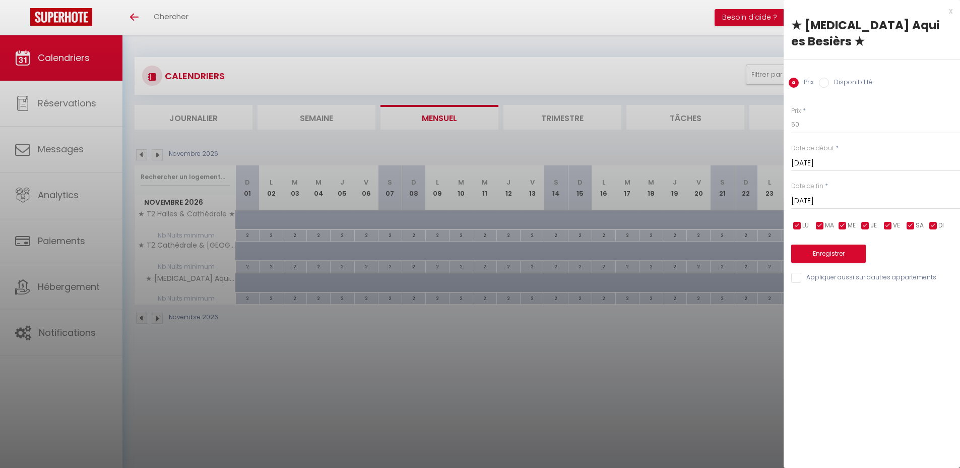
click at [532, 364] on div at bounding box center [480, 234] width 960 height 468
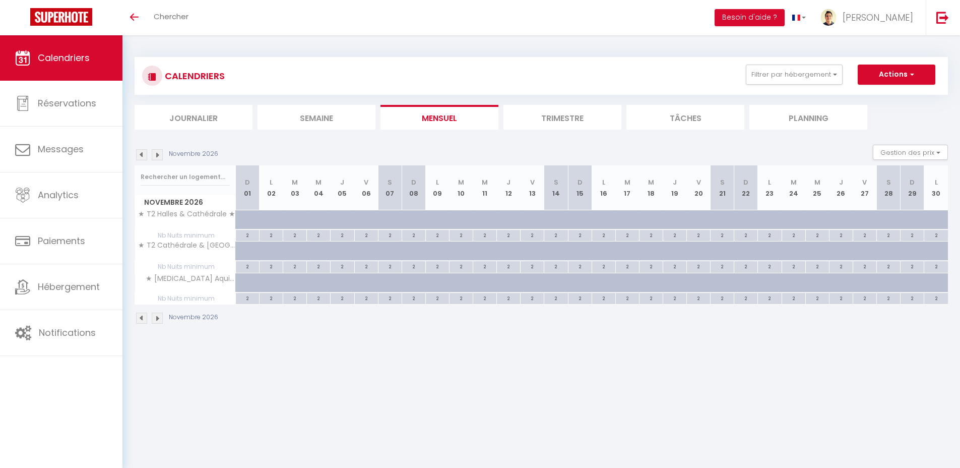
click at [437, 376] on body "🟢 Des questions ou besoin d'assistance pour la migration AirBnB? Prenez rdv >>>…" at bounding box center [480, 269] width 960 height 468
click at [934, 25] on link at bounding box center [942, 17] width 33 height 35
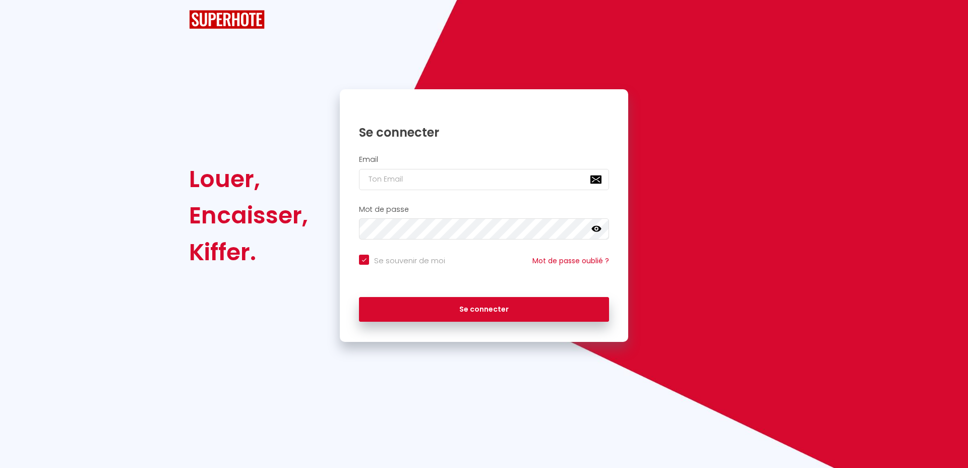
checkbox input "true"
